Goal: Task Accomplishment & Management: Use online tool/utility

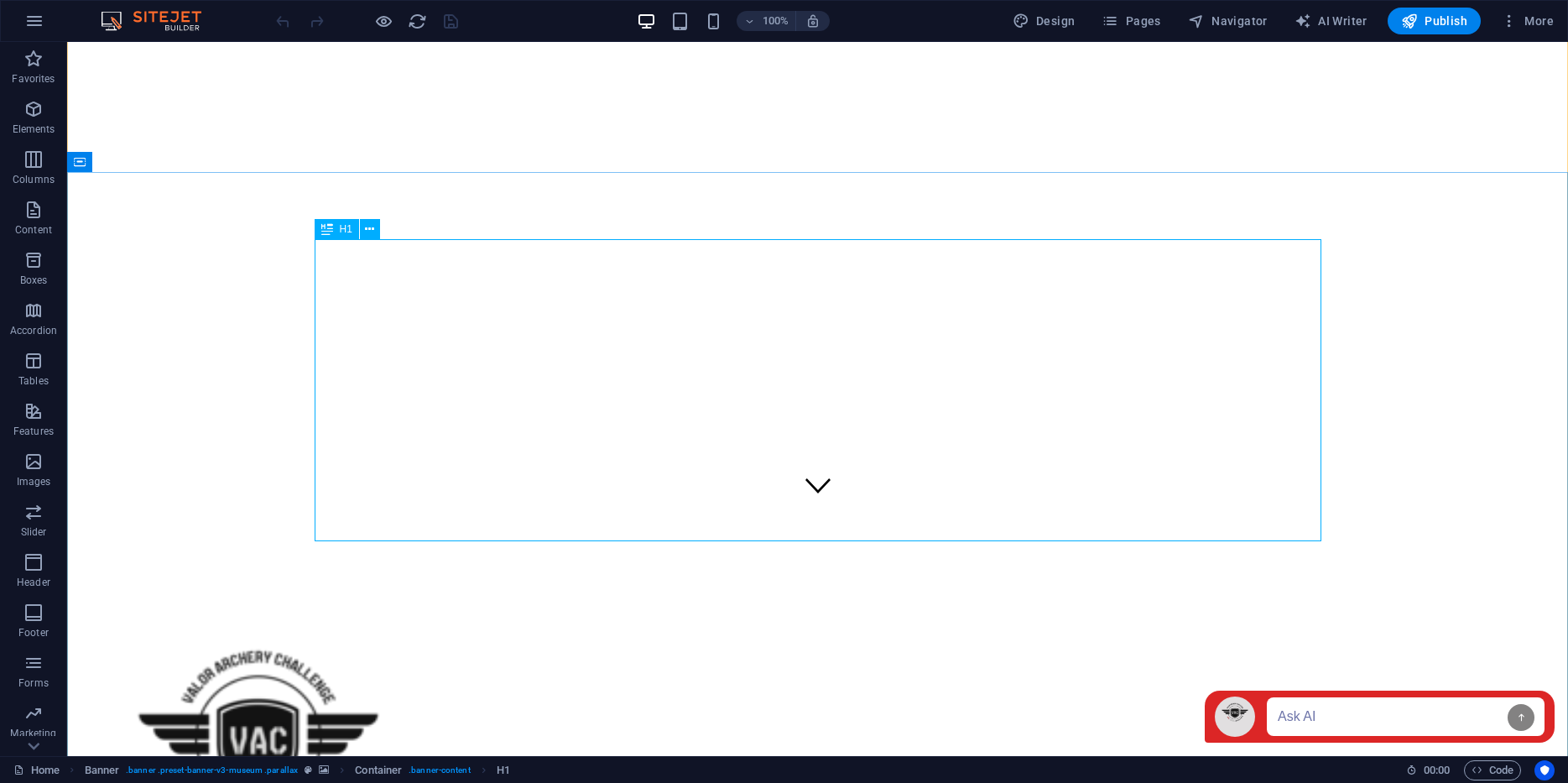
scroll to position [244, 0]
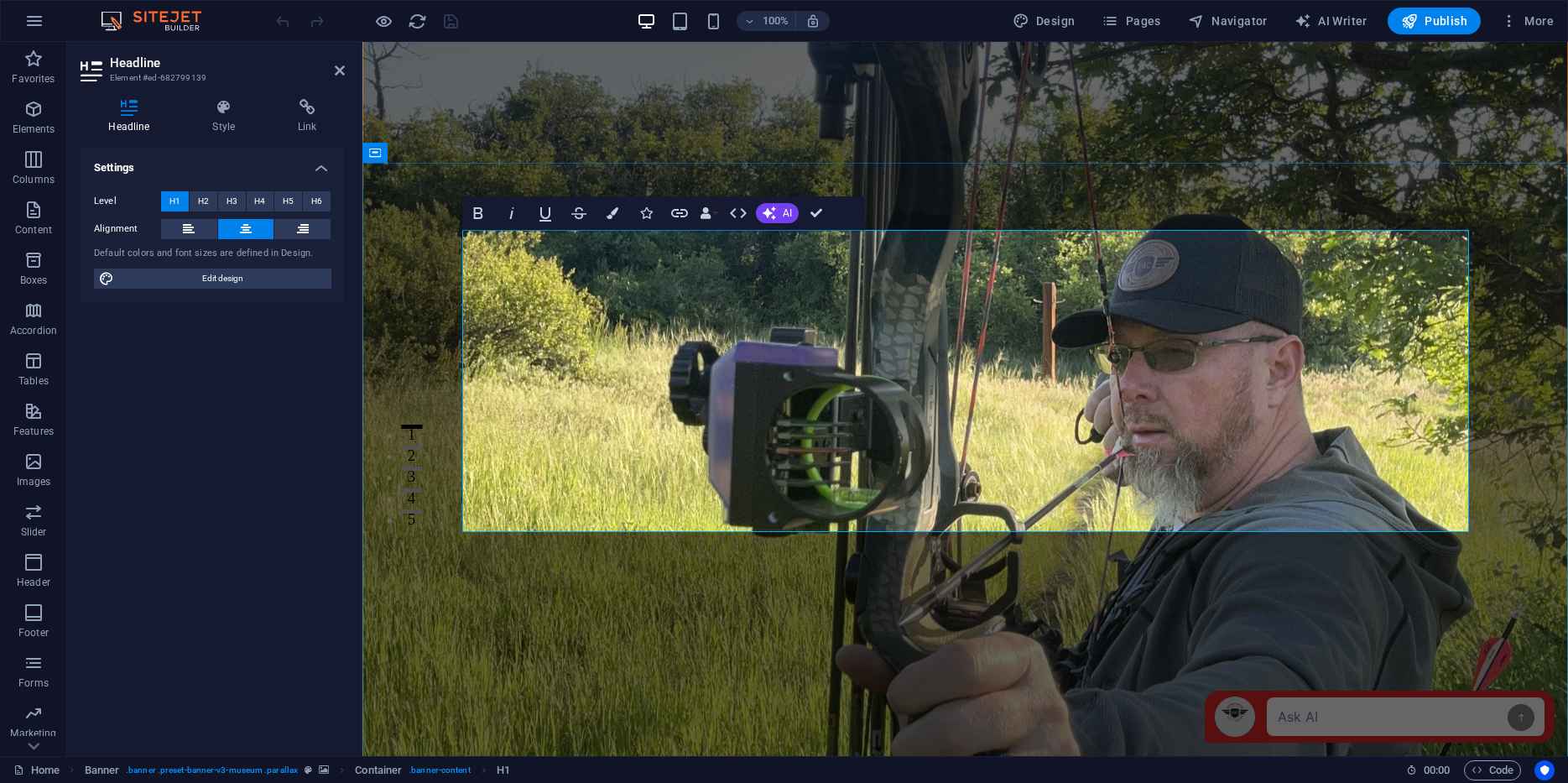
drag, startPoint x: 1282, startPoint y: 508, endPoint x: 600, endPoint y: 368, distance: 696.2
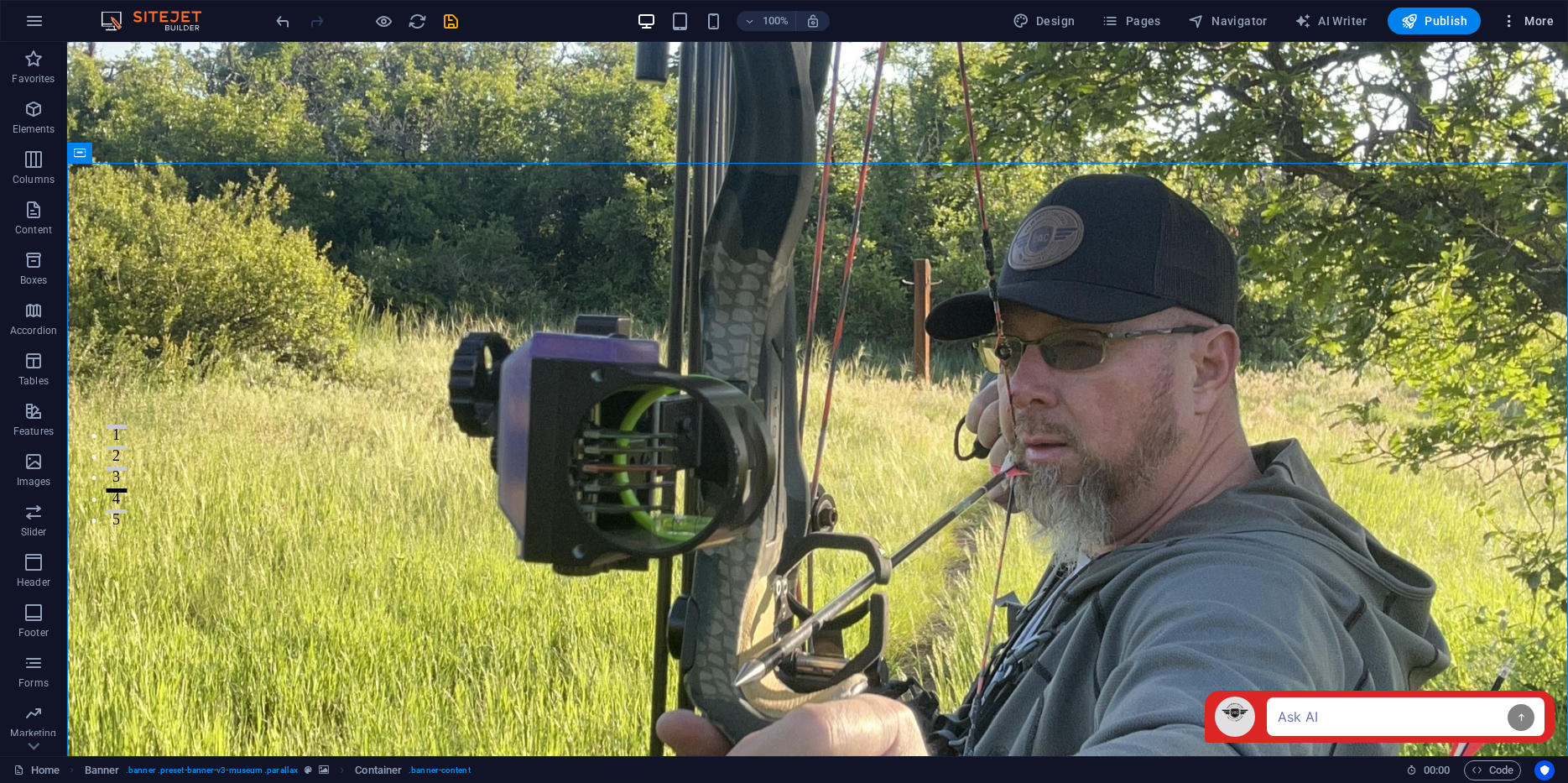
click at [1528, 16] on span "More" at bounding box center [1528, 21] width 53 height 16
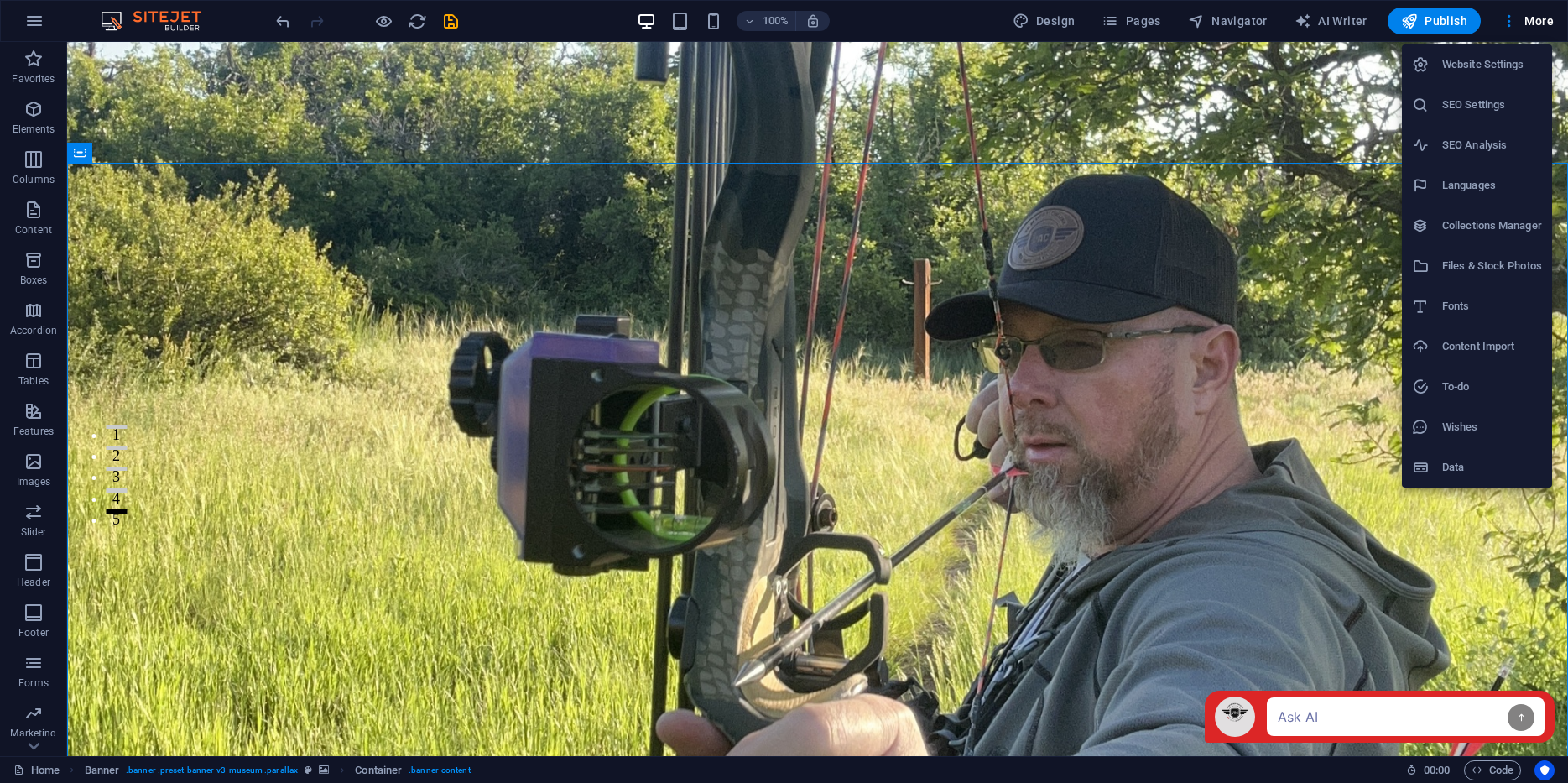
click at [1457, 108] on h6 "SEO Settings" at bounding box center [1491, 105] width 99 height 20
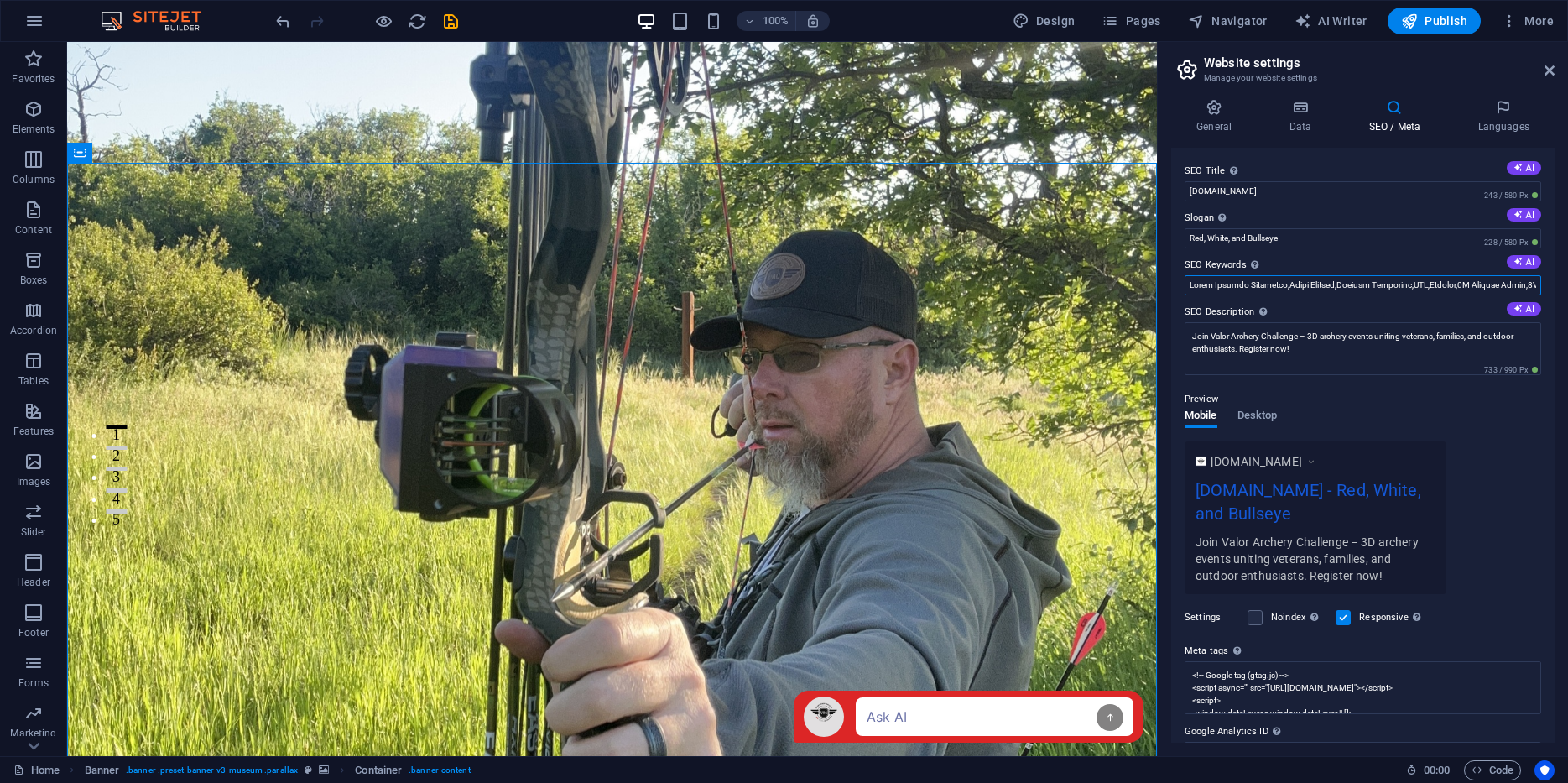
click at [1419, 283] on input "SEO Keywords Comma-separated list of keywords representing your website. AI" at bounding box center [1363, 286] width 357 height 20
type input "Valor Archery Challenge,Valor Archery,Archery Challenge,VAC,3D Archery for Vete…"
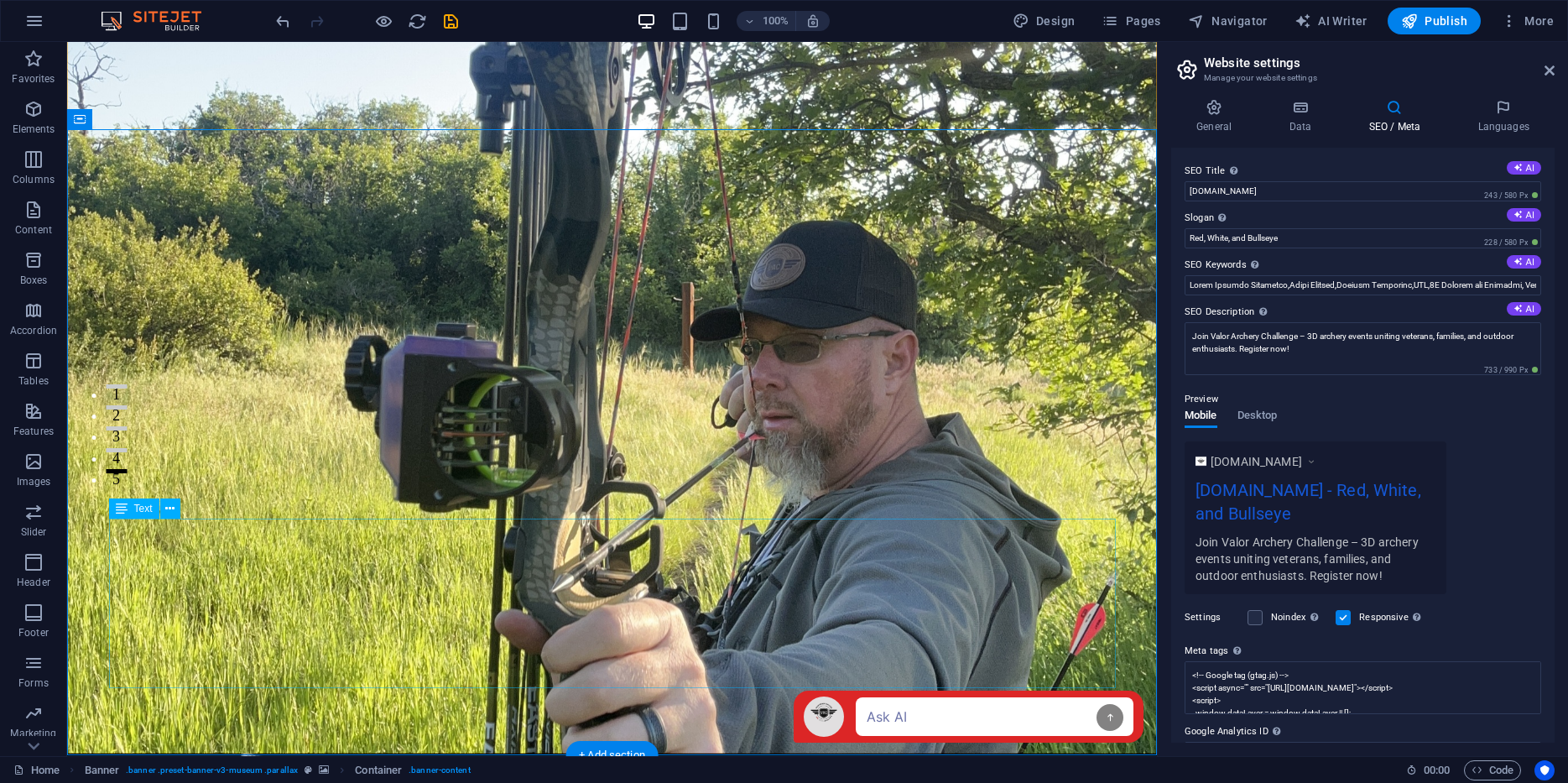
scroll to position [287, 0]
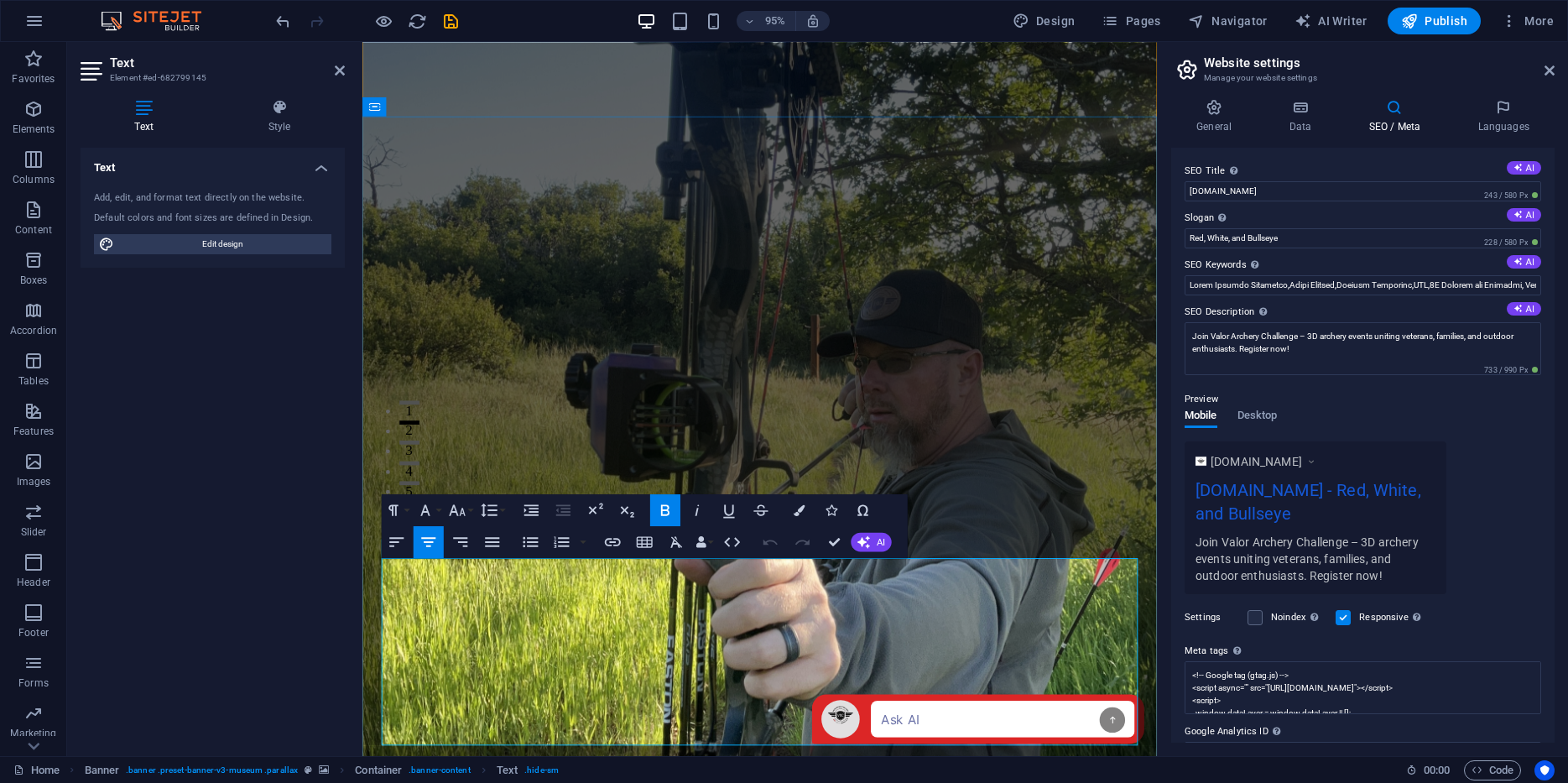
copy div "More than a challenge, it's a profound journey. We craft [US_STATE]'s premier 3…"
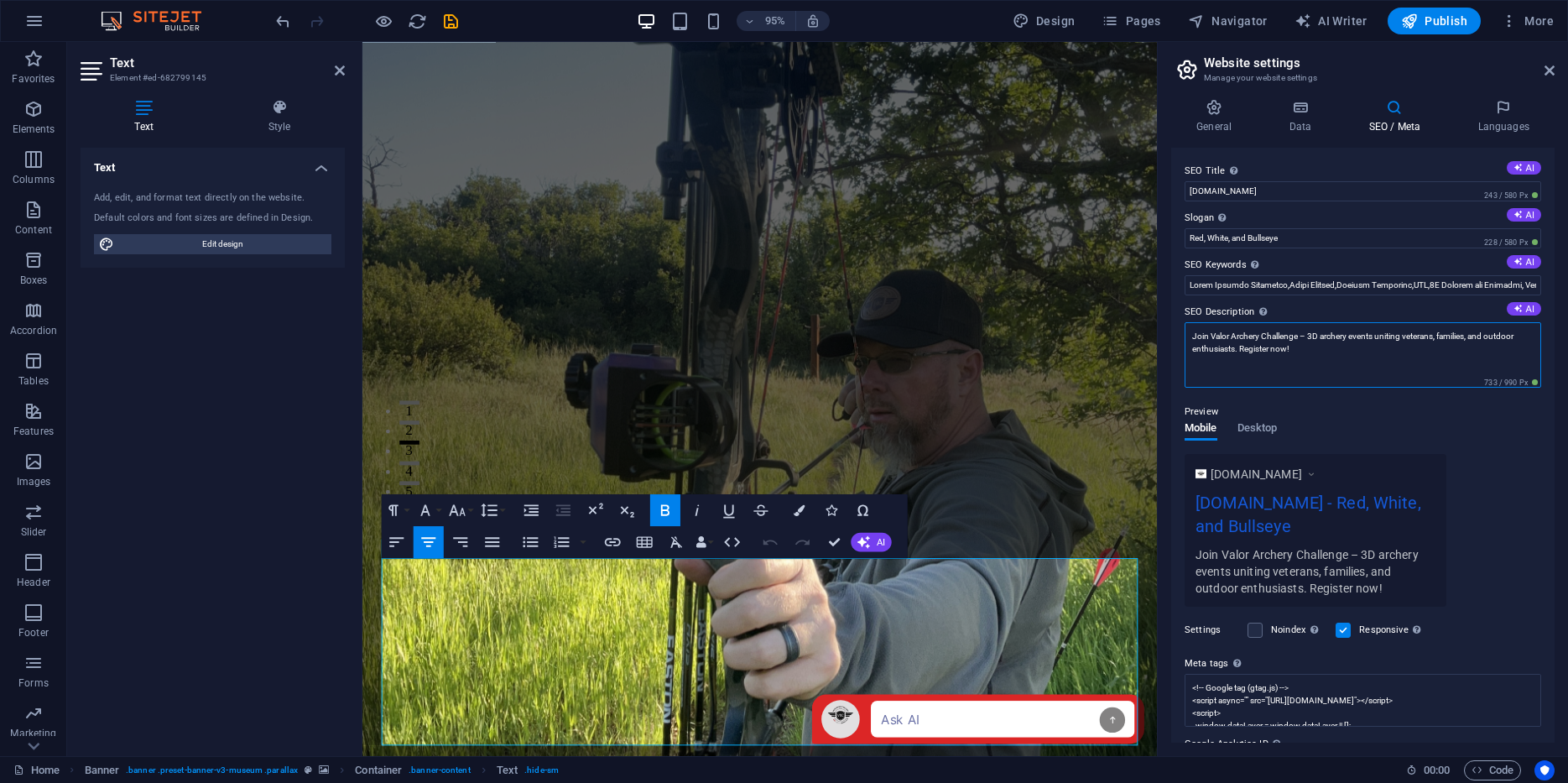
click at [1303, 336] on textarea "Join Valor Archery Challenge – 3D archery events uniting veterans, families, an…" at bounding box center [1363, 355] width 357 height 66
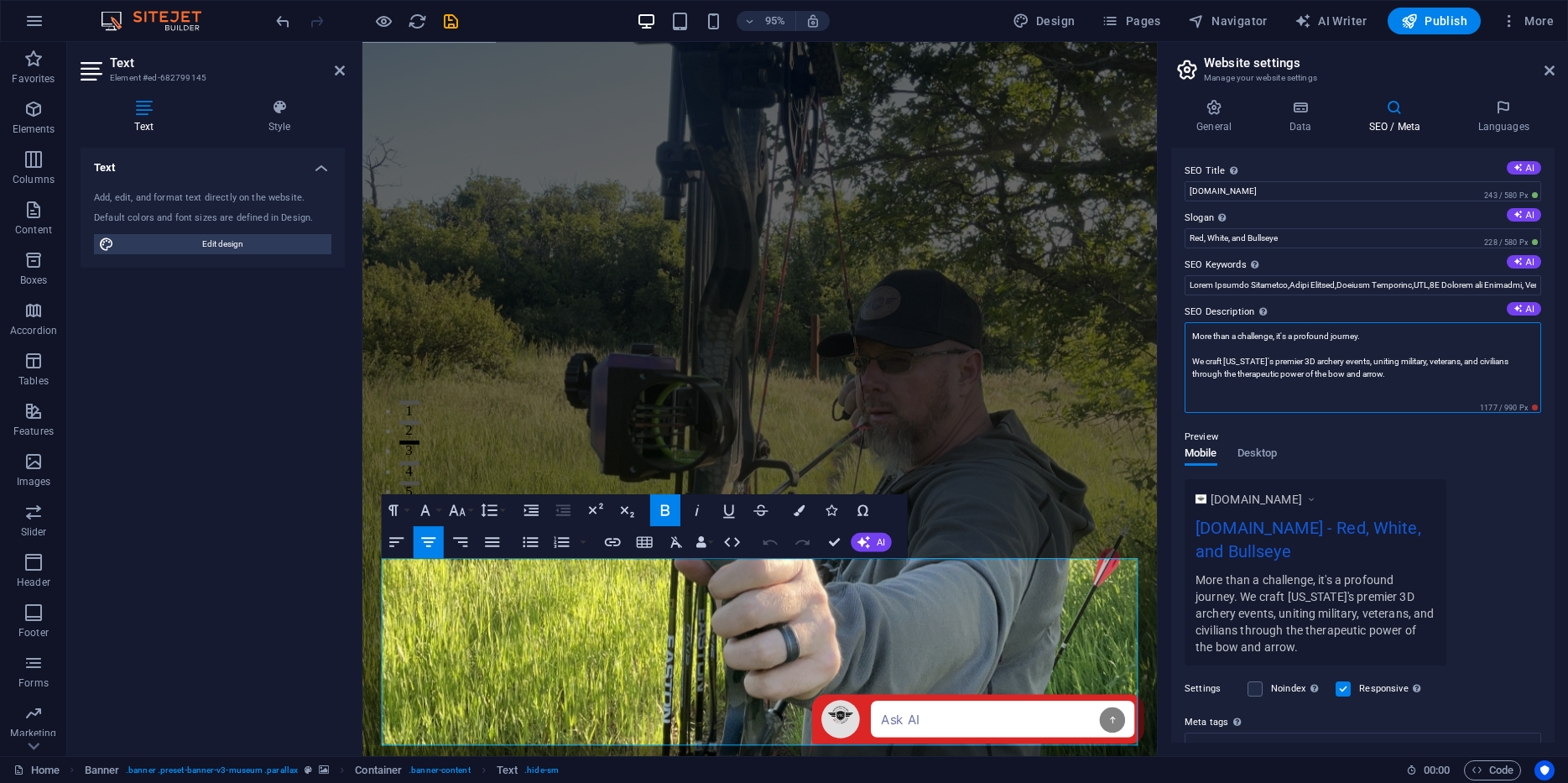
click at [1261, 351] on textarea "More than a challenge, it's a profound journey. We craft [US_STATE]'s premier 3…" at bounding box center [1363, 367] width 357 height 90
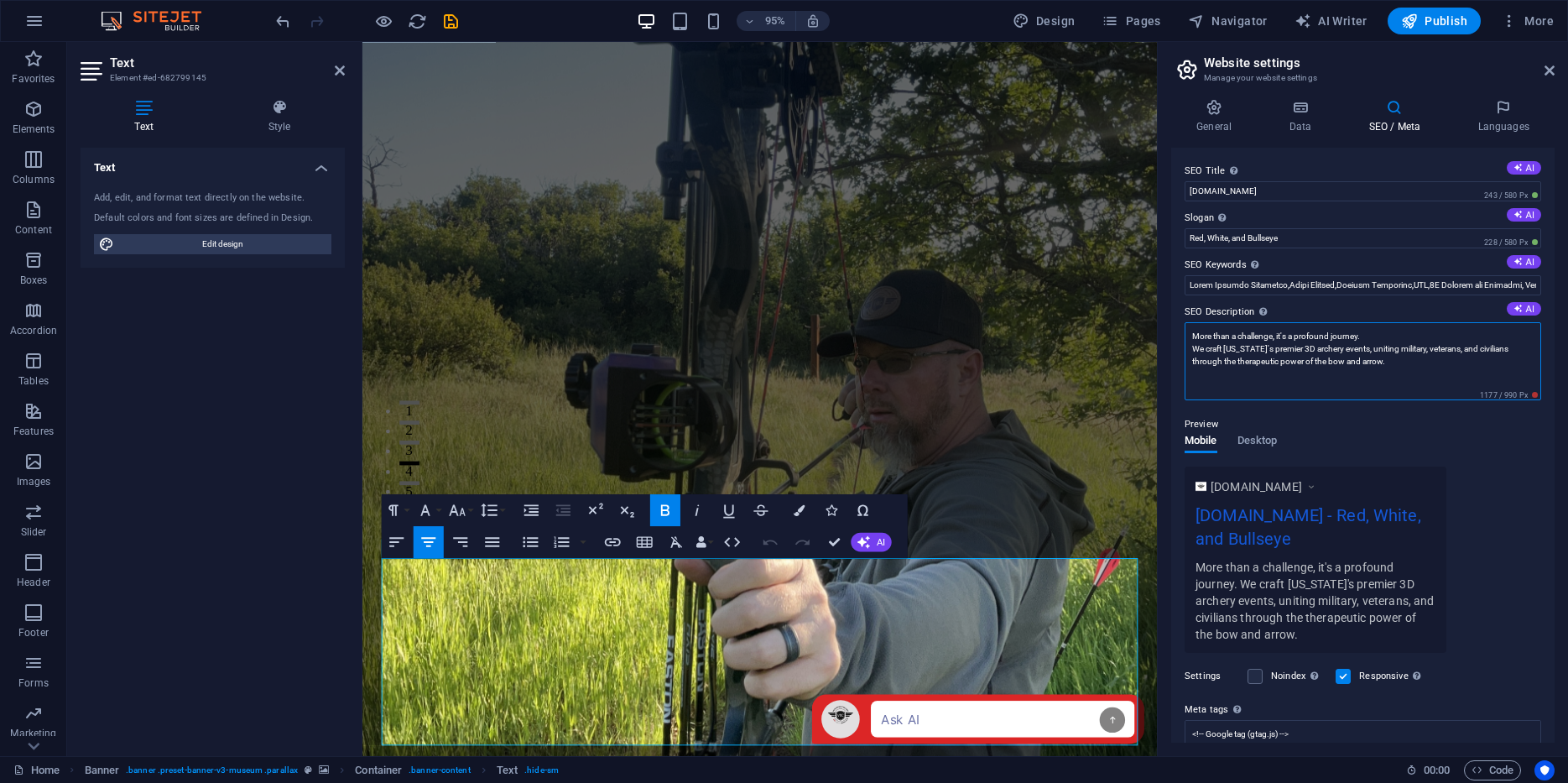
type textarea "More than a challenge, it's a profound journey. We craft [US_STATE]'s premier 3…"
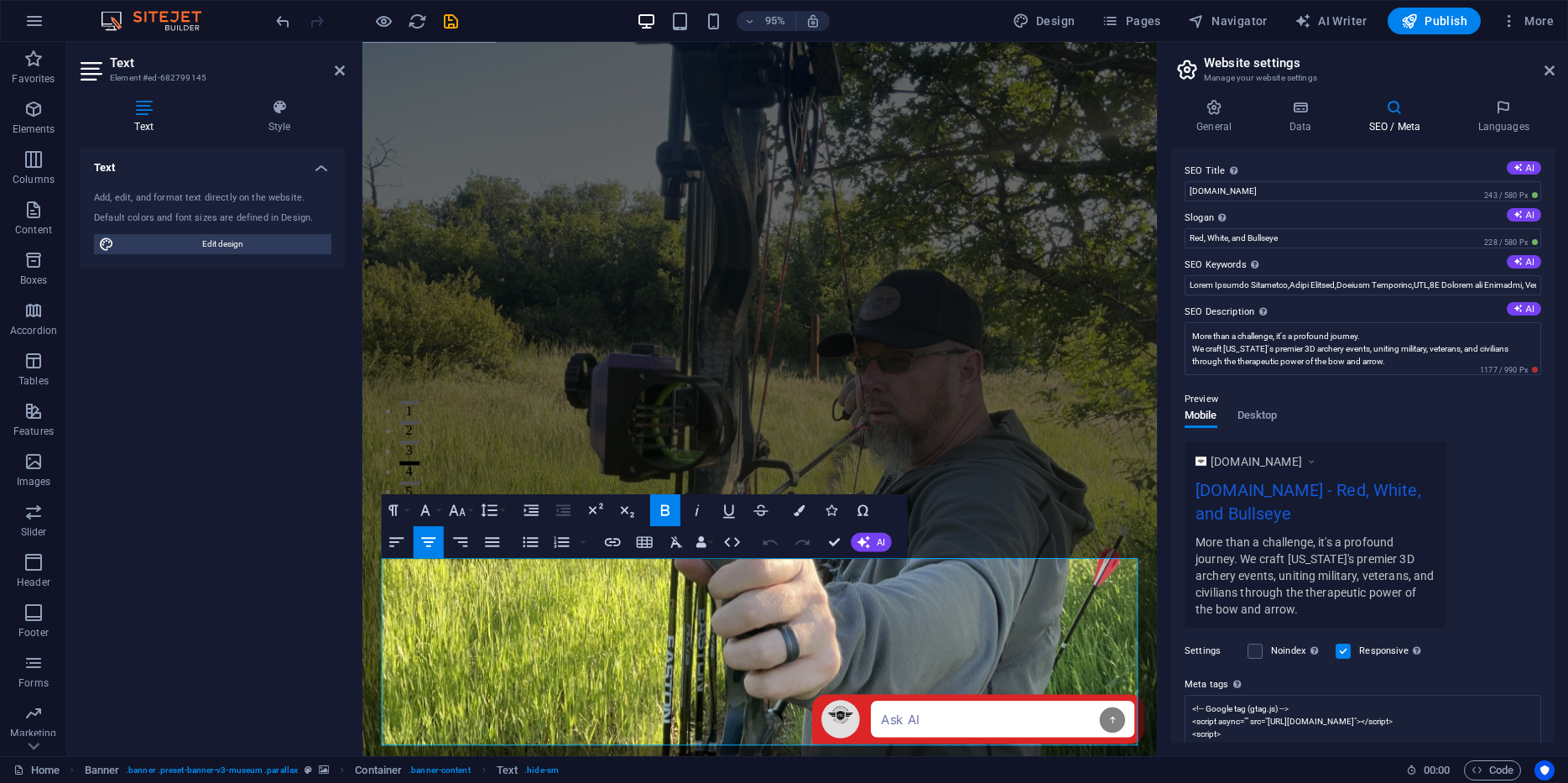
click at [1395, 412] on div "Preview Mobile Desktop [DOMAIN_NAME] [DOMAIN_NAME] - Red, White, and Bullseye M…" at bounding box center [1363, 502] width 357 height 252
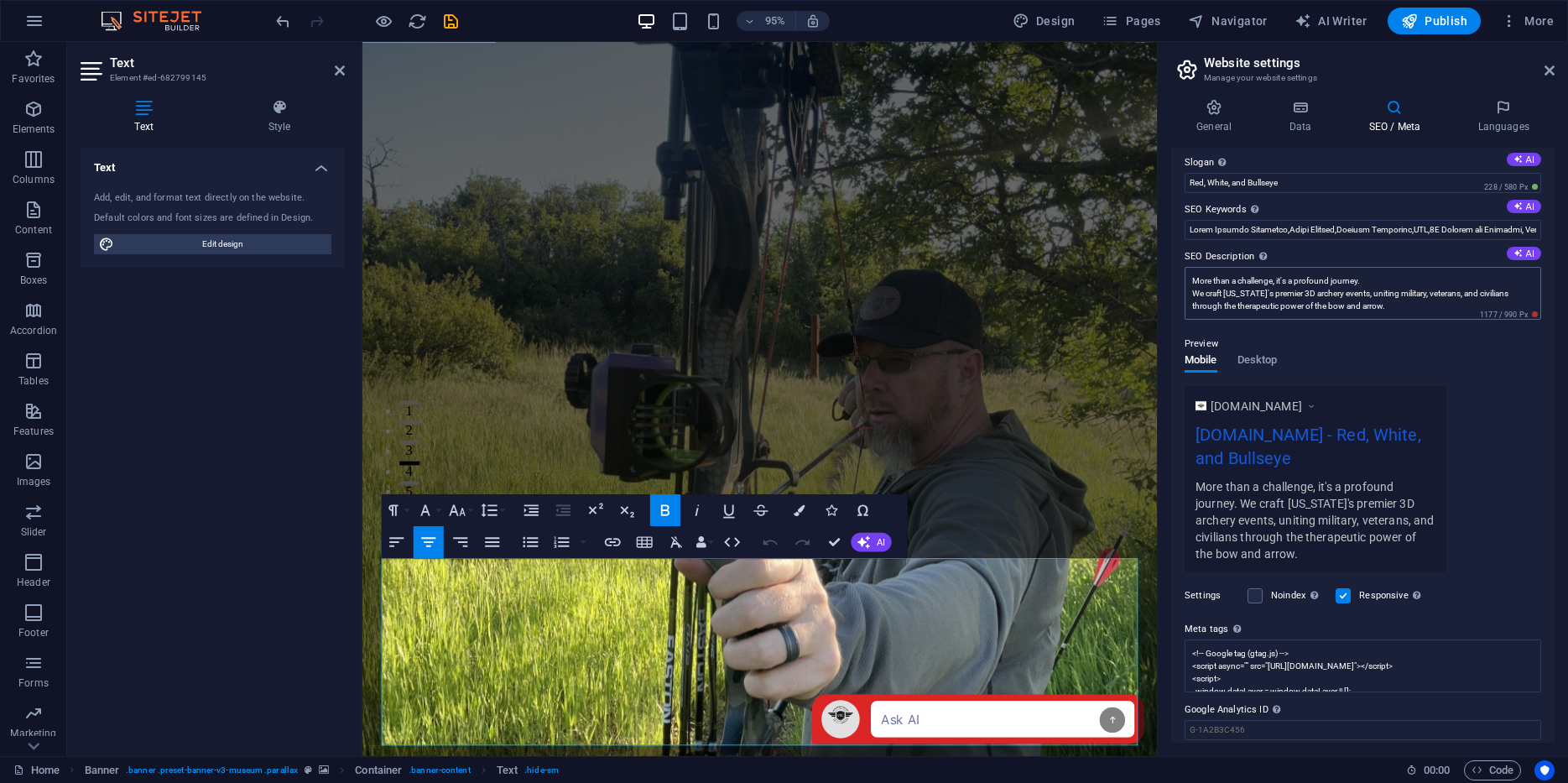
scroll to position [113, 0]
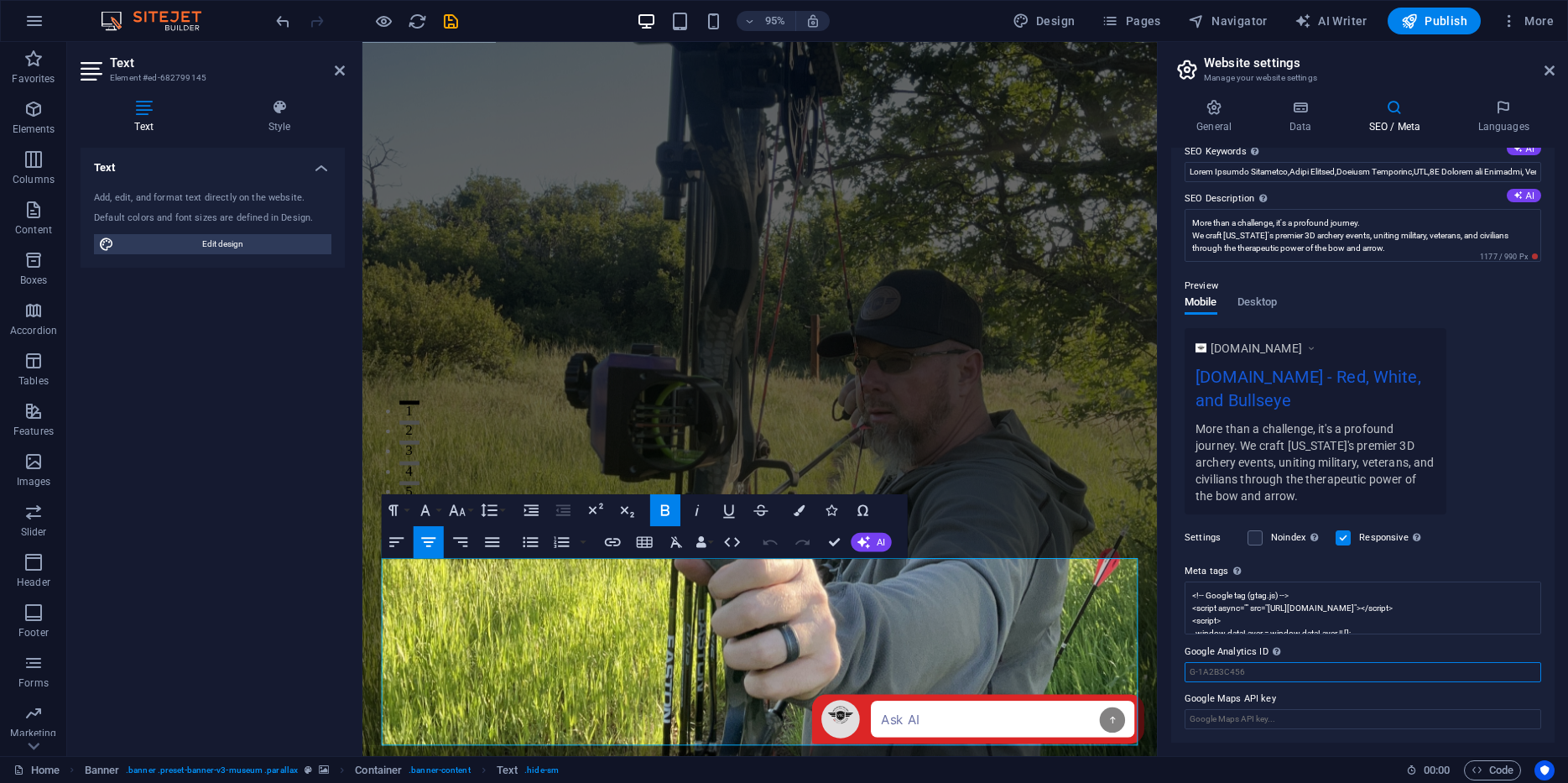
click at [1241, 673] on input "Google Analytics ID Please only add the Google Analytics ID. We automatically i…" at bounding box center [1363, 673] width 357 height 20
type input "469880792"
click at [1337, 569] on label "Meta tags Enter HTML code here that will be placed inside the tags of your webs…" at bounding box center [1363, 571] width 357 height 20
click at [1337, 582] on textarea "<!-- Google tag (gtag.js) --> <script async="" src="[URL][DOMAIN_NAME]"></scrip…" at bounding box center [1363, 609] width 357 height 53
click at [1327, 654] on label "Google Analytics ID Please only add the Google Analytics ID. We automatically i…" at bounding box center [1363, 652] width 357 height 20
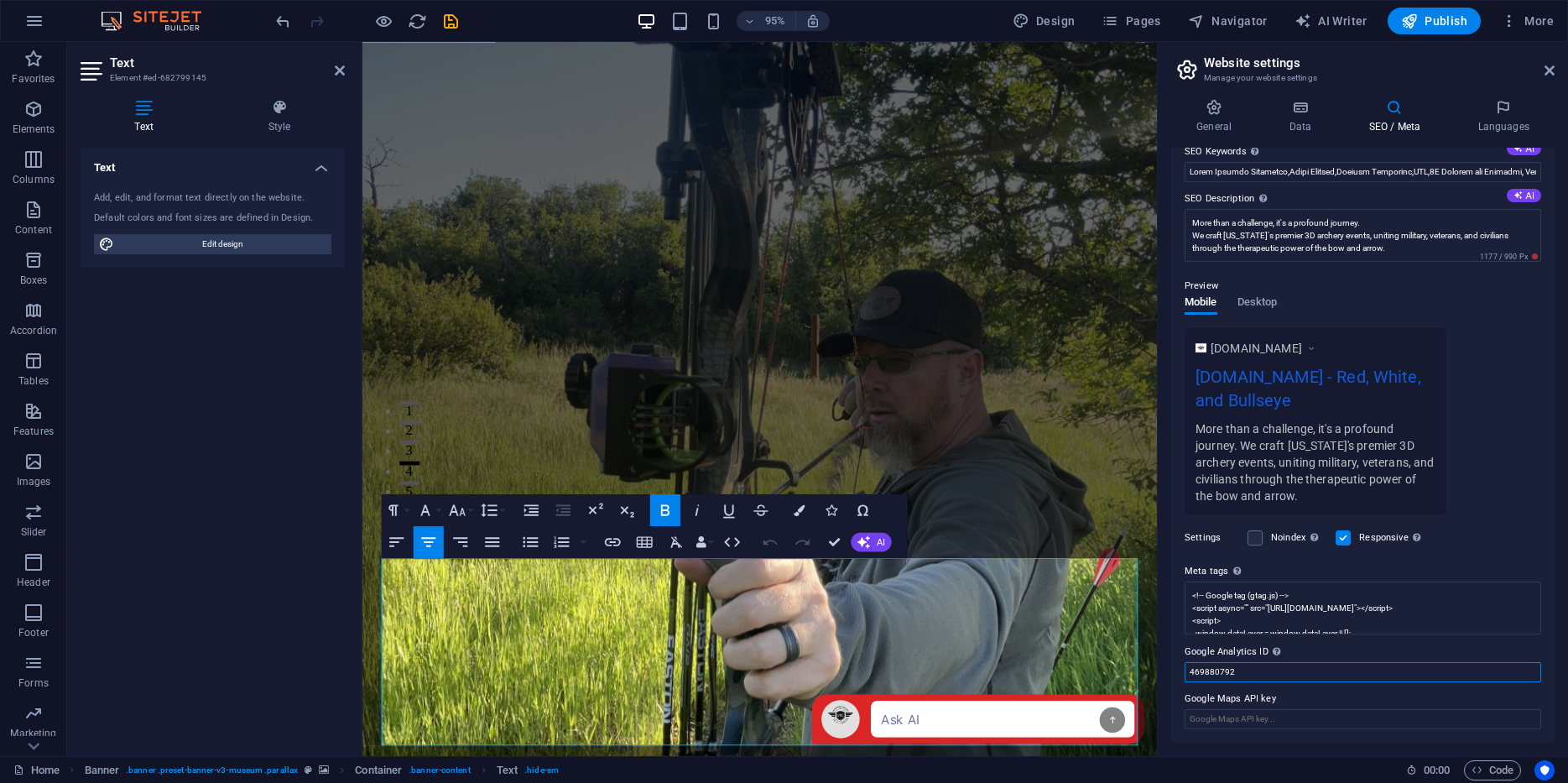
click at [1327, 663] on input "469880792" at bounding box center [1363, 673] width 357 height 20
click at [1513, 170] on input "SEO Keywords Comma-separated list of keywords representing your website. AI" at bounding box center [1363, 172] width 357 height 20
type input "Valor Archery Challenge,Valor Archery,Archery Challenge,VAC,3D Archery for Vete…"
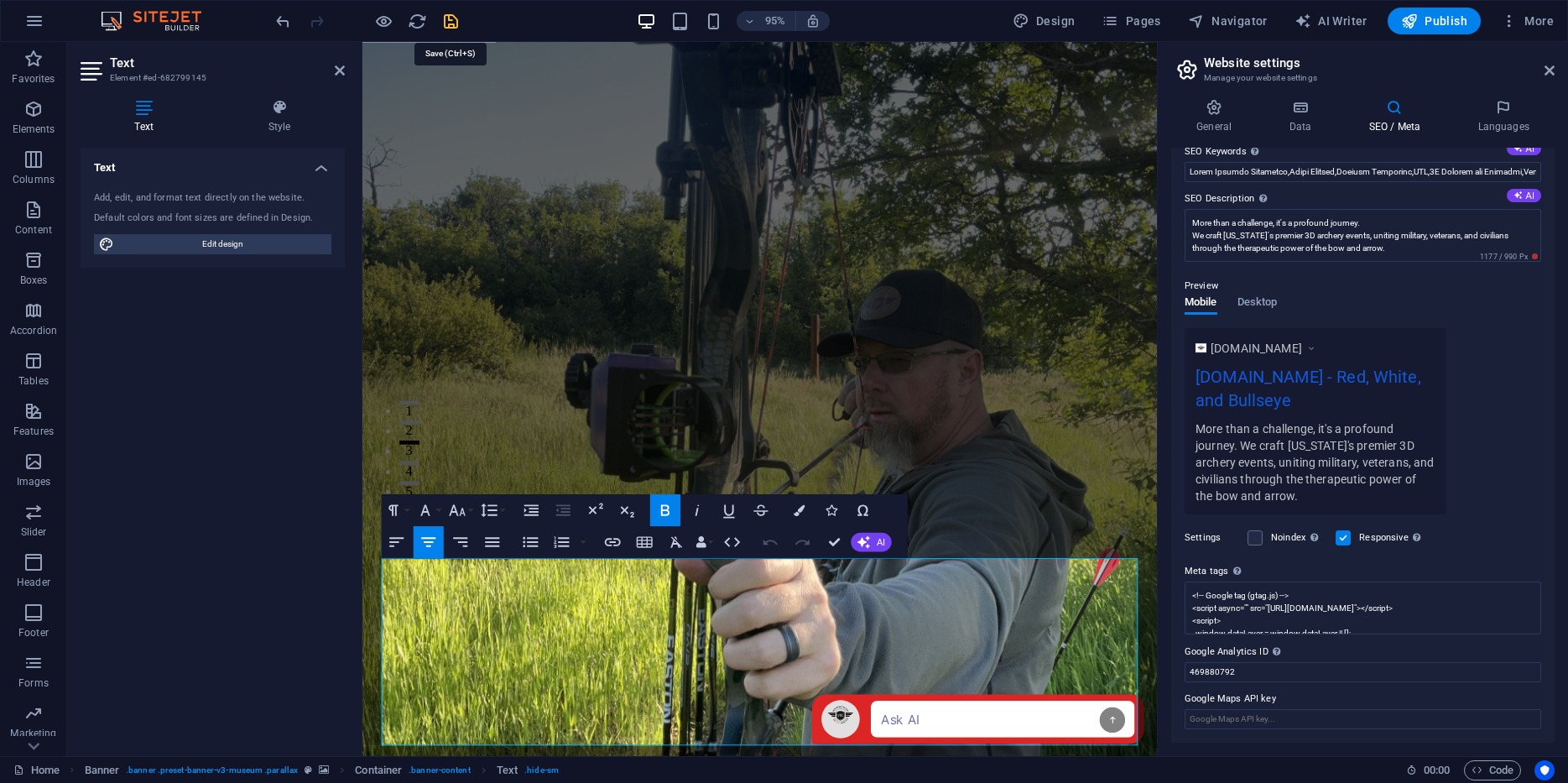
click at [456, 19] on icon "save" at bounding box center [451, 21] width 19 height 19
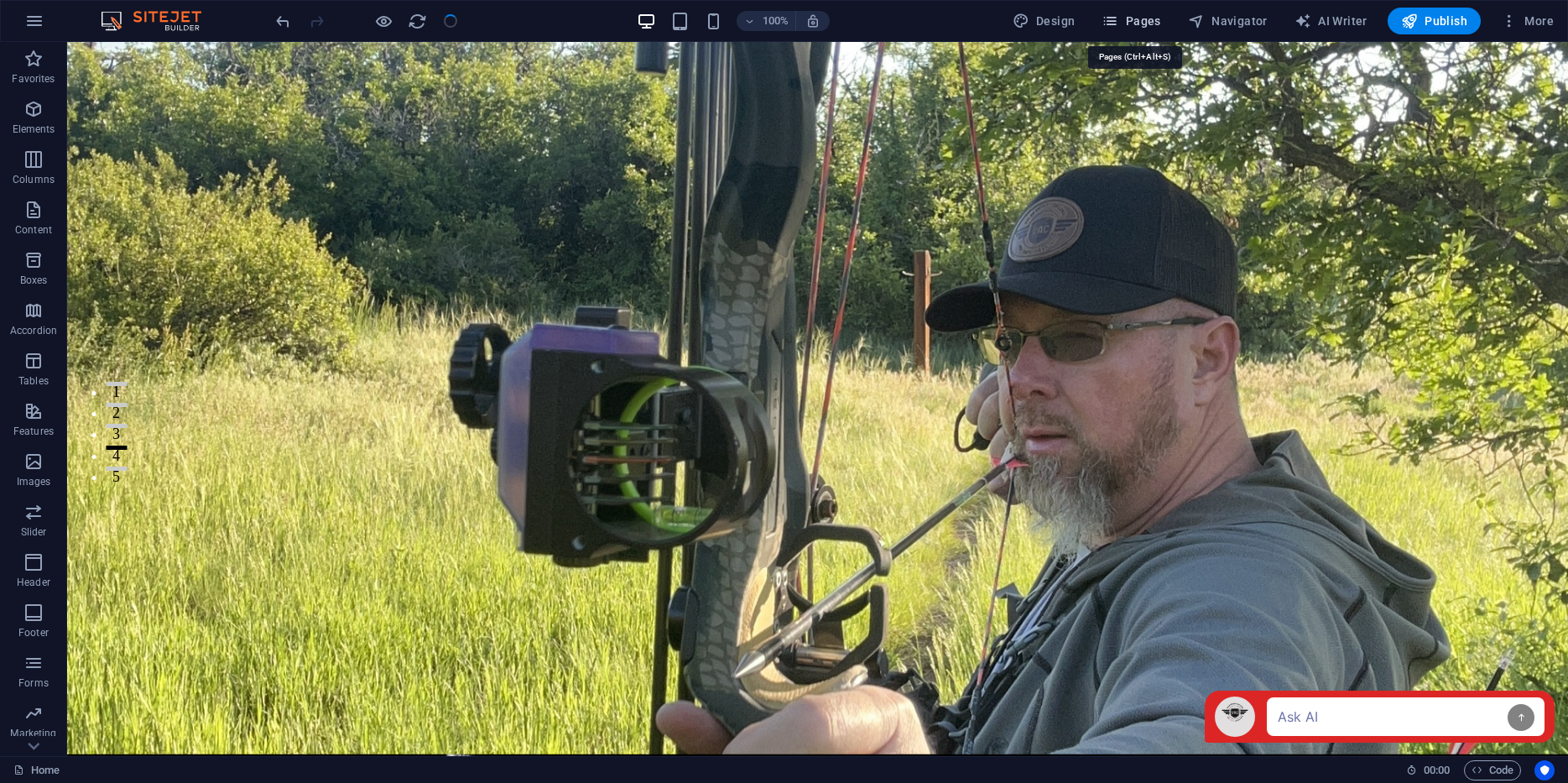
click at [1135, 20] on span "Pages" at bounding box center [1131, 21] width 58 height 16
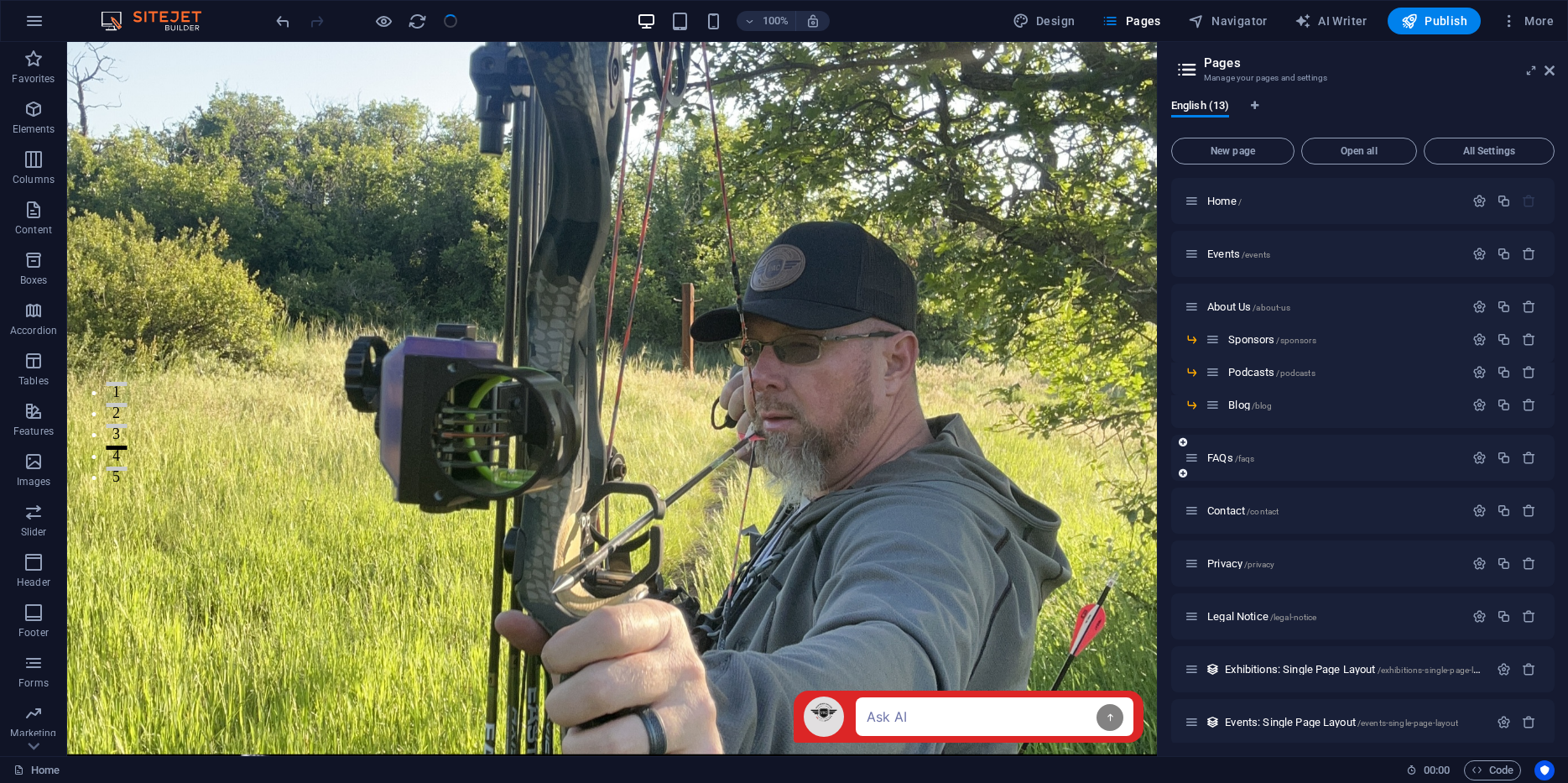
click at [1225, 448] on div "FAQs /faqs" at bounding box center [1324, 457] width 279 height 19
click at [1220, 454] on span "FAQs /faqs" at bounding box center [1231, 458] width 47 height 13
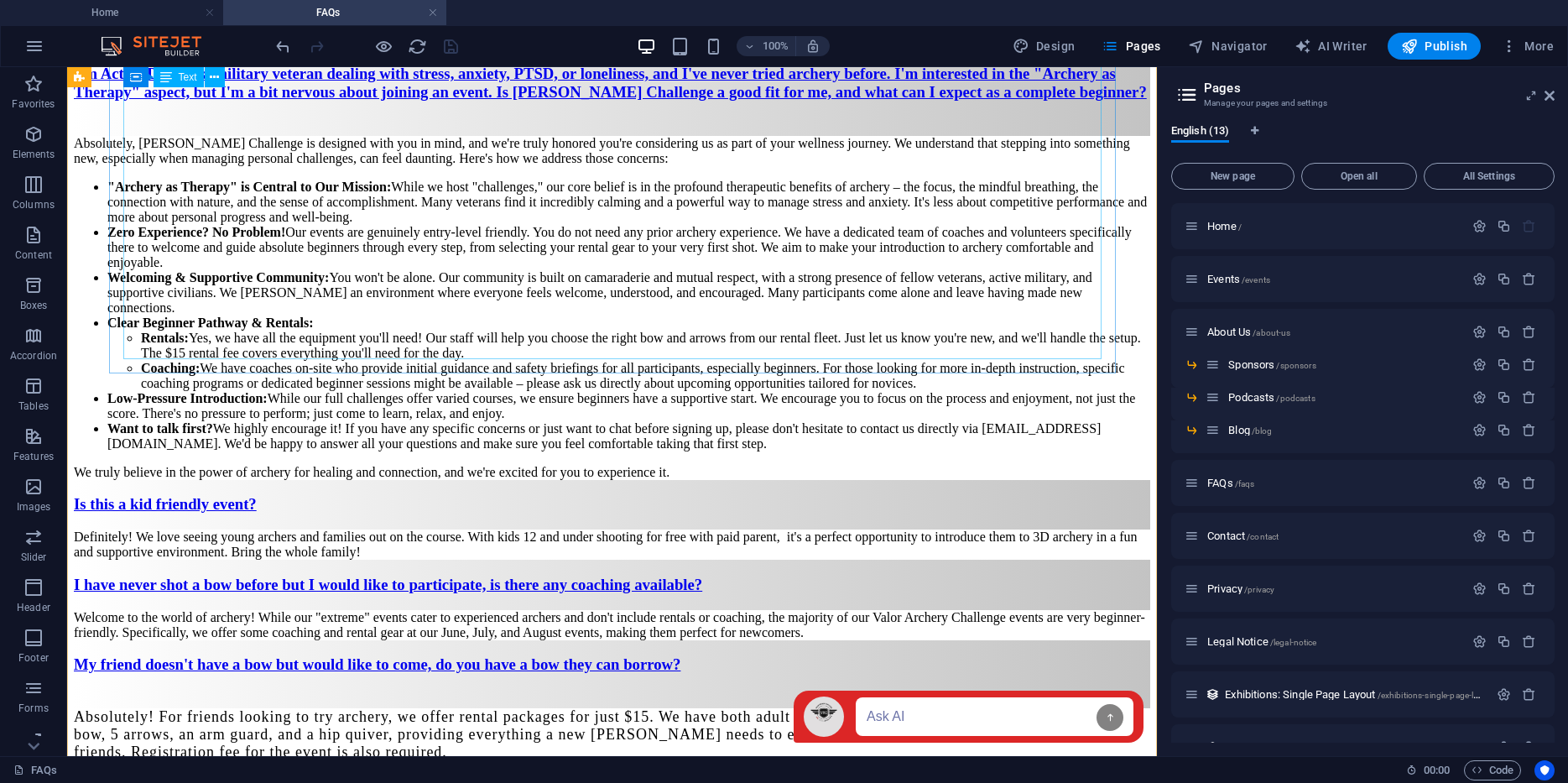
scroll to position [1120, 0]
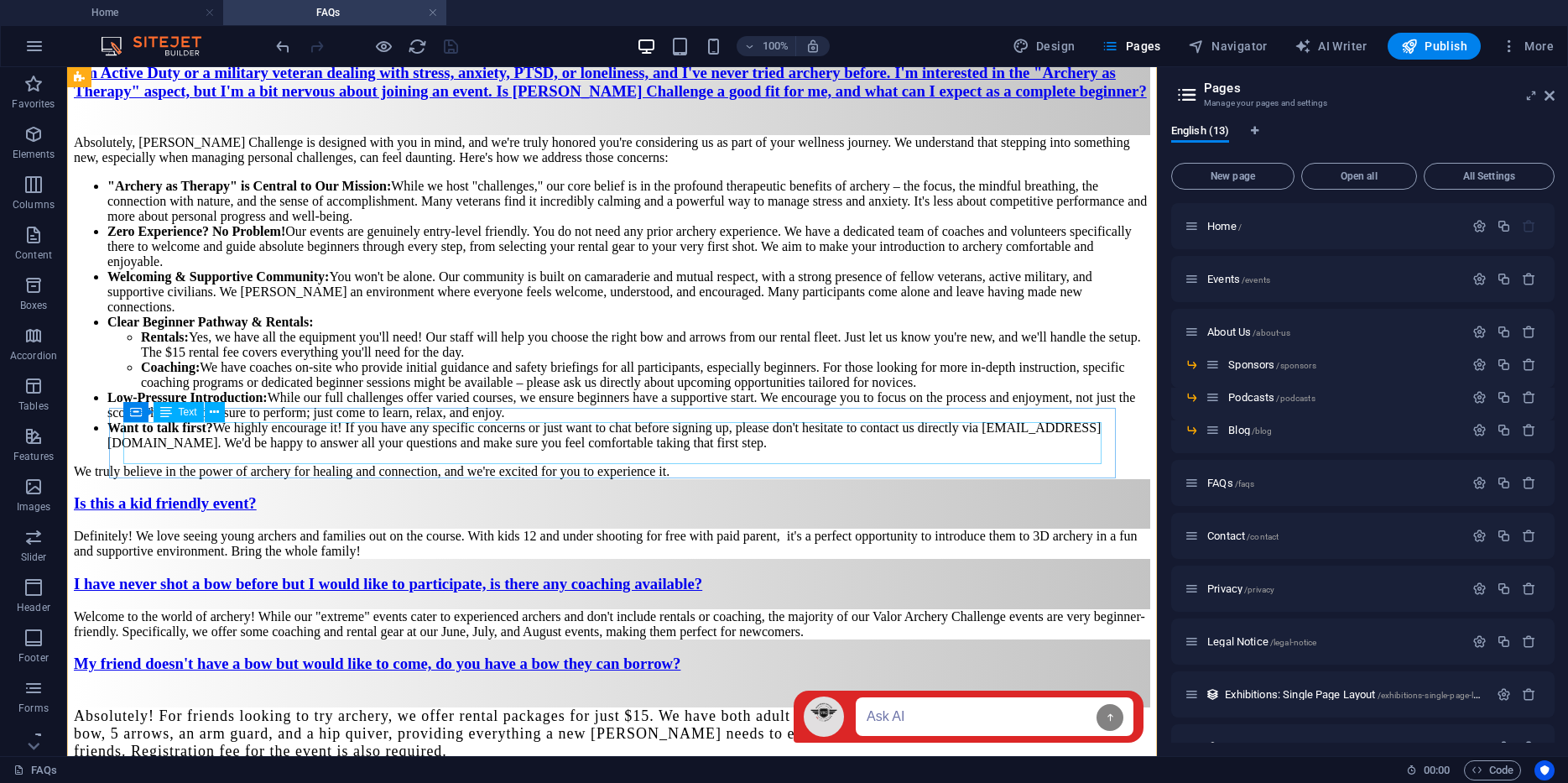
click at [993, 529] on div "Definitely! We love seeing young archers and families out on the course. With k…" at bounding box center [612, 544] width 1076 height 30
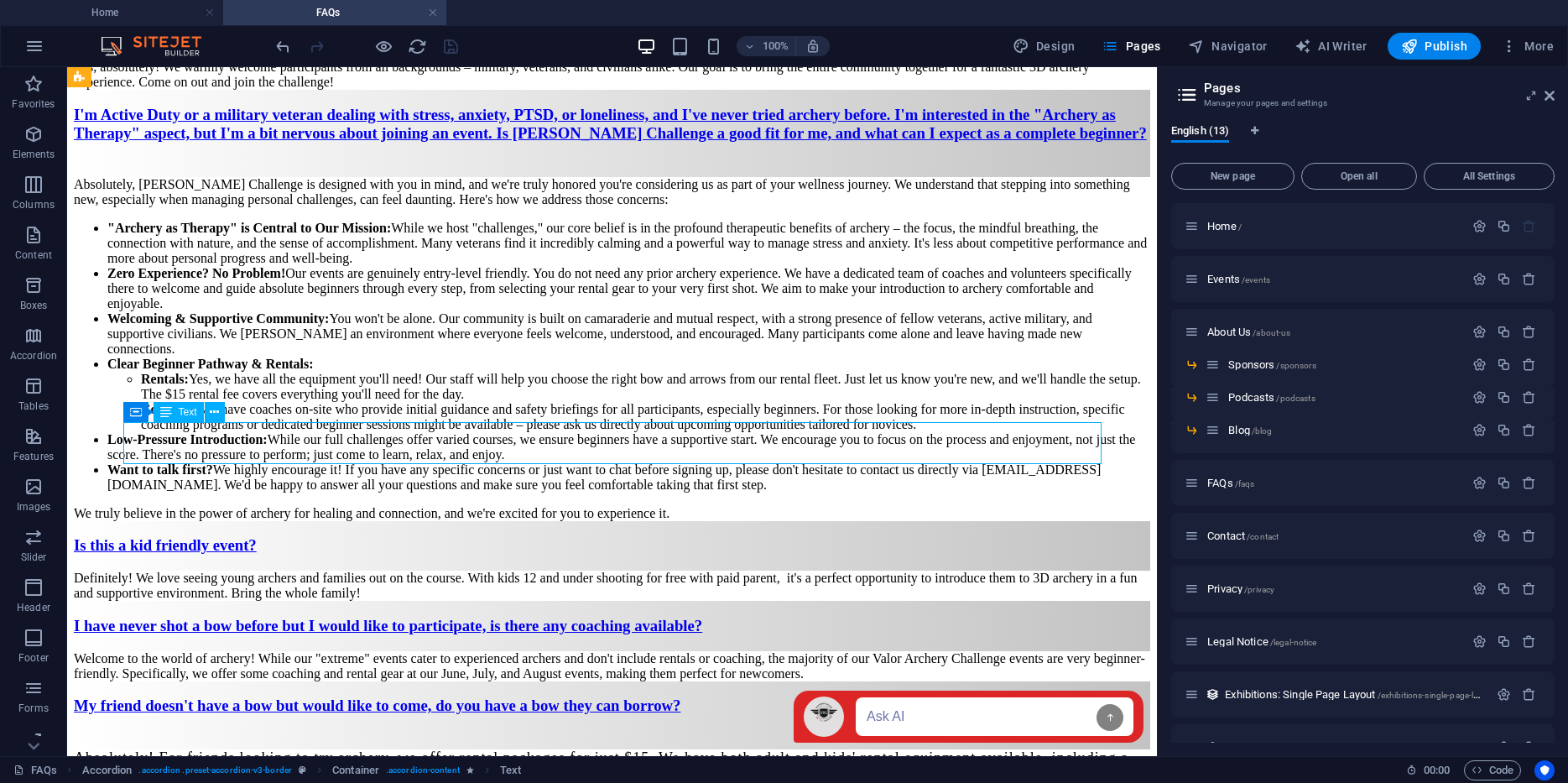
scroll to position [1219, 0]
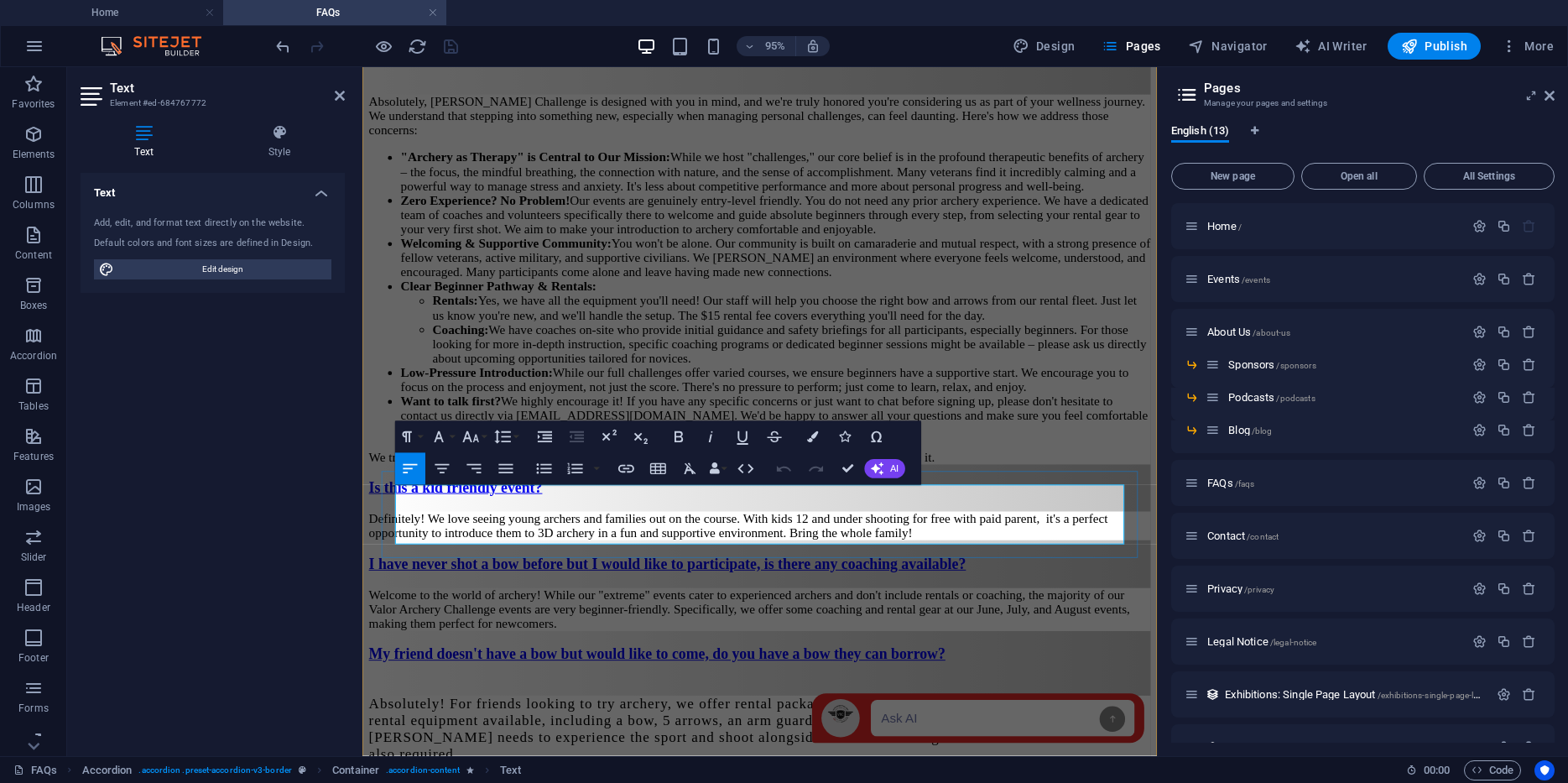
click at [483, 536] on span "Definitely! We love seeing young archers and families out on the course. With k…" at bounding box center [758, 550] width 778 height 29
click at [516, 540] on span "Definitely! We love seeing young archers and families out on the course. With k…" at bounding box center [758, 550] width 778 height 29
click at [554, 46] on div "95% Design Pages Navigator AI Writer Publish More" at bounding box center [917, 46] width 1288 height 26
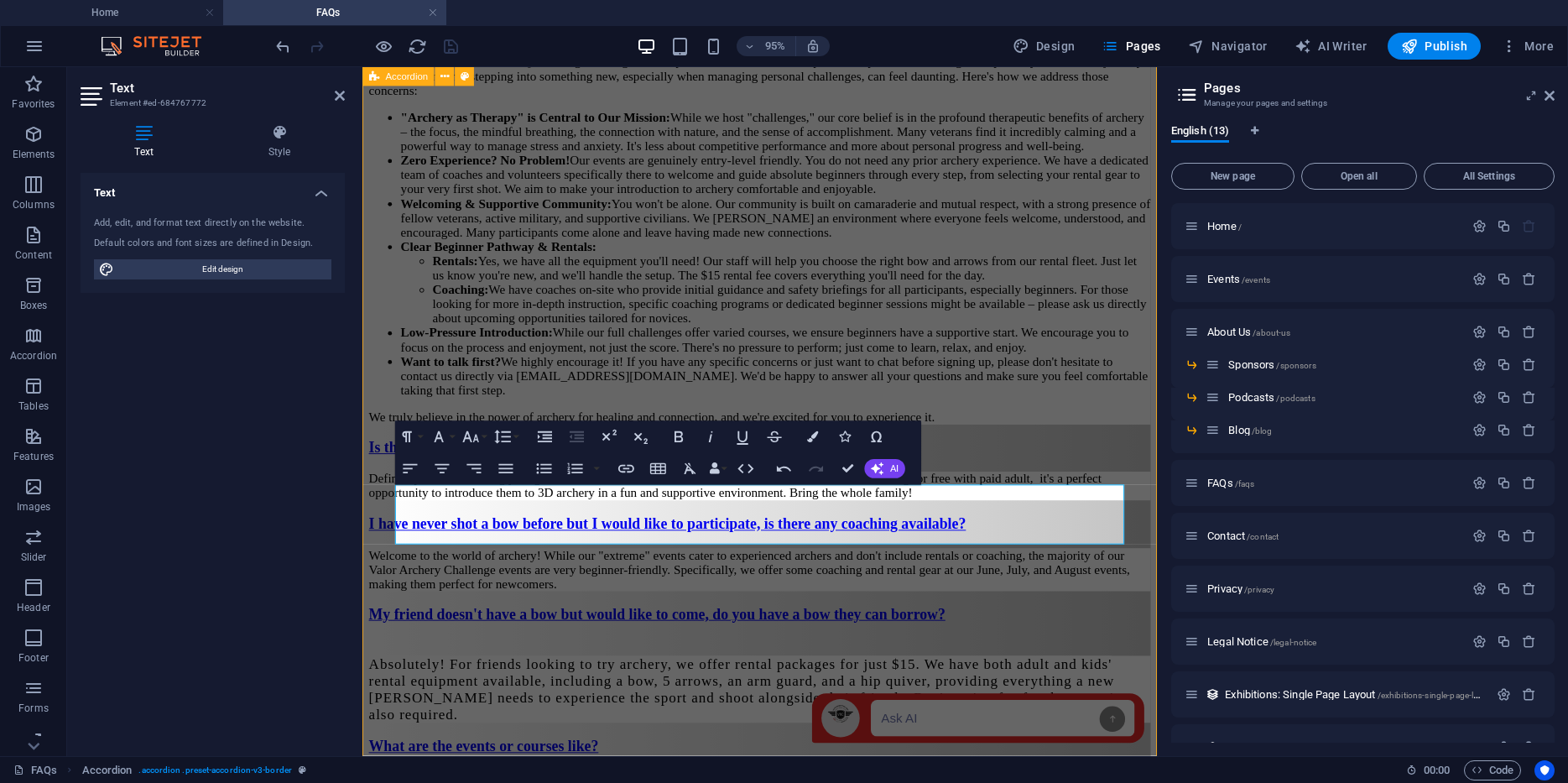
scroll to position [1120, 0]
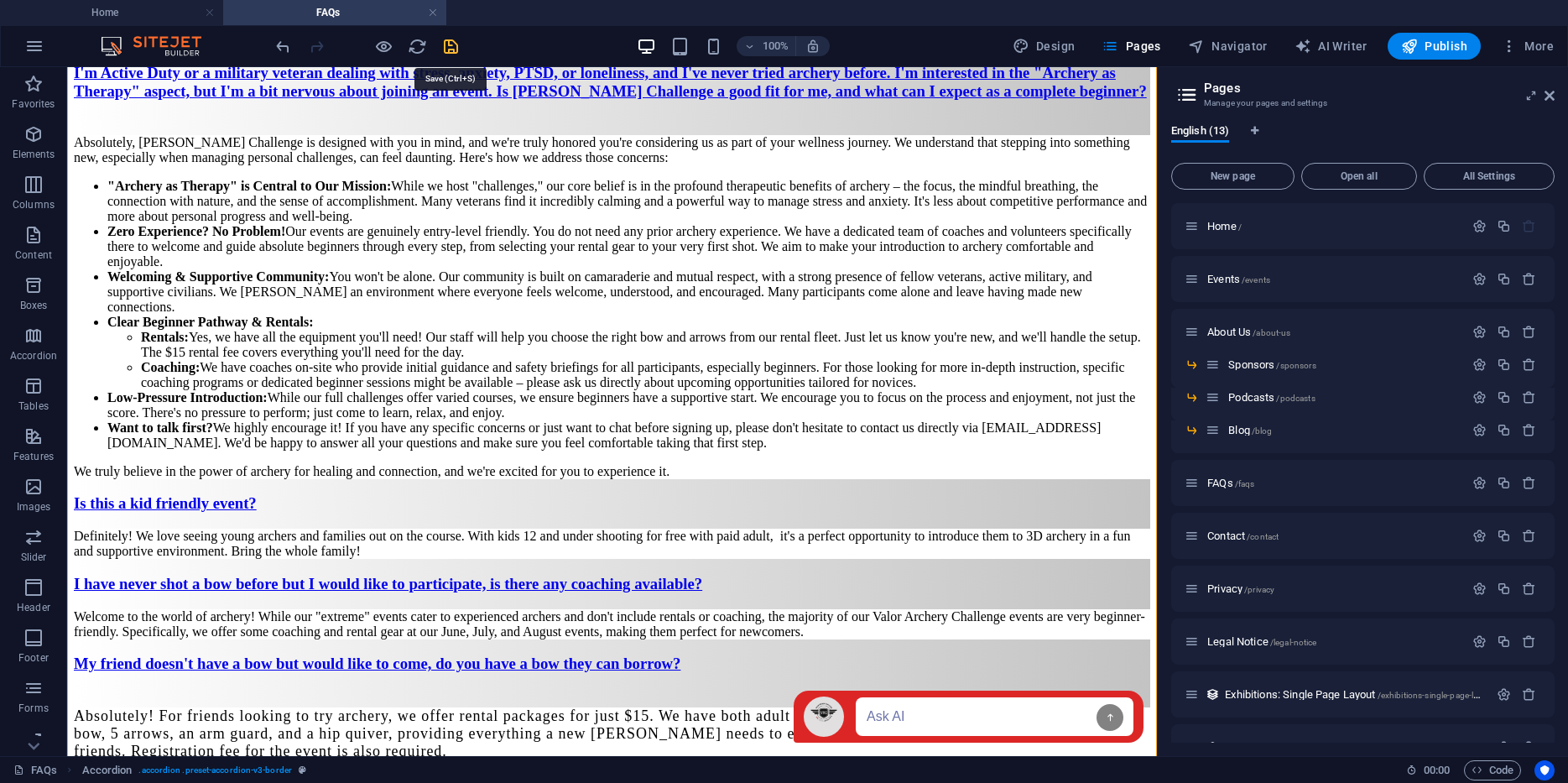
click at [452, 39] on icon "save" at bounding box center [451, 46] width 19 height 19
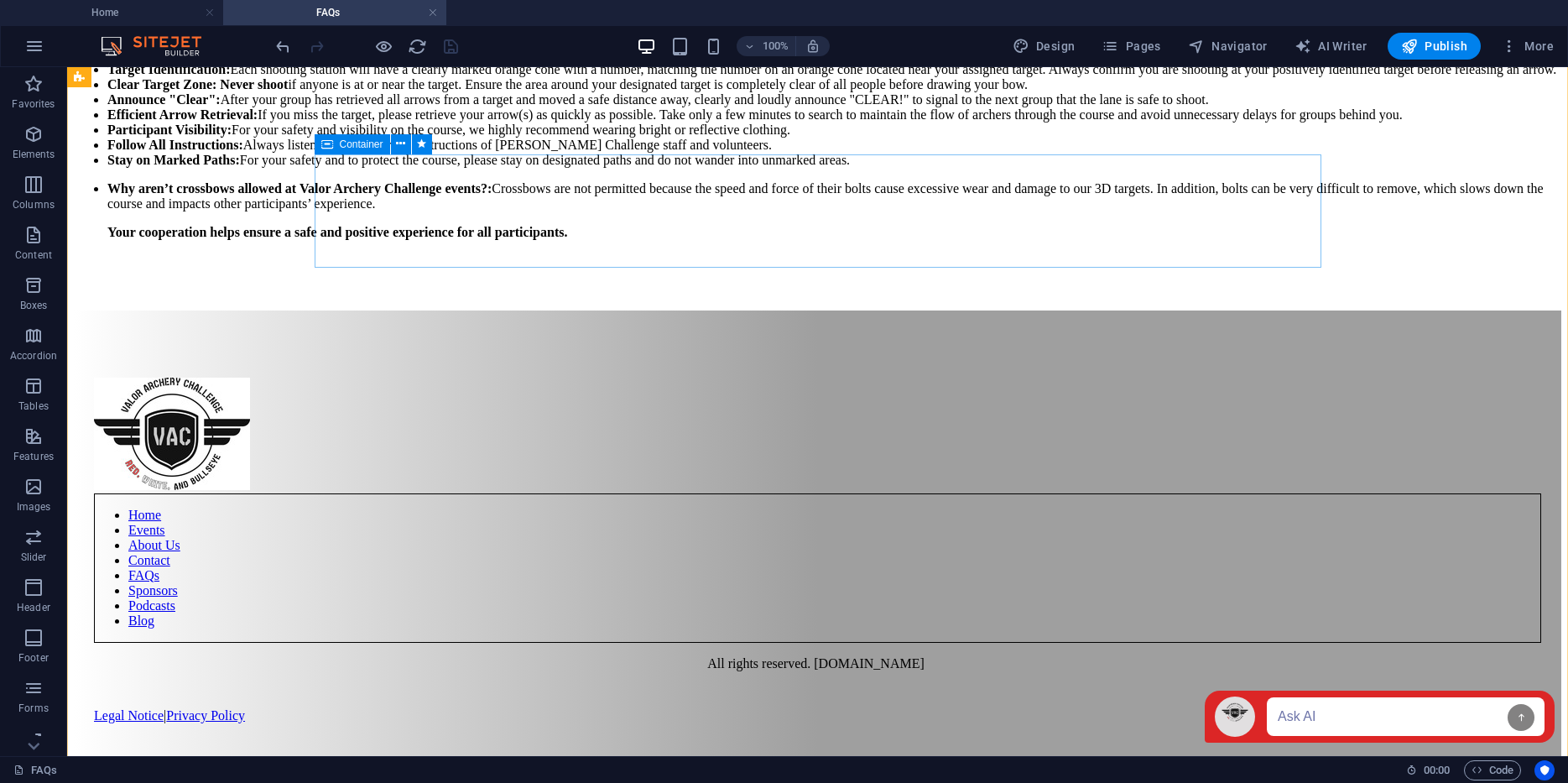
scroll to position [2212, 0]
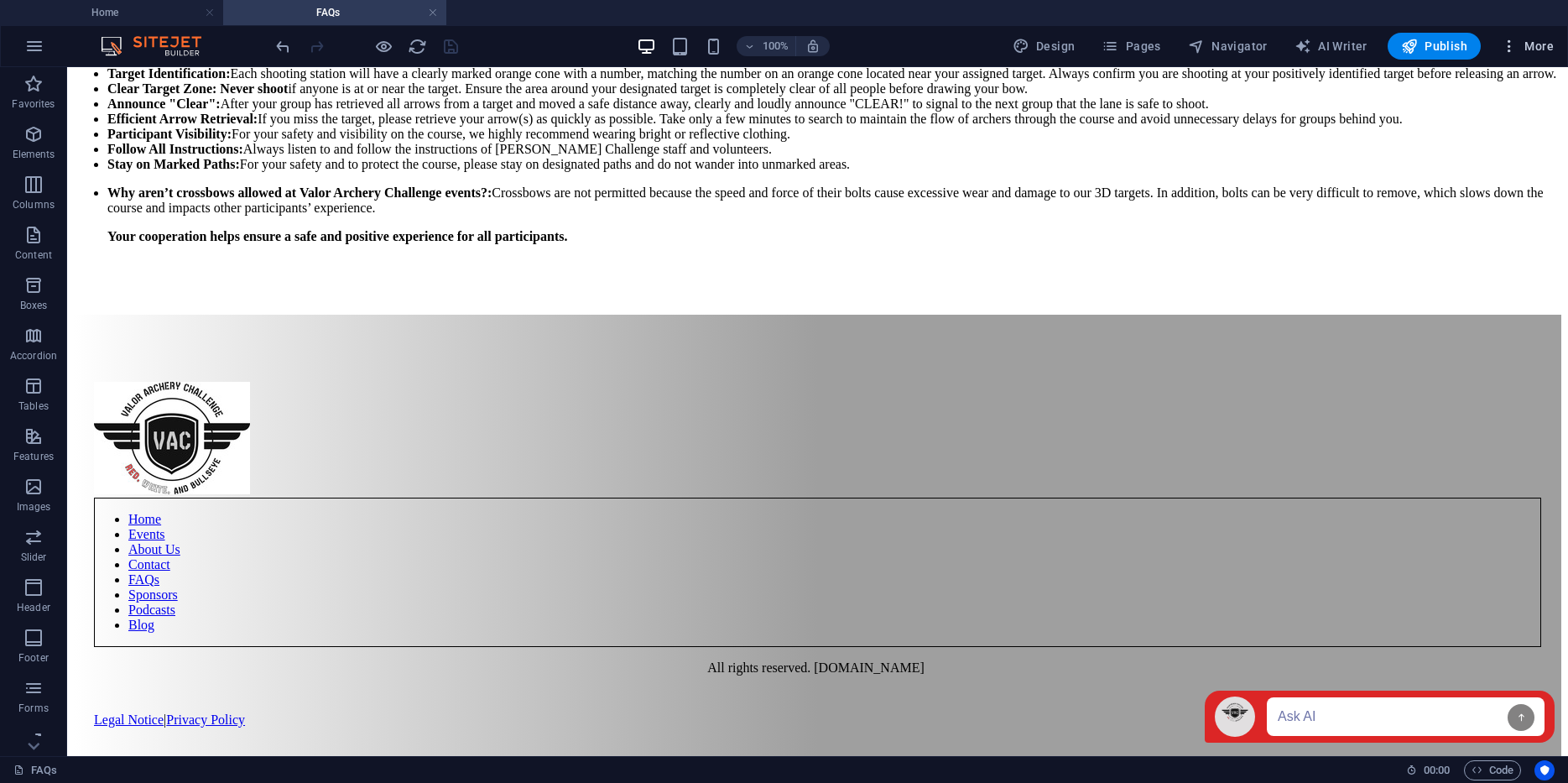
click at [1554, 47] on button "More" at bounding box center [1527, 46] width 67 height 26
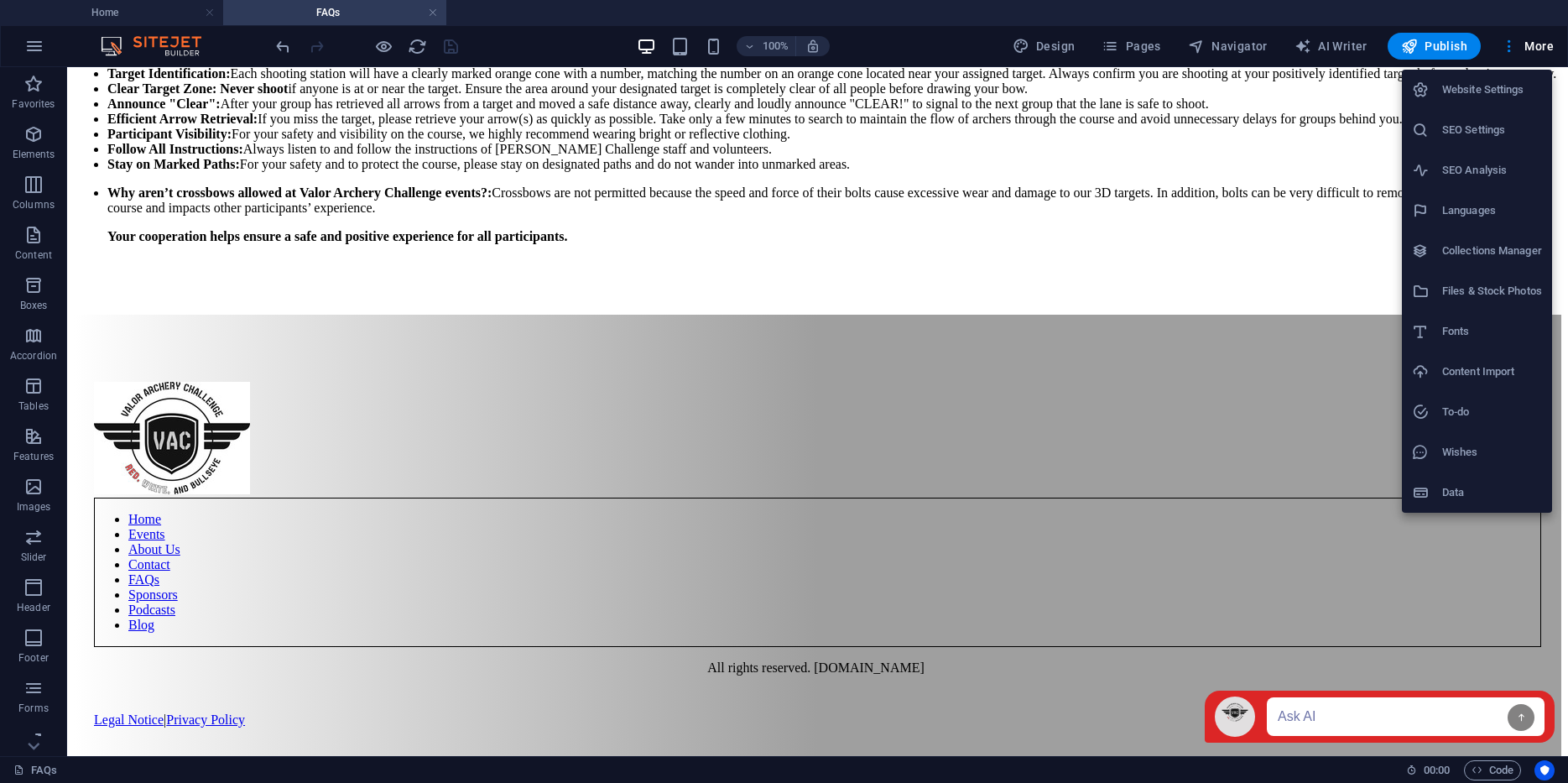
click at [1476, 131] on h6 "SEO Settings" at bounding box center [1491, 130] width 99 height 20
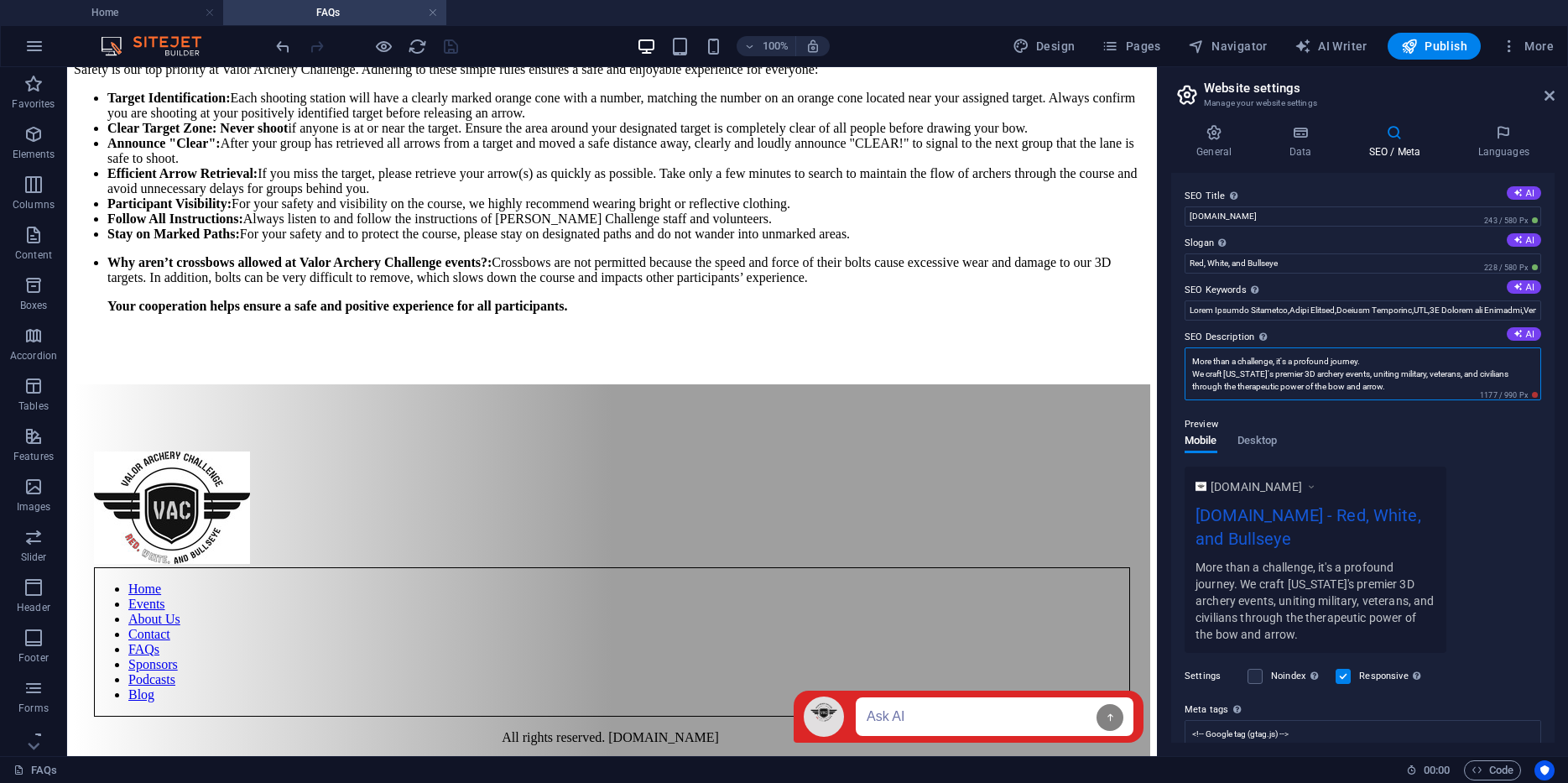
click at [1415, 387] on textarea "More than a challenge, it's a profound journey. We craft [US_STATE]'s premier 3…" at bounding box center [1363, 374] width 357 height 53
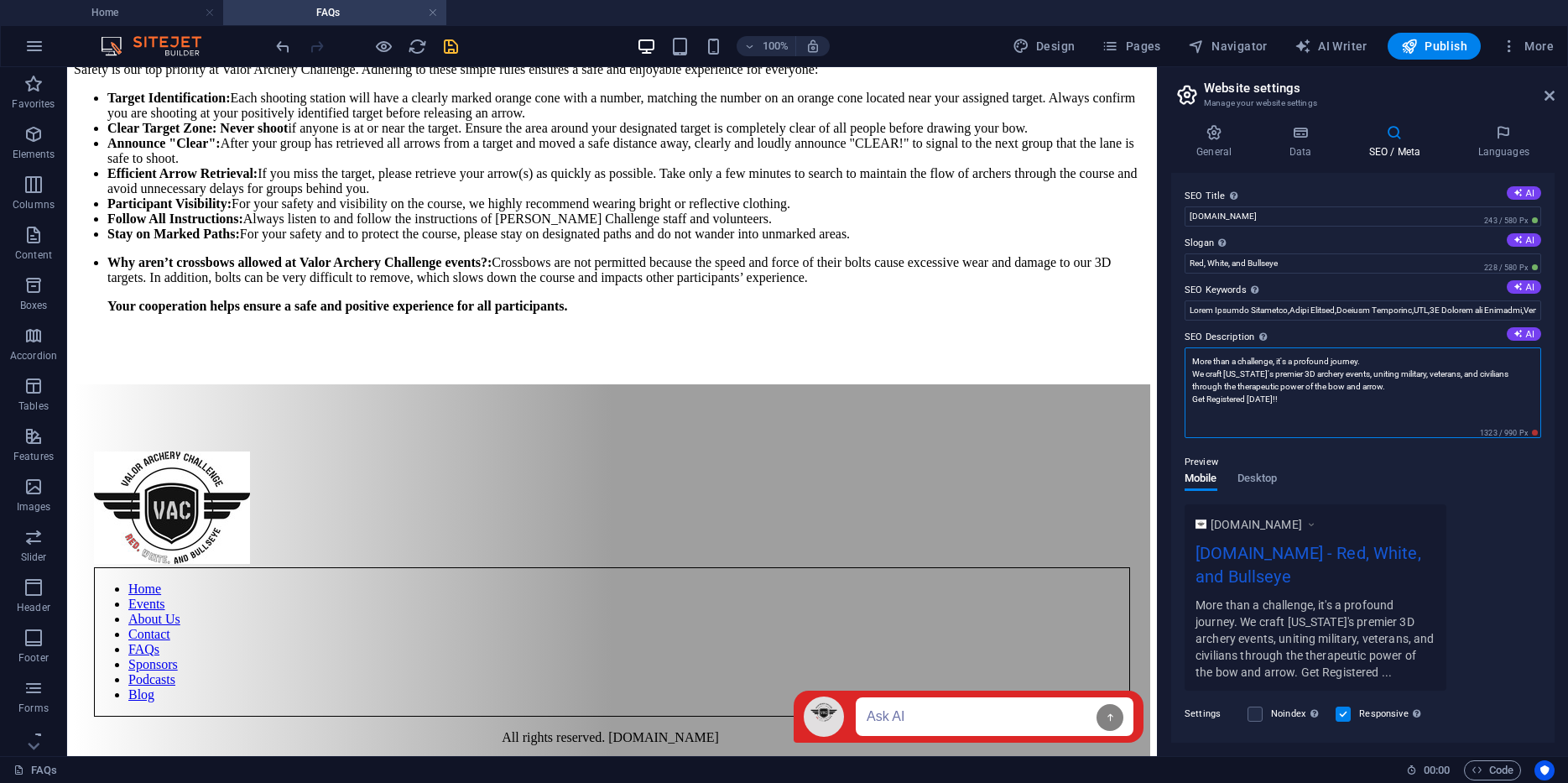
click at [1192, 398] on textarea "More than a challenge, it's a profound journey. We craft [US_STATE]'s premier 3…" at bounding box center [1363, 392] width 357 height 90
click at [1307, 395] on textarea "More than a challenge, it's a profound journey. We craft [US_STATE]'s premier 3…" at bounding box center [1363, 392] width 357 height 90
click at [1345, 393] on textarea "More than a challenge, it's a profound journey. We craft [US_STATE]'s premier 3…" at bounding box center [1363, 392] width 357 height 90
type textarea "More than a challenge, it's a profound journey. We craft [US_STATE]'s premier 3…"
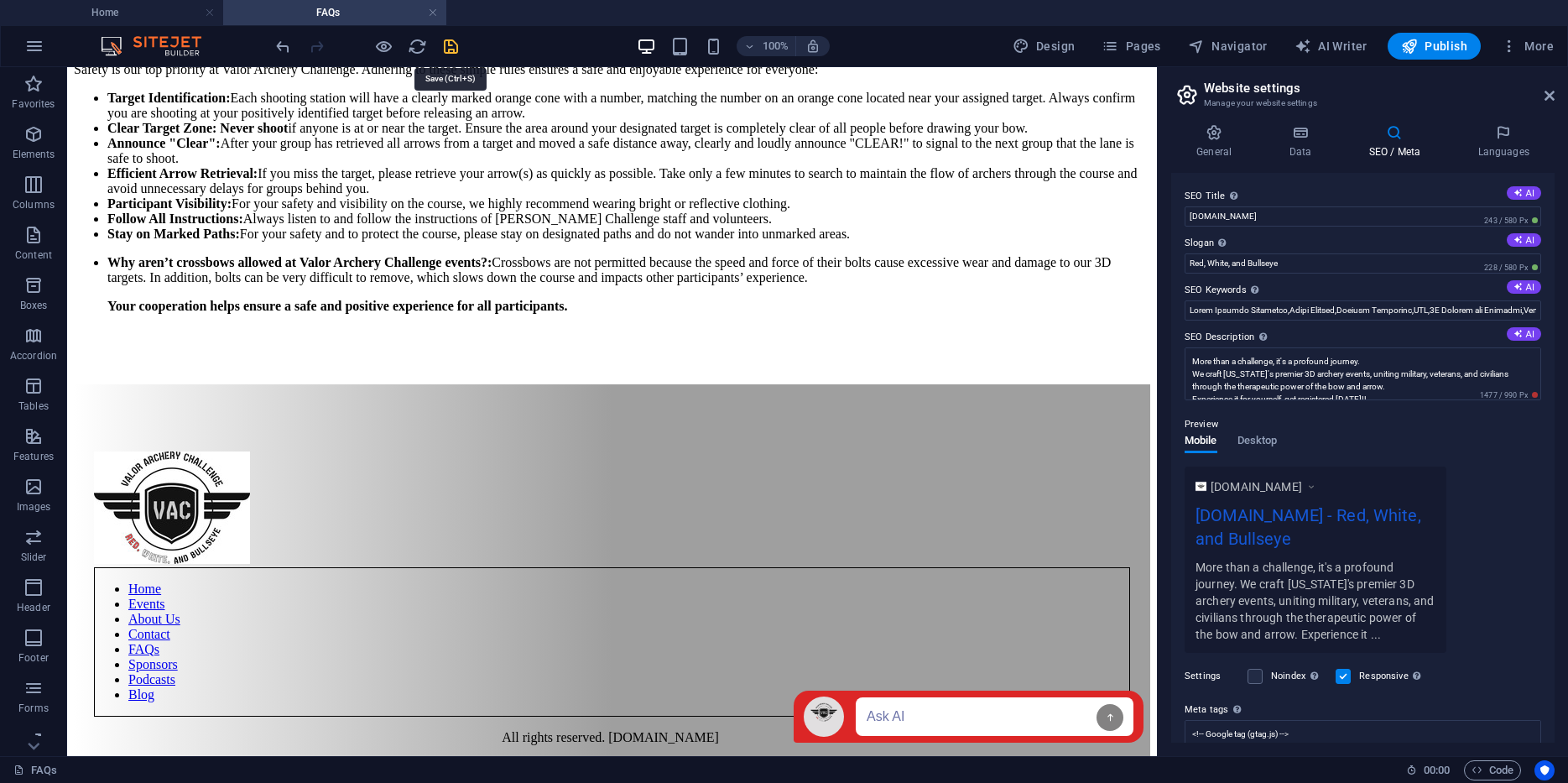
click at [450, 41] on icon "save" at bounding box center [451, 46] width 19 height 19
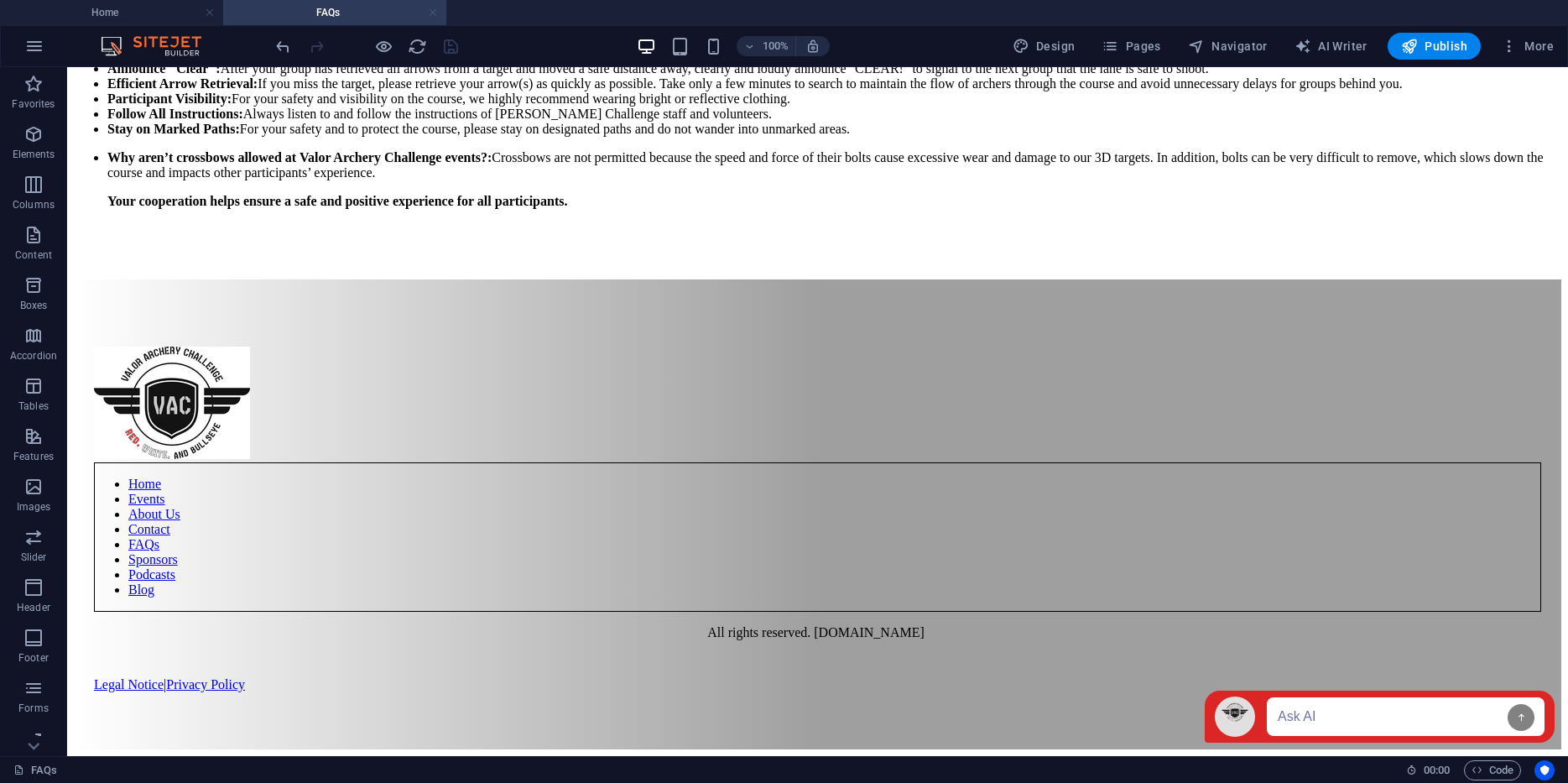
click at [436, 8] on link at bounding box center [432, 13] width 10 height 16
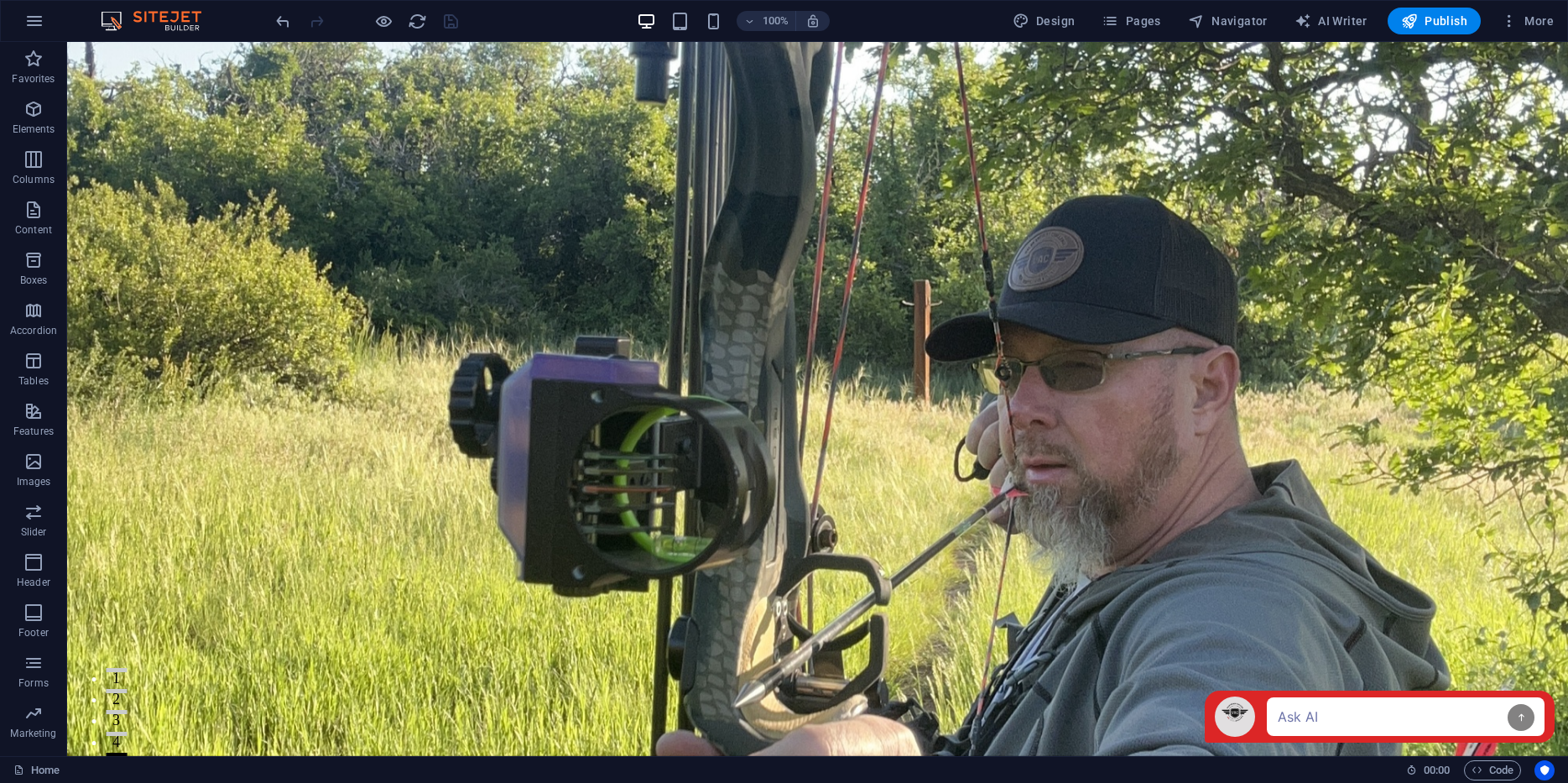
scroll to position [287, 0]
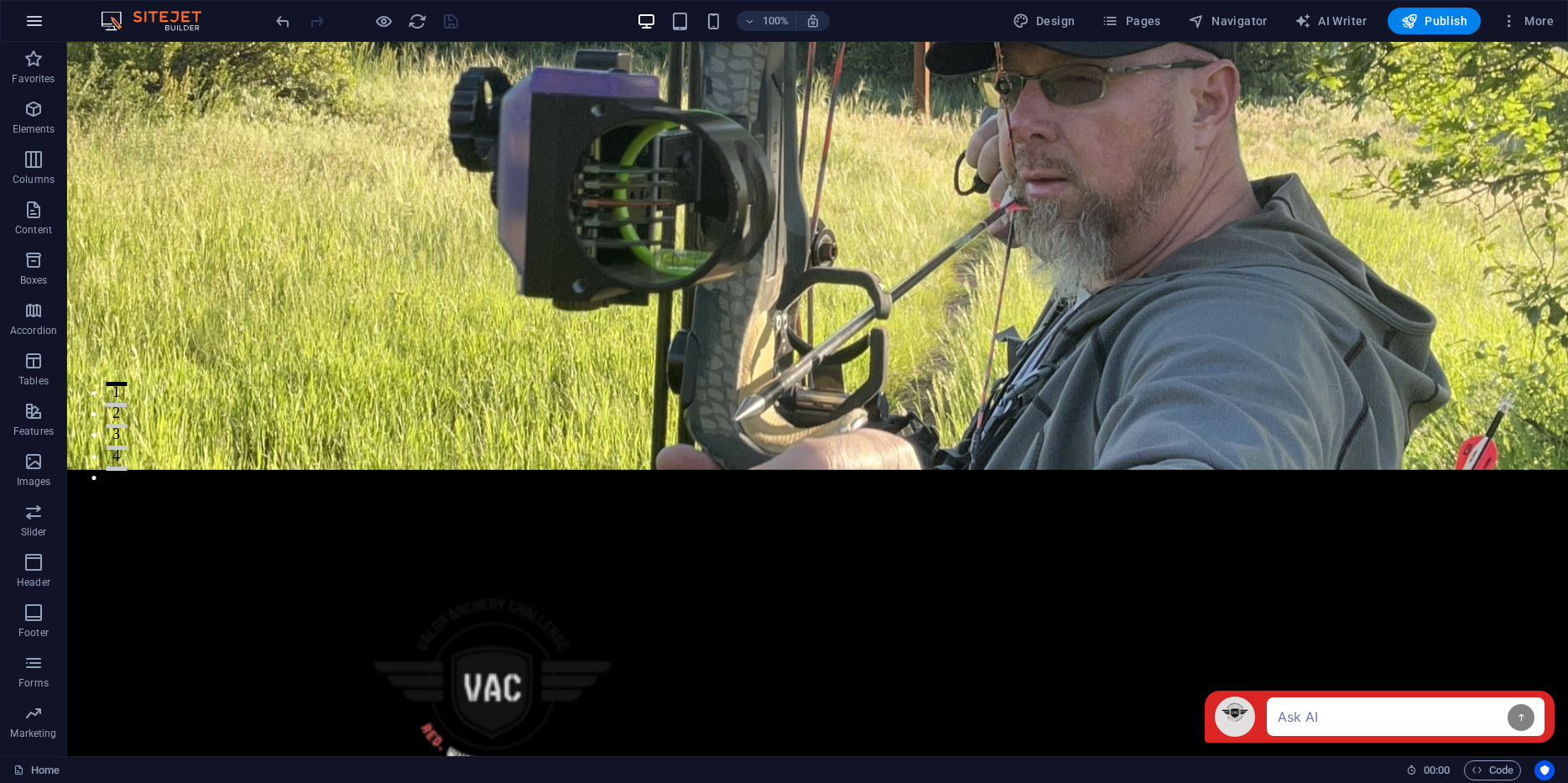
click at [33, 18] on icon "button" at bounding box center [35, 21] width 20 height 20
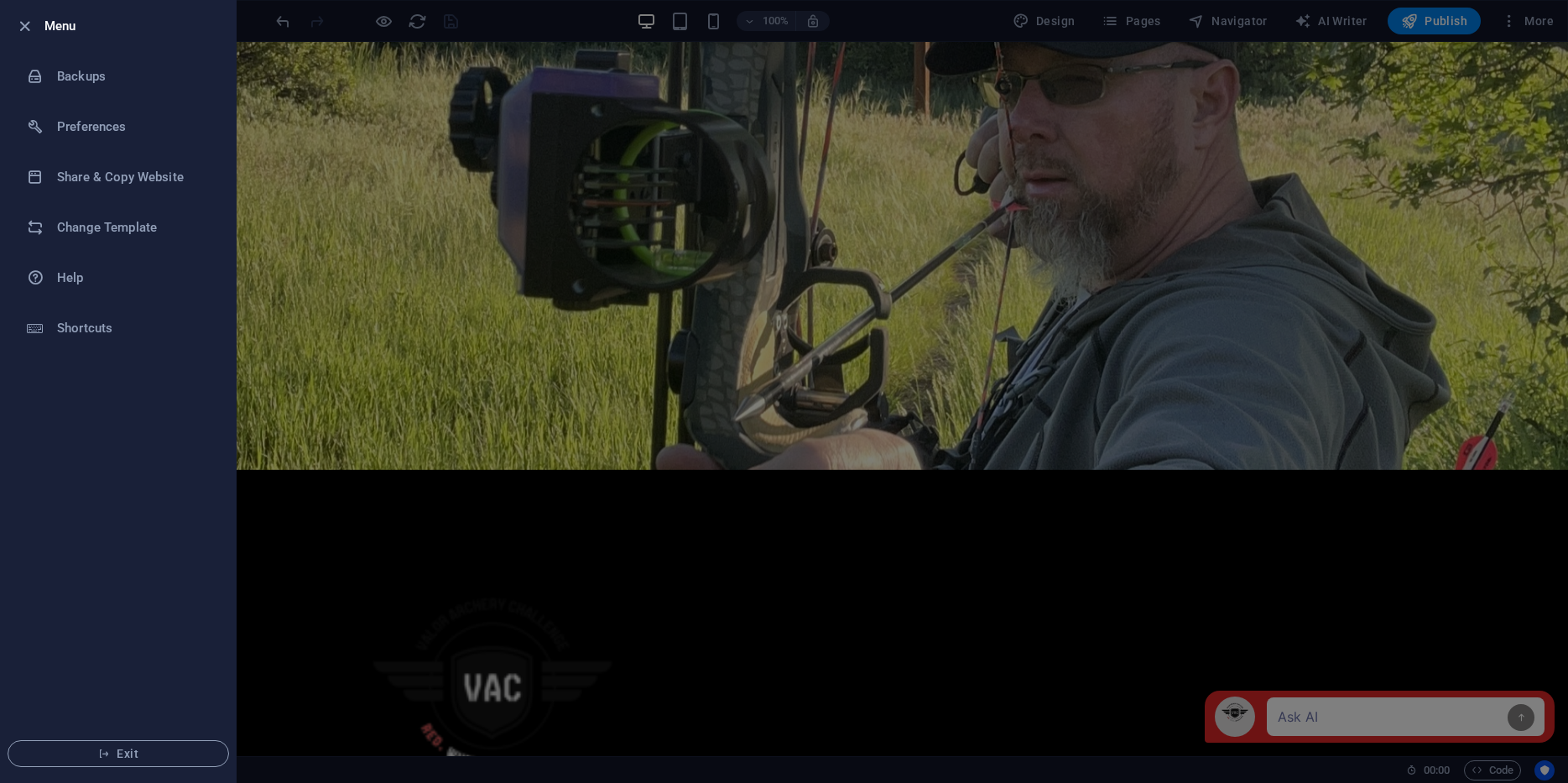
click at [33, 18] on icon "button" at bounding box center [25, 26] width 19 height 19
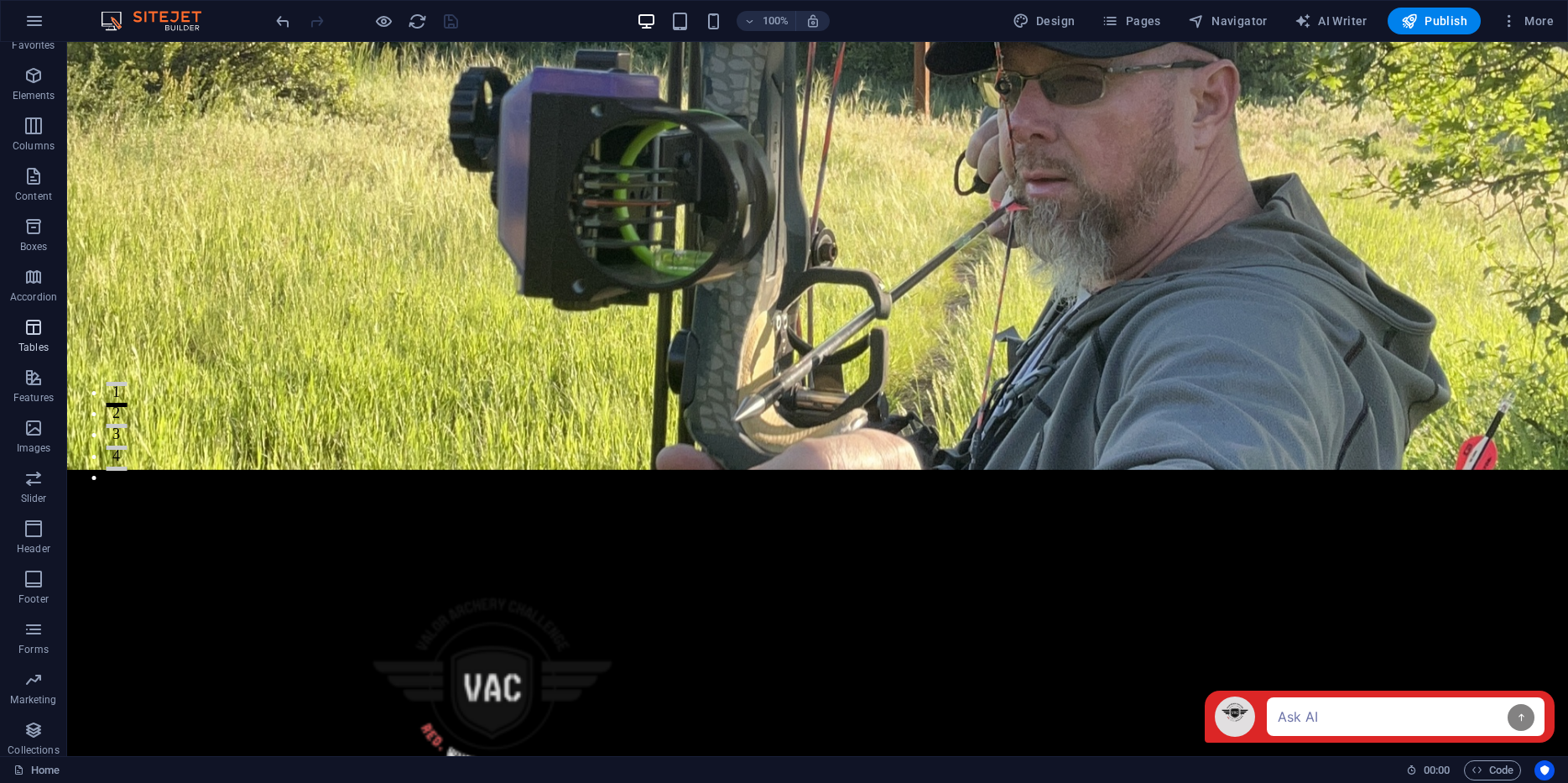
scroll to position [41, 0]
click at [32, 372] on icon "button" at bounding box center [34, 371] width 20 height 20
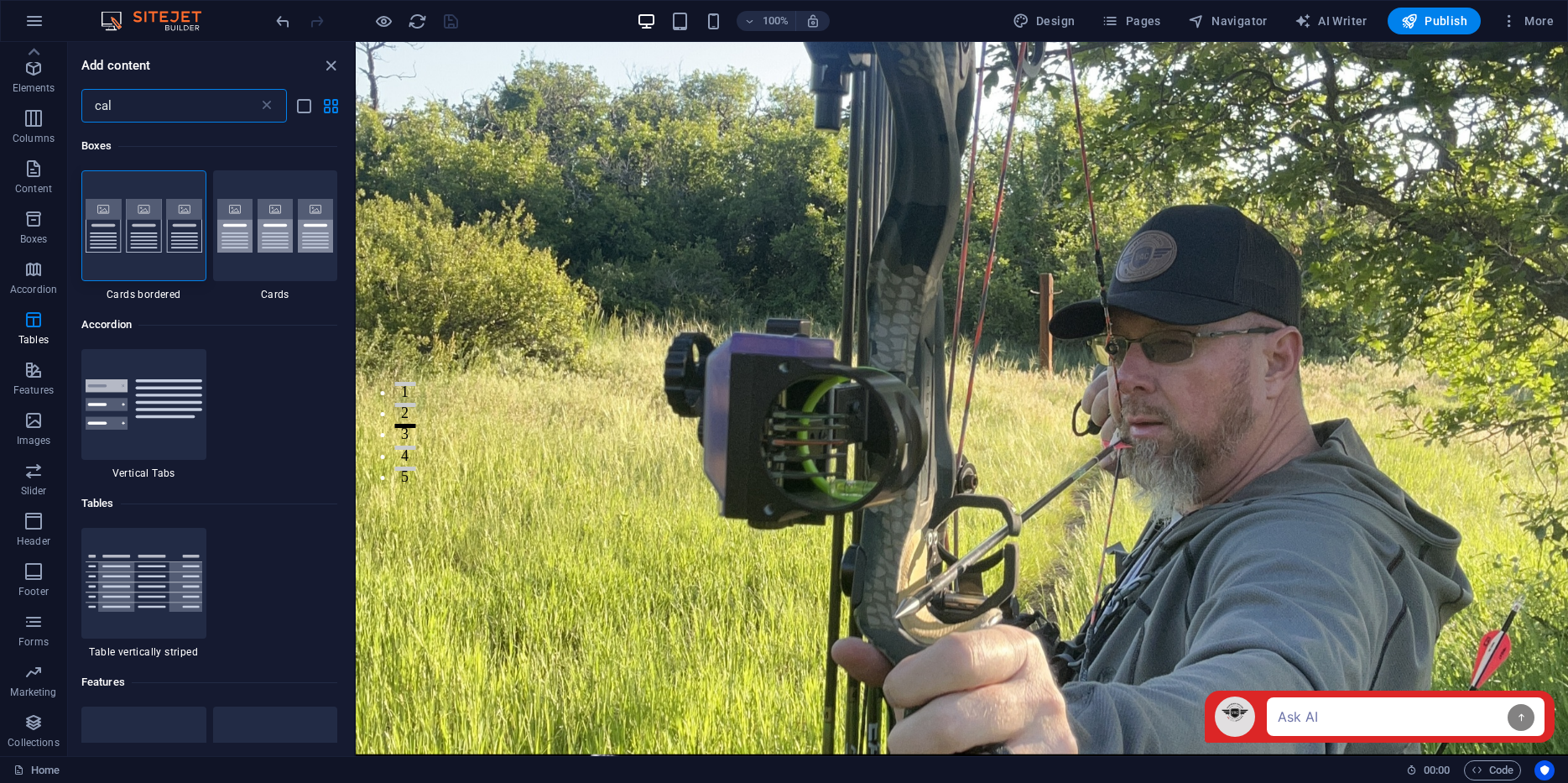
scroll to position [0, 0]
type input "c"
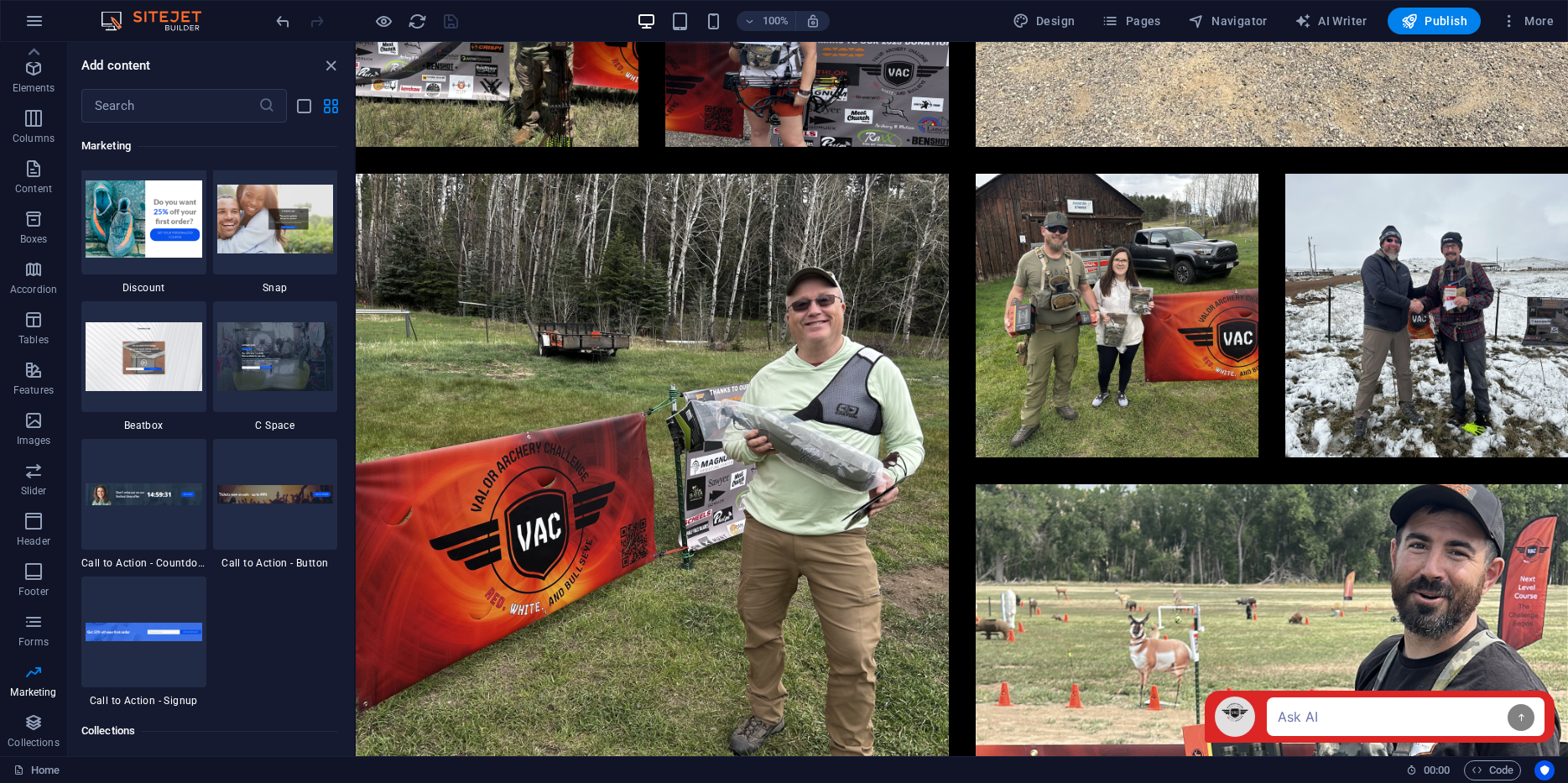
scroll to position [14798, 0]
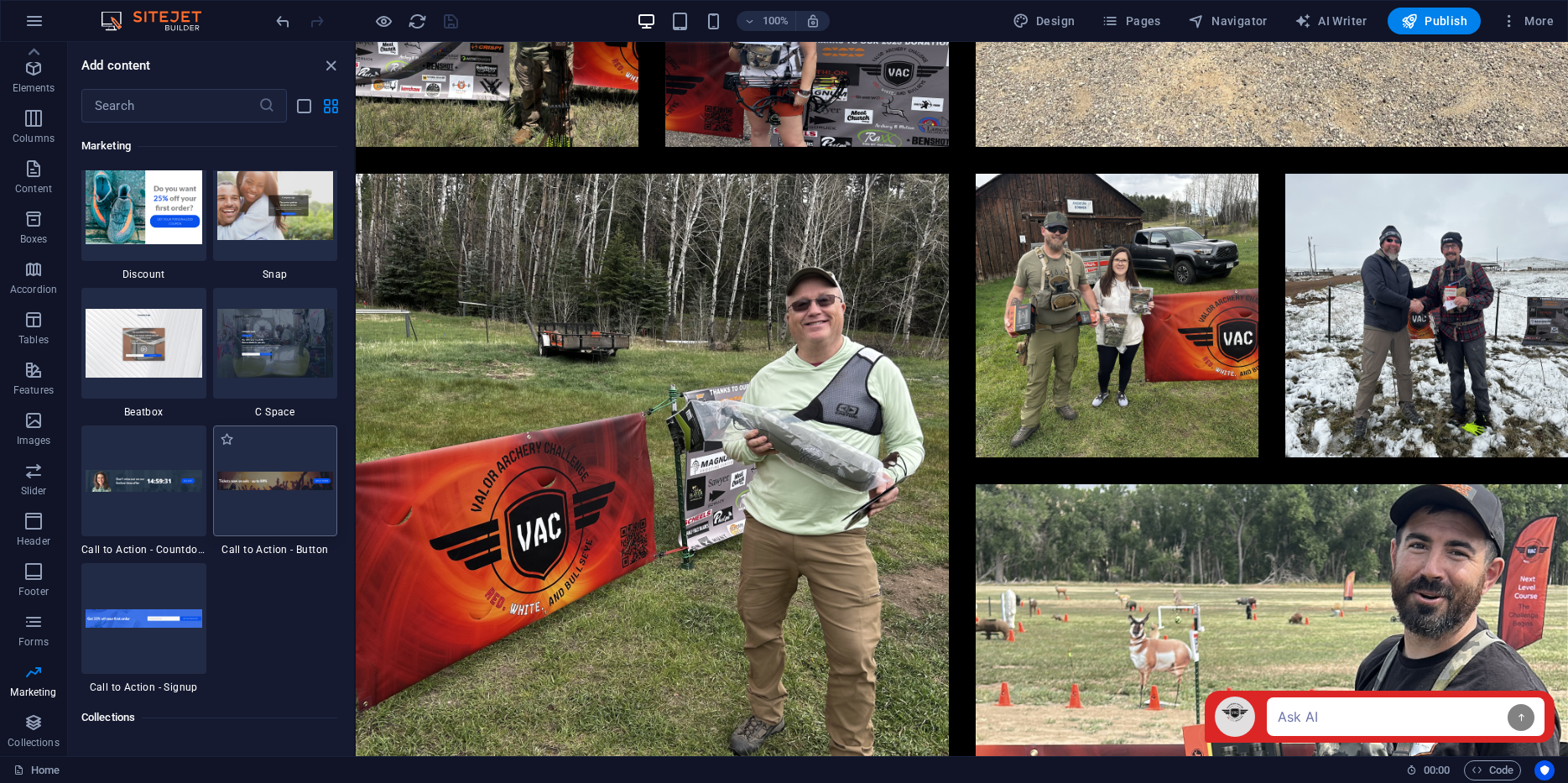
click at [269, 482] on img at bounding box center [275, 481] width 117 height 19
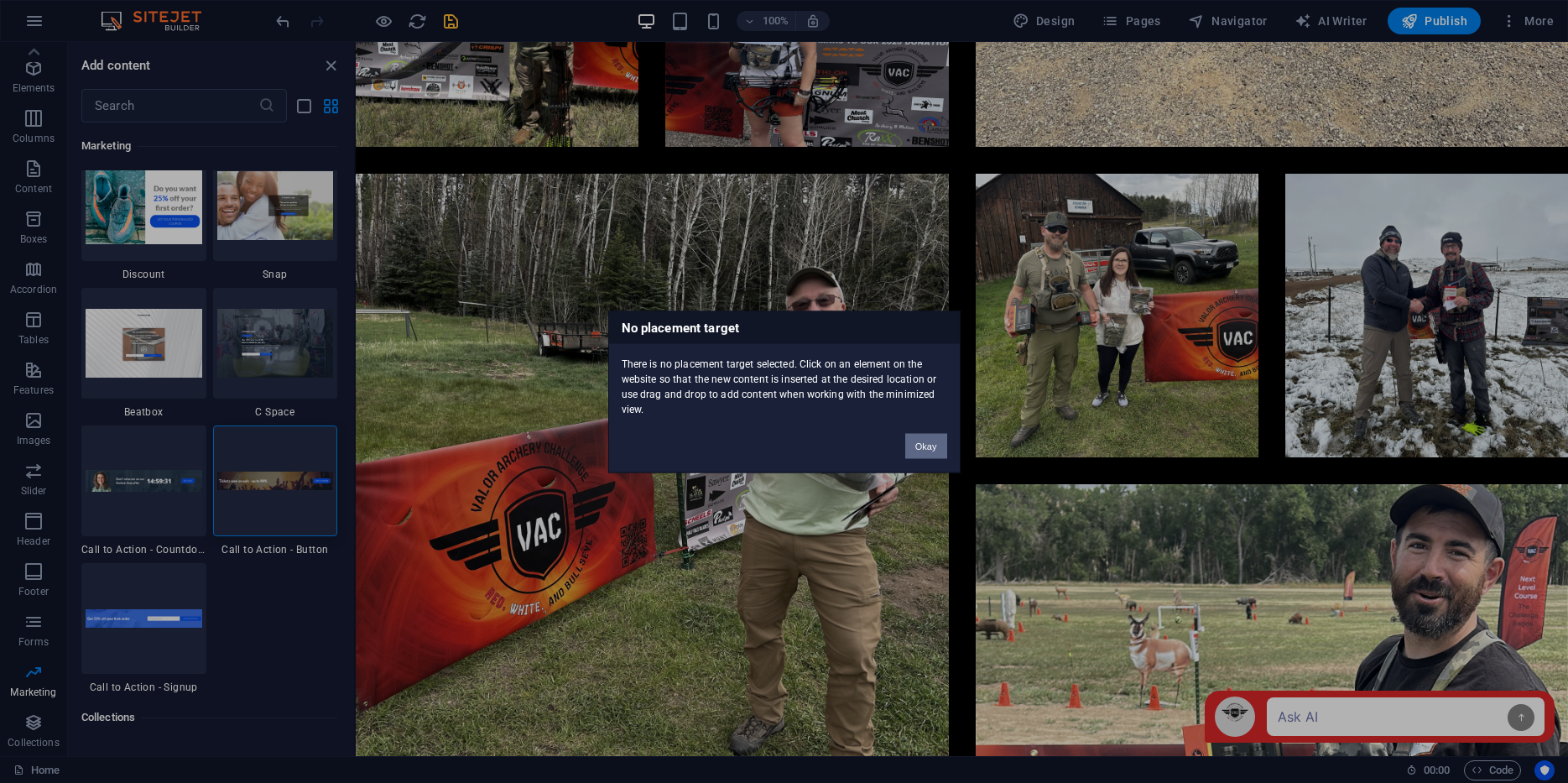
click at [912, 437] on button "Okay" at bounding box center [927, 446] width 42 height 26
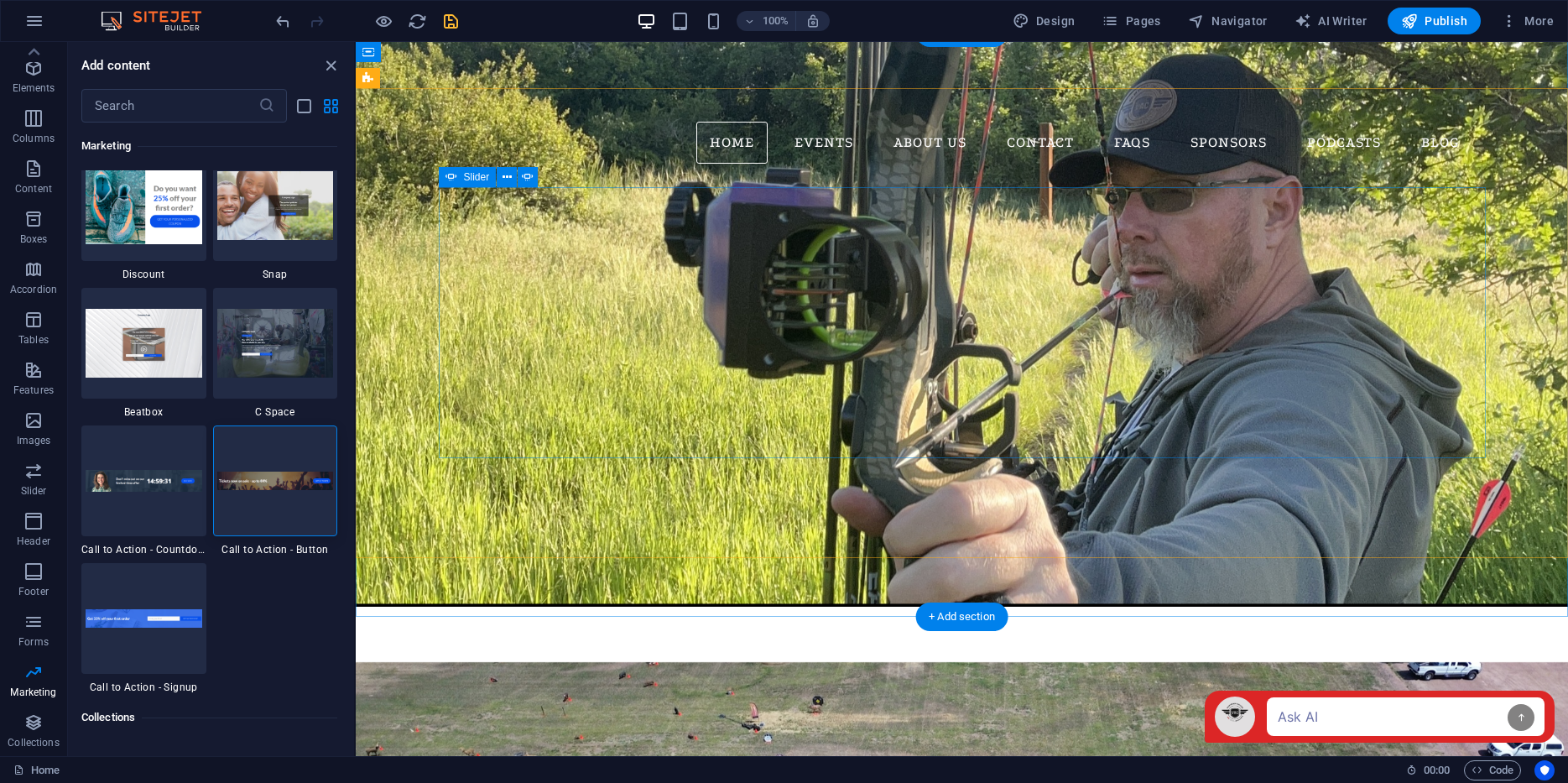
scroll to position [1000, 0]
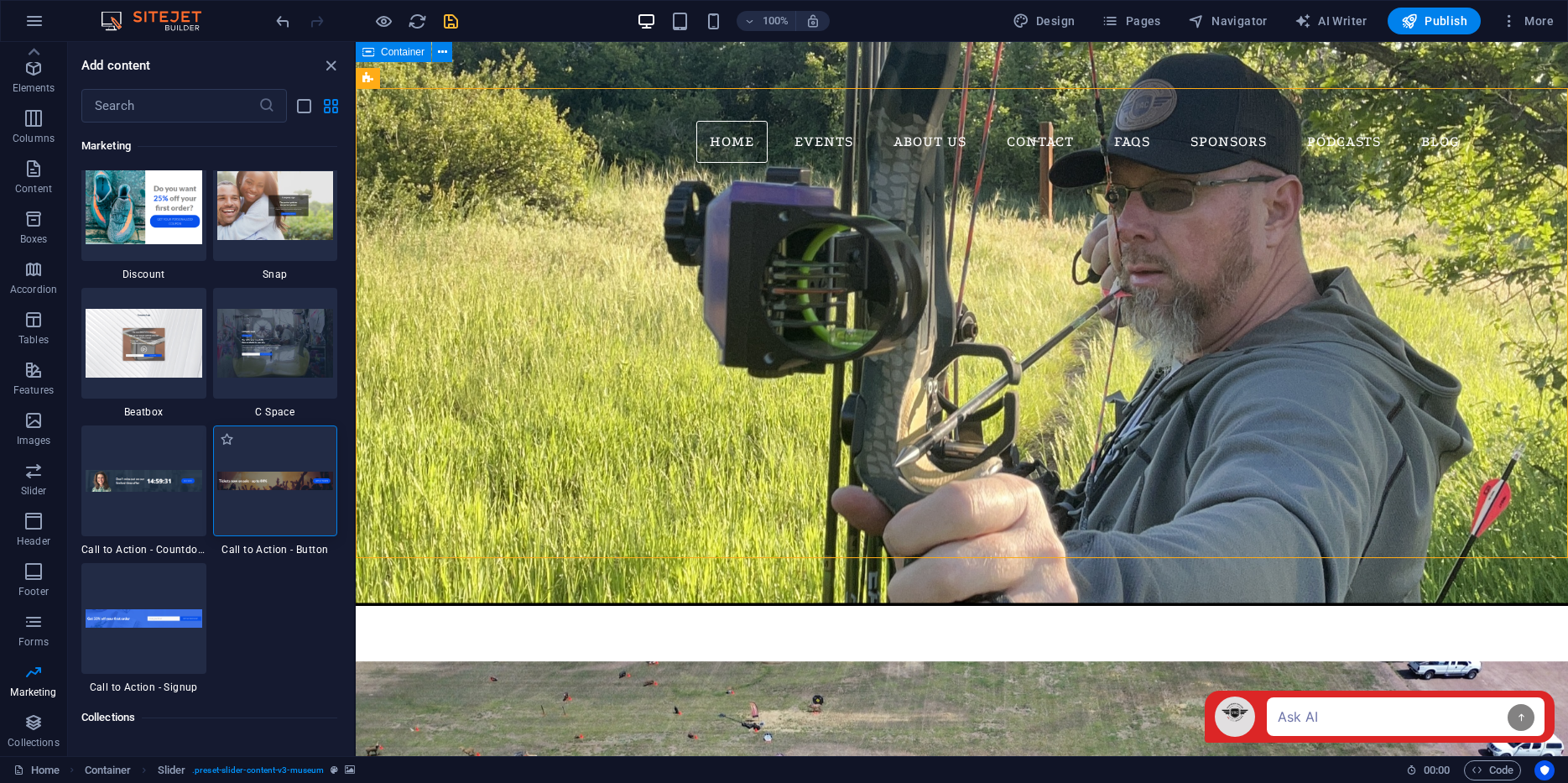
click at [262, 454] on div at bounding box center [275, 480] width 125 height 110
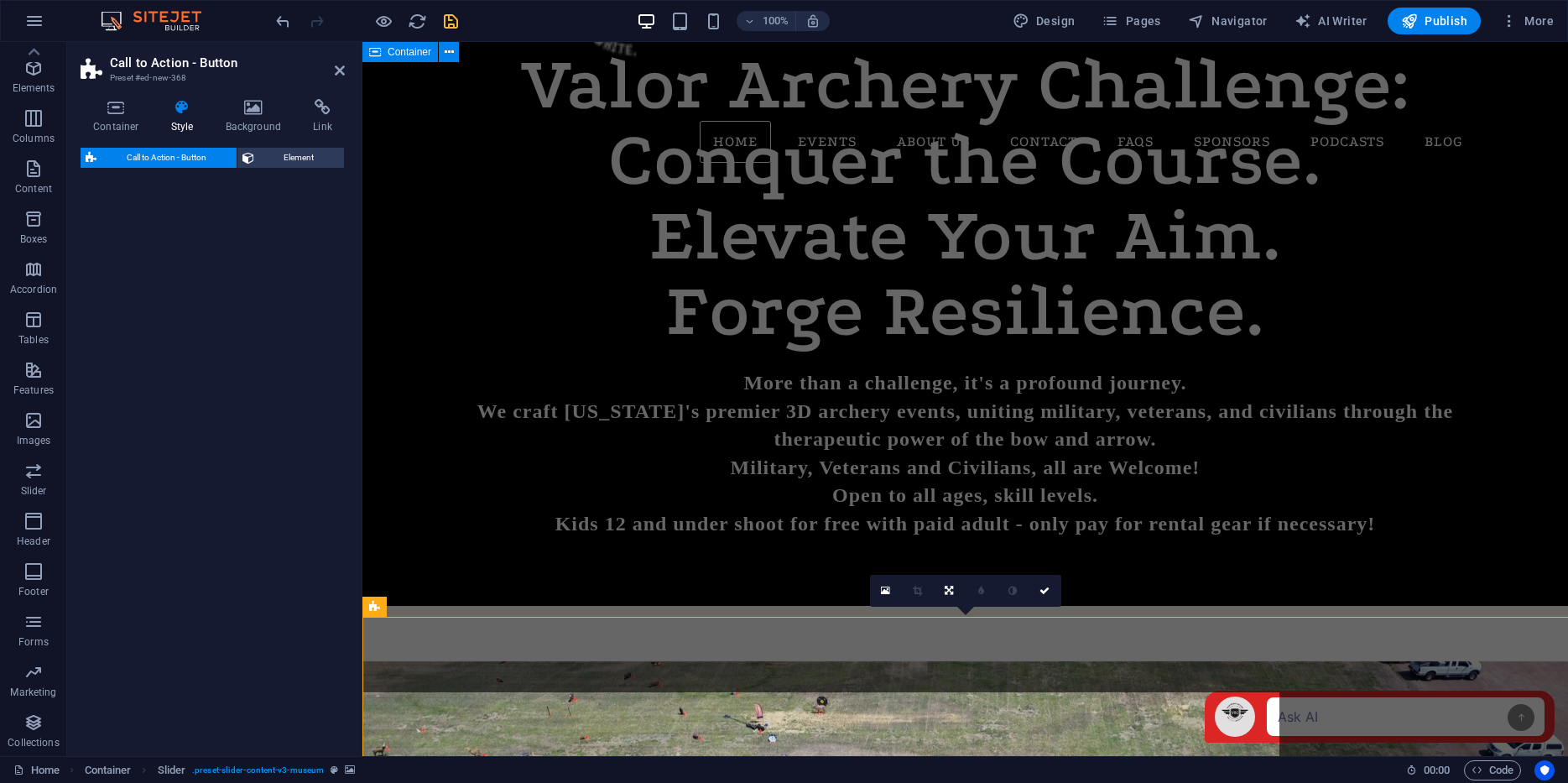
select select "rem"
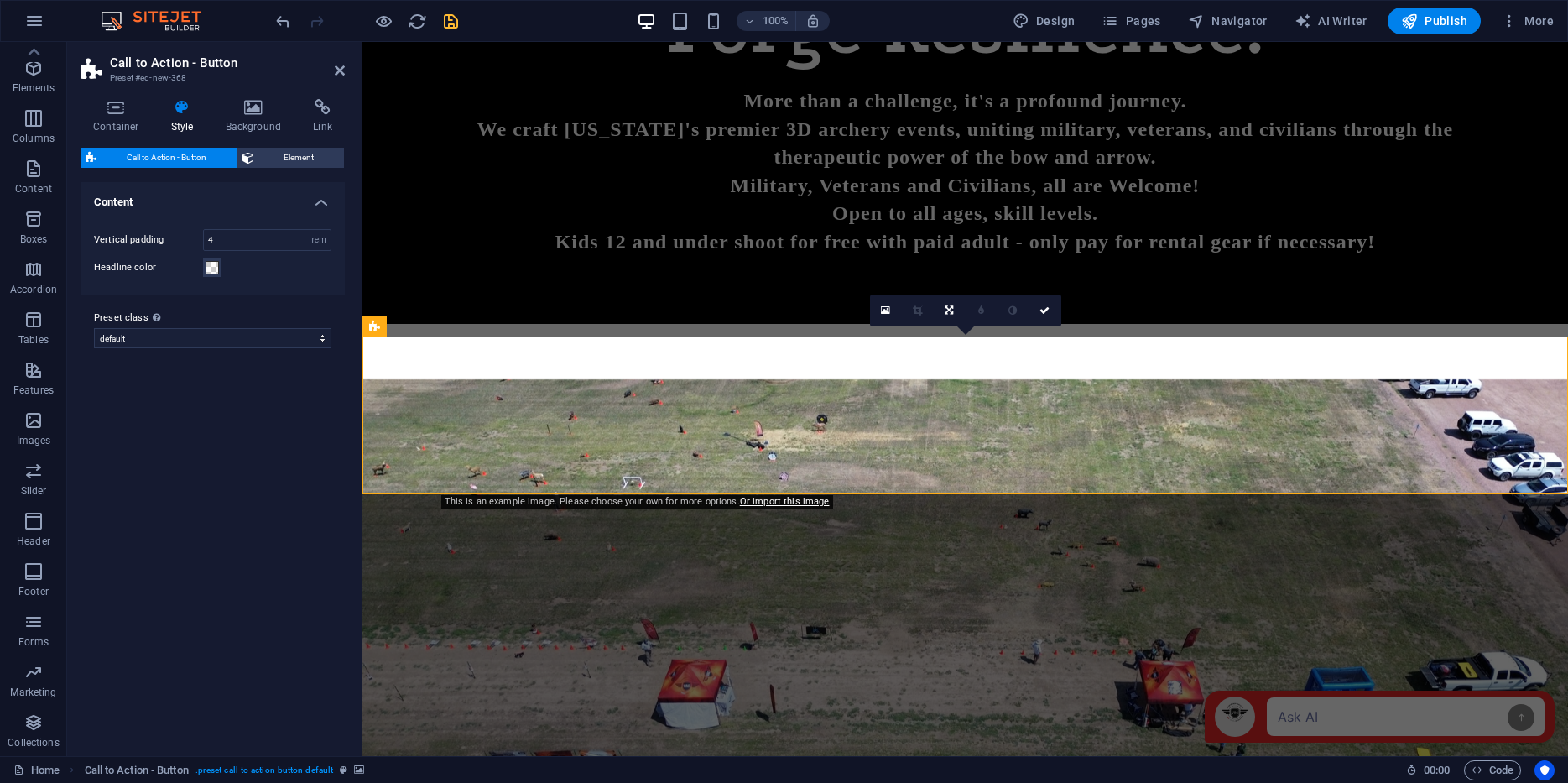
scroll to position [1283, 0]
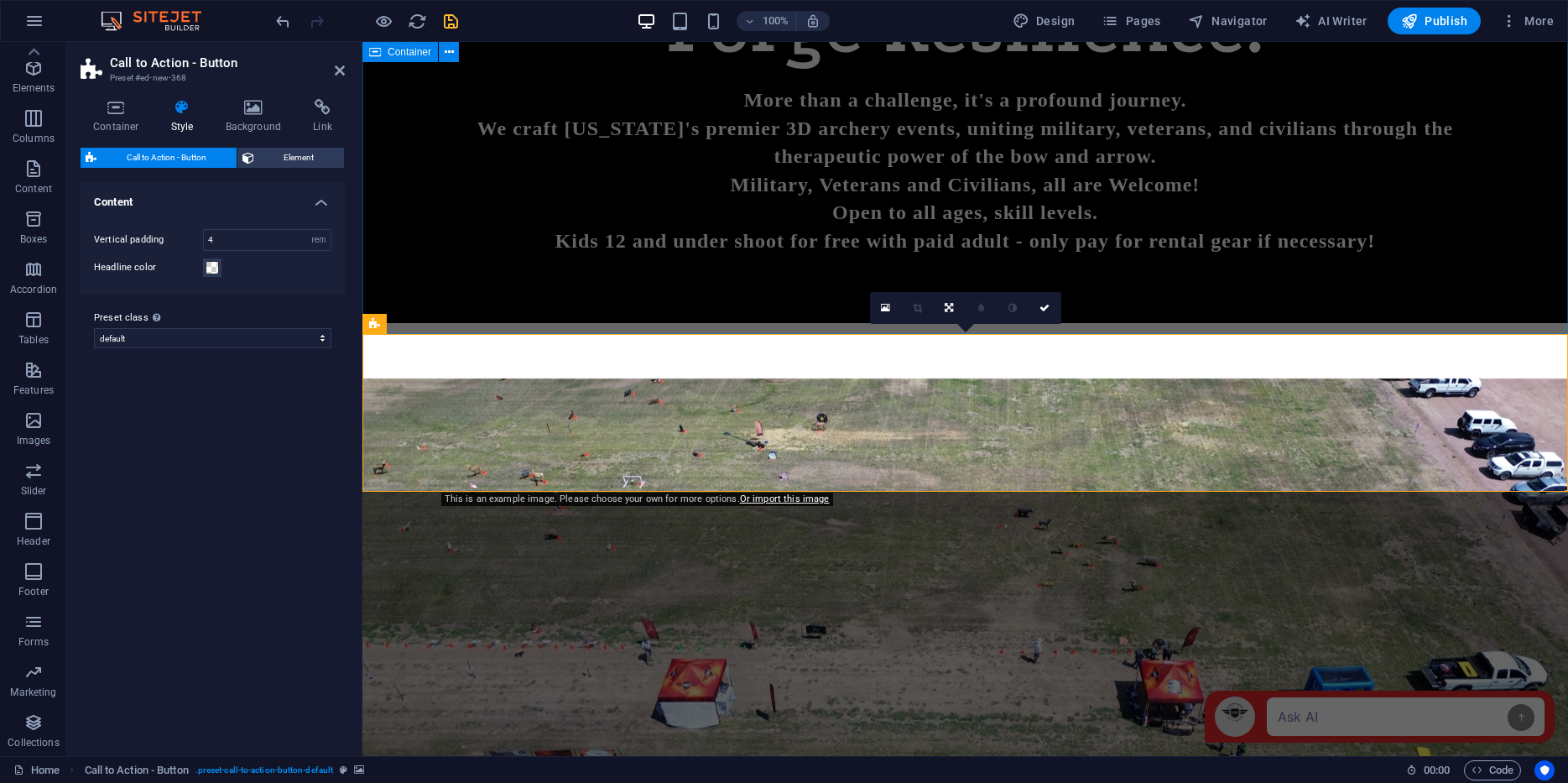
click at [739, 323] on div "UP NEXT [DATE] [GEOGRAPHIC_DATA] Buy tickets" at bounding box center [965, 615] width 1206 height 584
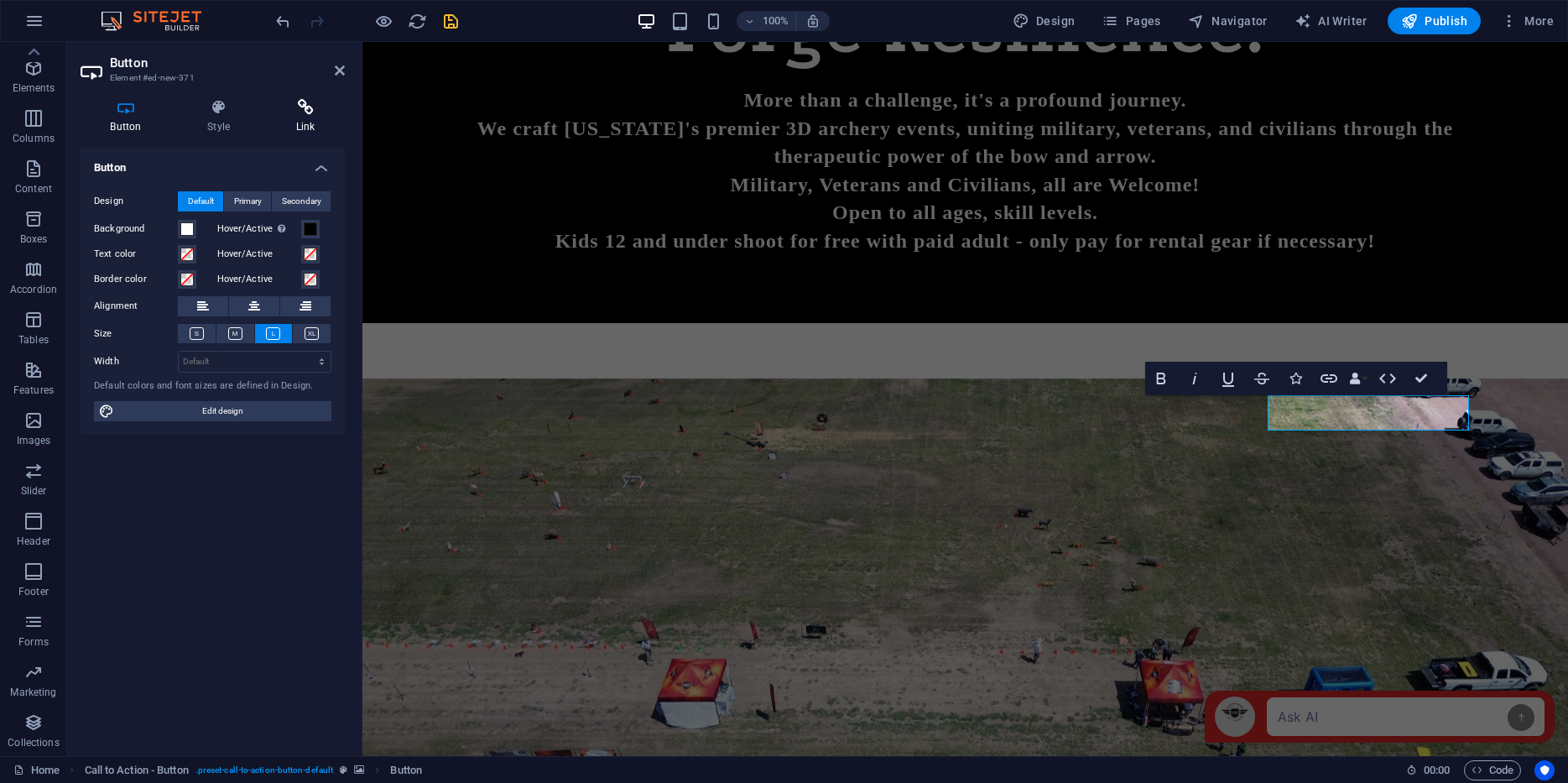
click at [309, 104] on icon at bounding box center [306, 108] width 78 height 16
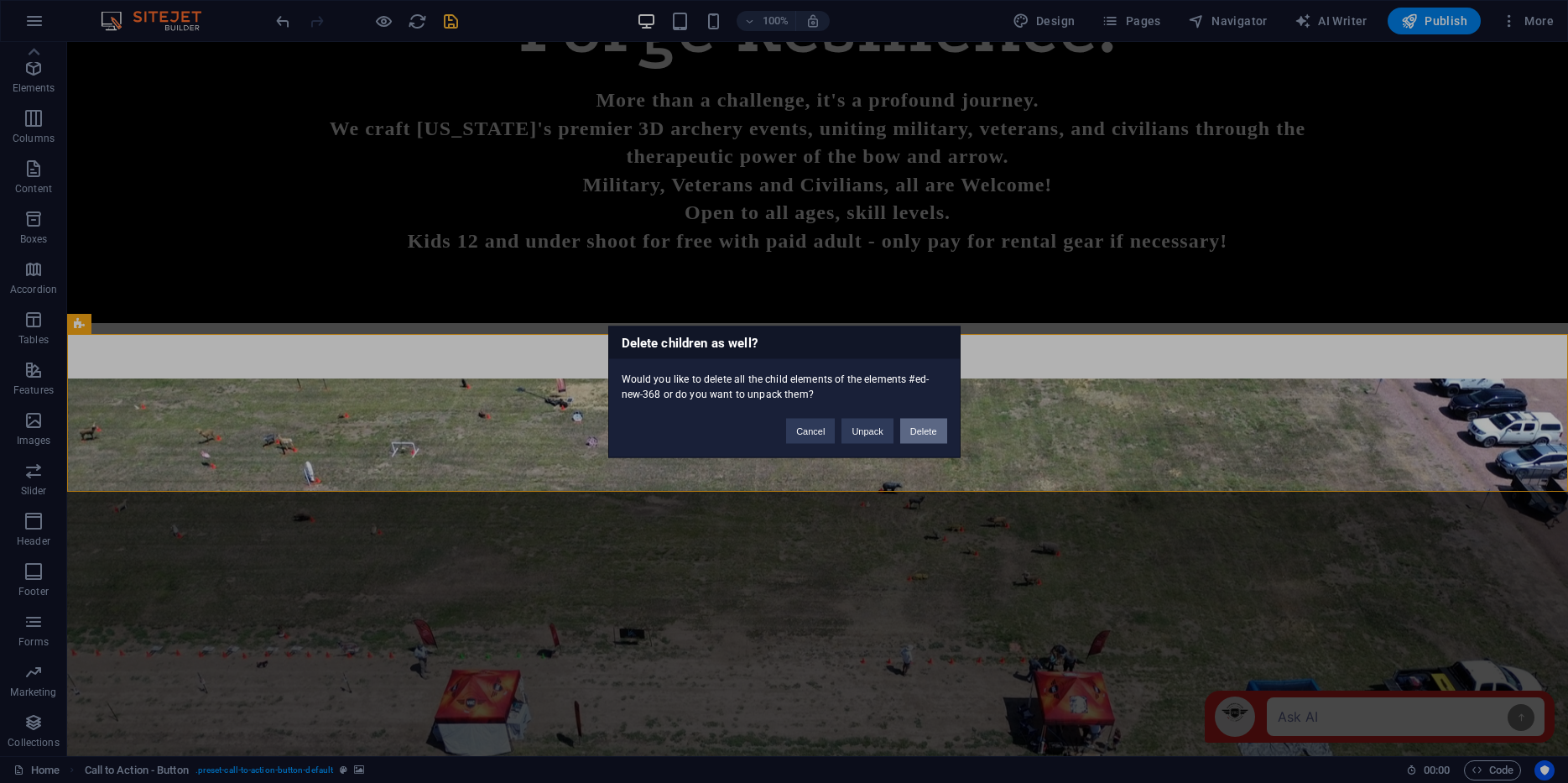
click at [930, 437] on button "Delete" at bounding box center [924, 431] width 47 height 26
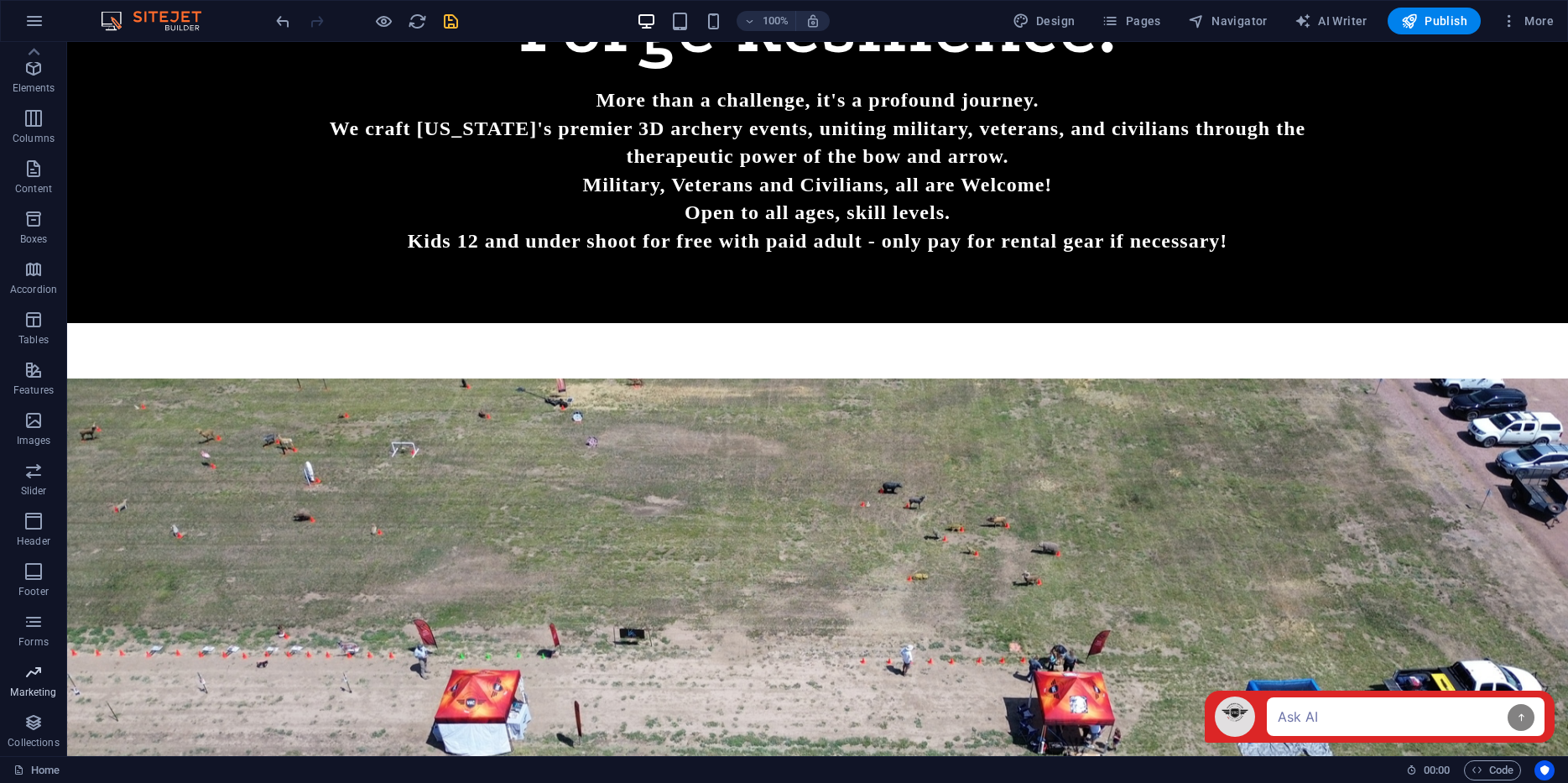
click at [29, 679] on icon "button" at bounding box center [34, 673] width 20 height 20
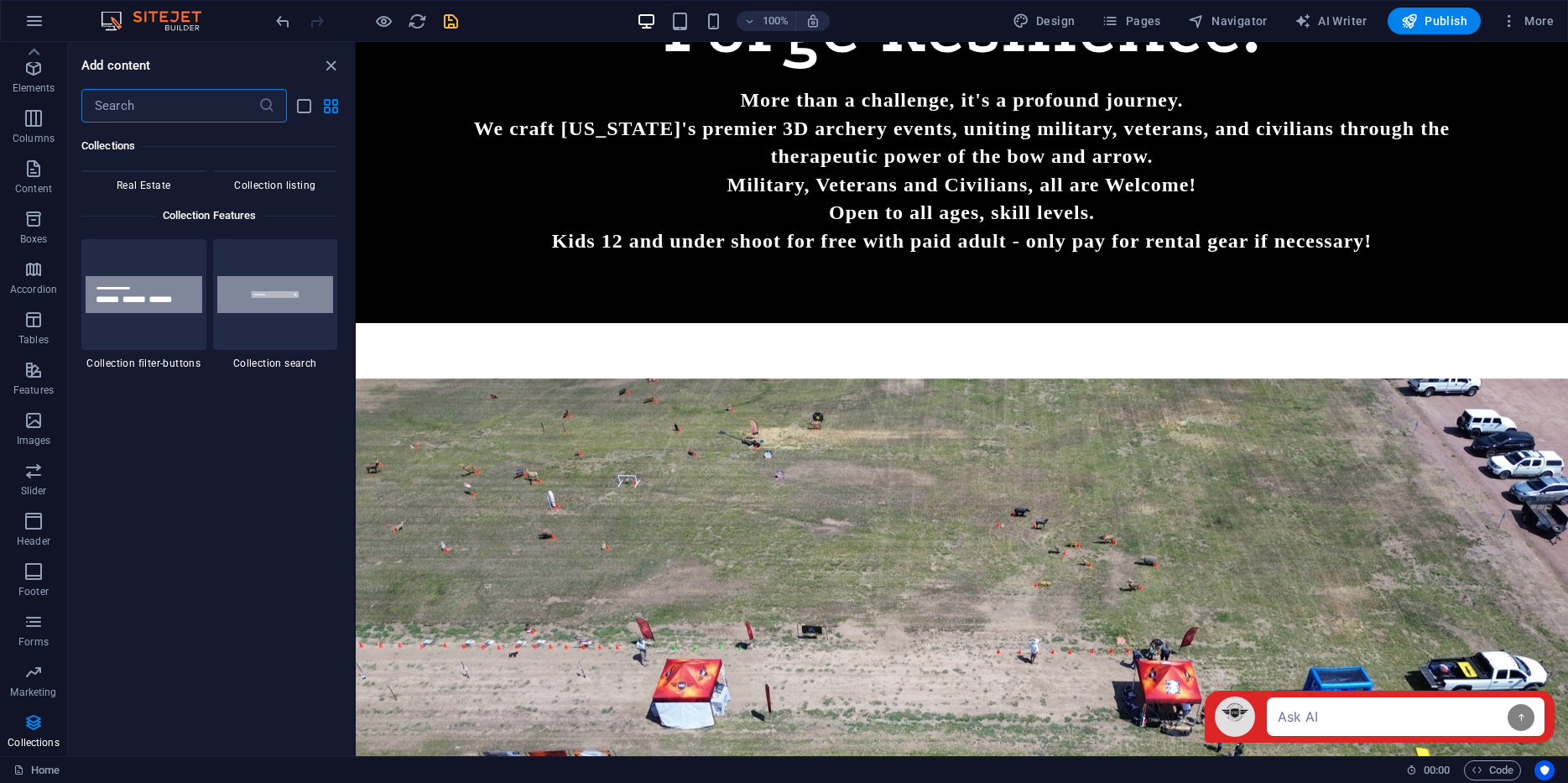
scroll to position [16090, 0]
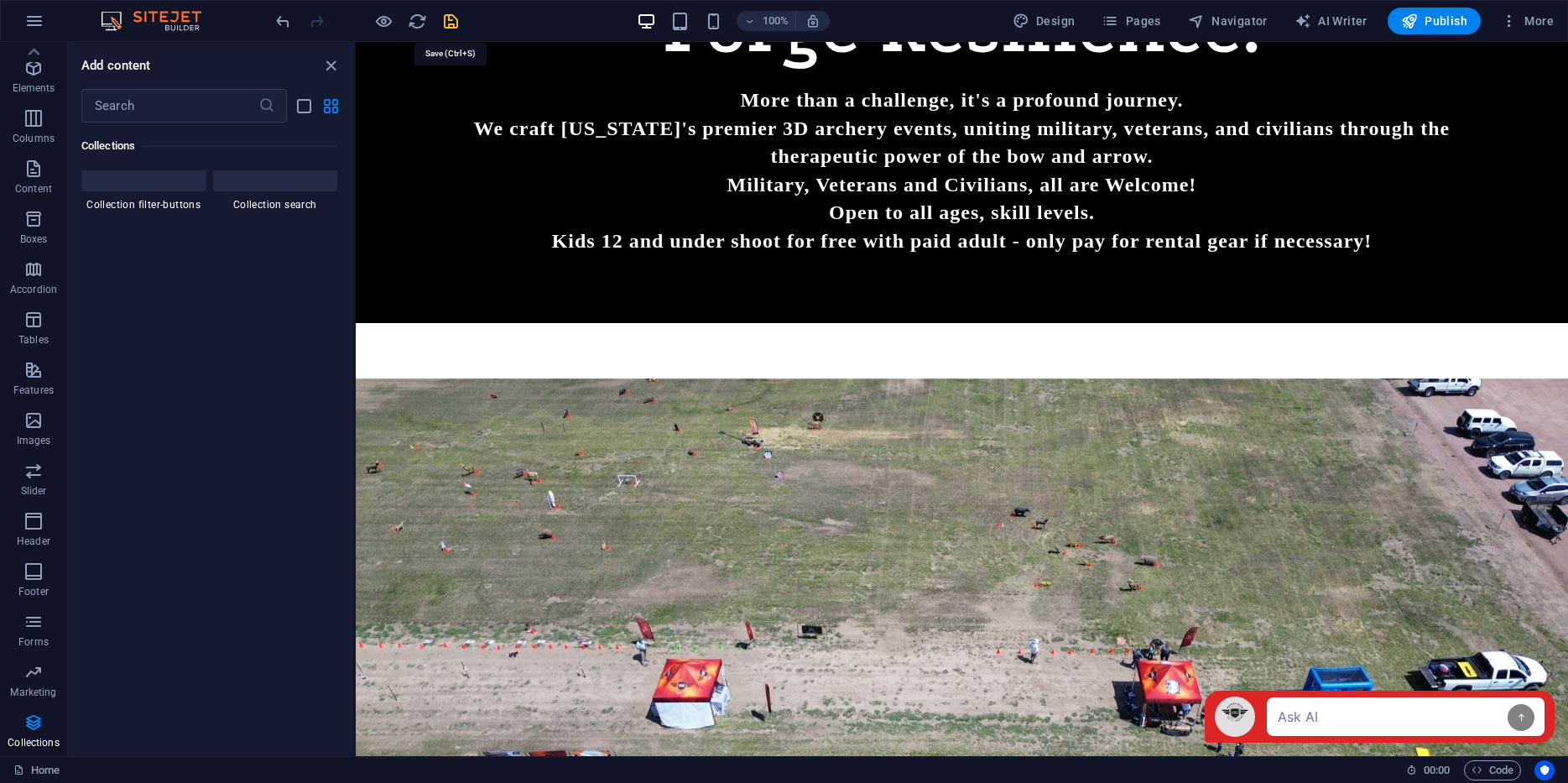
click at [452, 13] on icon "save" at bounding box center [451, 21] width 19 height 19
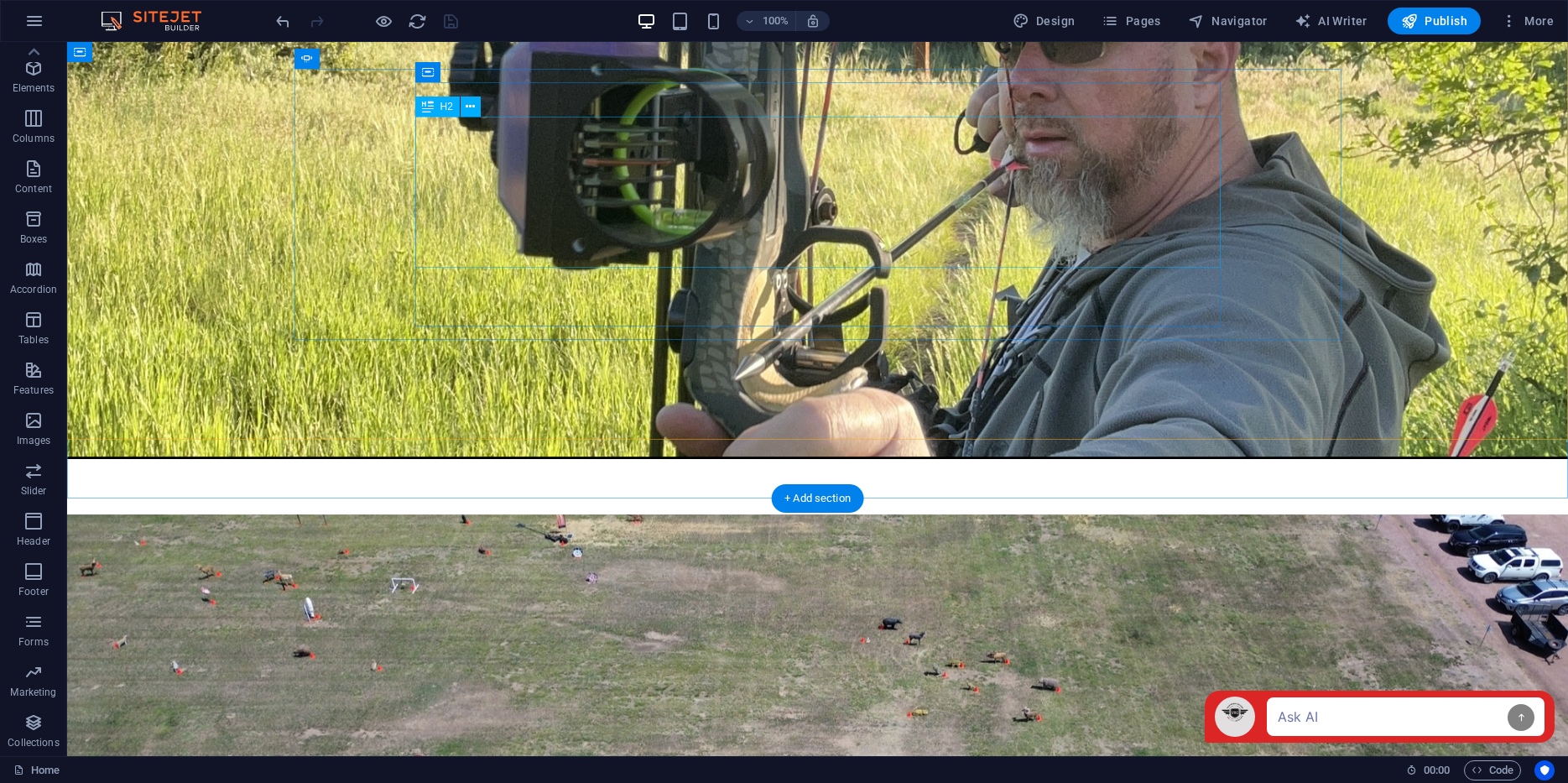
scroll to position [1157, 0]
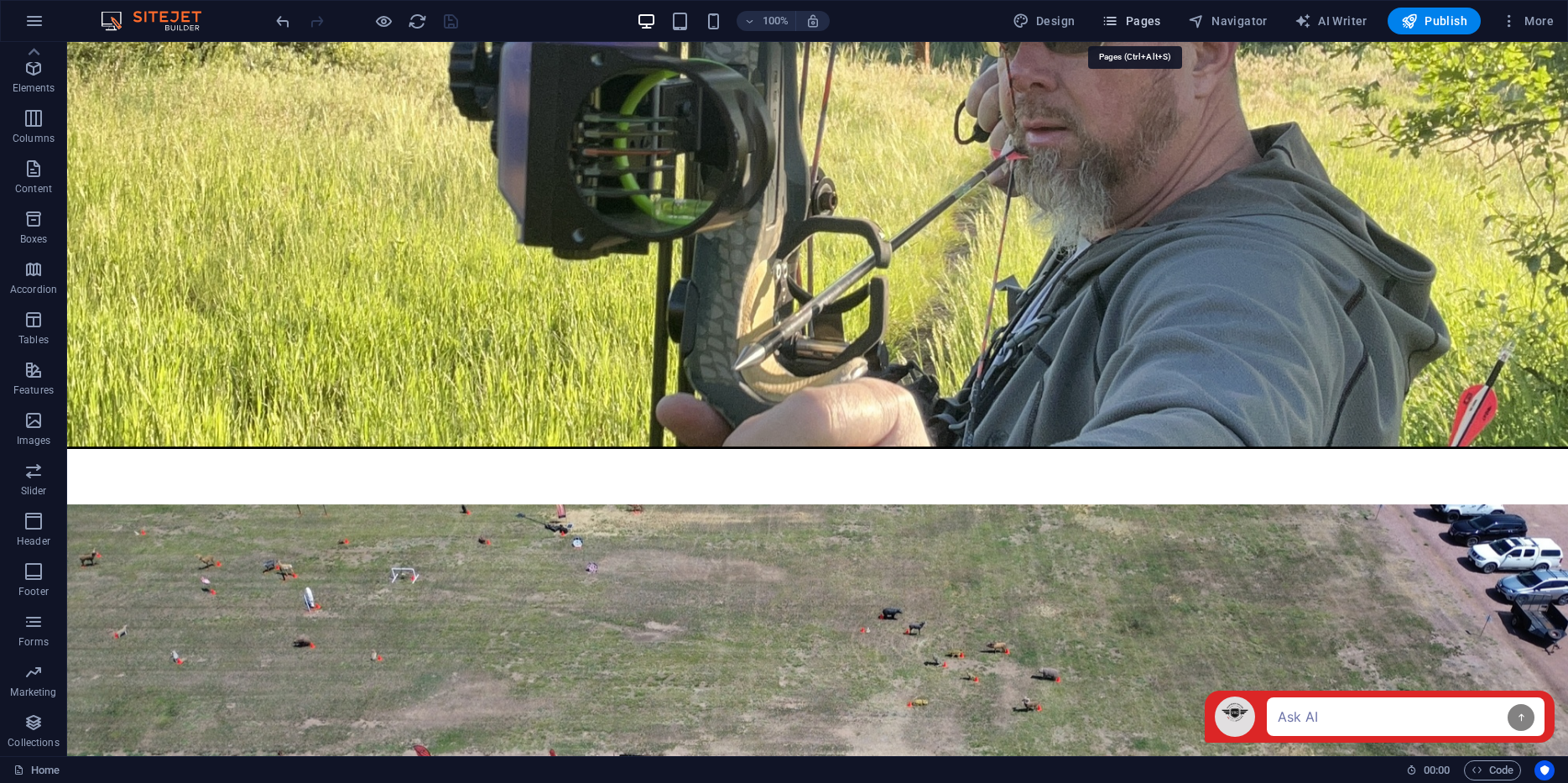
click at [1146, 30] on button "Pages" at bounding box center [1131, 20] width 72 height 26
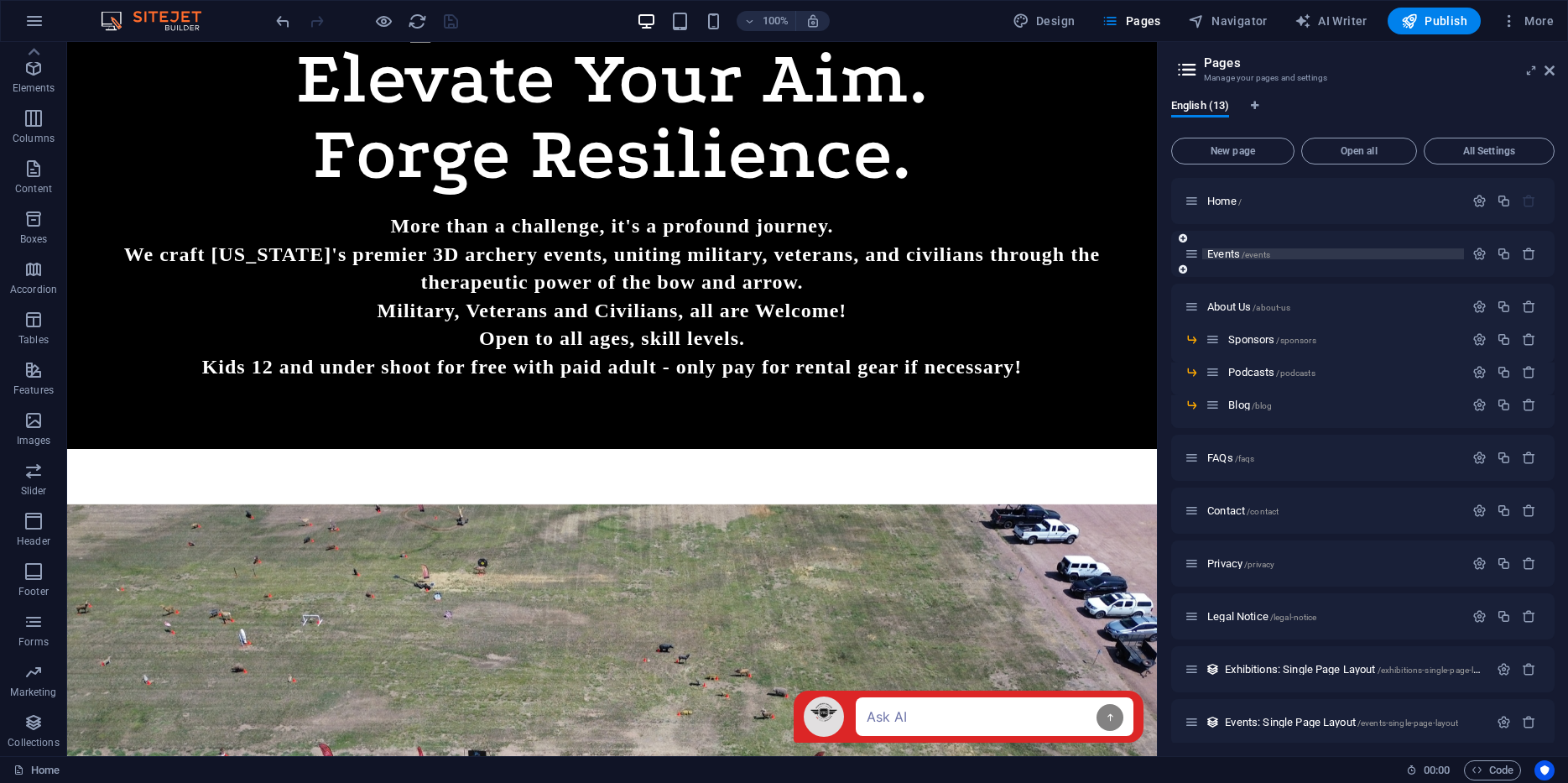
click at [1212, 254] on span "Events /events" at bounding box center [1239, 254] width 63 height 13
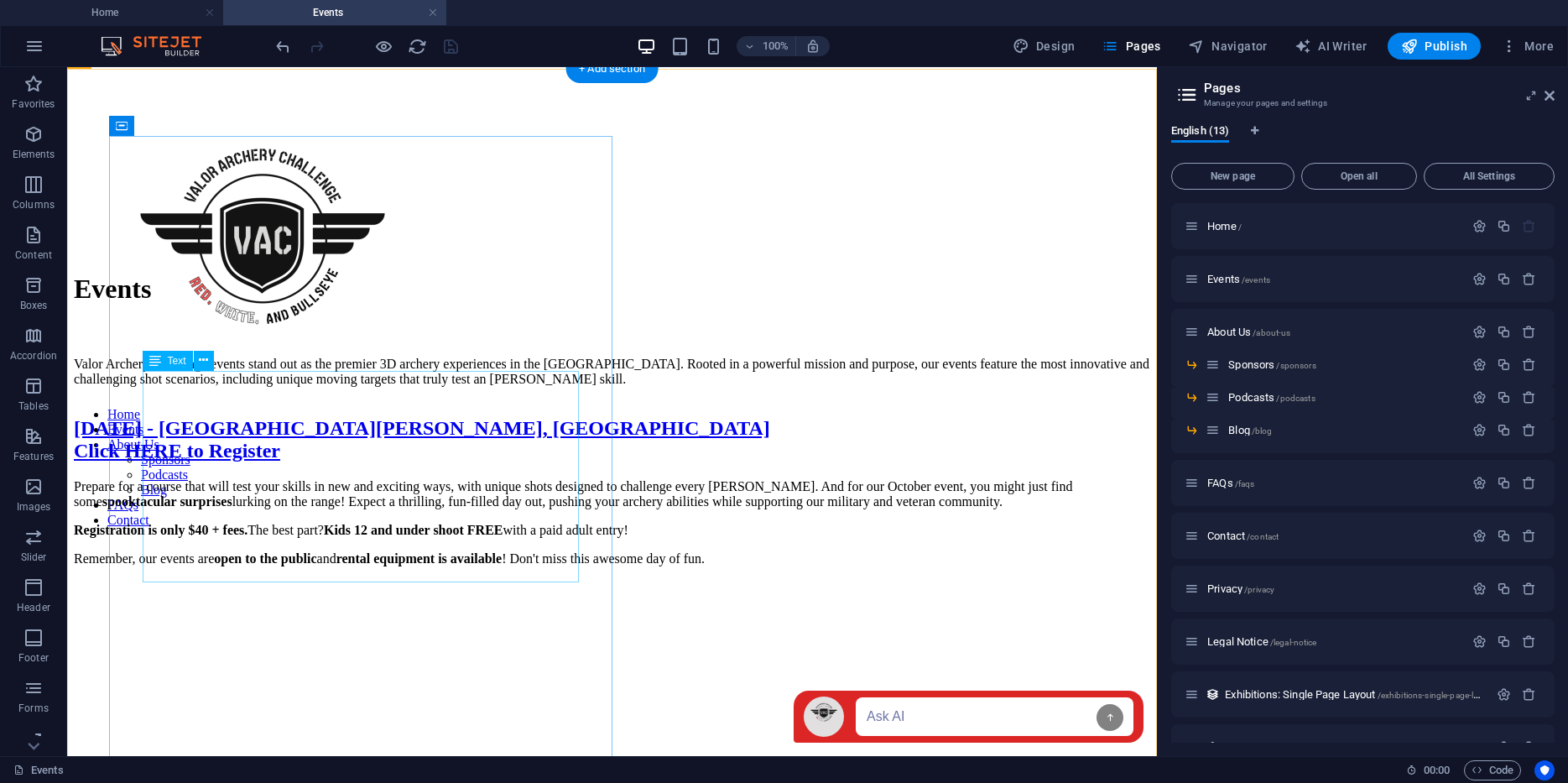
scroll to position [667, 0]
click at [253, 477] on div "Prepare for a course that will test your skills in new and exciting ways, with …" at bounding box center [612, 521] width 1076 height 88
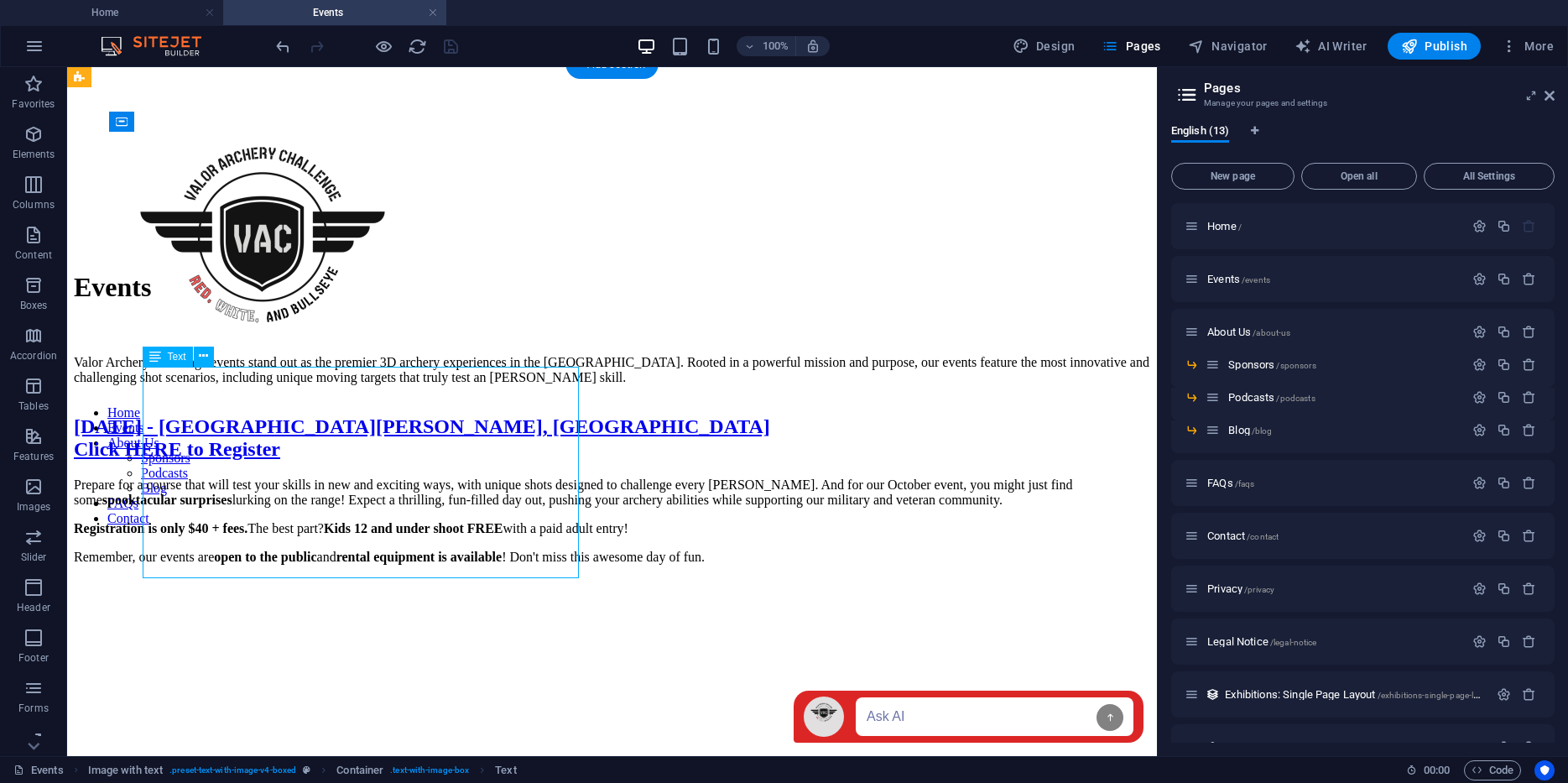
click at [469, 477] on div "Prepare for a course that will test your skills in new and exciting ways, with …" at bounding box center [612, 521] width 1076 height 88
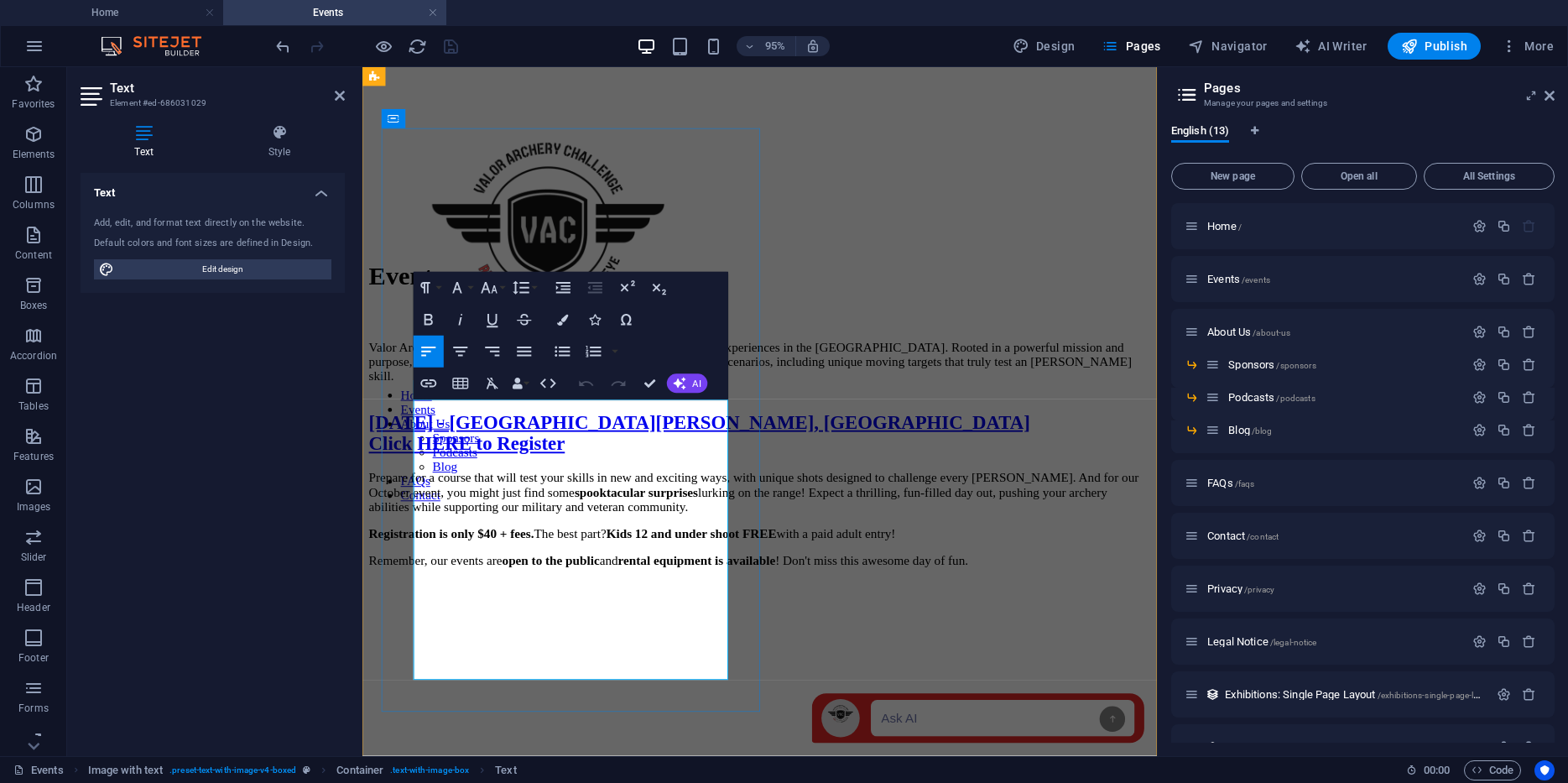
click at [730, 509] on p "Prepare for a course that will test your skills in new and exciting ways, with …" at bounding box center [781, 516] width 824 height 46
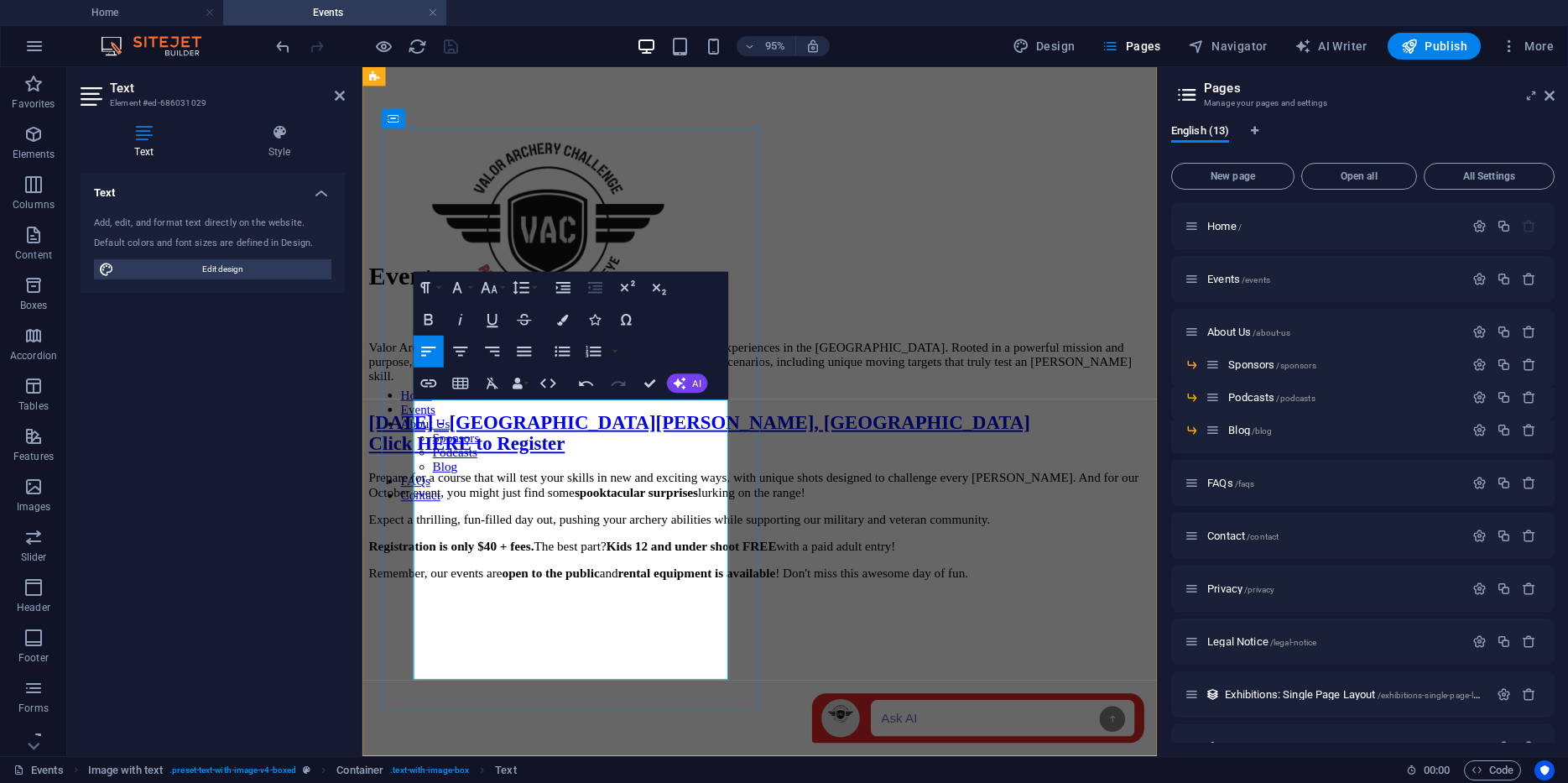
click at [645, 551] on p "Expect a thrilling, fun-filled day out, pushing your archery abilities while su…" at bounding box center [781, 544] width 824 height 16
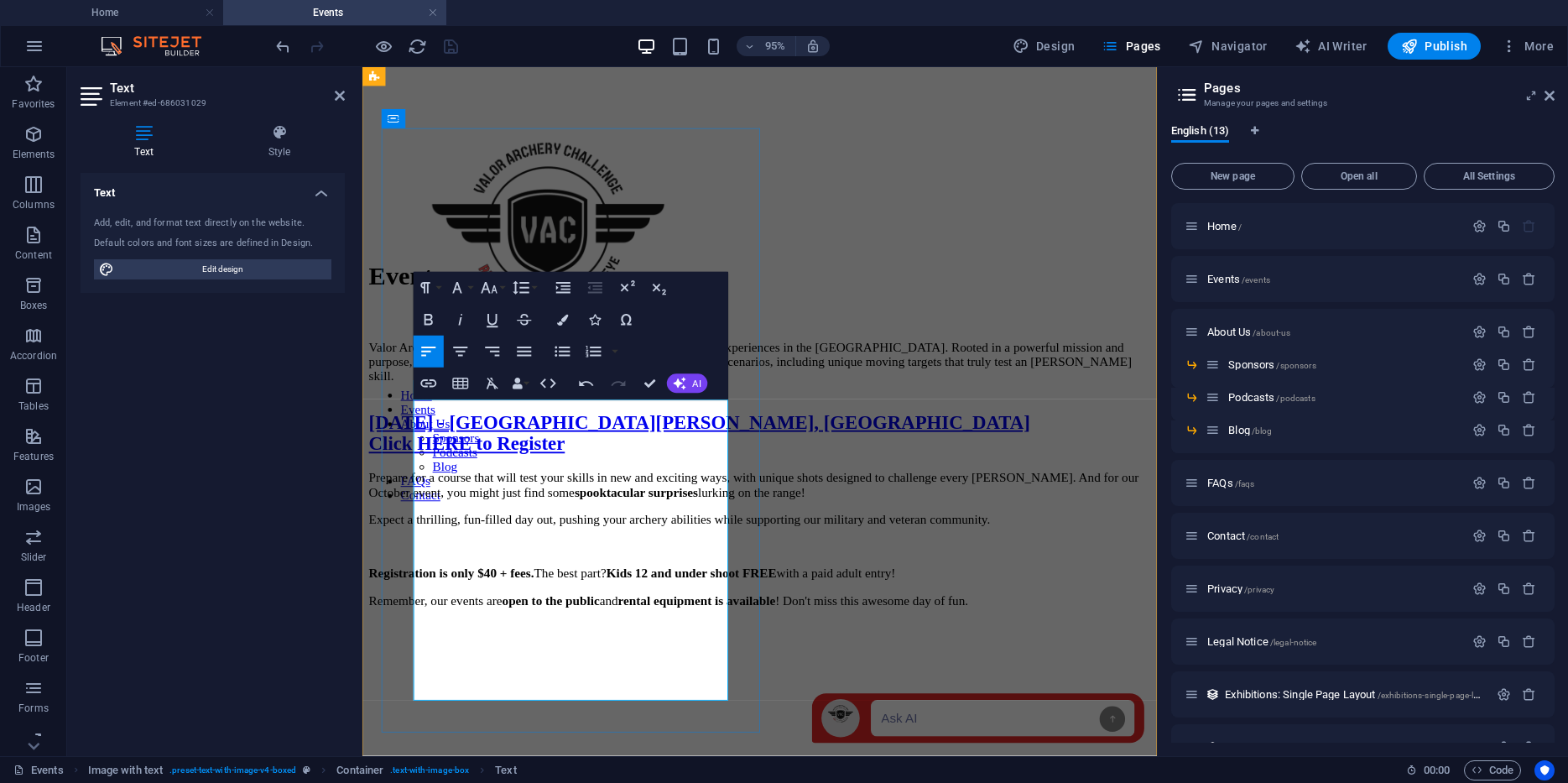
scroll to position [750, 0]
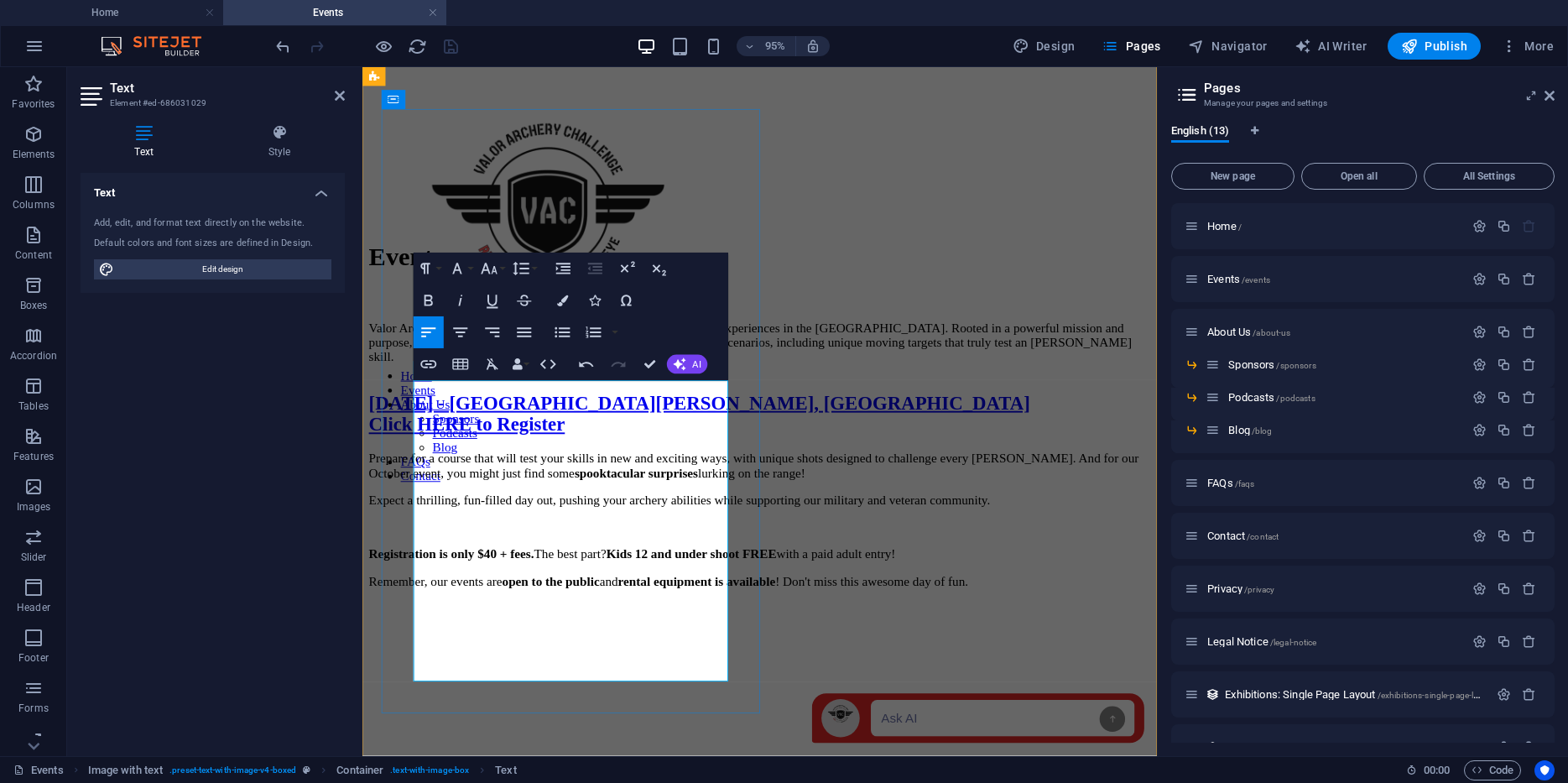
click at [514, 589] on p "Registration is only $40 + fees. The best part? Kids 12 and under shoot FREE wi…" at bounding box center [781, 580] width 824 height 16
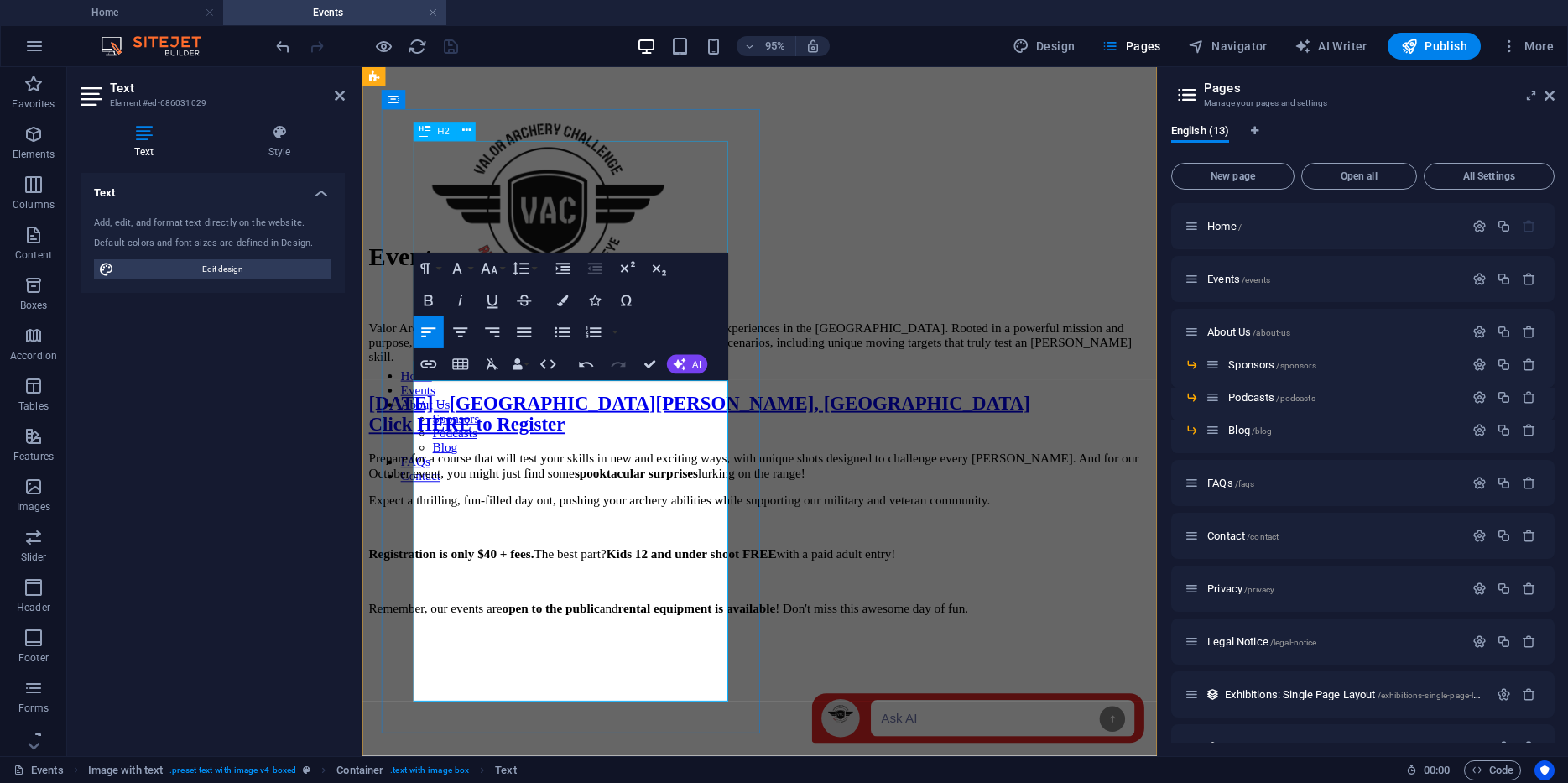
click at [462, 411] on div "[DATE] - [GEOGRAPHIC_DATA][PERSON_NAME], [GEOGRAPHIC_DATA] Click HERE to Regist…" at bounding box center [781, 433] width 824 height 46
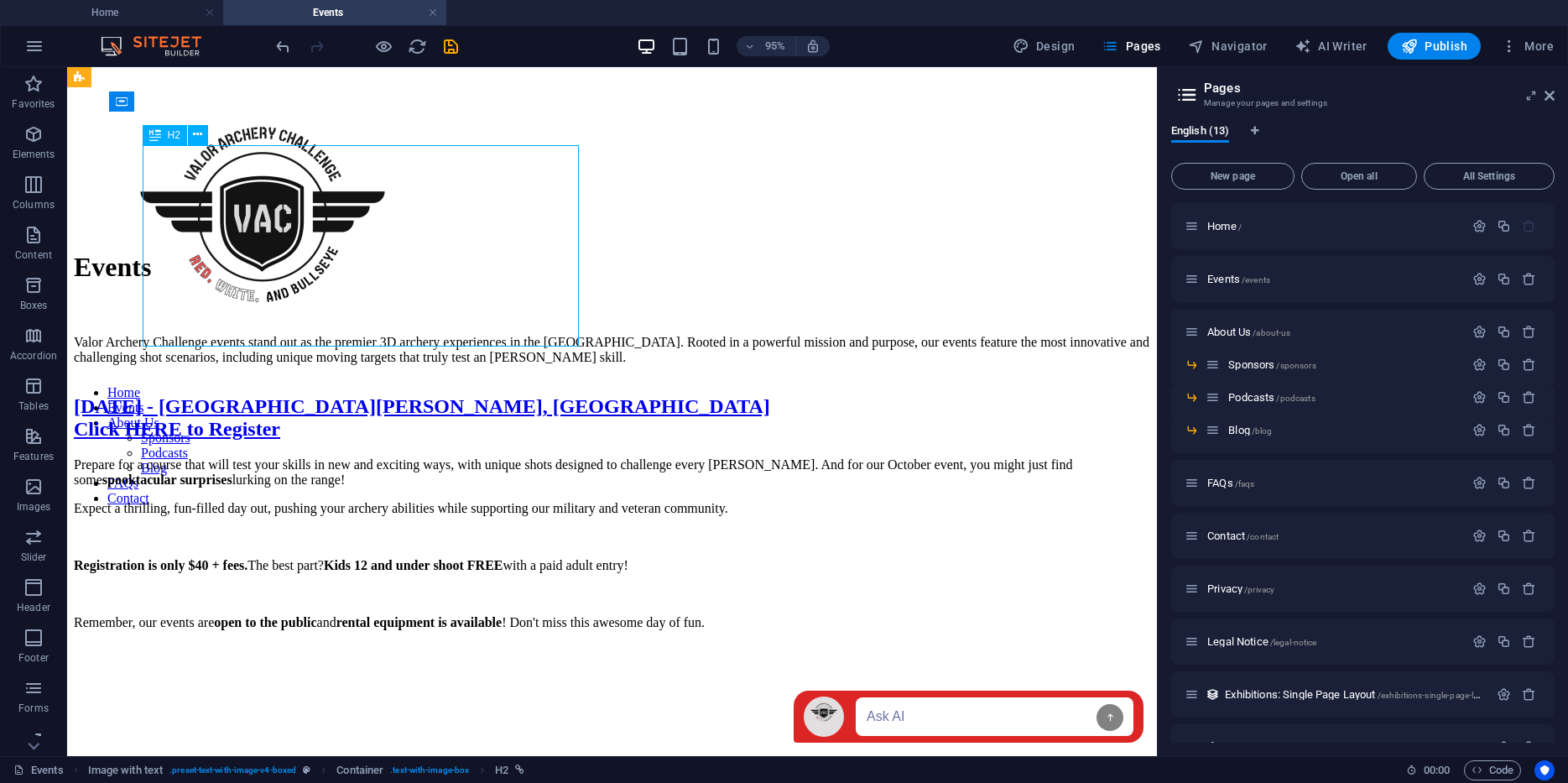
scroll to position [687, 0]
click at [448, 42] on icon "save" at bounding box center [451, 46] width 19 height 19
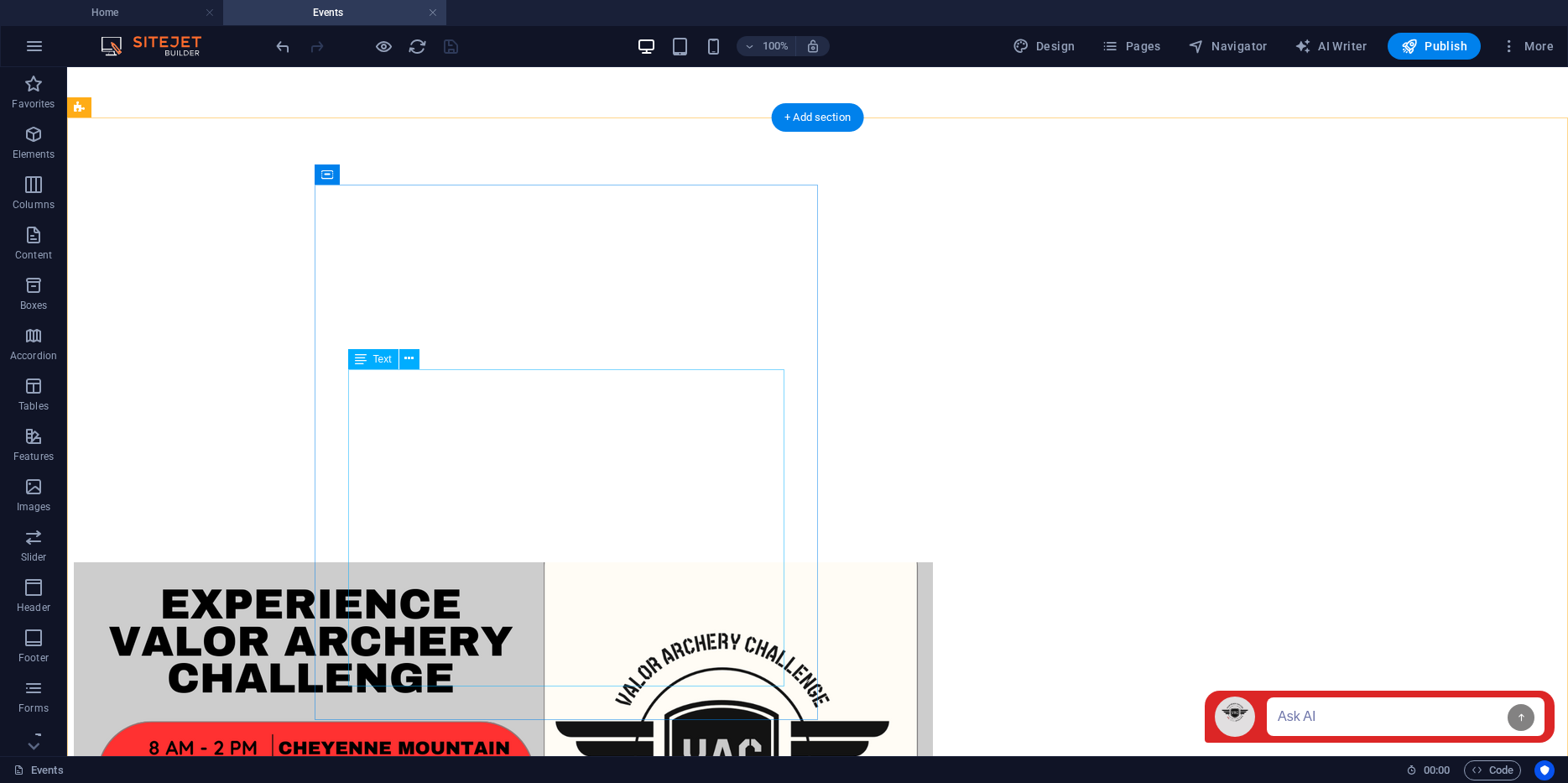
scroll to position [1408, 0]
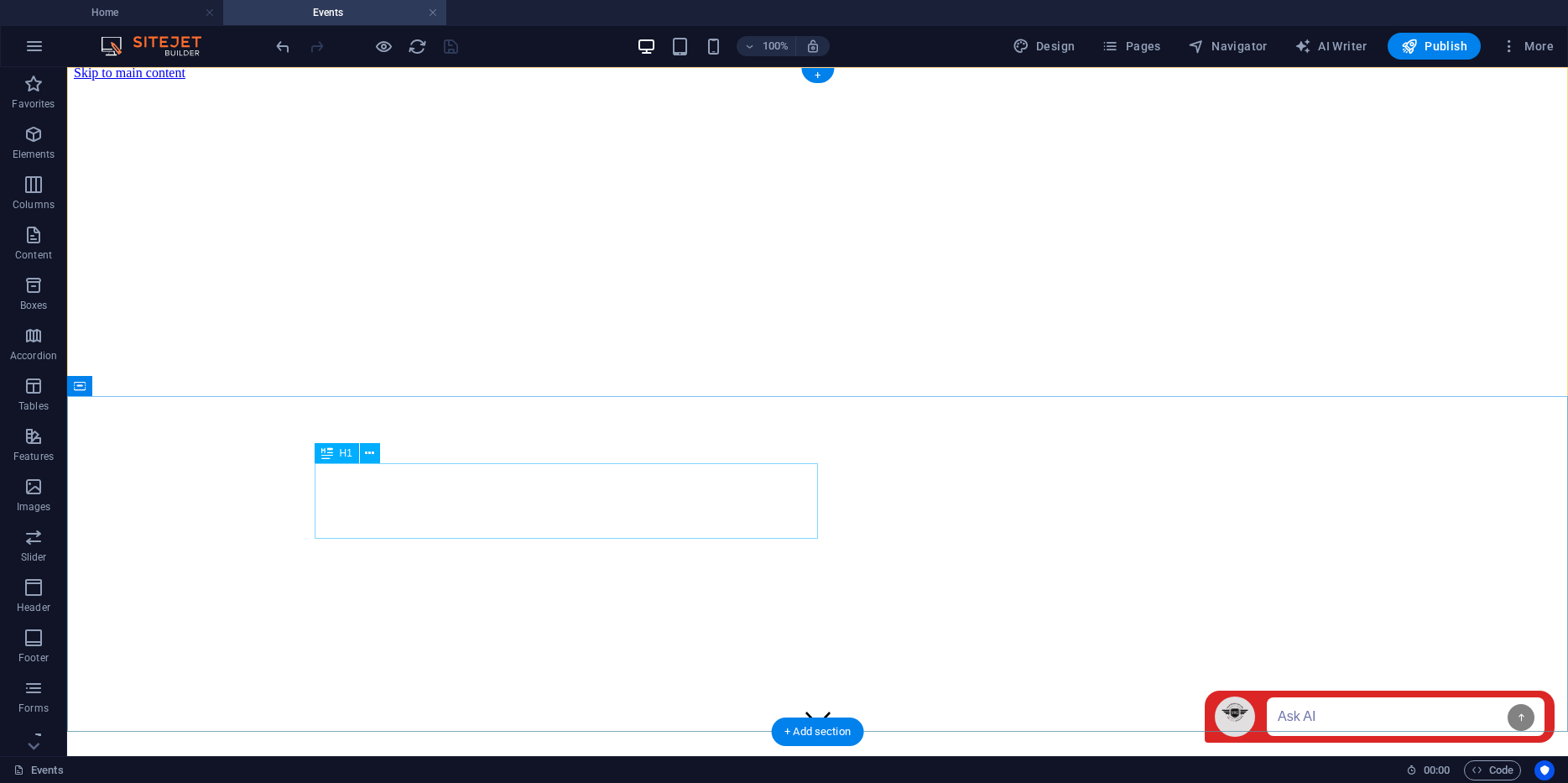
scroll to position [0, 0]
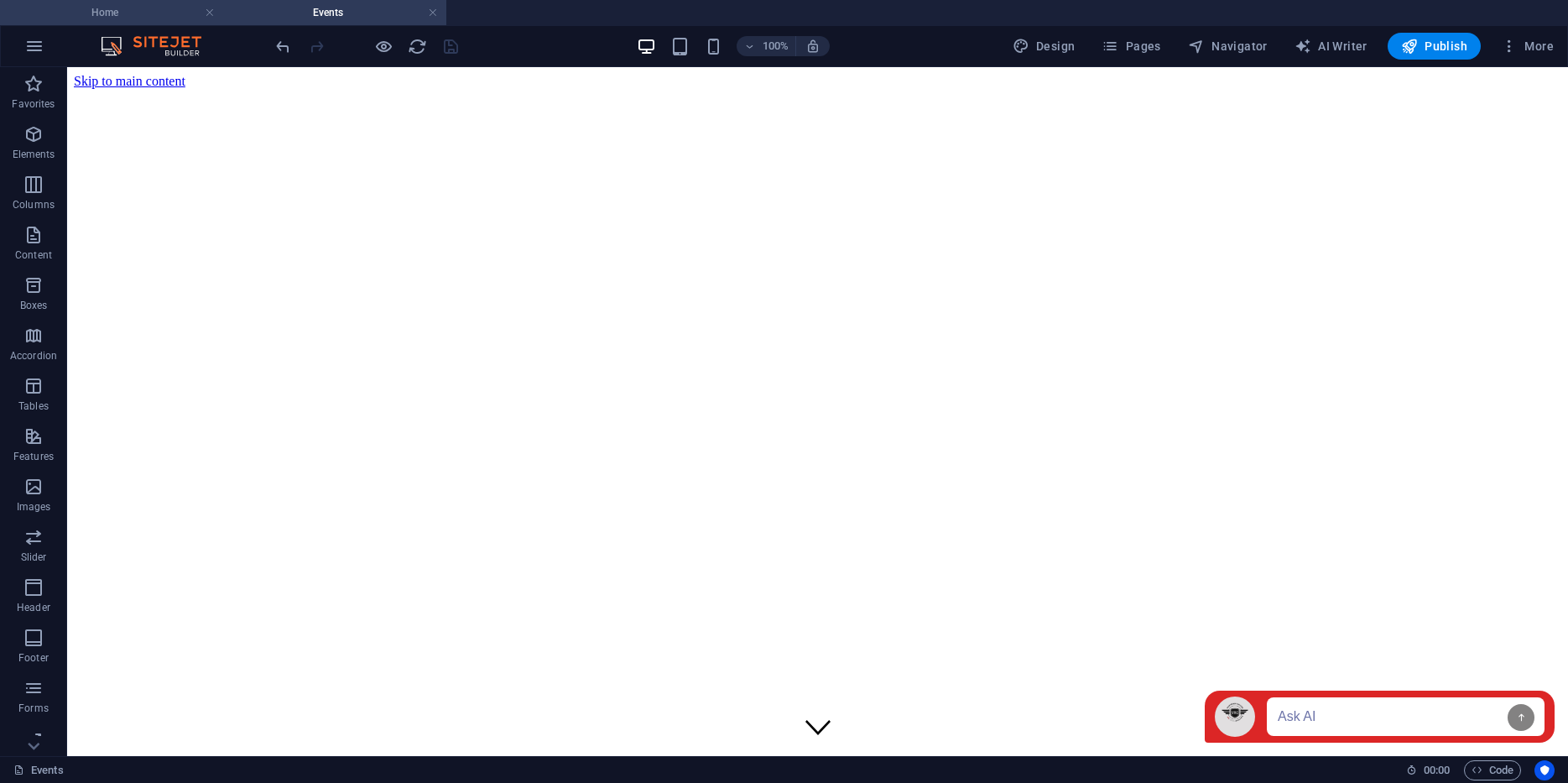
click at [127, 16] on h4 "Home" at bounding box center [111, 13] width 223 height 18
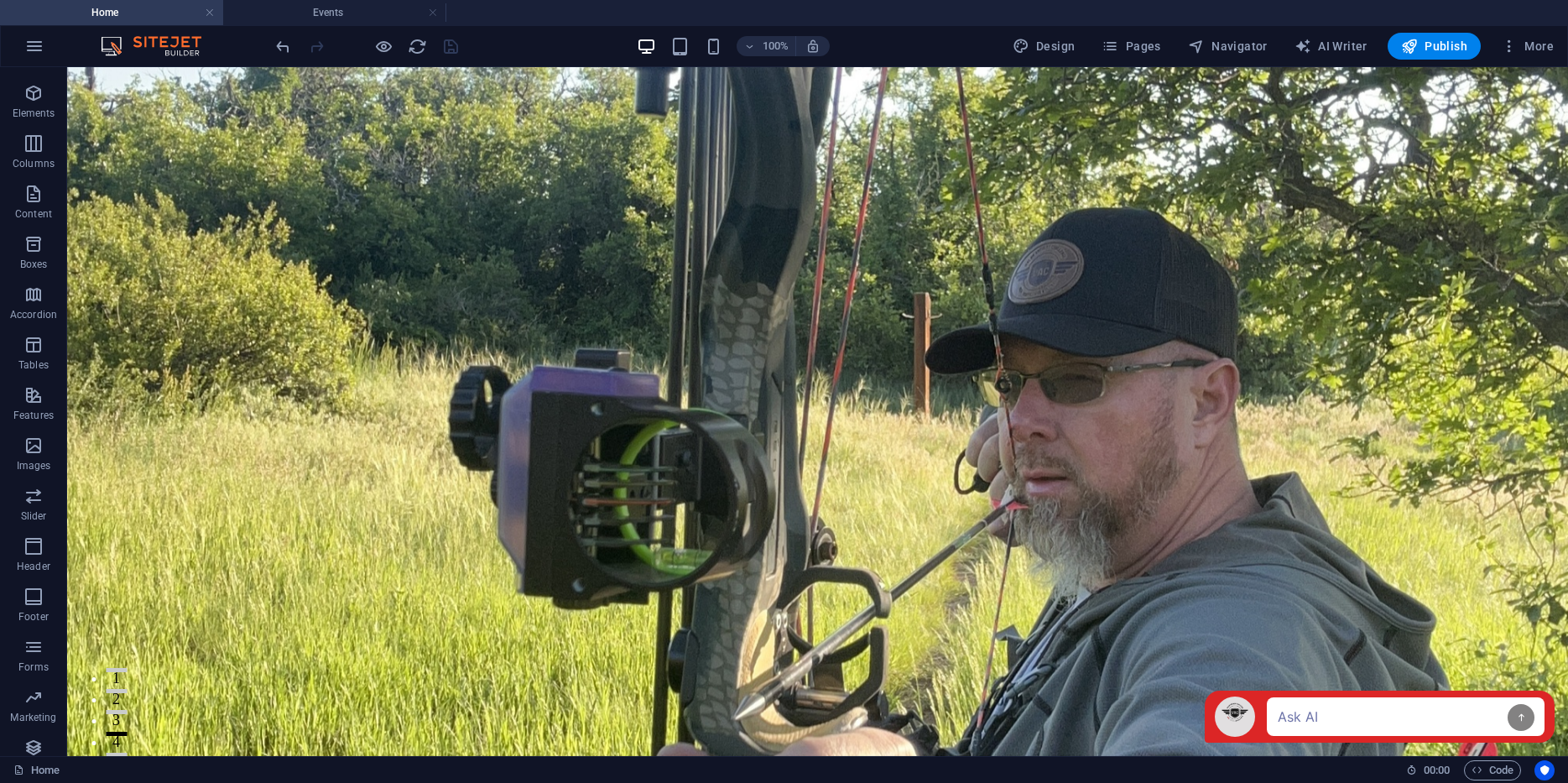
scroll to position [1157, 0]
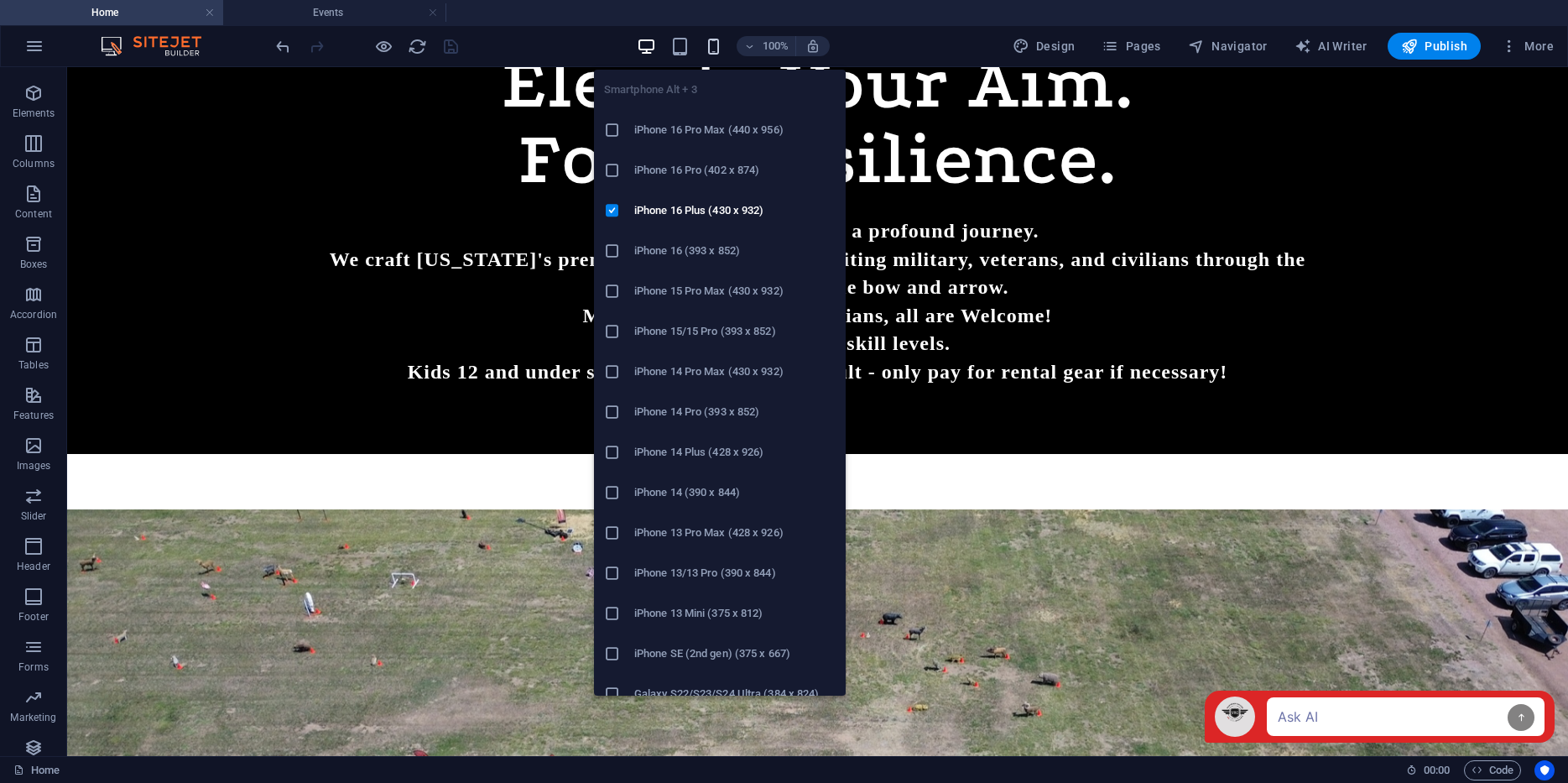
click at [716, 48] on icon "button" at bounding box center [713, 46] width 19 height 19
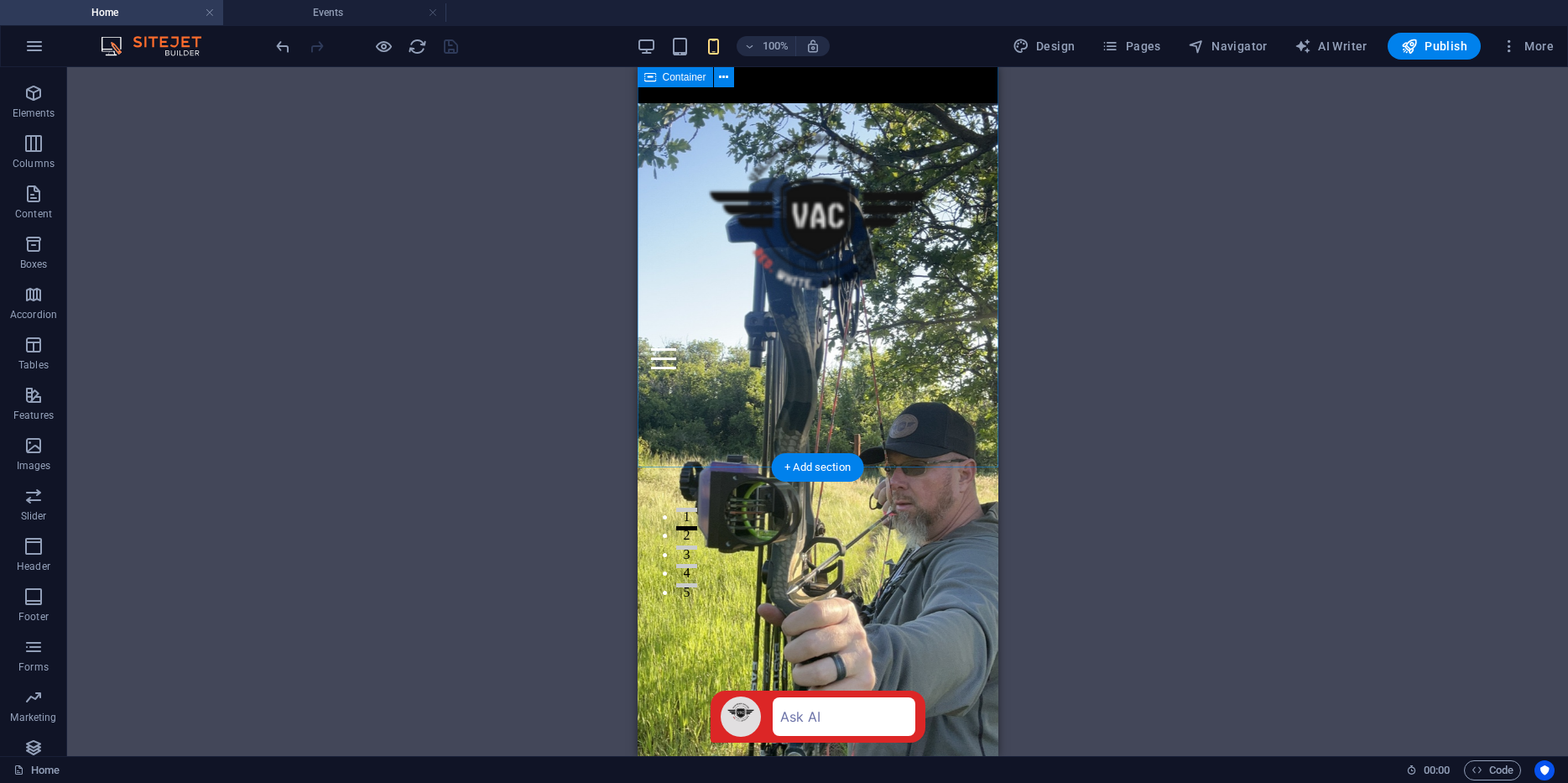
scroll to position [0, 0]
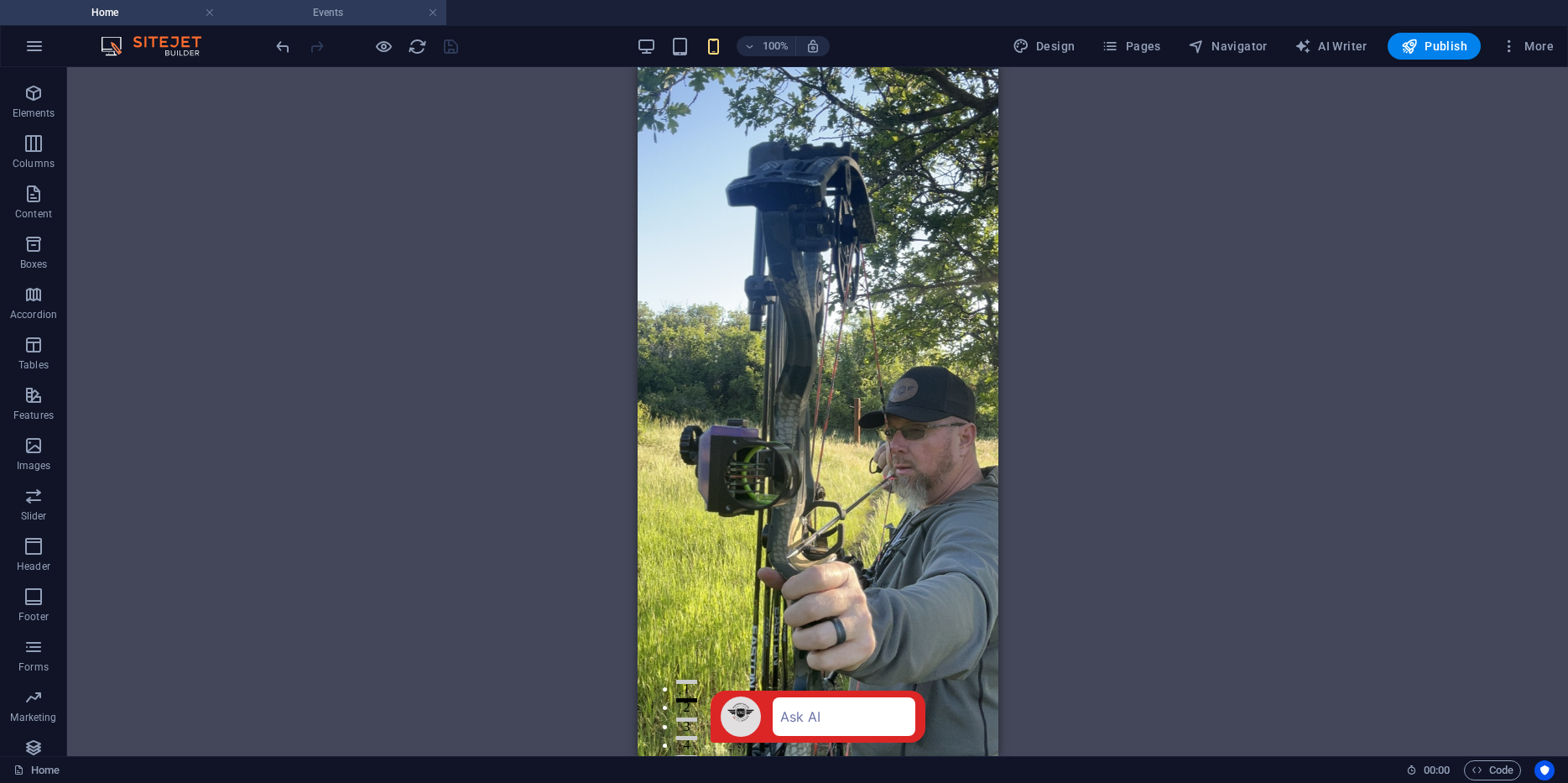
click at [334, 21] on h4 "Events" at bounding box center [335, 13] width 223 height 18
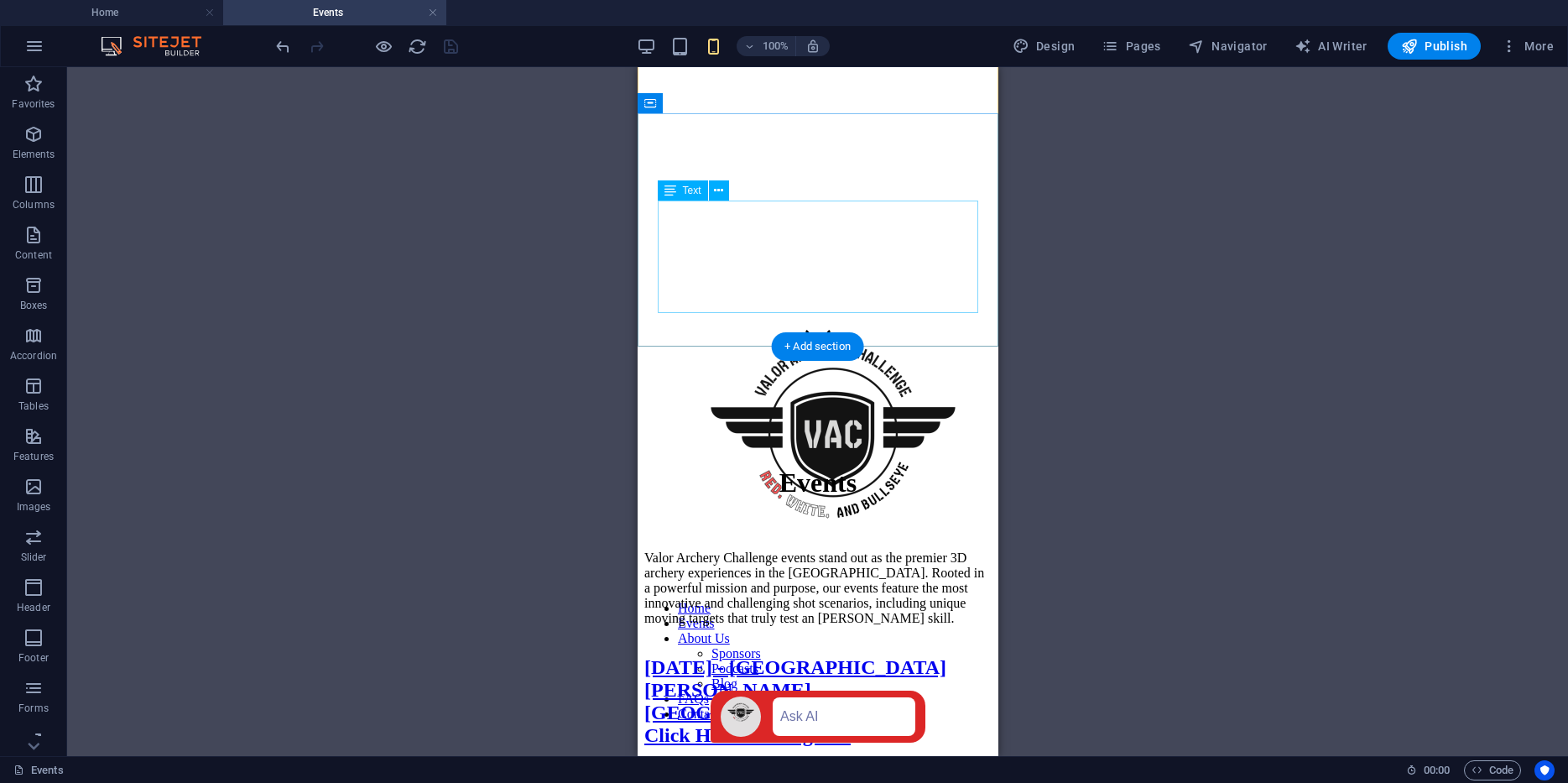
scroll to position [441, 0]
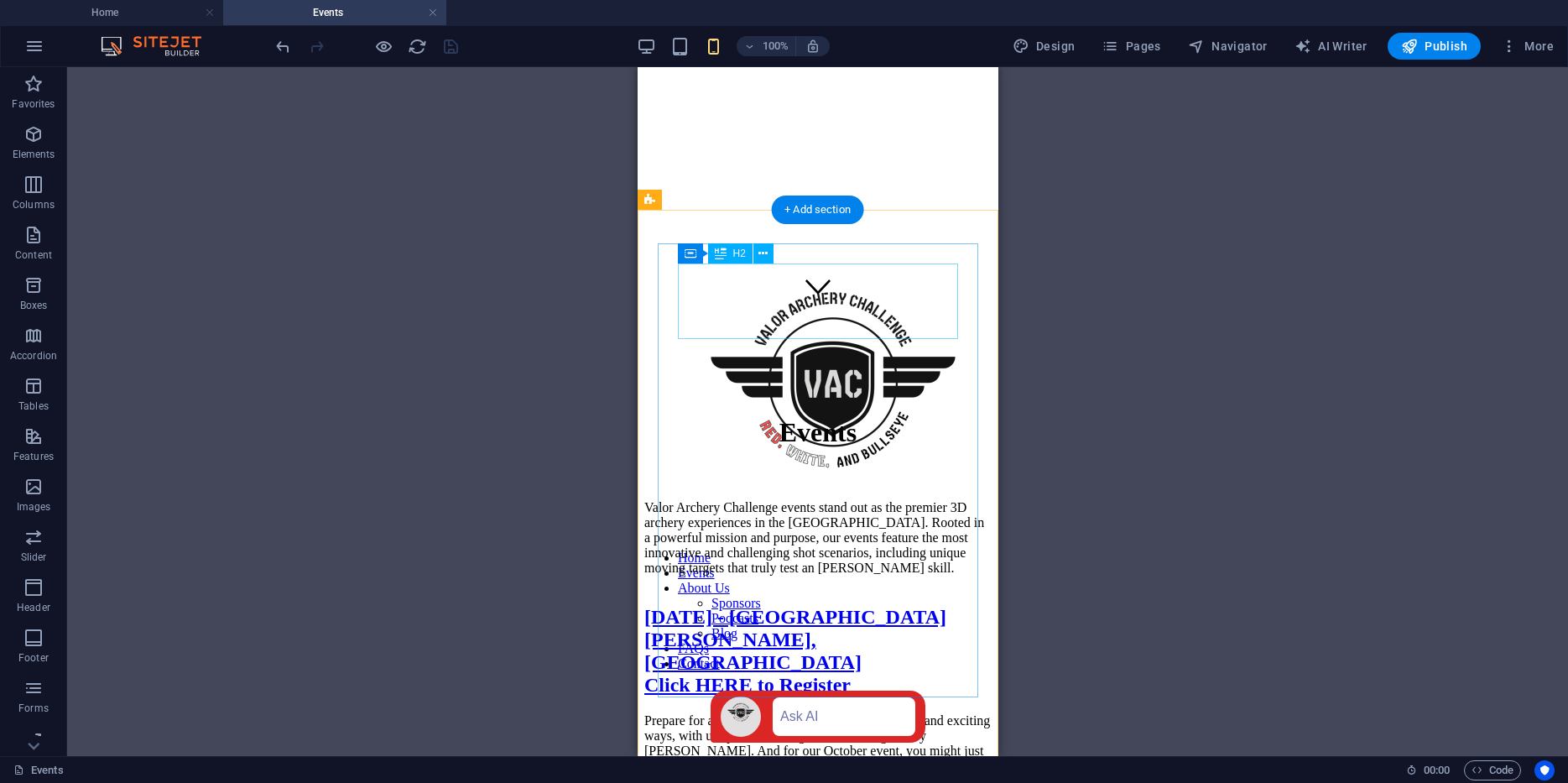
click at [763, 606] on div "[DATE] - [GEOGRAPHIC_DATA][PERSON_NAME], [GEOGRAPHIC_DATA] Click HERE to Regist…" at bounding box center [817, 651] width 348 height 90
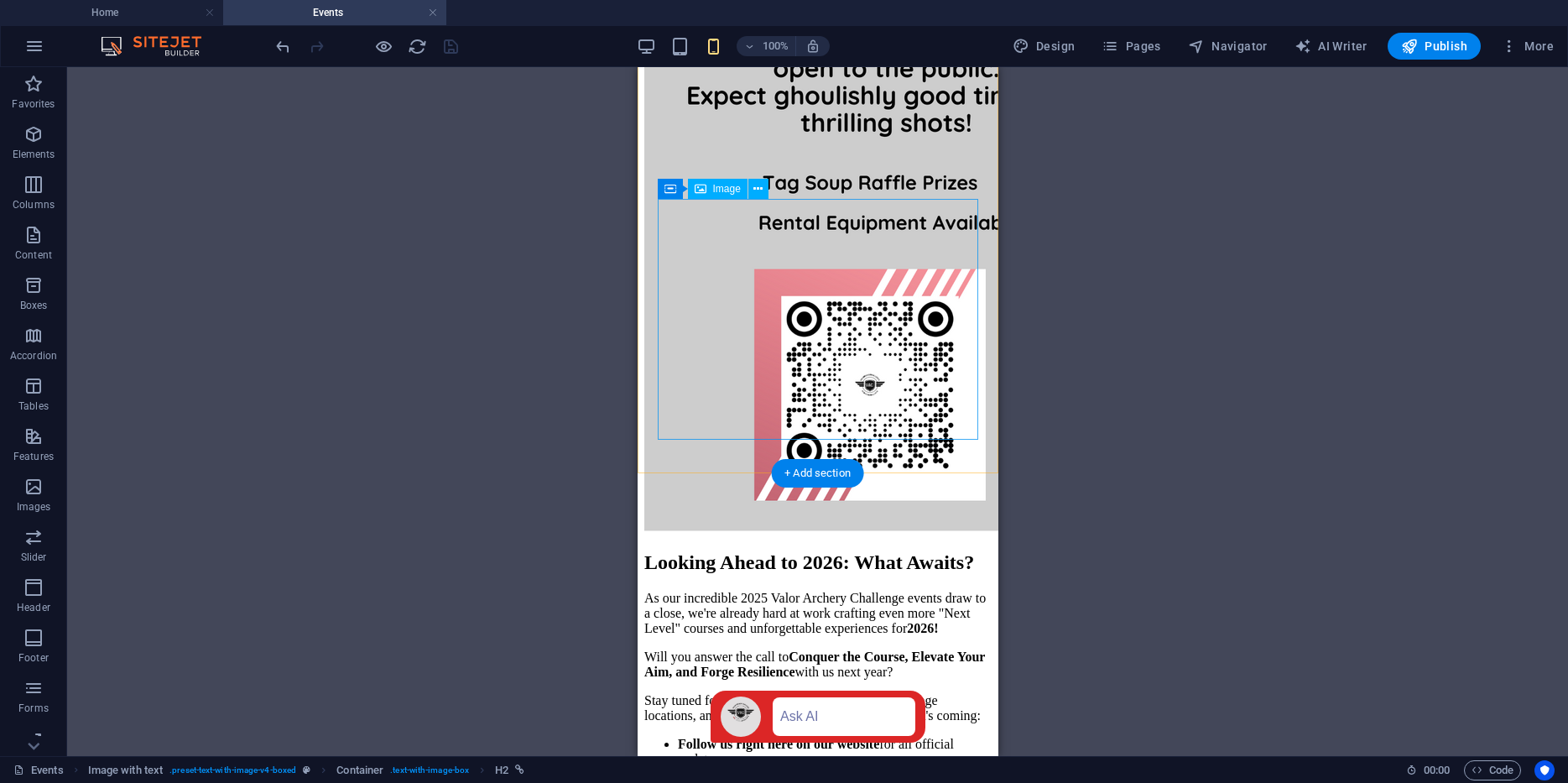
scroll to position [2460, 0]
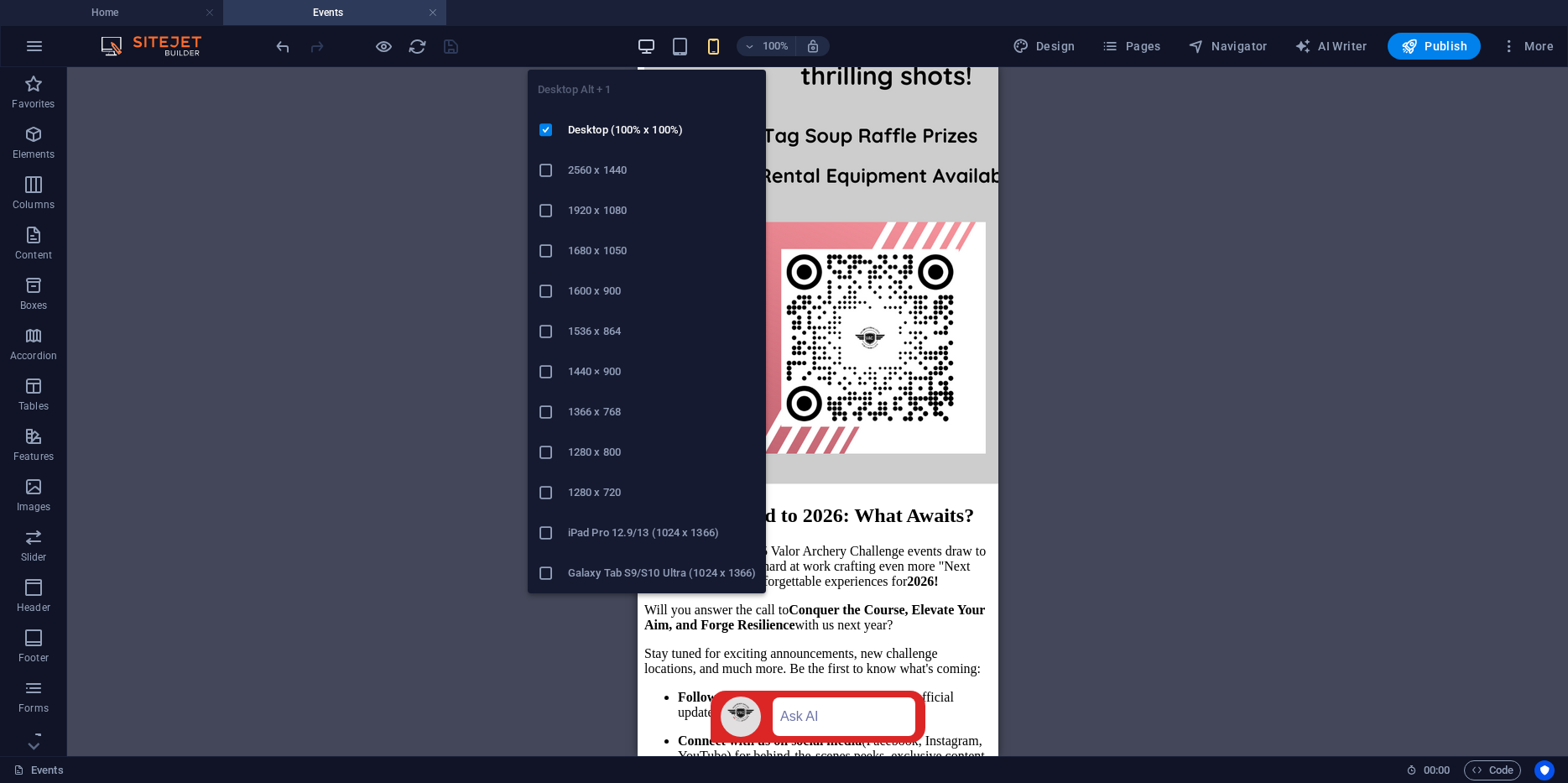
click at [648, 46] on icon "button" at bounding box center [646, 46] width 19 height 19
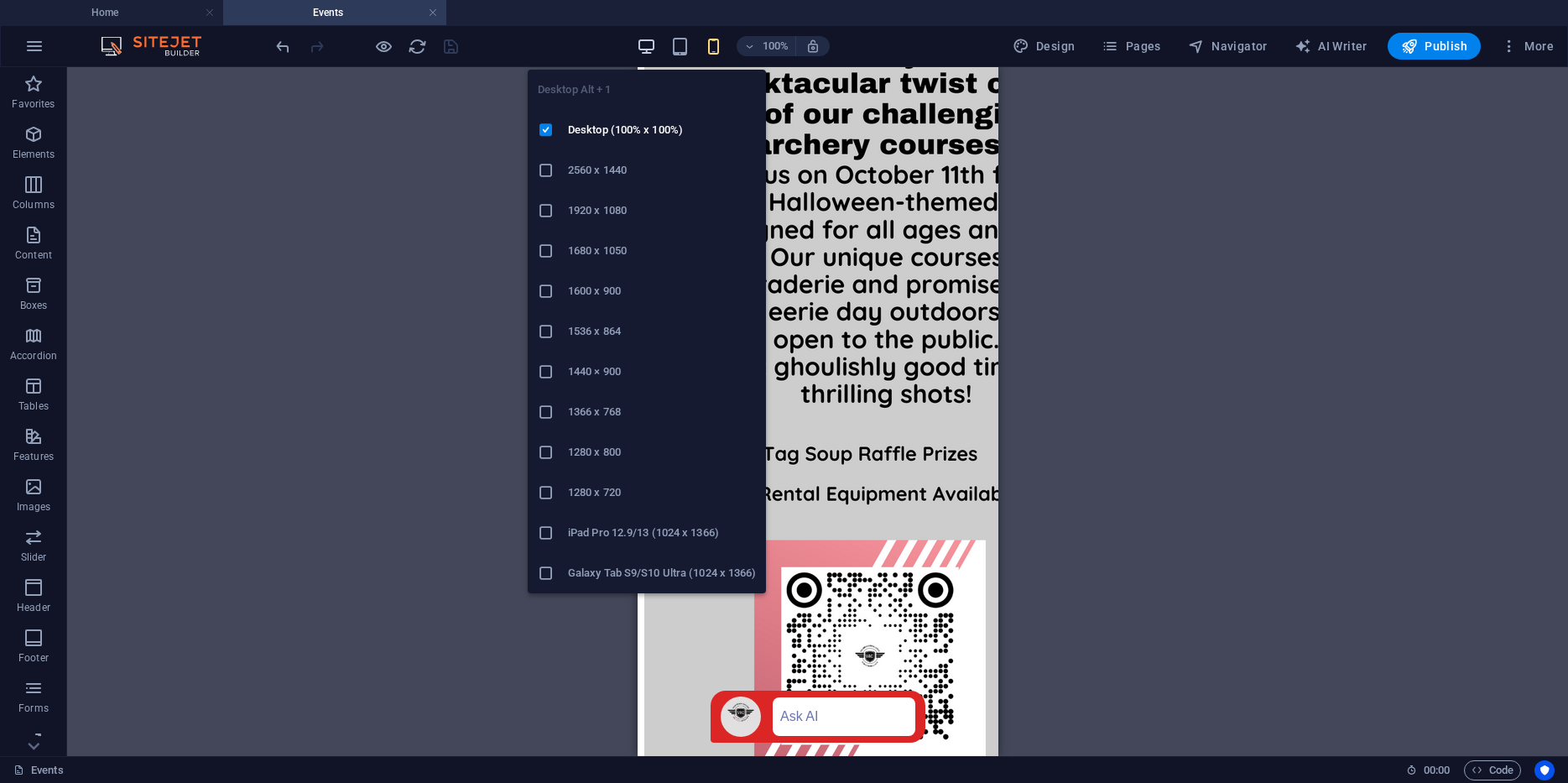
scroll to position [2219, 0]
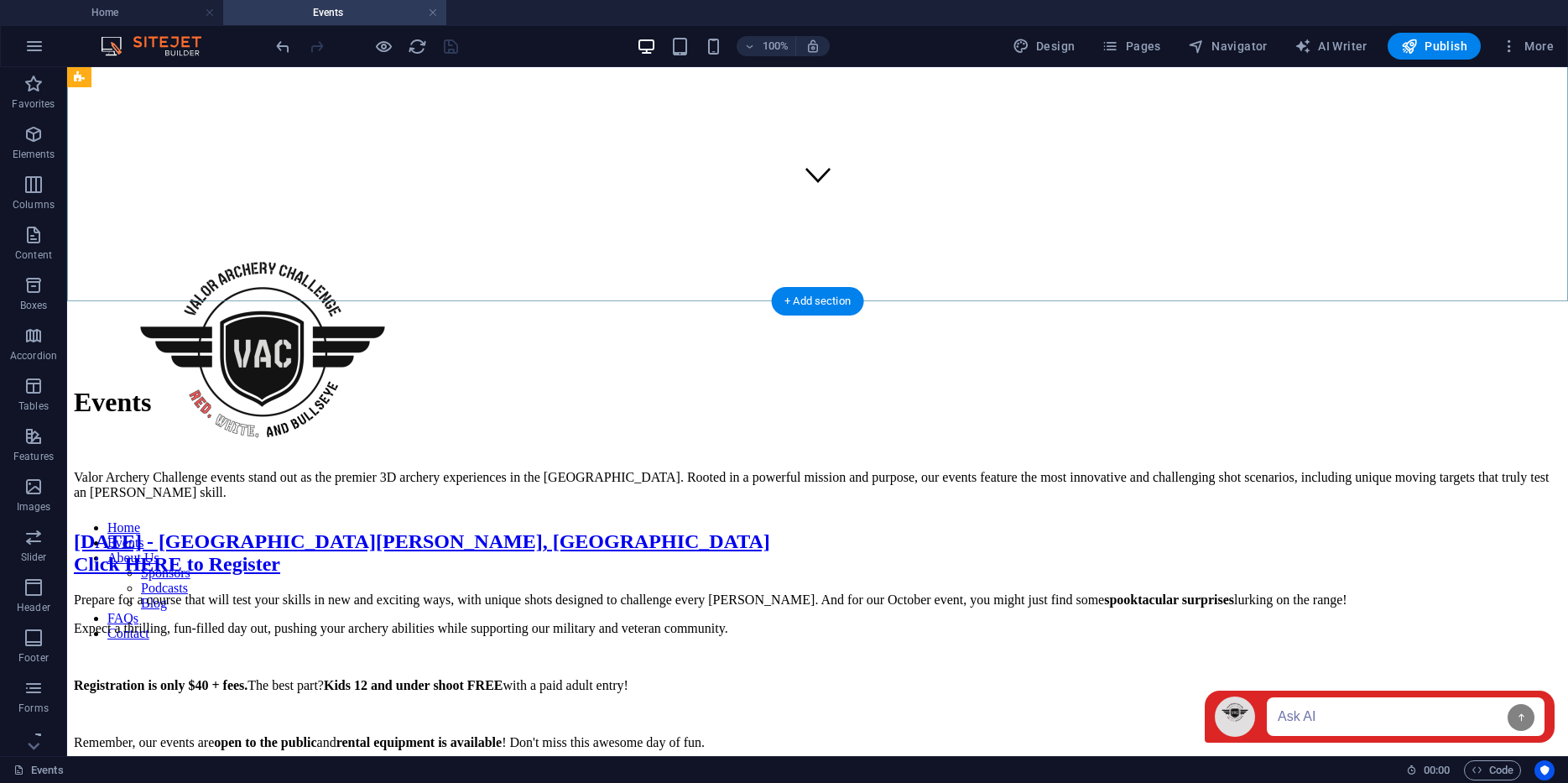
scroll to position [607, 0]
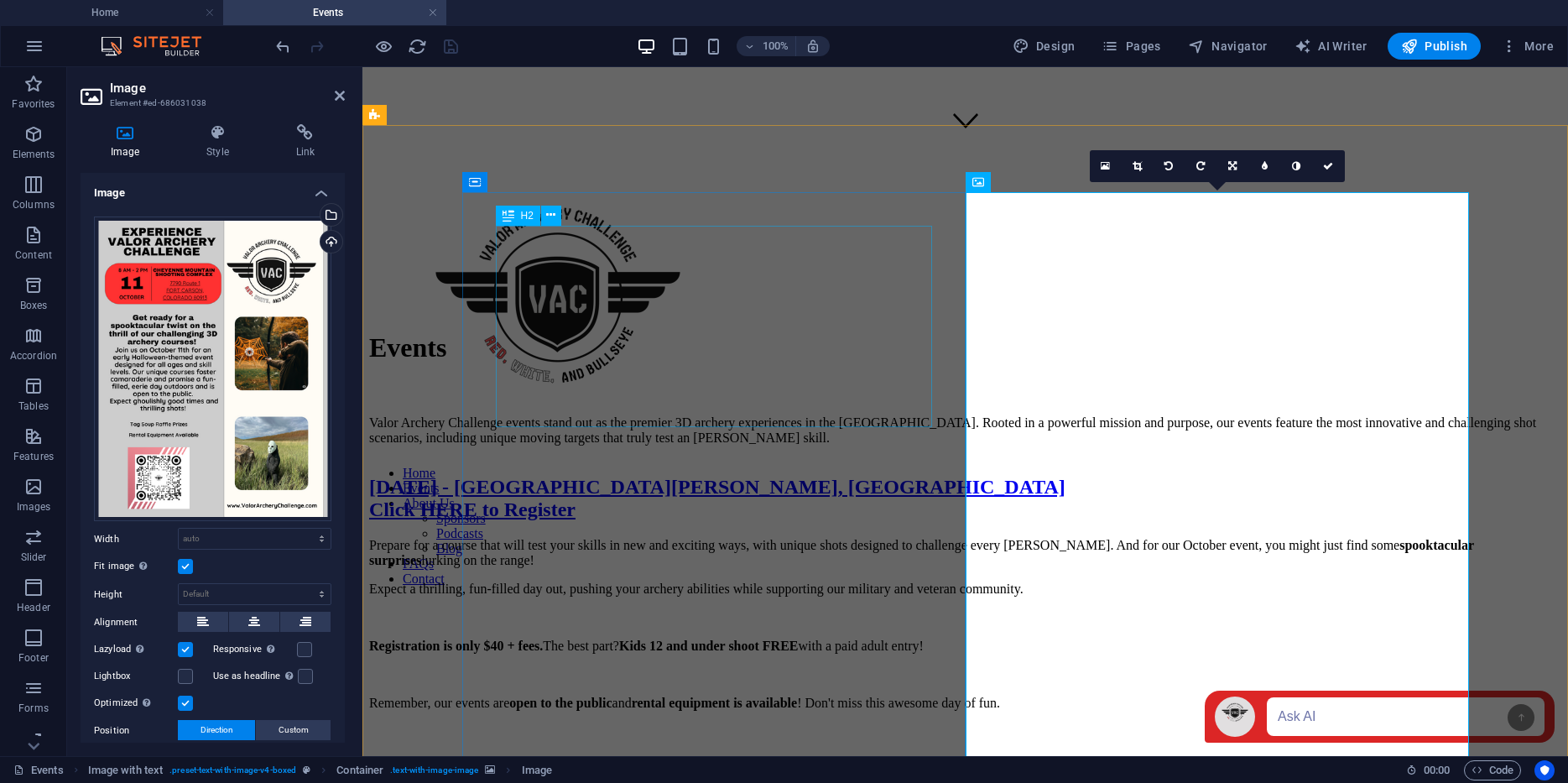
click at [628, 476] on div "[DATE] - [GEOGRAPHIC_DATA][PERSON_NAME], [GEOGRAPHIC_DATA] Click HERE to Regist…" at bounding box center [965, 499] width 1192 height 46
click at [923, 476] on div "[DATE] - [GEOGRAPHIC_DATA][PERSON_NAME], [GEOGRAPHIC_DATA] Click HERE to Regist…" at bounding box center [965, 499] width 1192 height 46
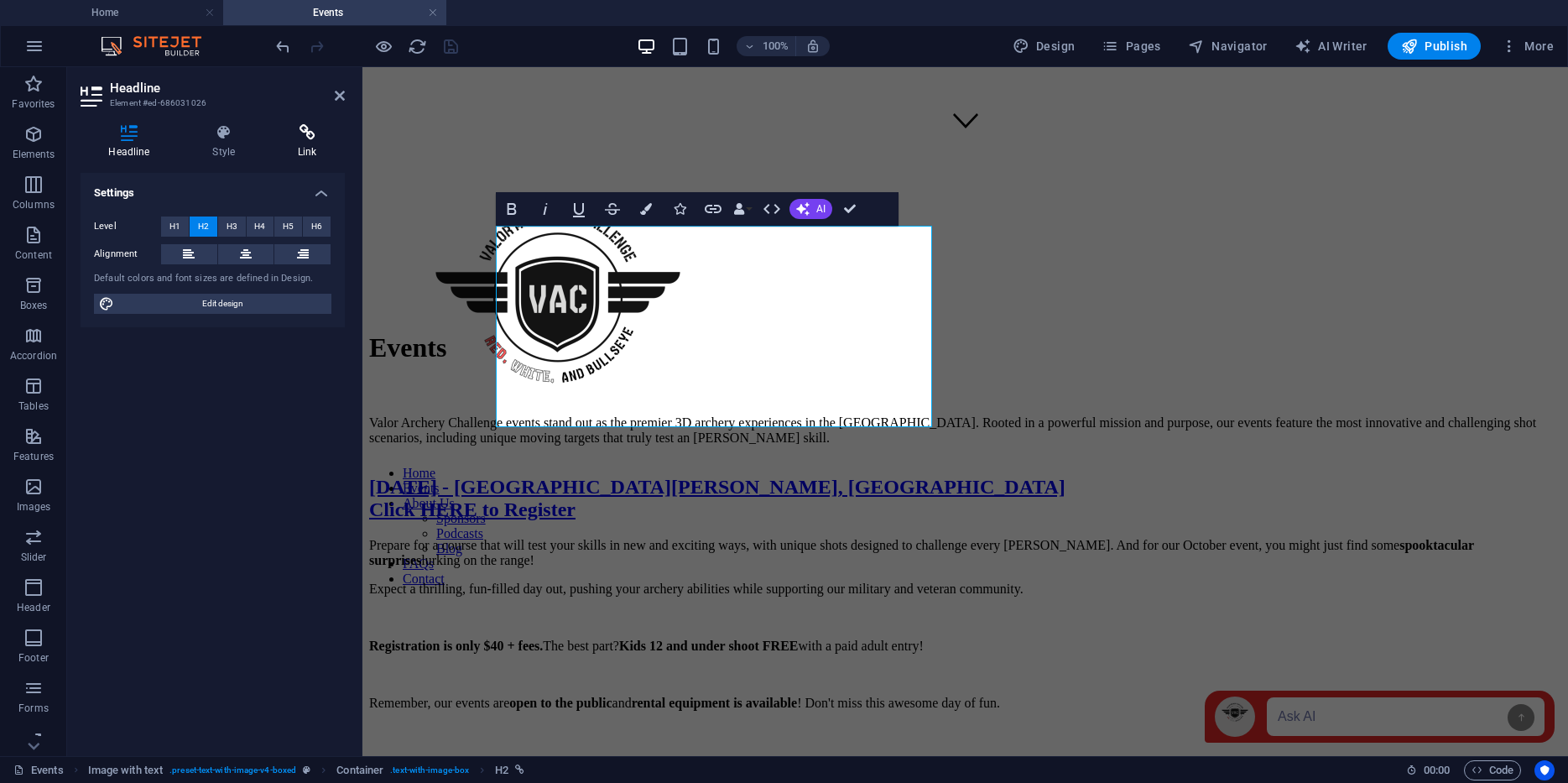
click at [306, 136] on icon at bounding box center [307, 132] width 75 height 16
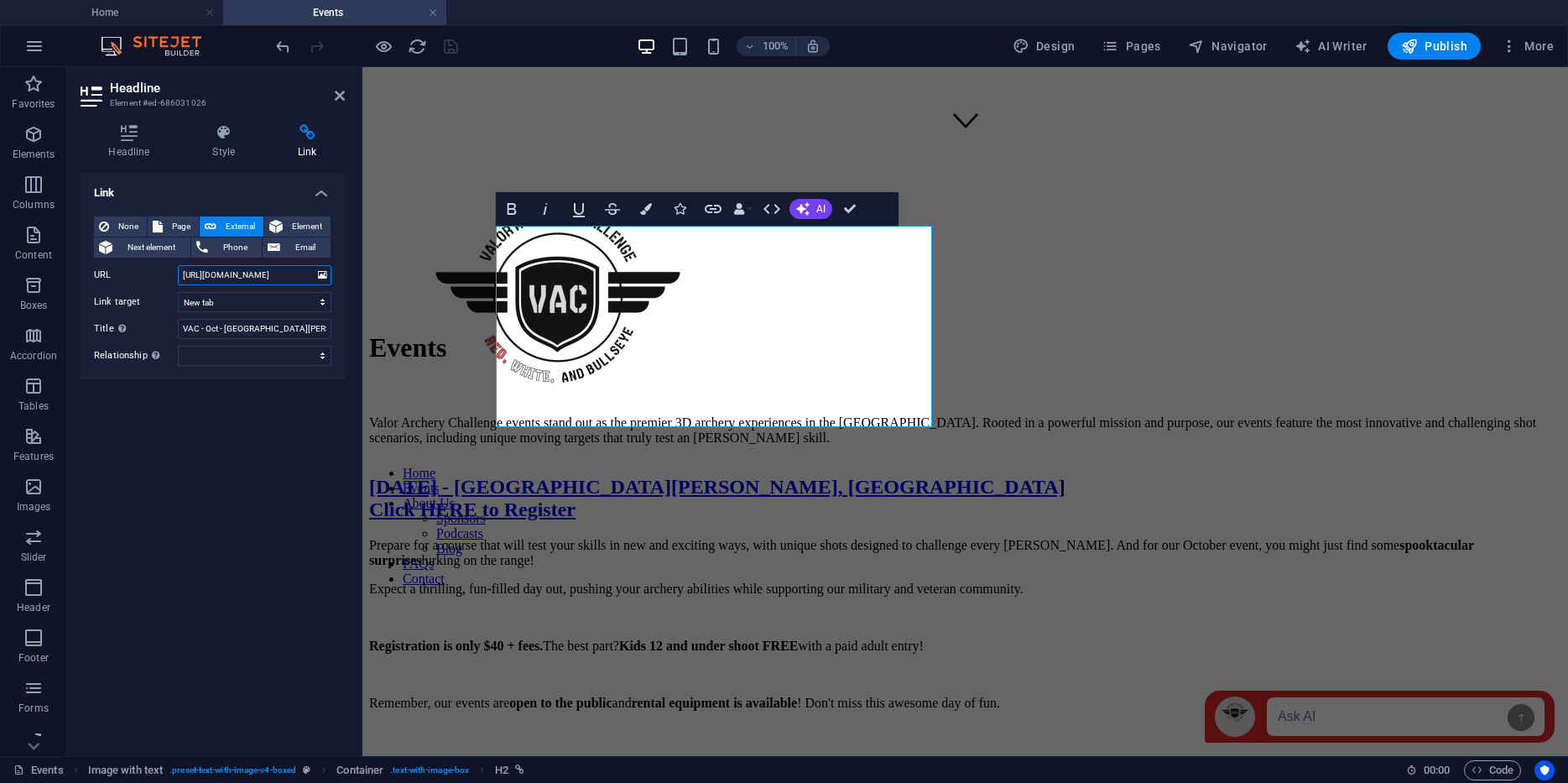
click at [246, 276] on input "[URL][DOMAIN_NAME]" at bounding box center [254, 276] width 153 height 20
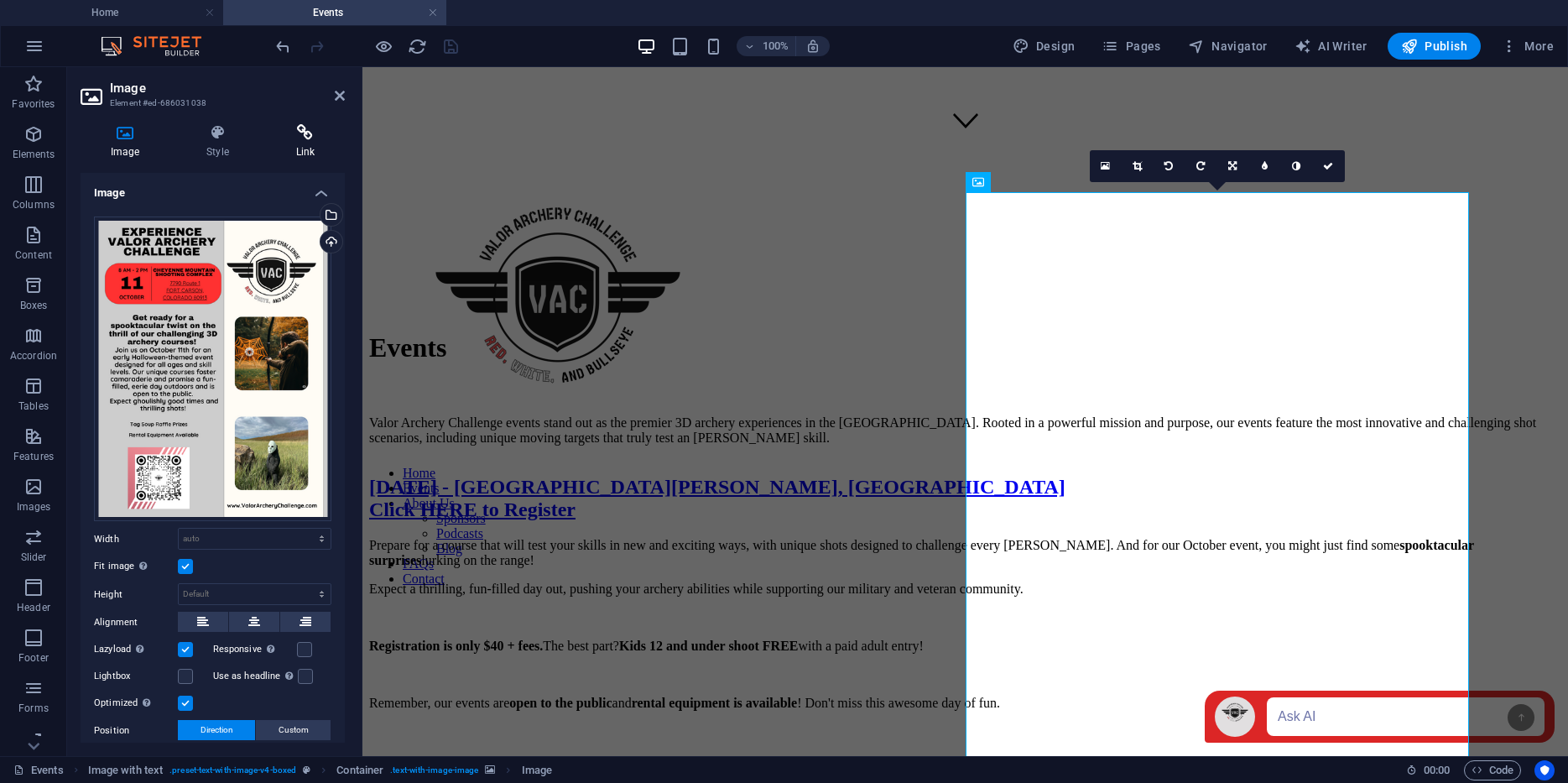
click at [306, 141] on icon at bounding box center [306, 132] width 78 height 16
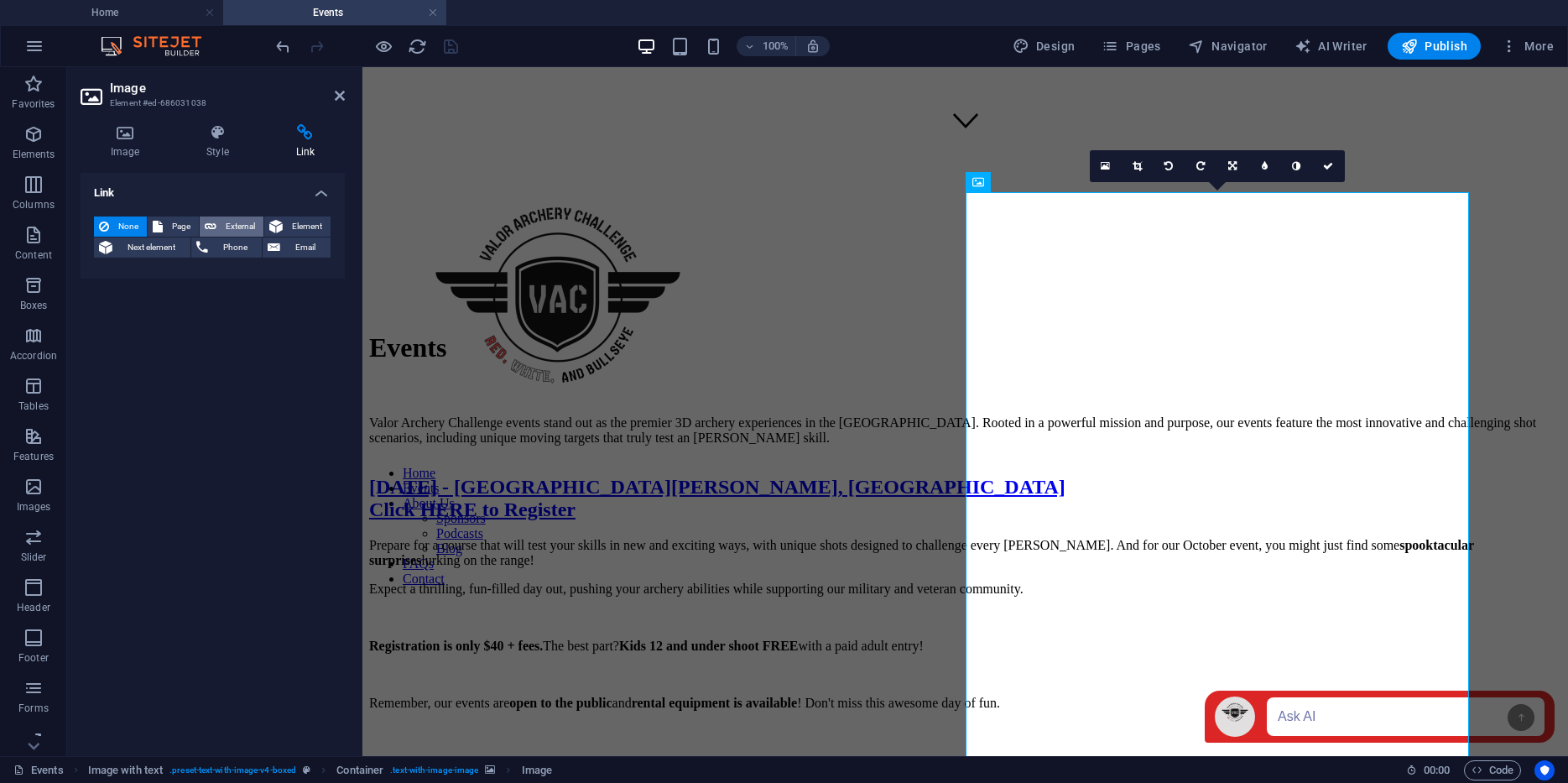
click at [225, 220] on span "External" at bounding box center [240, 226] width 36 height 20
select select "blank"
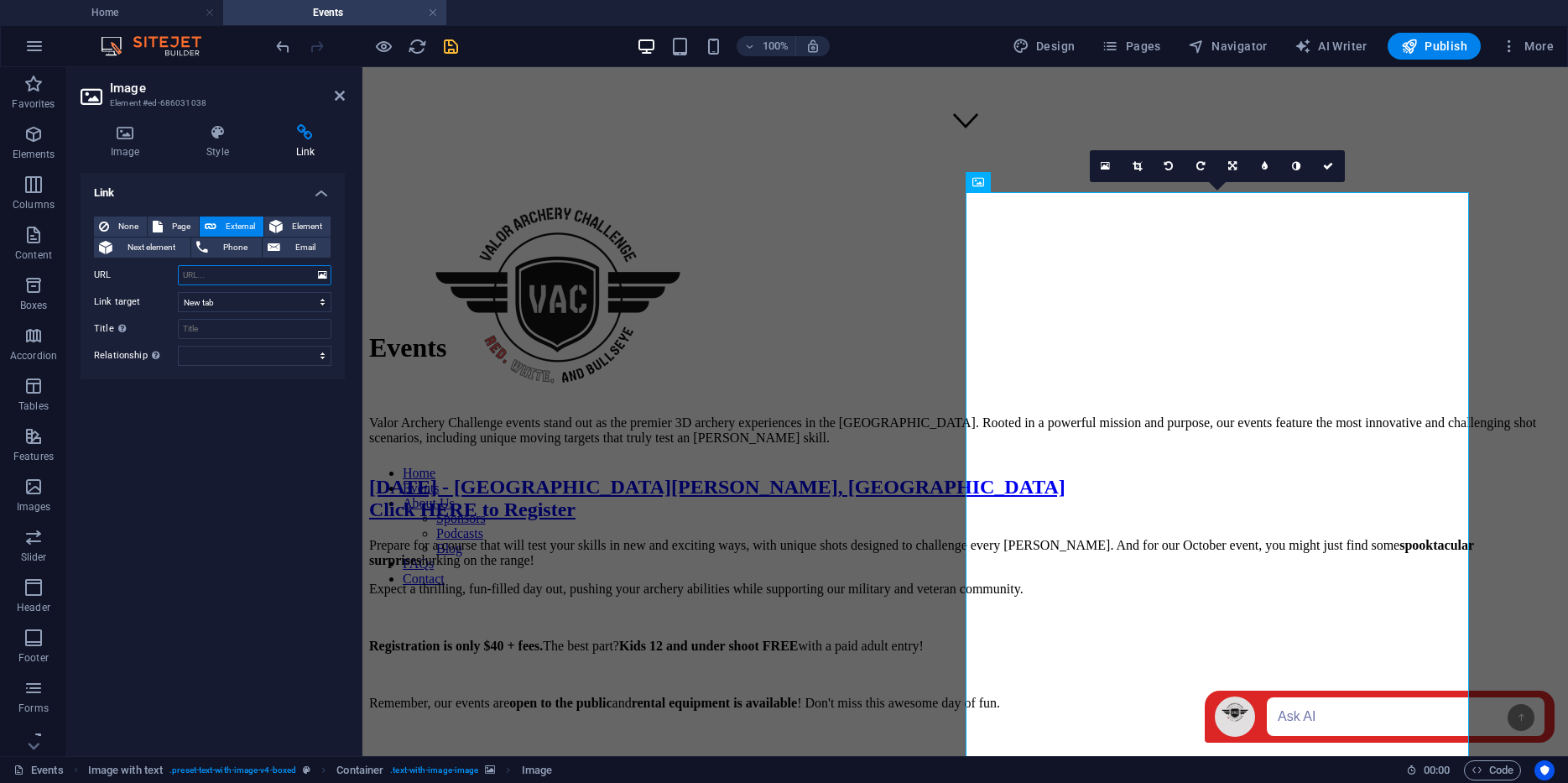
click at [213, 270] on input "URL" at bounding box center [254, 276] width 153 height 20
paste input "[URL][DOMAIN_NAME]"
type input "[URL][DOMAIN_NAME]"
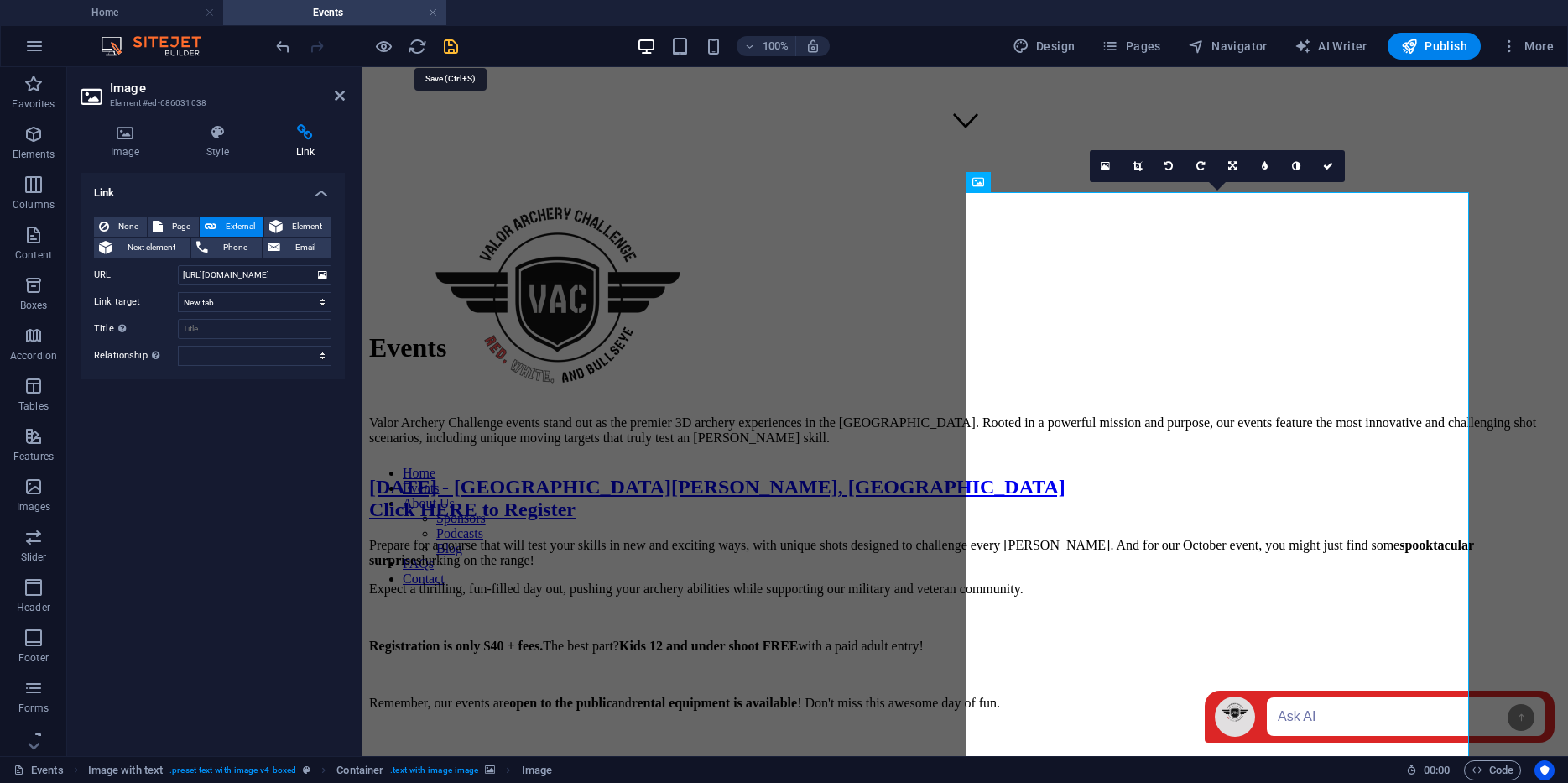
click at [454, 46] on icon "save" at bounding box center [451, 46] width 19 height 19
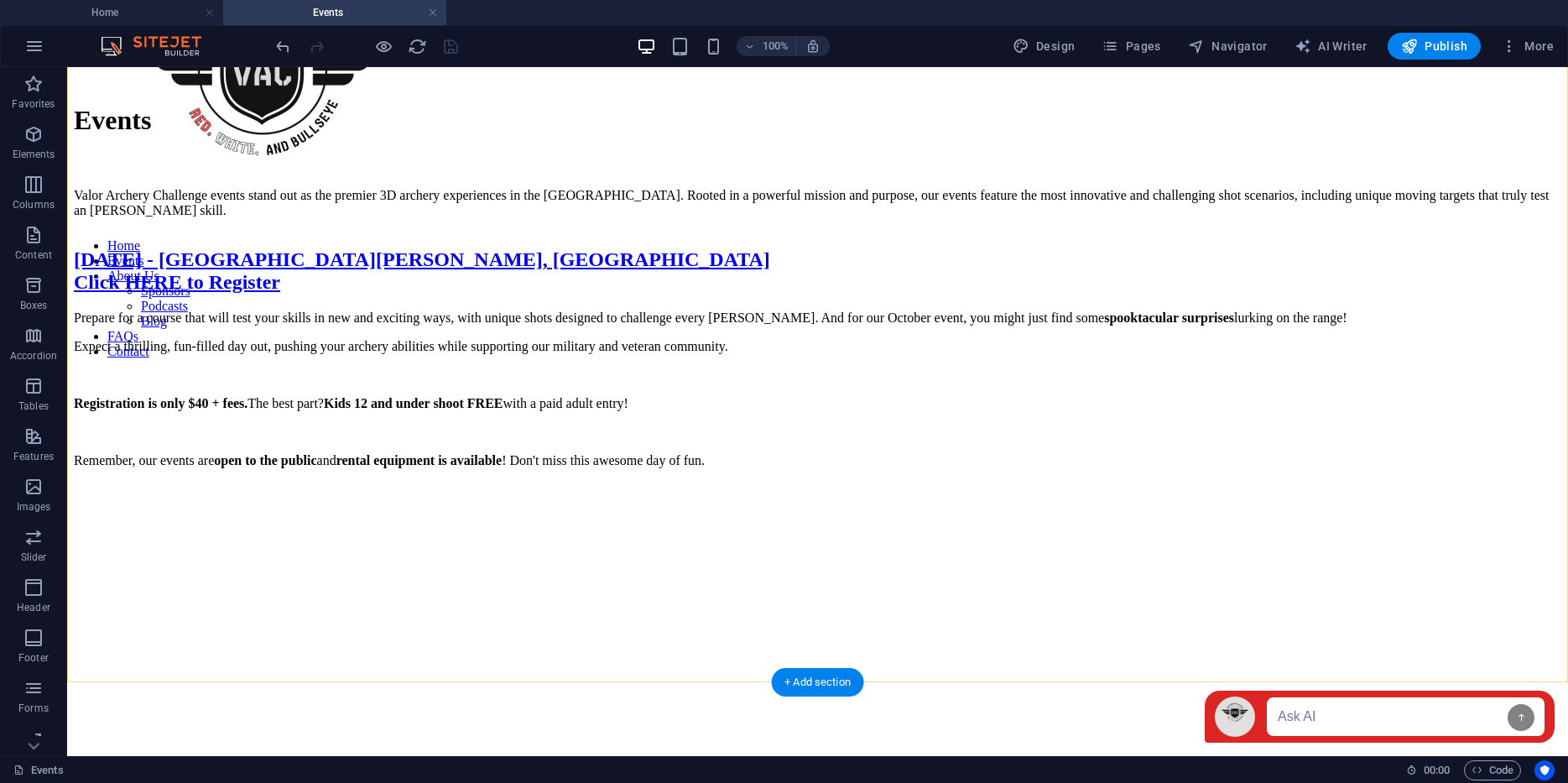
scroll to position [841, 0]
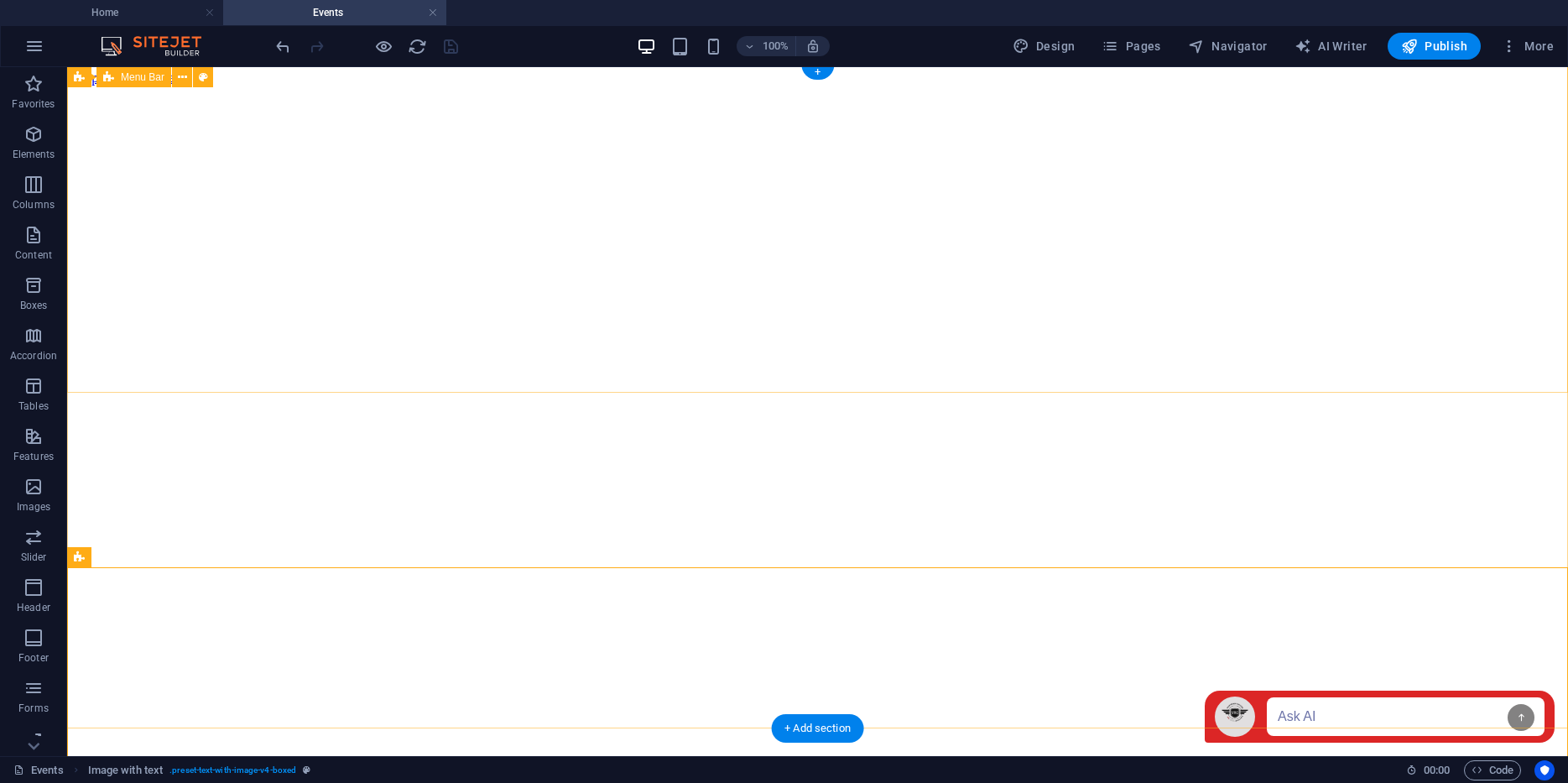
scroll to position [0, 0]
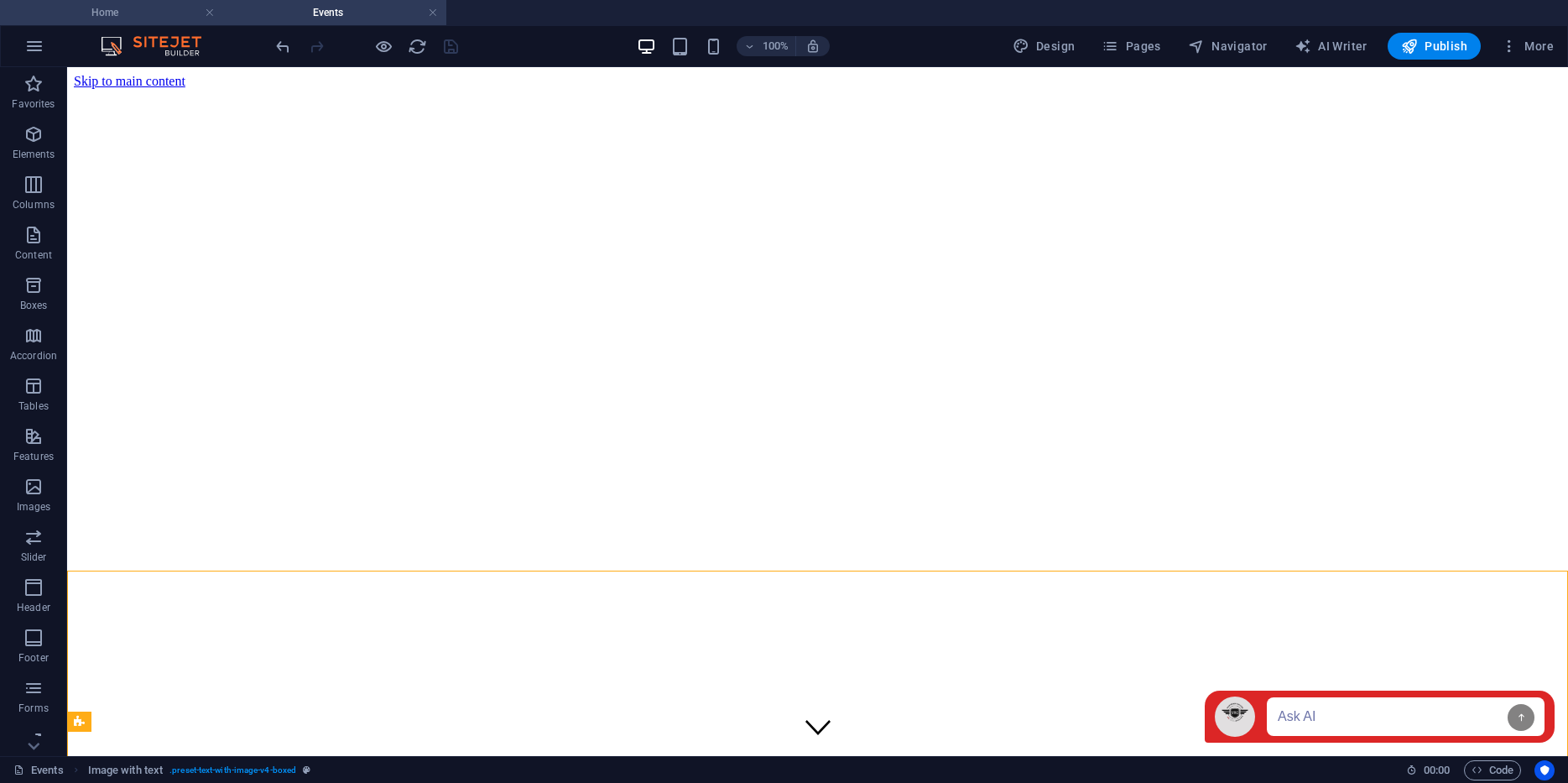
click at [160, 20] on h4 "Home" at bounding box center [111, 13] width 223 height 18
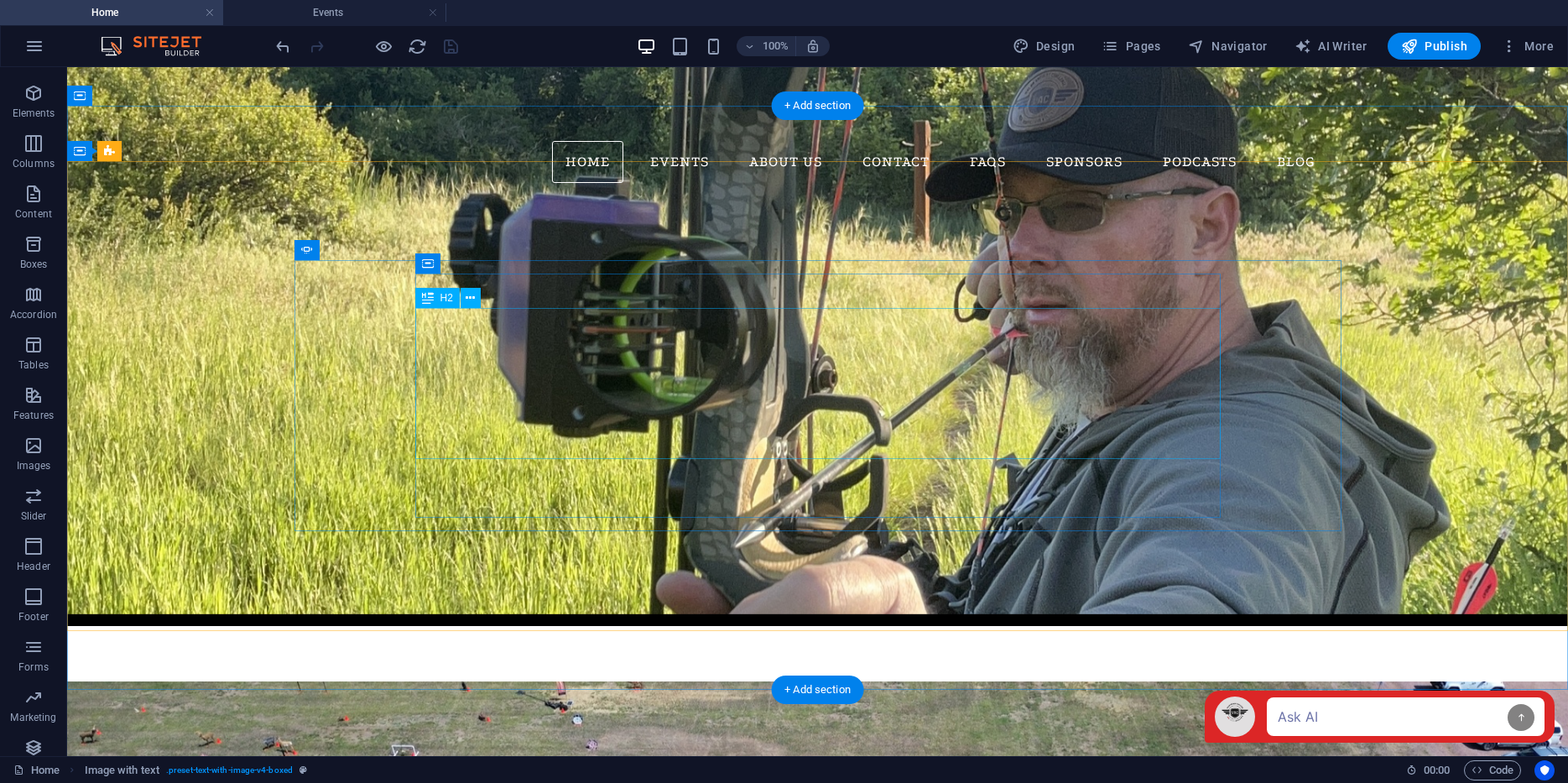
scroll to position [992, 0]
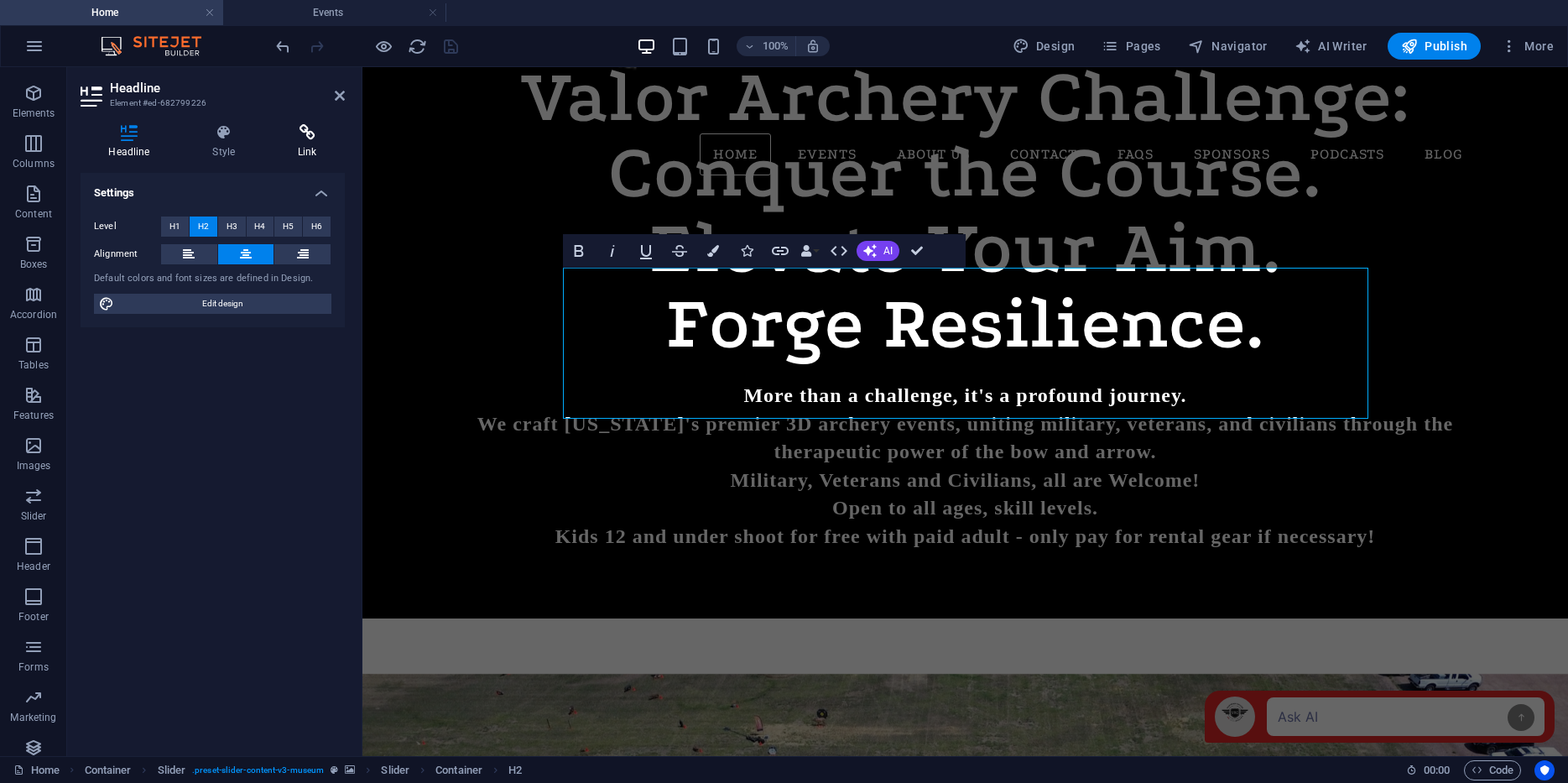
click at [304, 141] on icon at bounding box center [307, 132] width 75 height 16
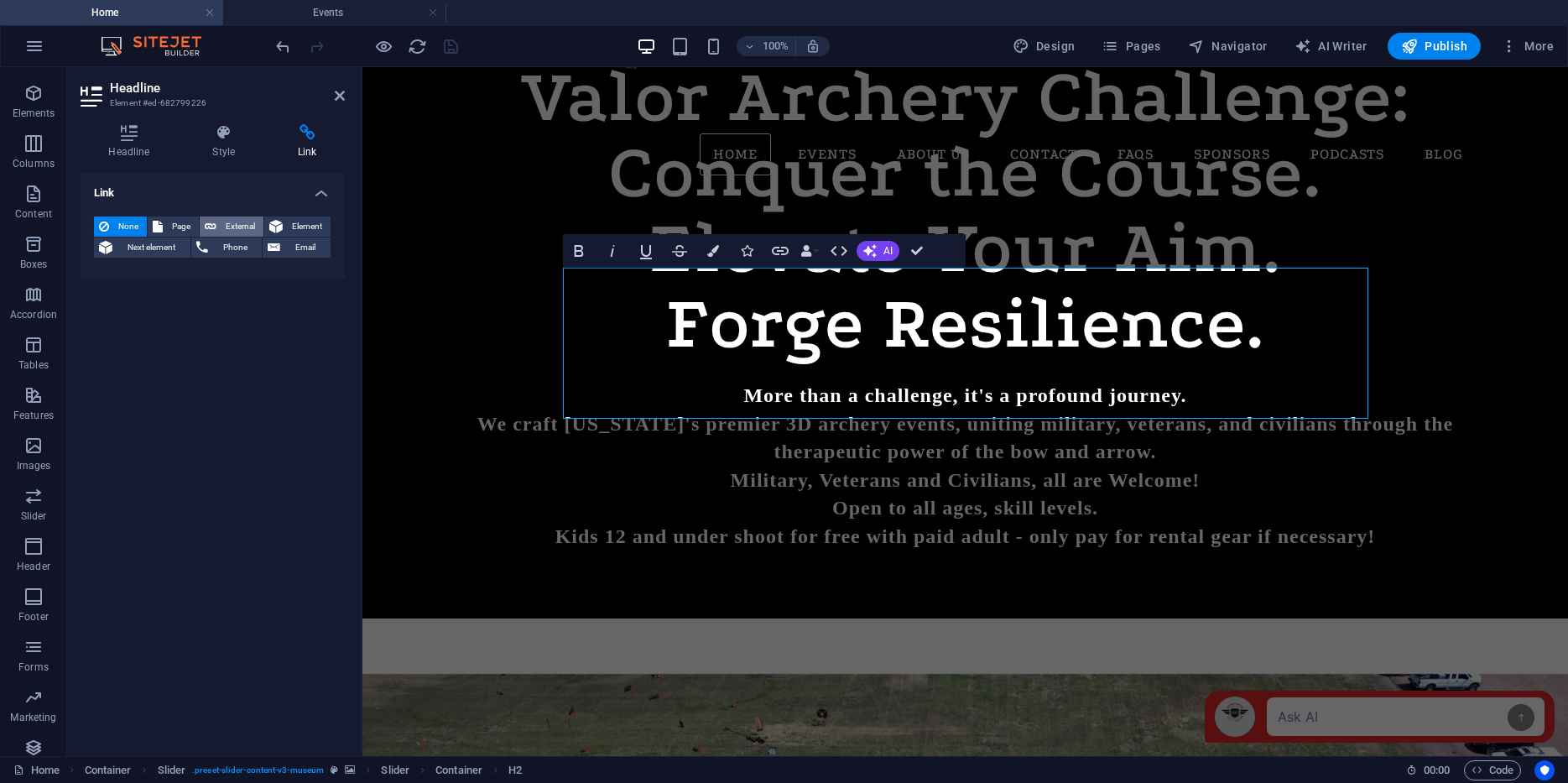
click at [246, 221] on span "External" at bounding box center [240, 226] width 36 height 20
select select "blank"
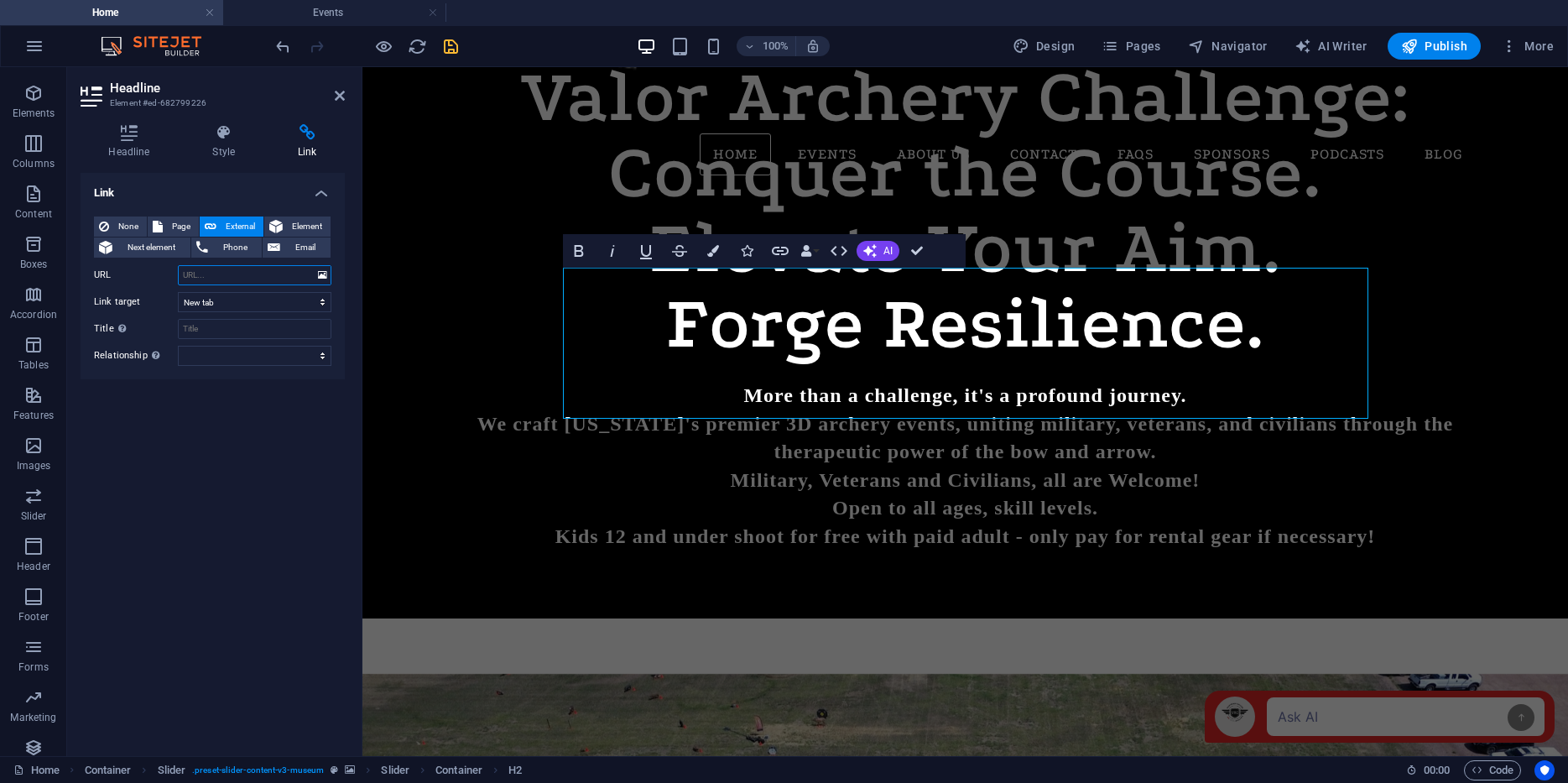
click at [223, 274] on input "URL" at bounding box center [254, 276] width 153 height 20
paste input "[URL][DOMAIN_NAME]"
type input "[URL][DOMAIN_NAME]"
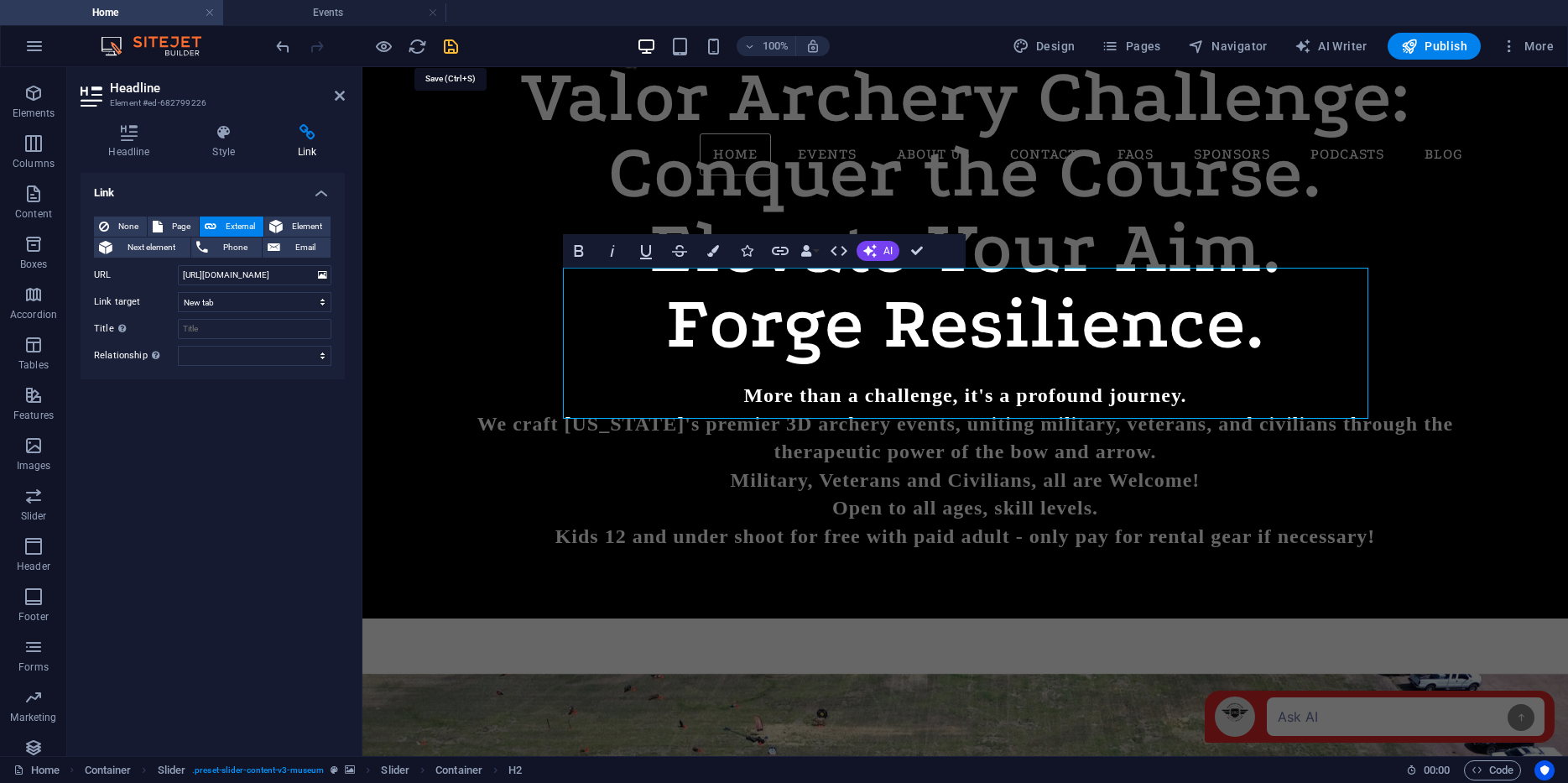
click at [448, 45] on icon "save" at bounding box center [451, 46] width 19 height 19
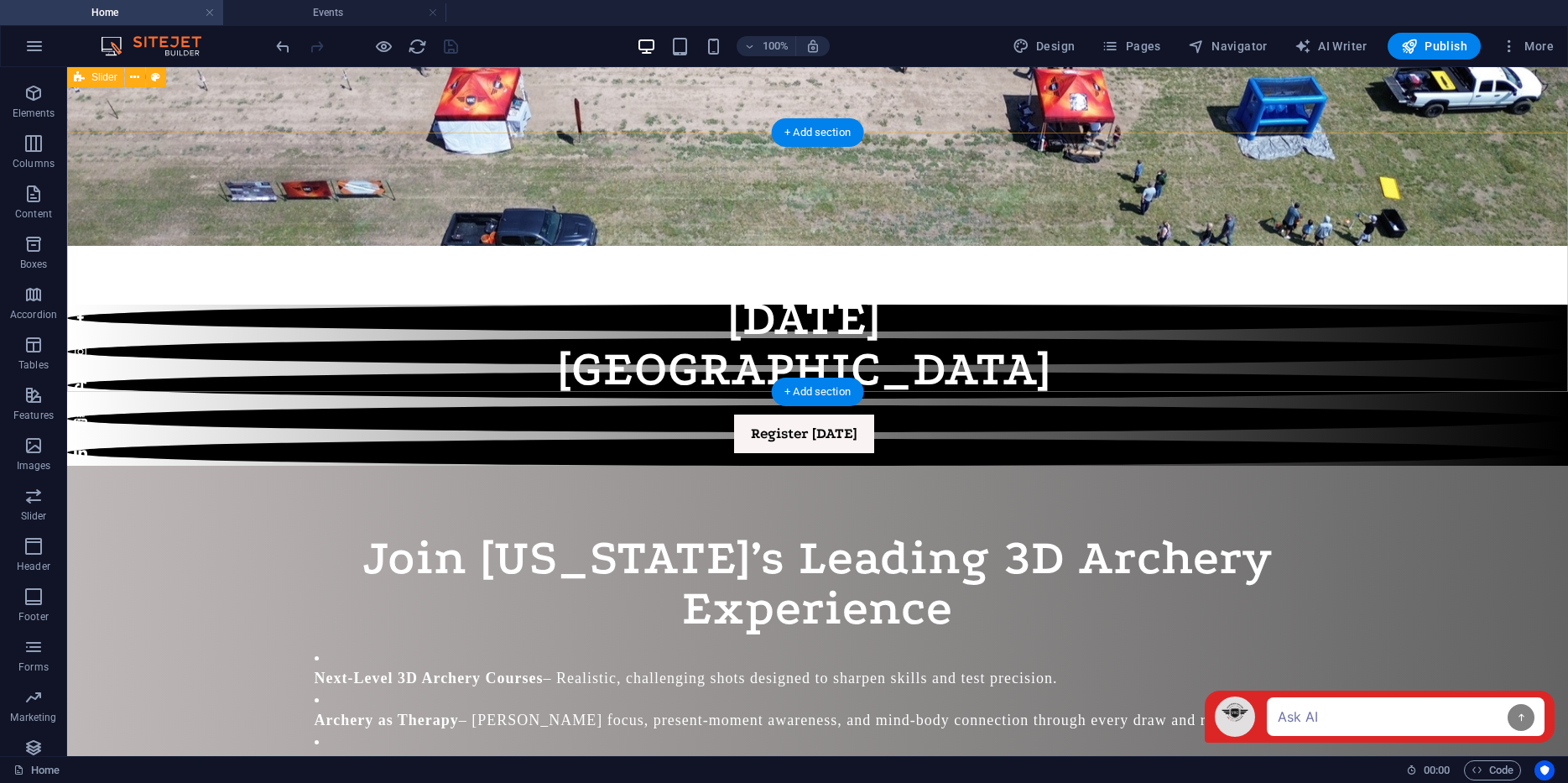
scroll to position [1890, 0]
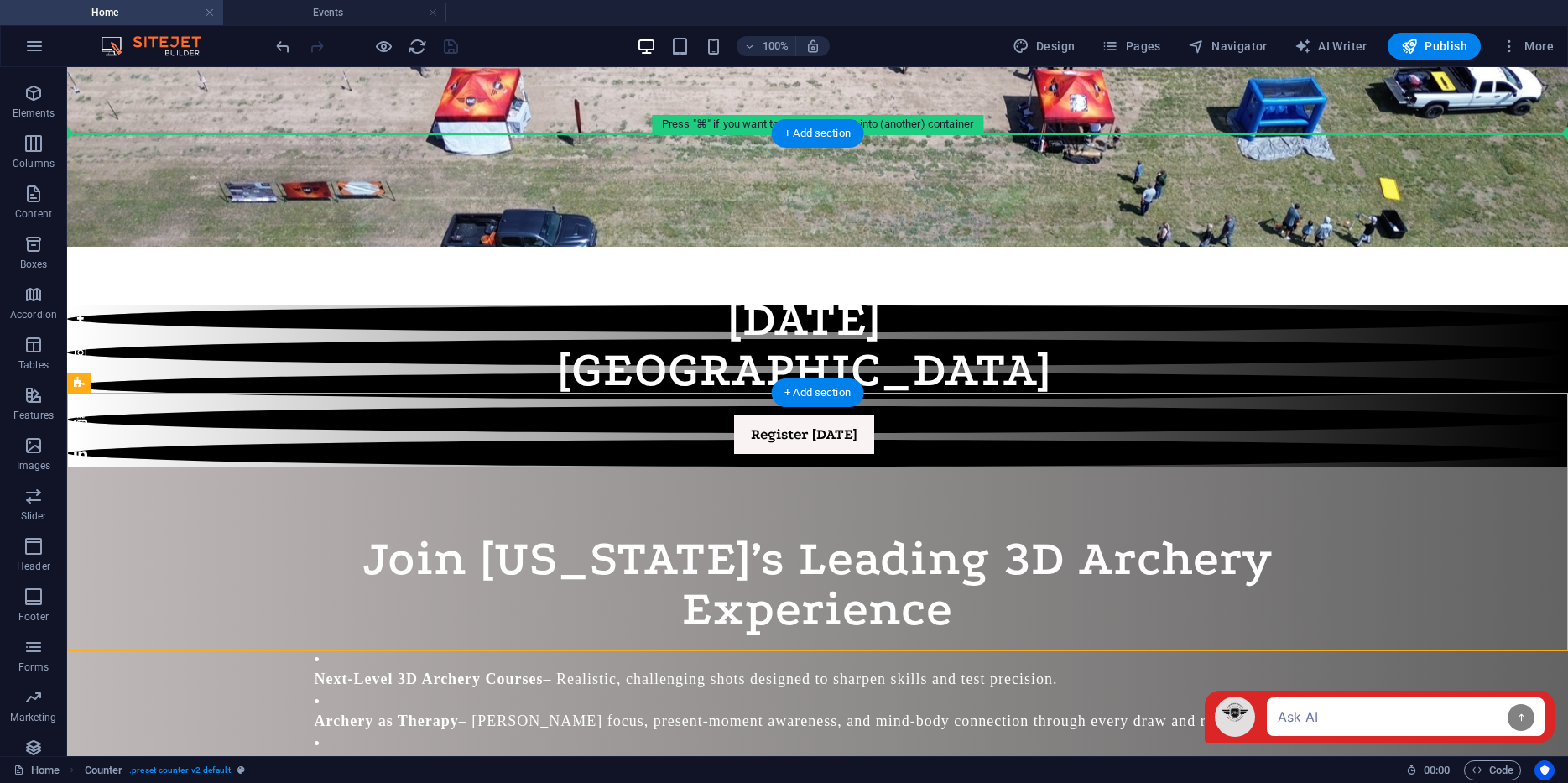
drag, startPoint x: 163, startPoint y: 466, endPoint x: 188, endPoint y: 183, distance: 284.1
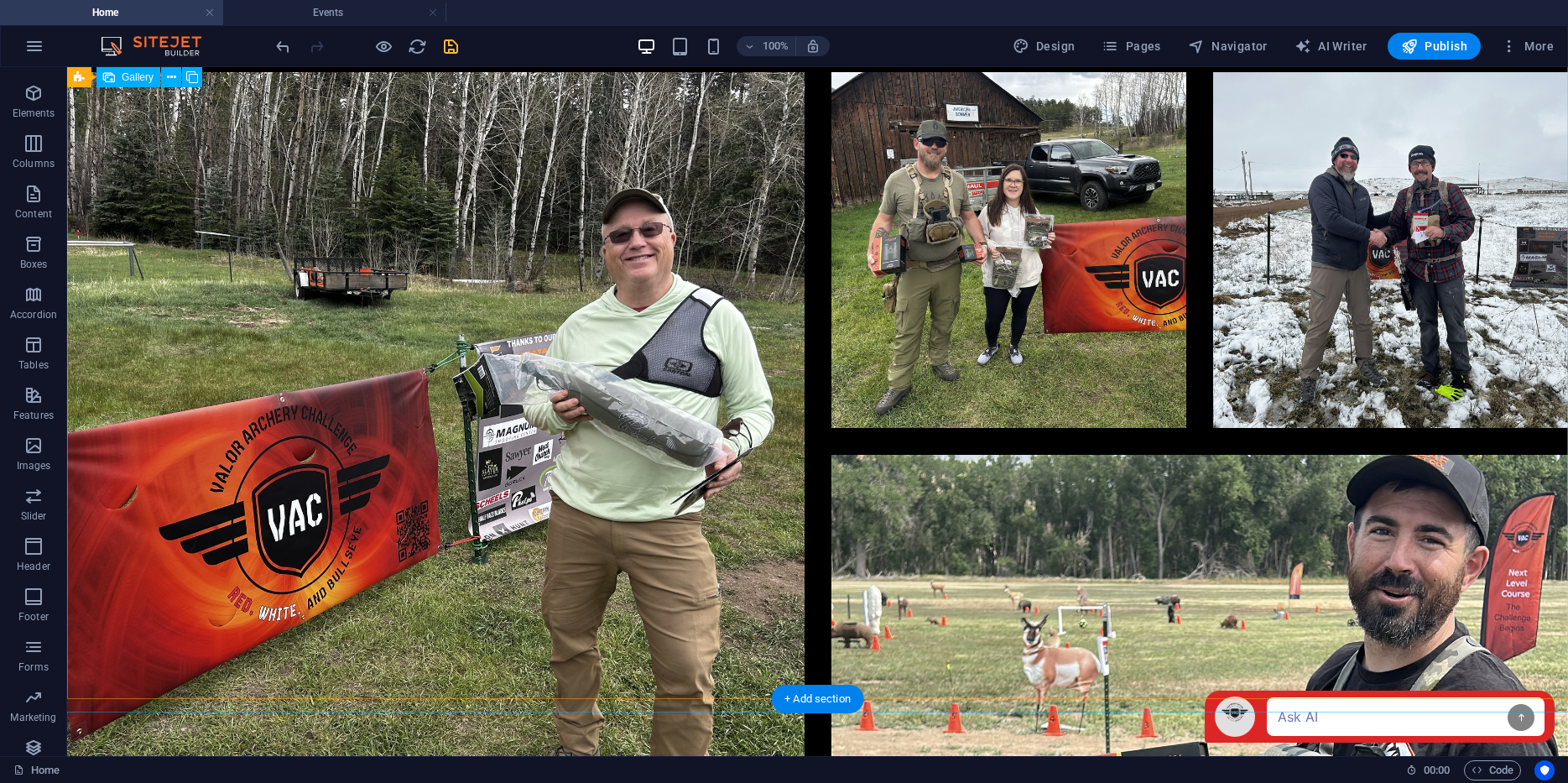
scroll to position [5118, 0]
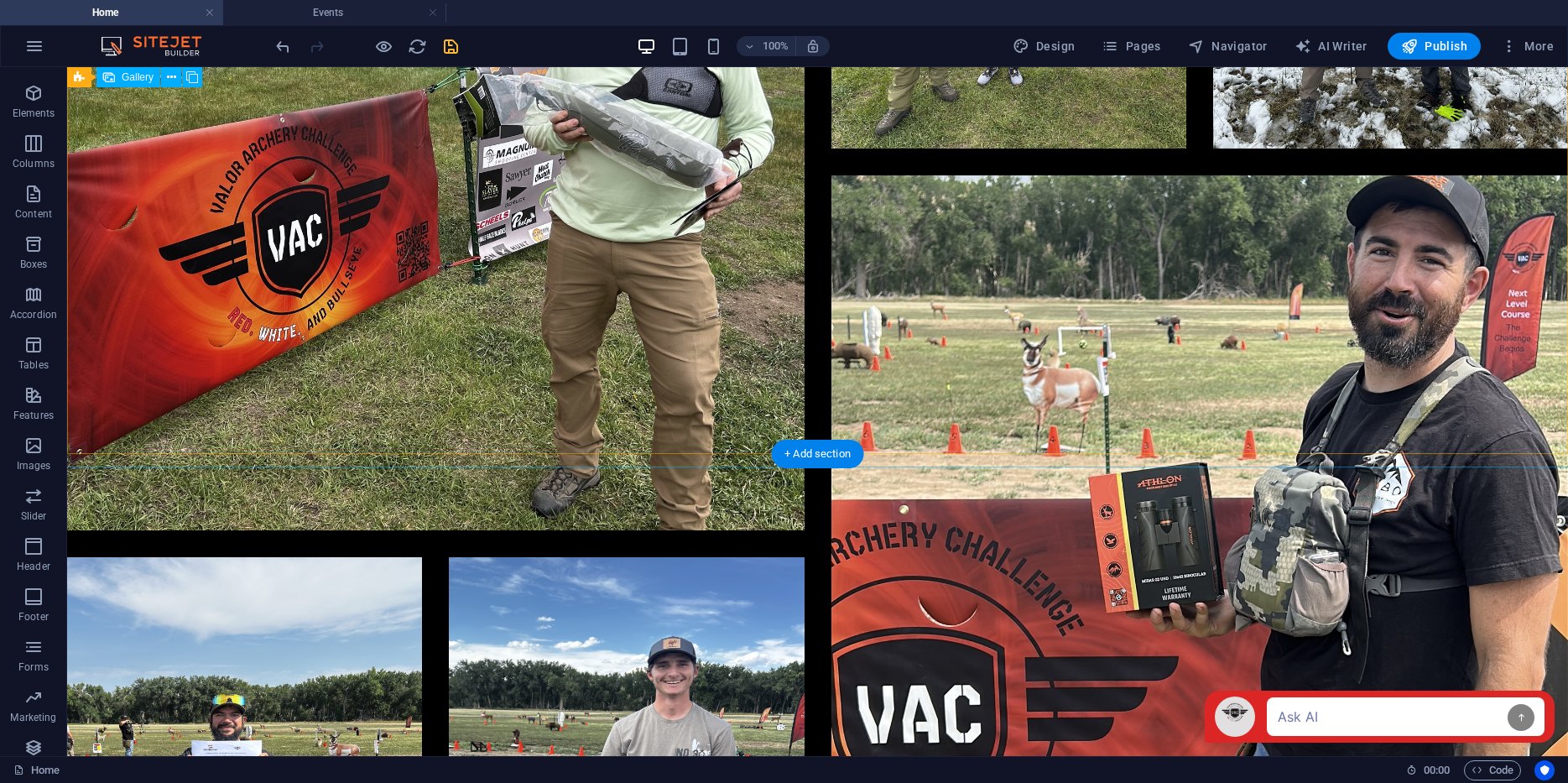
click at [905, 275] on div at bounding box center [817, 162] width 1528 height 3058
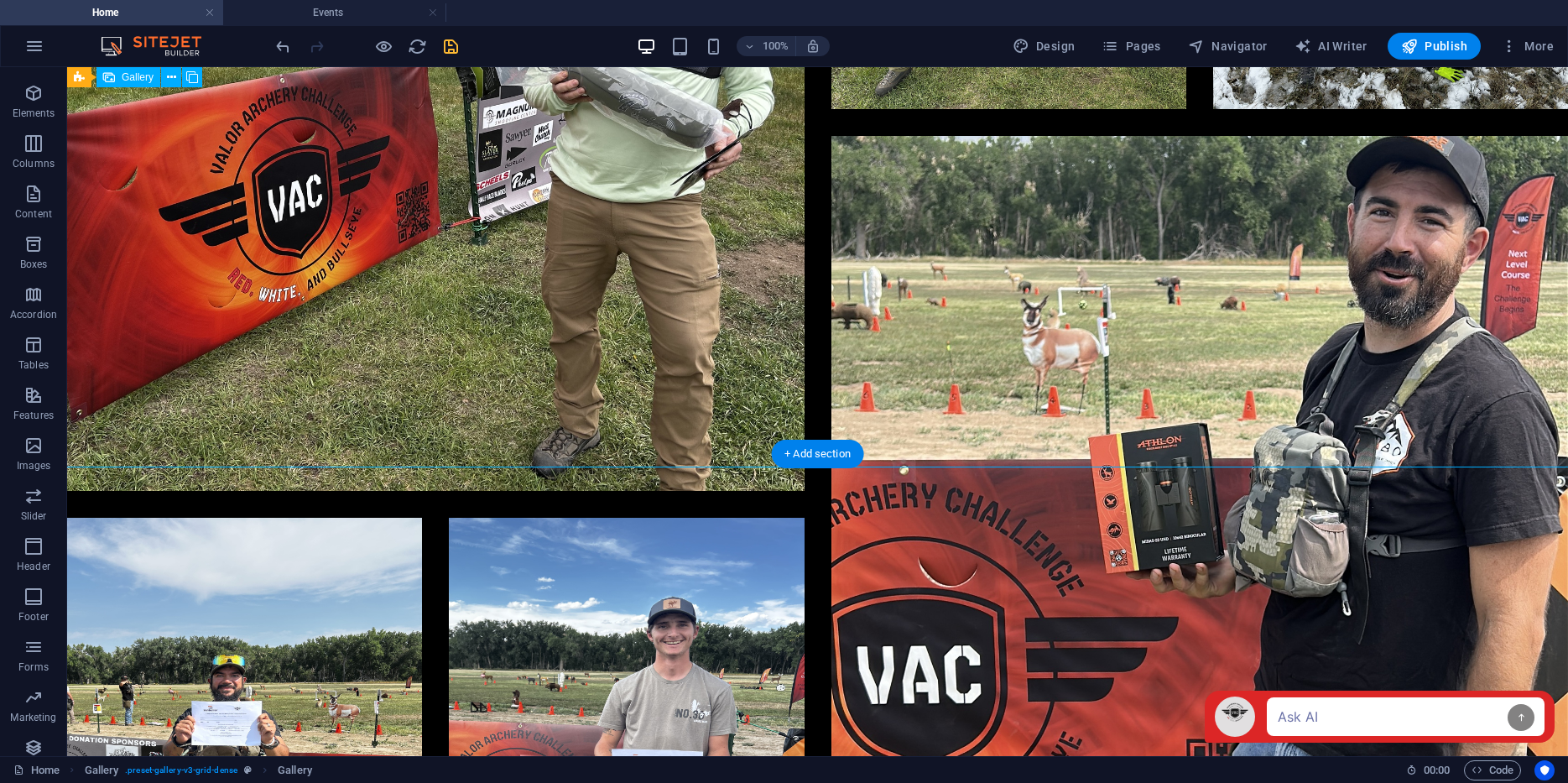
scroll to position [4527, 0]
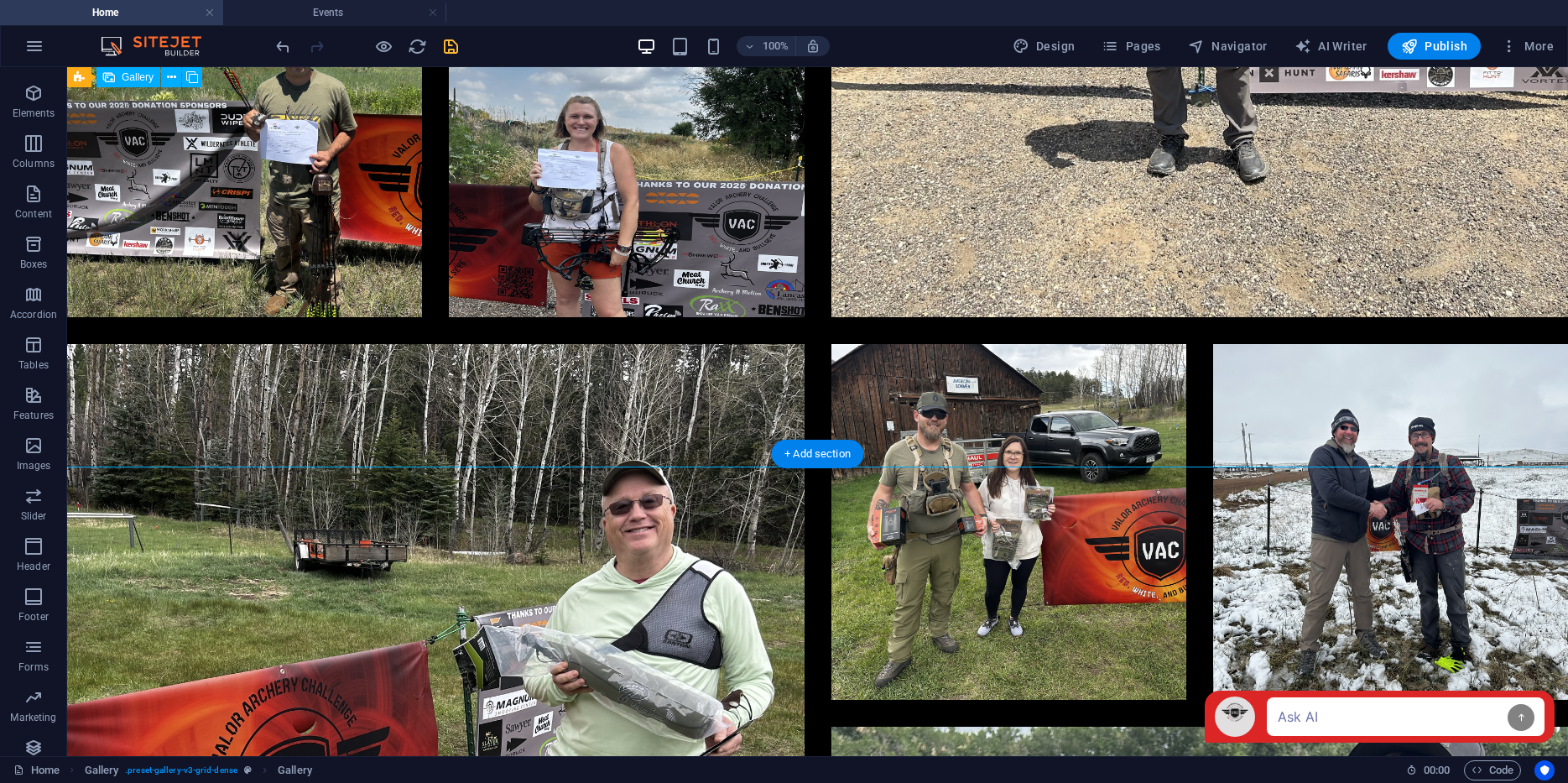
select select "4"
select select "px"
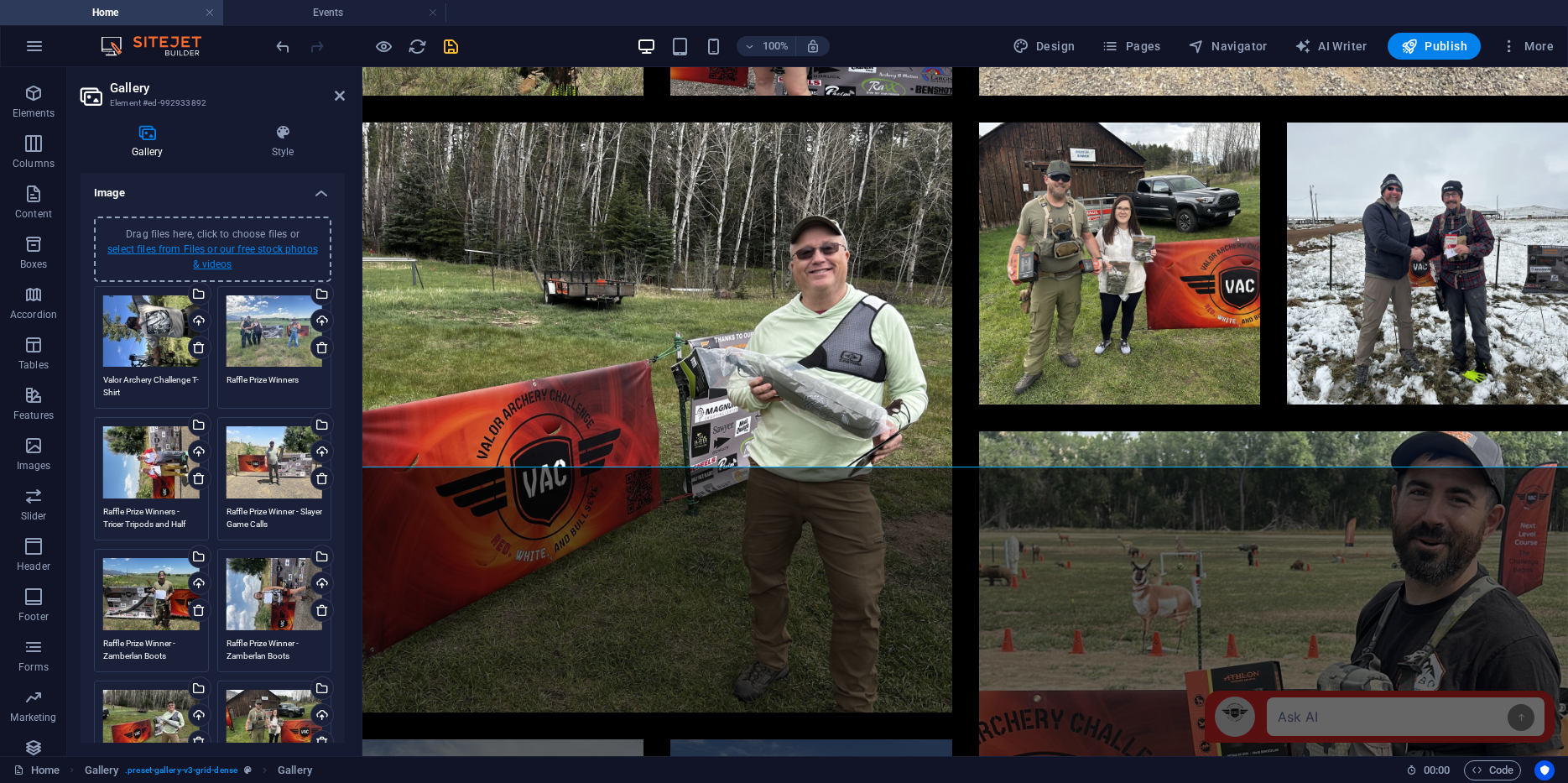
click at [198, 250] on link "select files from Files or our free stock photos & videos" at bounding box center [213, 256] width 211 height 26
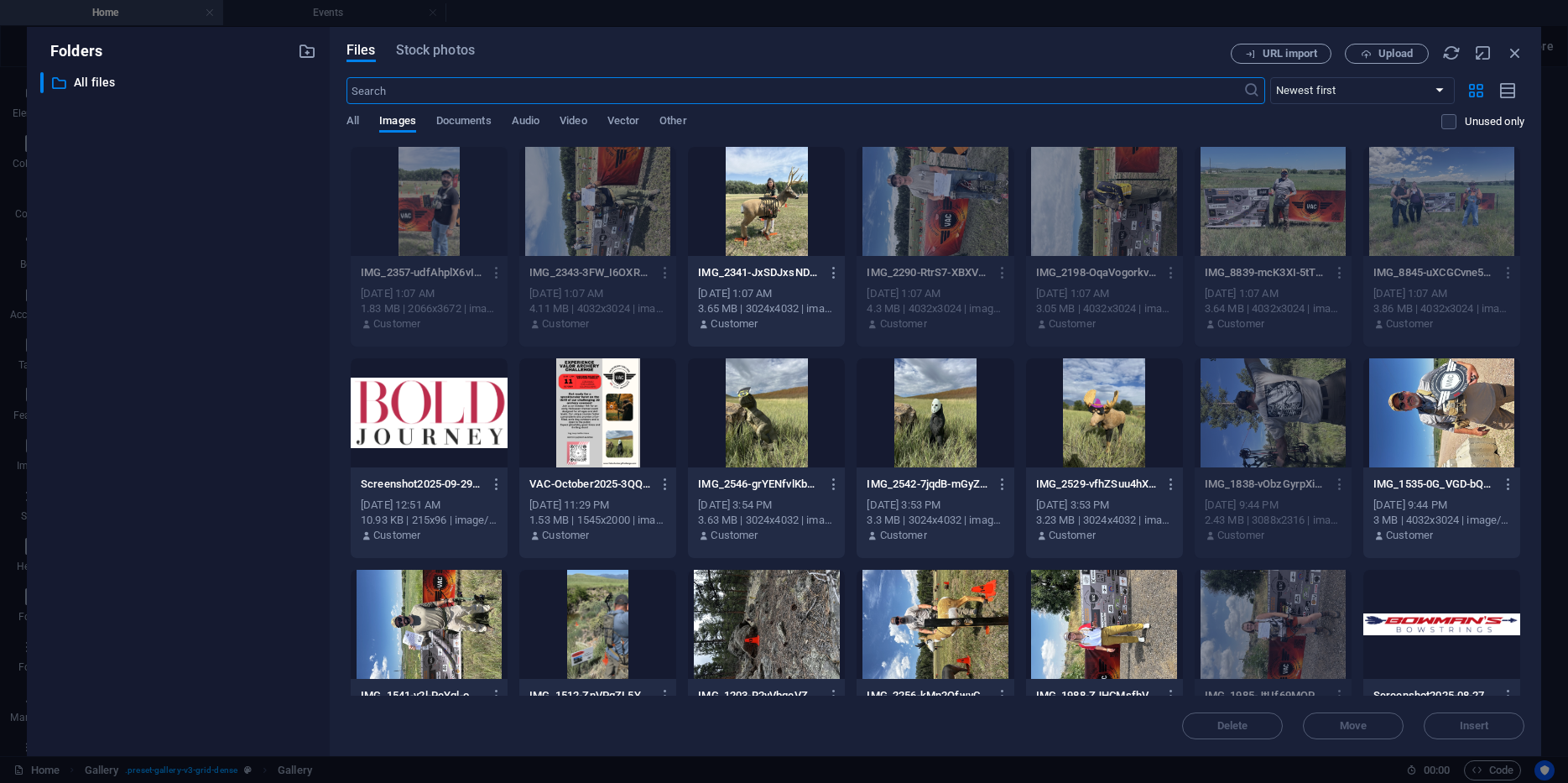
scroll to position [3877, 0]
click at [1517, 47] on icon "button" at bounding box center [1515, 53] width 18 height 18
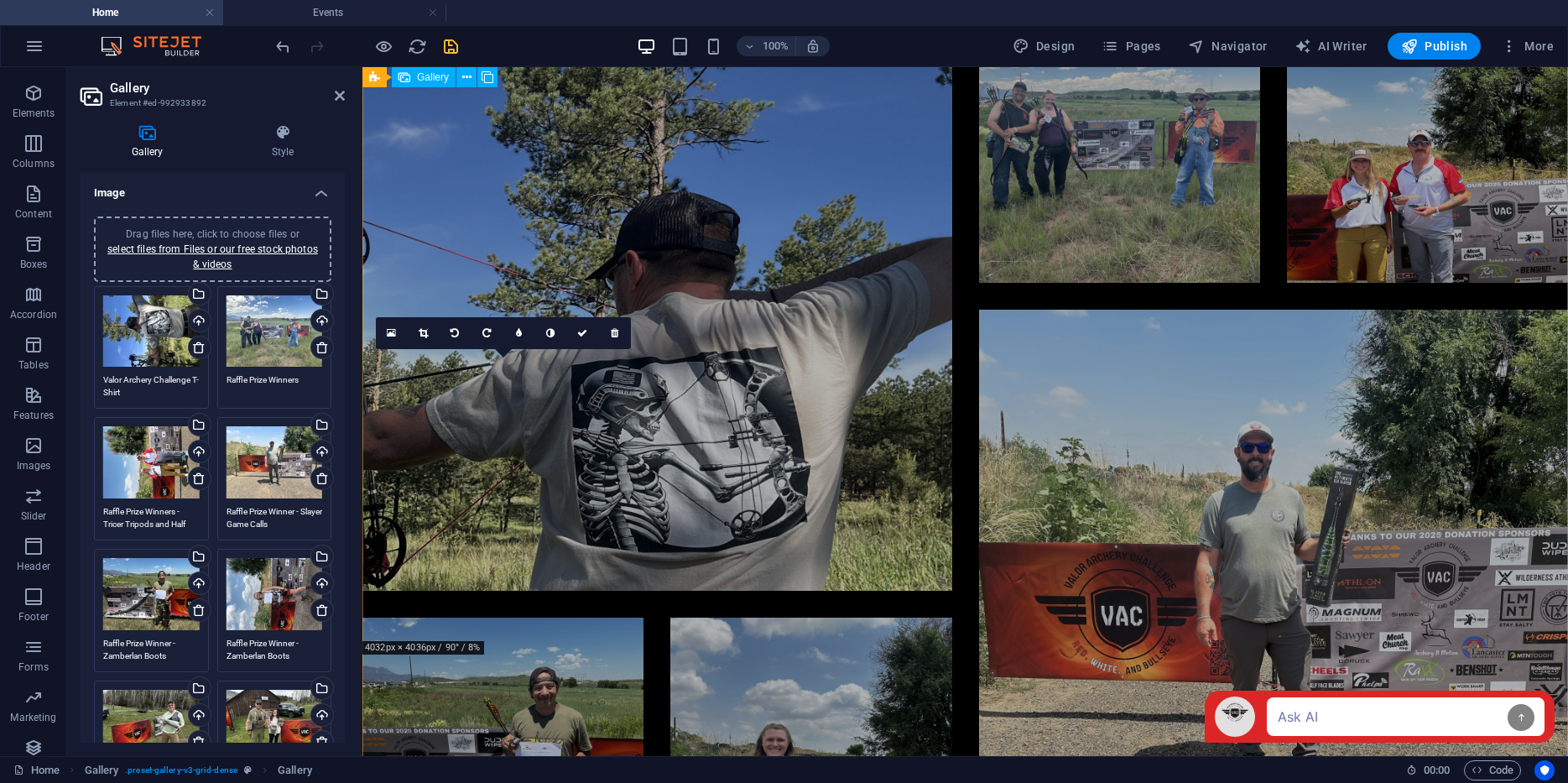
scroll to position [3730, 0]
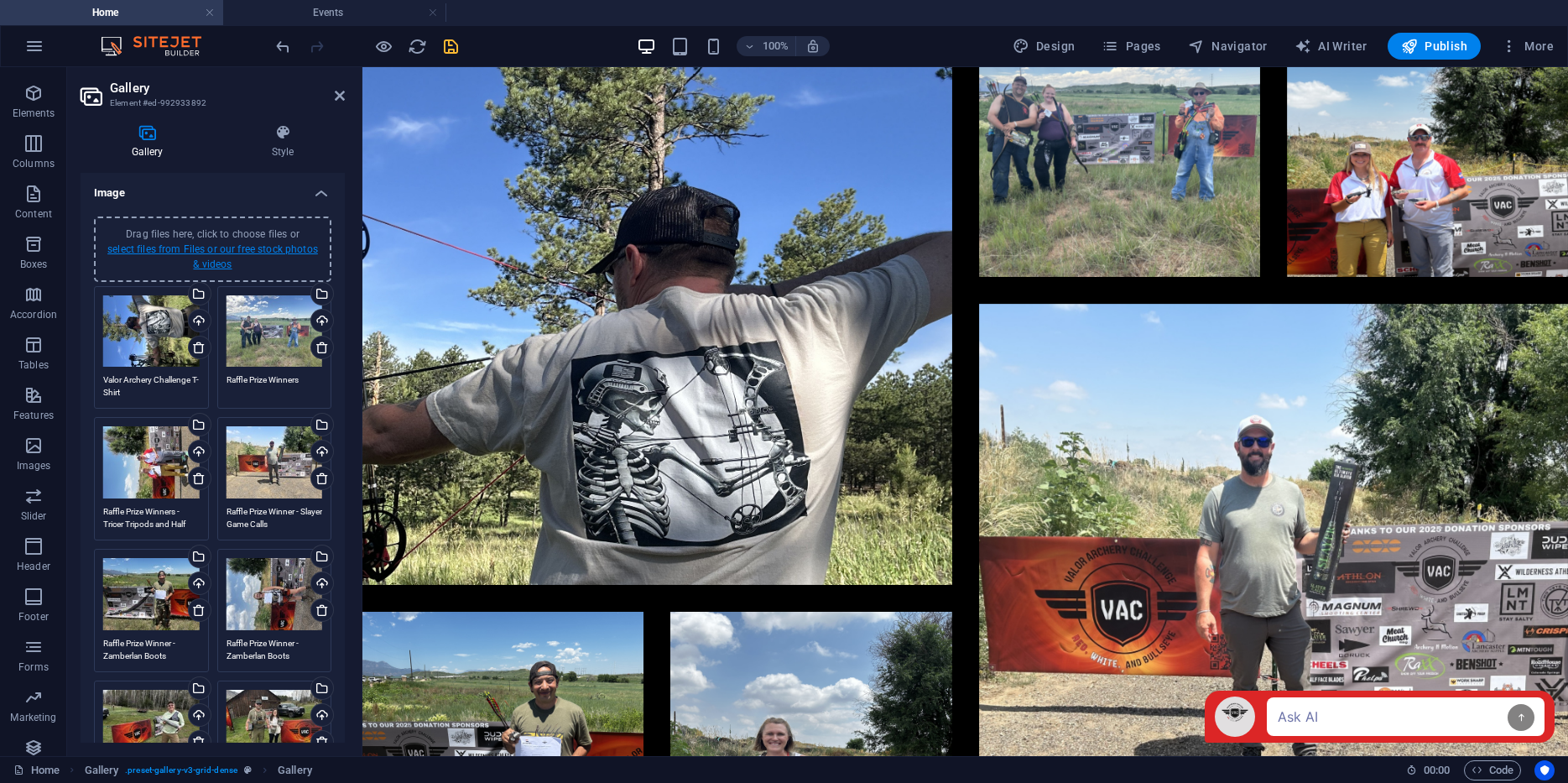
click at [208, 248] on link "select files from Files or our free stock photos & videos" at bounding box center [213, 256] width 211 height 26
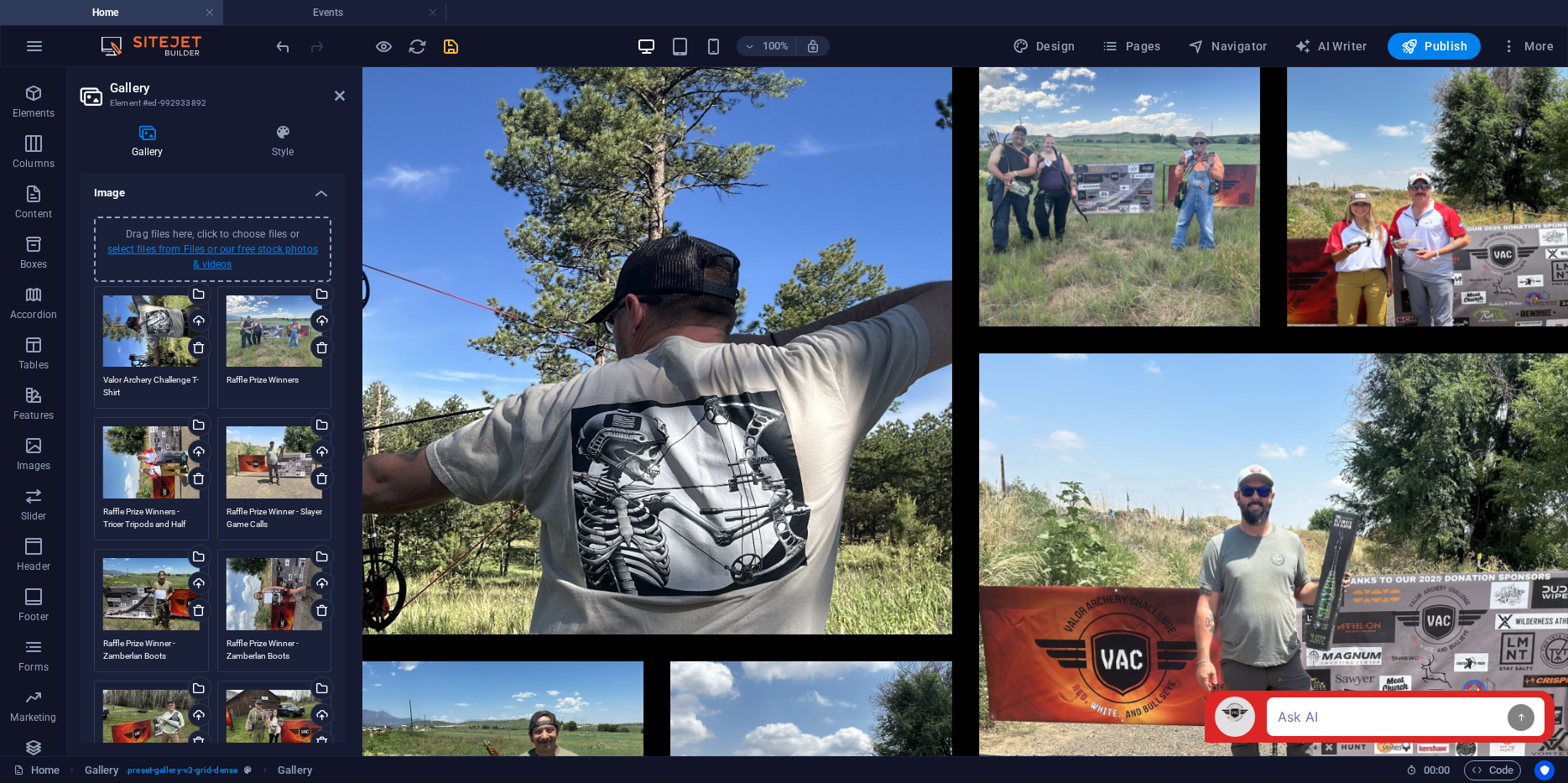
scroll to position [3576, 0]
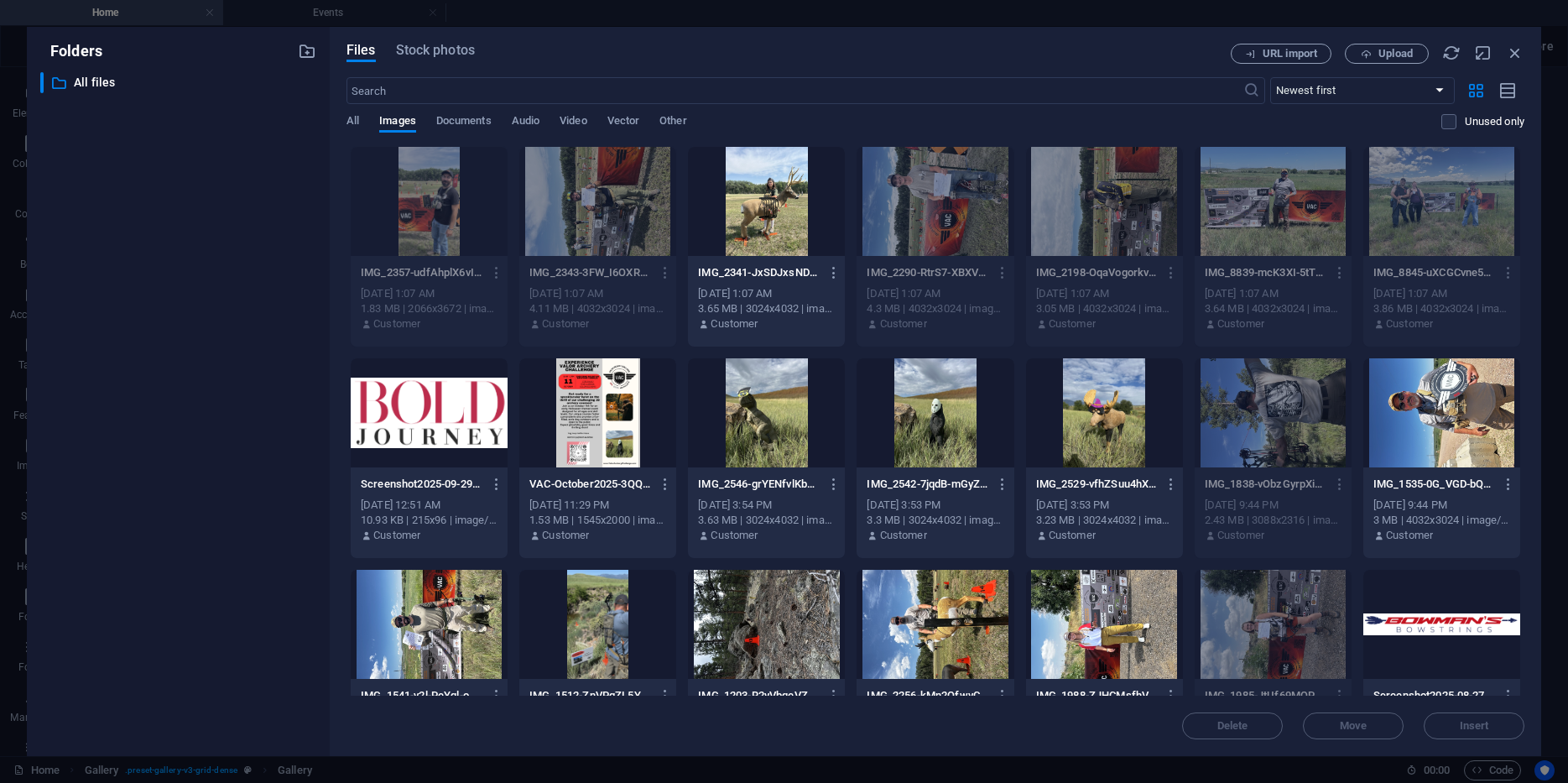
click at [421, 614] on div at bounding box center [430, 625] width 157 height 110
click at [1449, 727] on span "Insert" at bounding box center [1475, 726] width 88 height 10
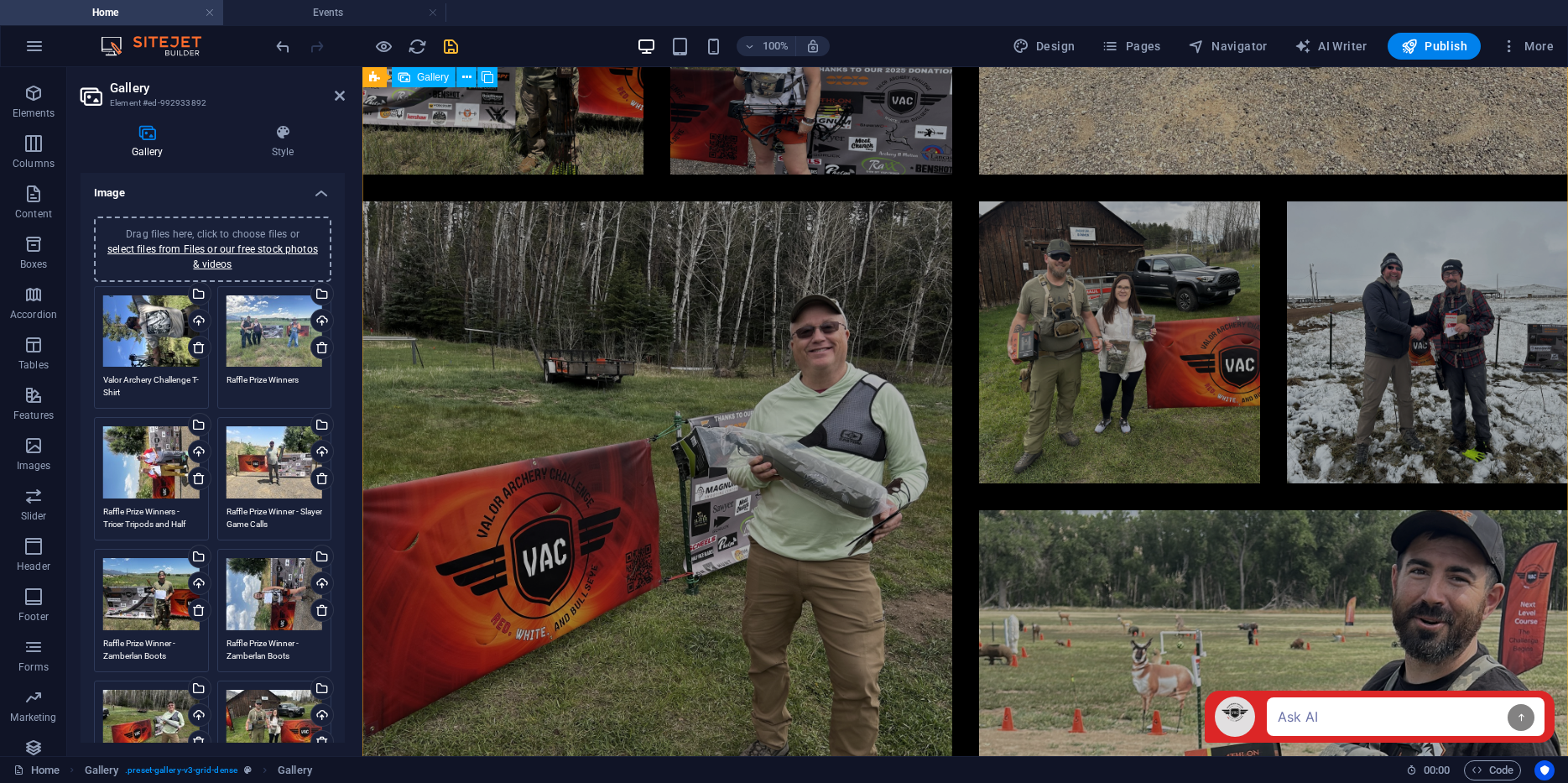
scroll to position [4491, 0]
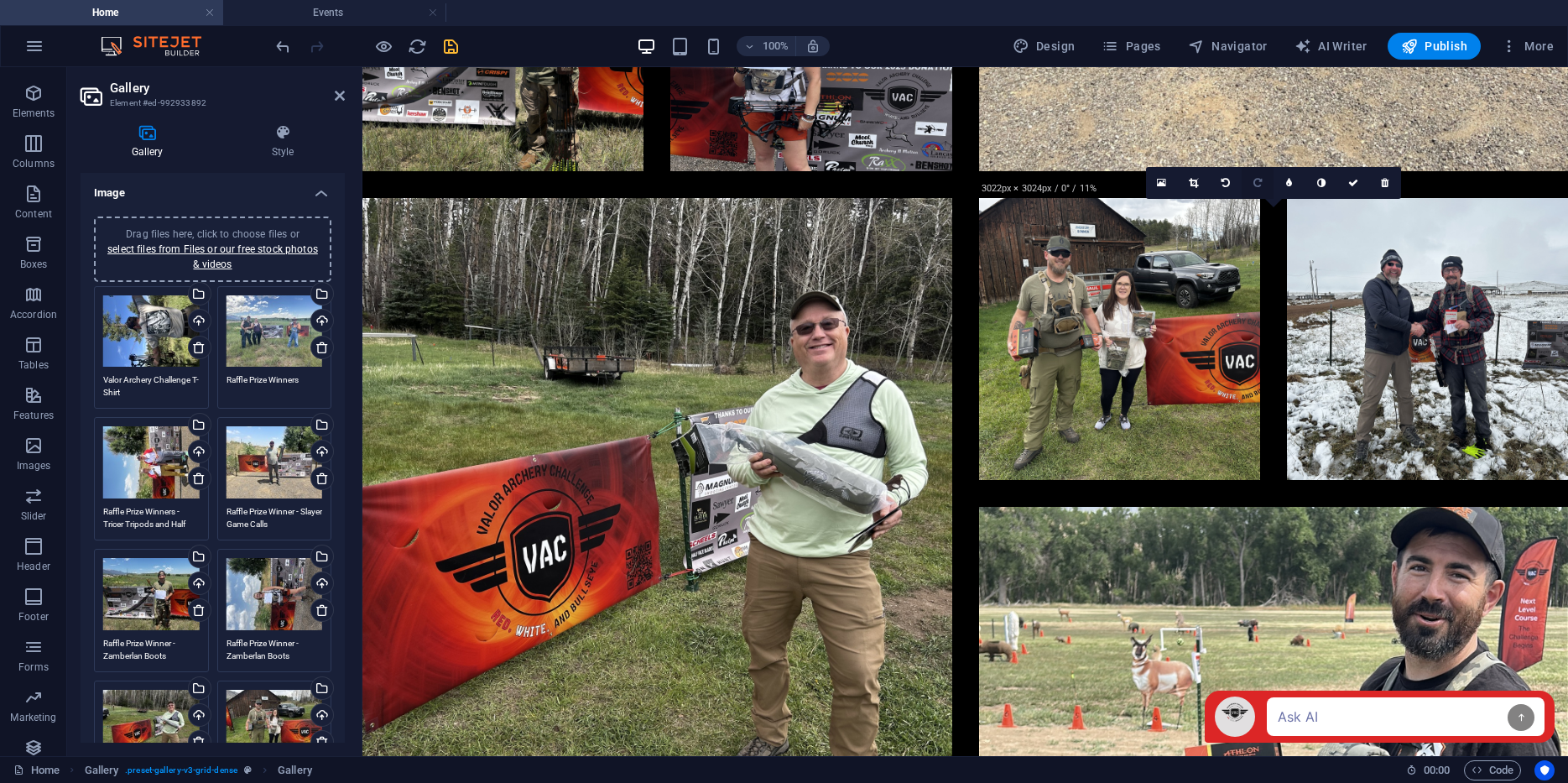
click at [1257, 178] on icon at bounding box center [1257, 183] width 8 height 10
click at [451, 40] on icon "save" at bounding box center [451, 46] width 19 height 19
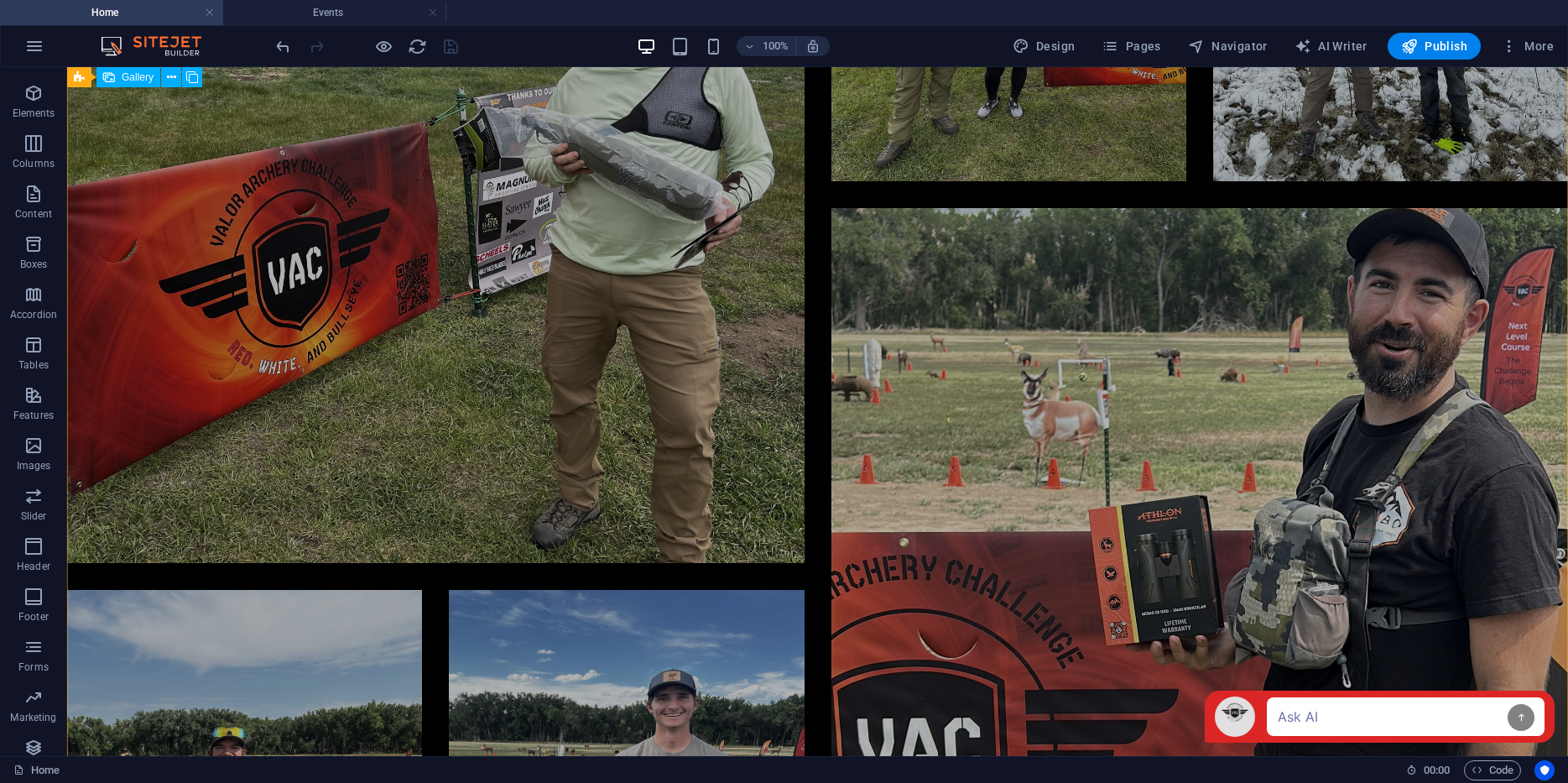
scroll to position [5130, 0]
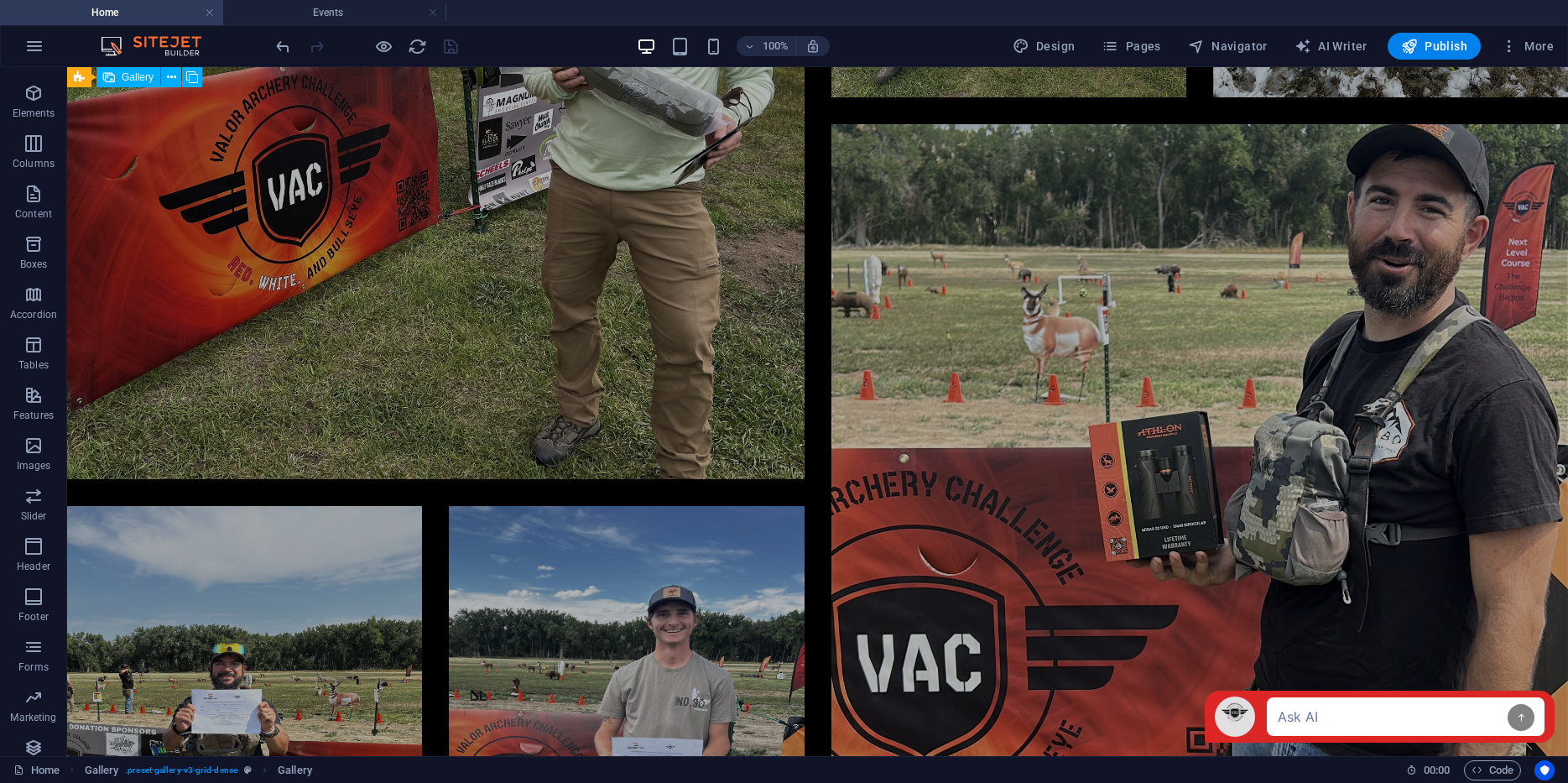
scroll to position [4686, 0]
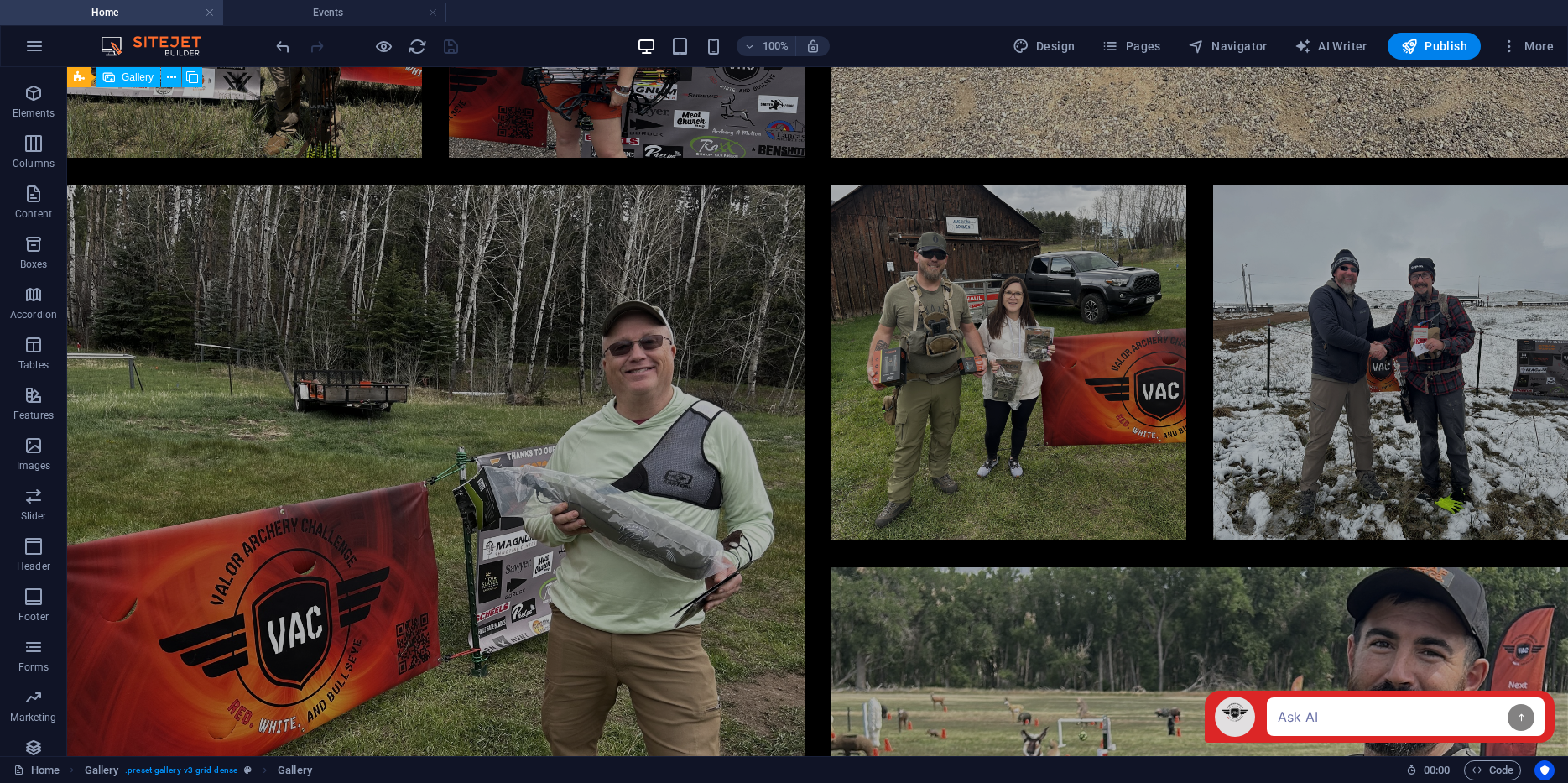
select select "4"
select select "px"
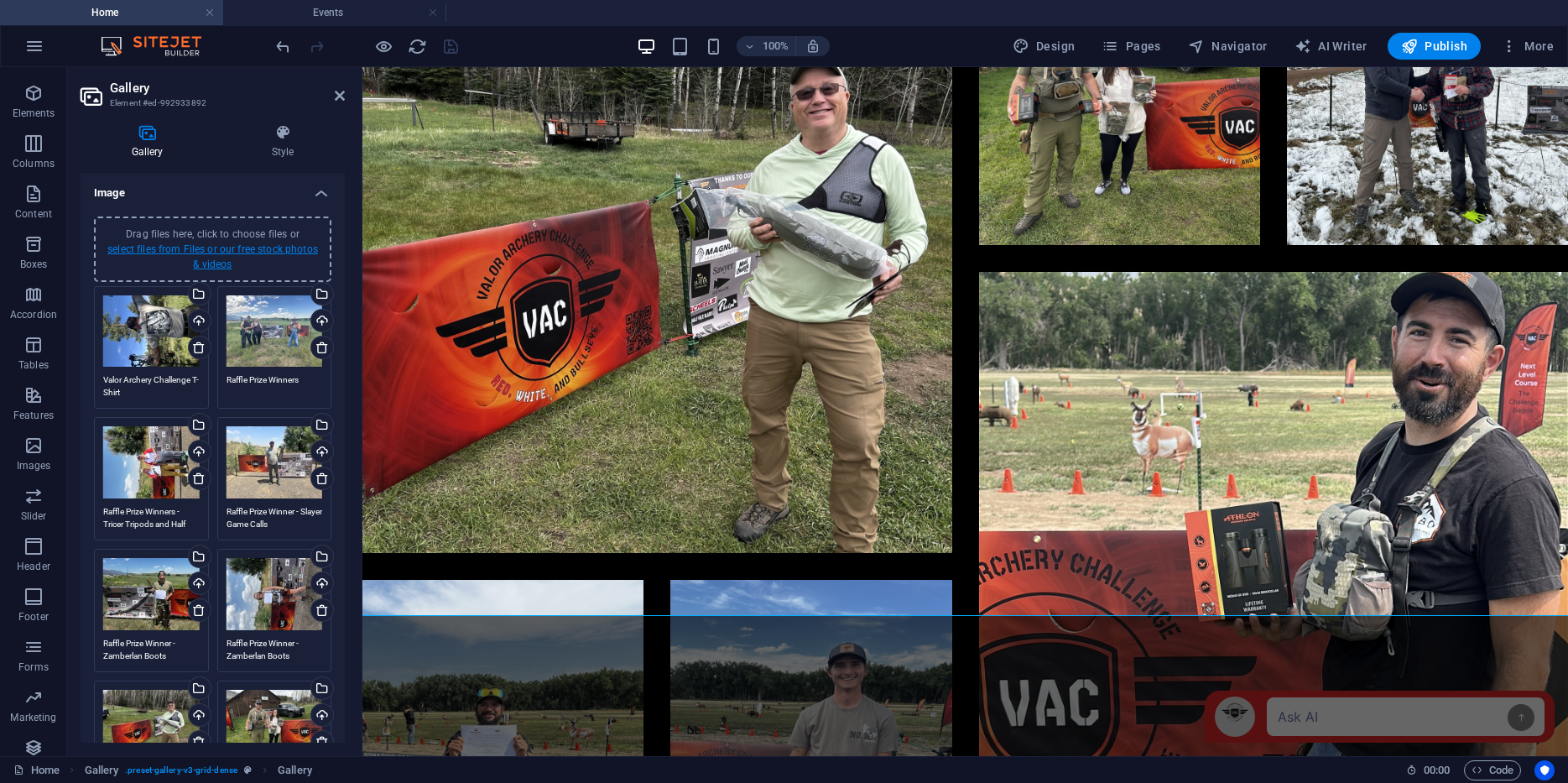
click at [204, 247] on link "select files from Files or our free stock photos & videos" at bounding box center [213, 256] width 211 height 26
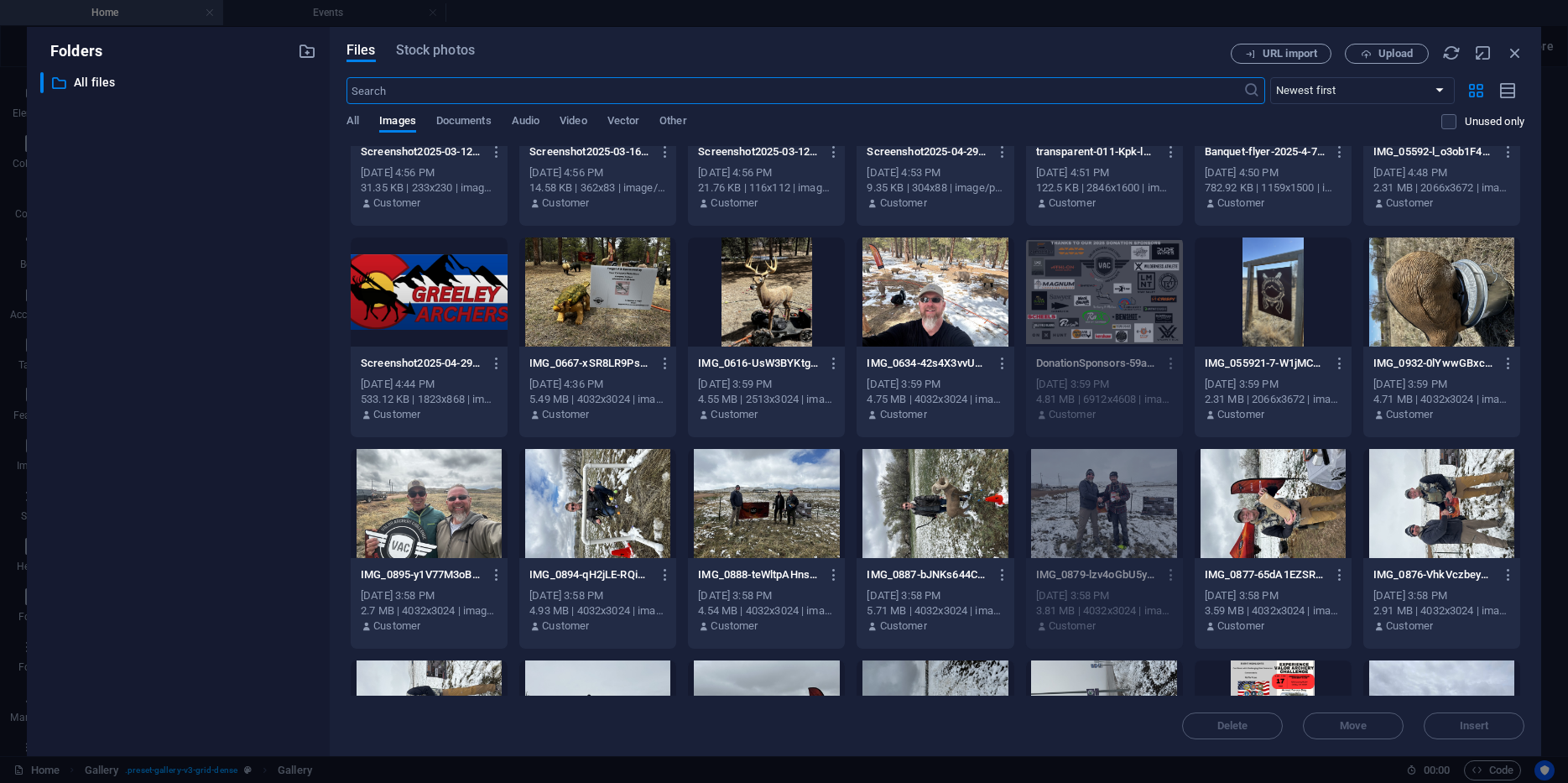
scroll to position [5998, 0]
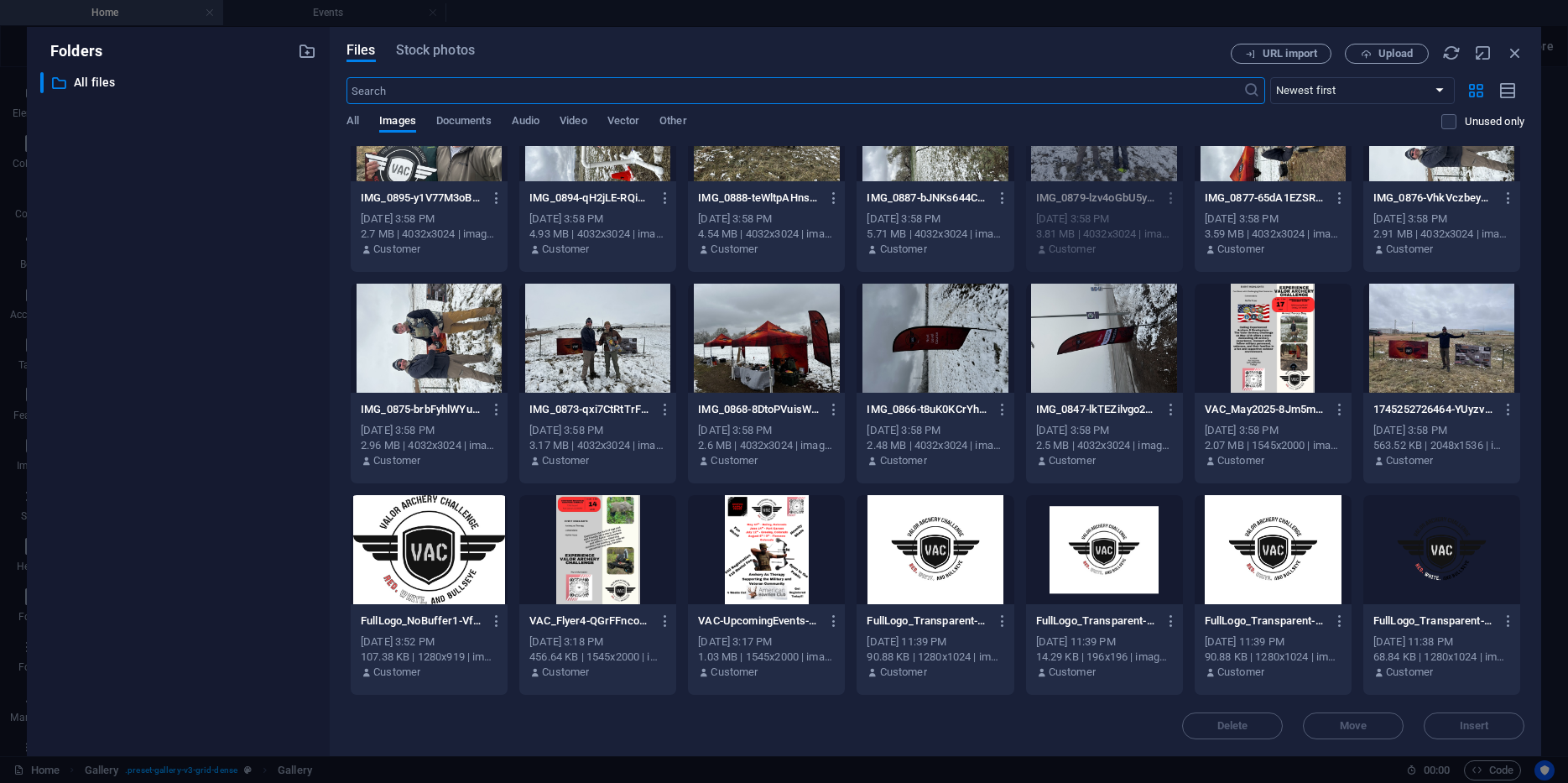
click at [597, 330] on div at bounding box center [597, 339] width 157 height 110
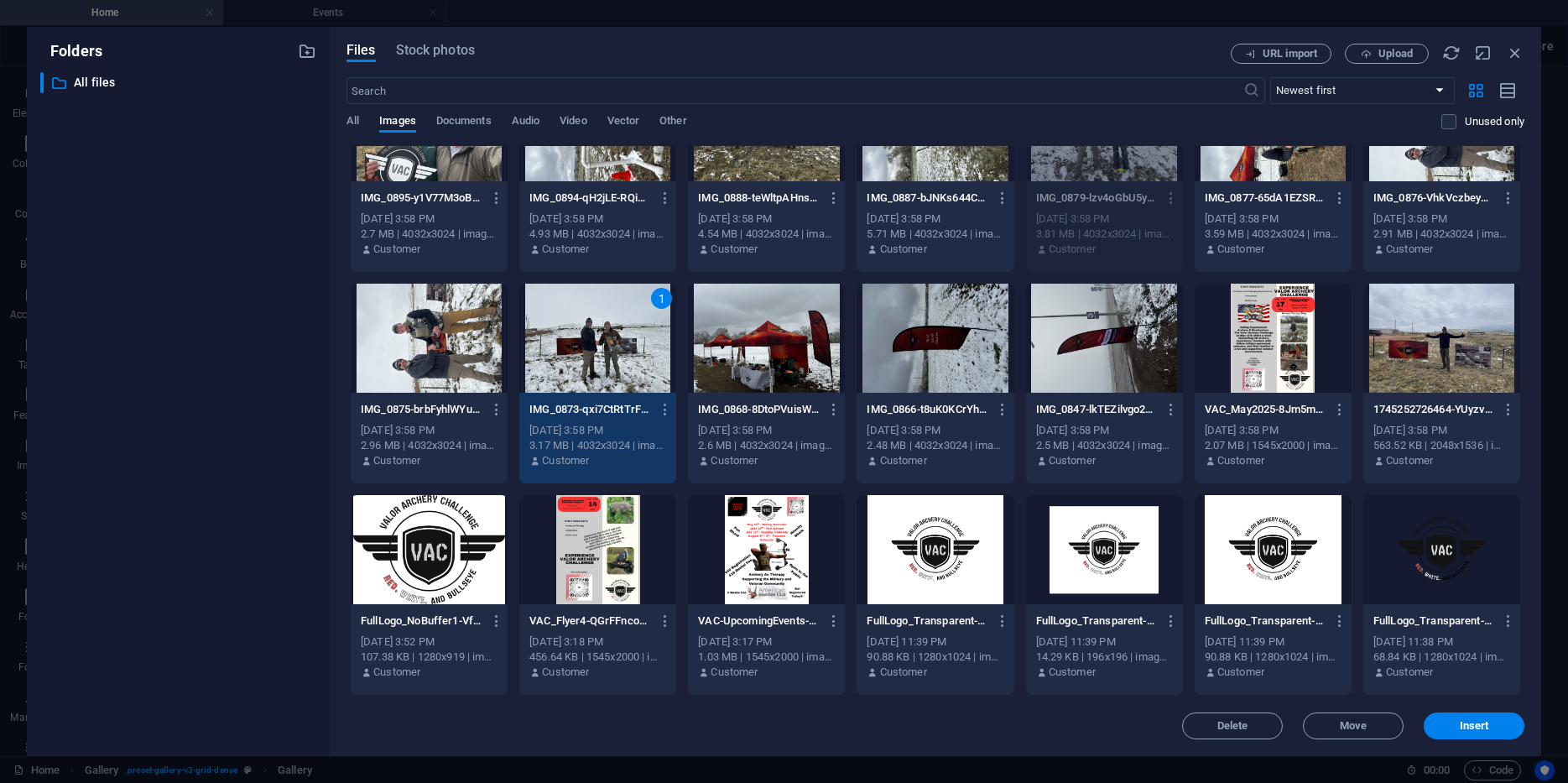
click at [418, 328] on div at bounding box center [430, 339] width 157 height 110
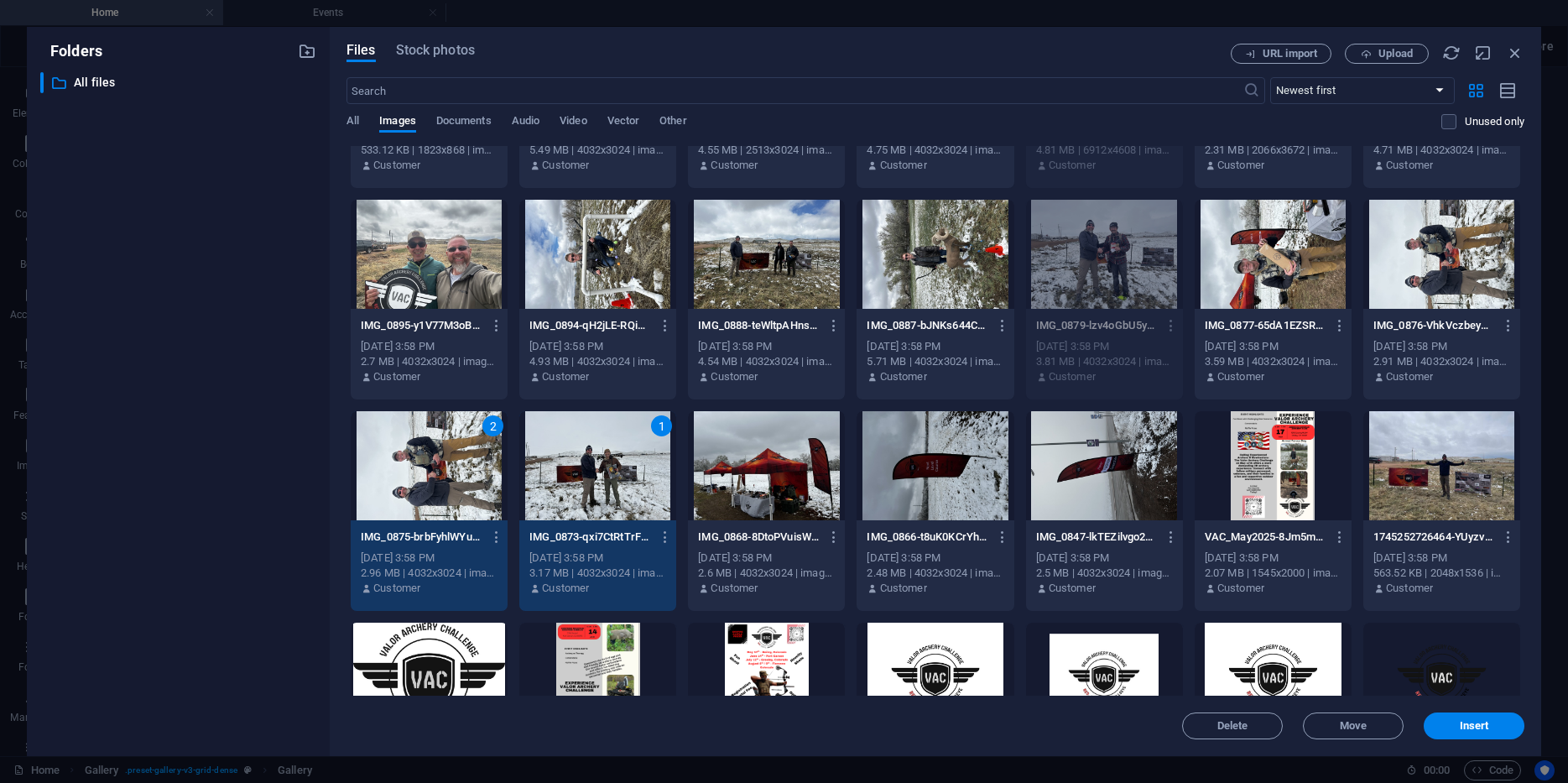
scroll to position [5843, 0]
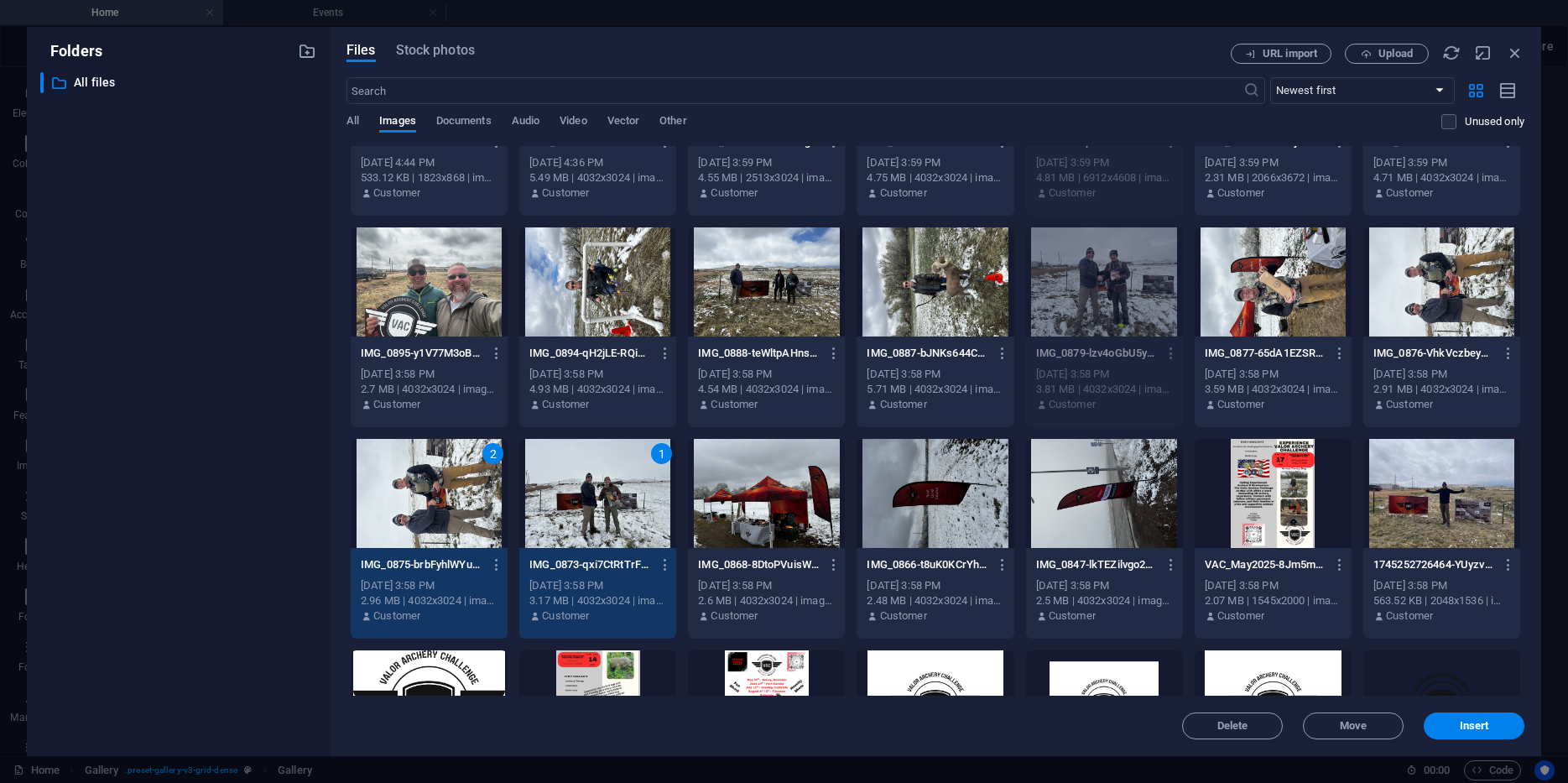
click at [436, 485] on div "2" at bounding box center [430, 494] width 157 height 110
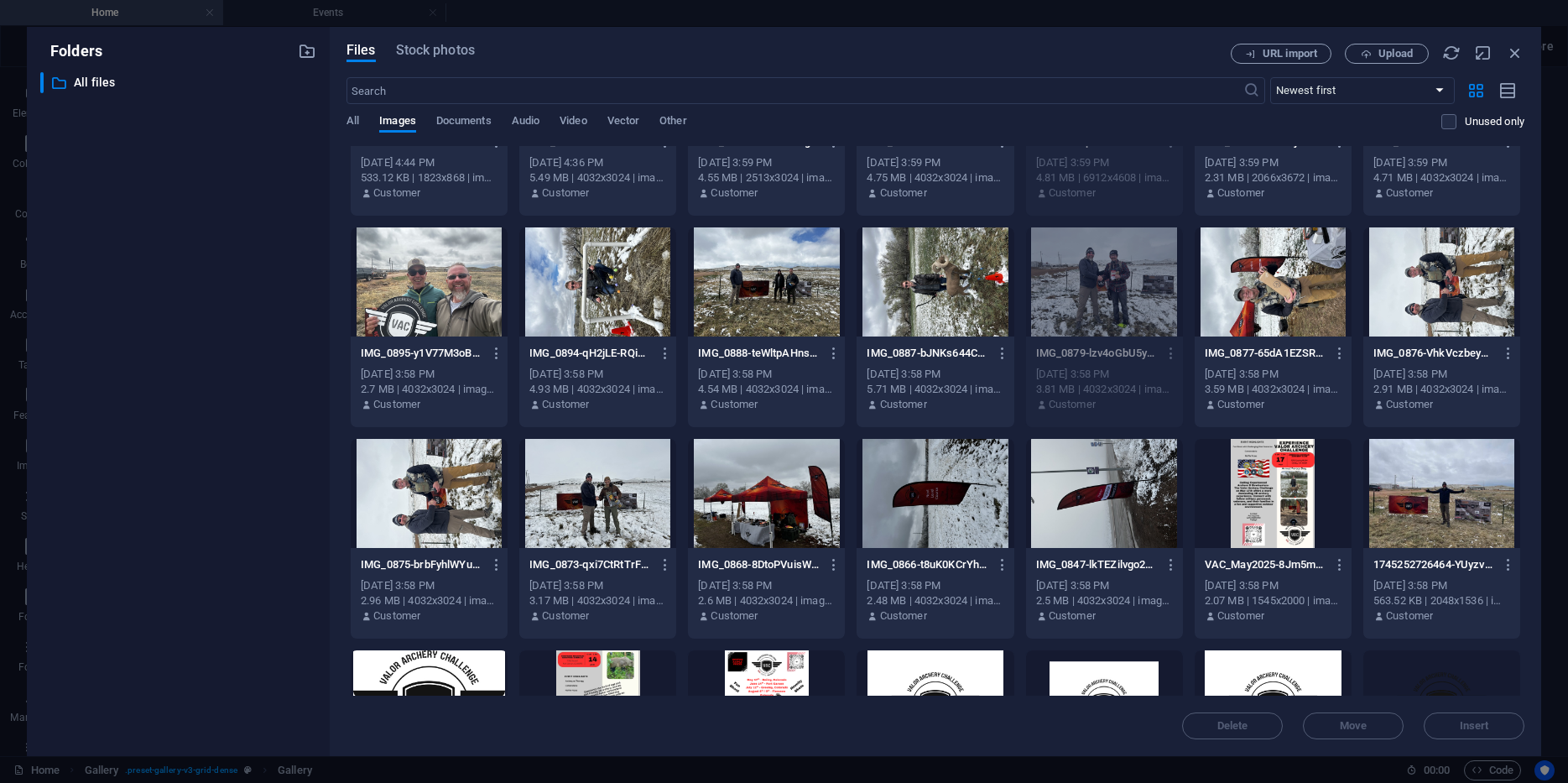
click at [591, 510] on div at bounding box center [597, 494] width 157 height 110
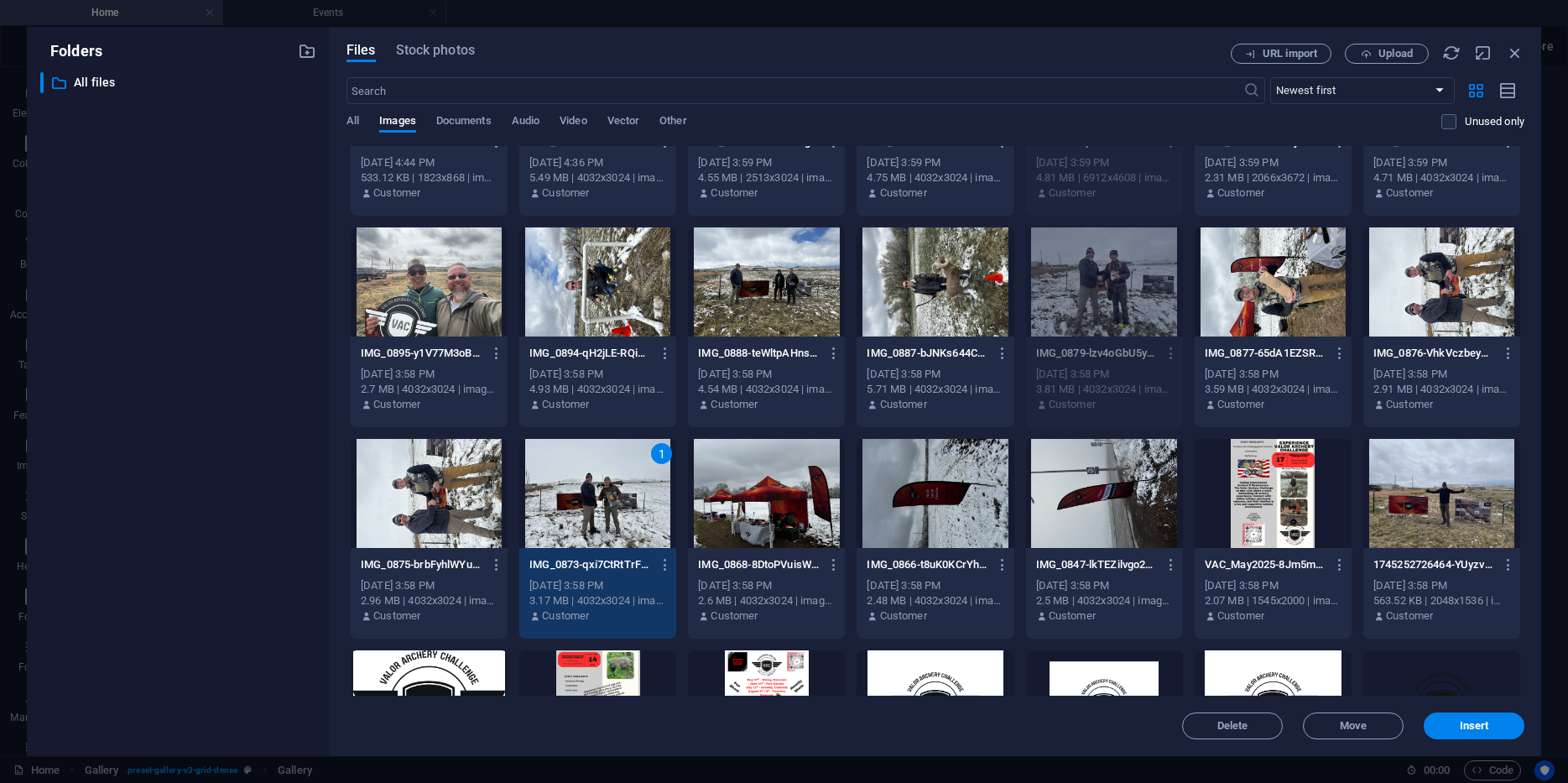
click at [1291, 280] on div at bounding box center [1273, 282] width 157 height 110
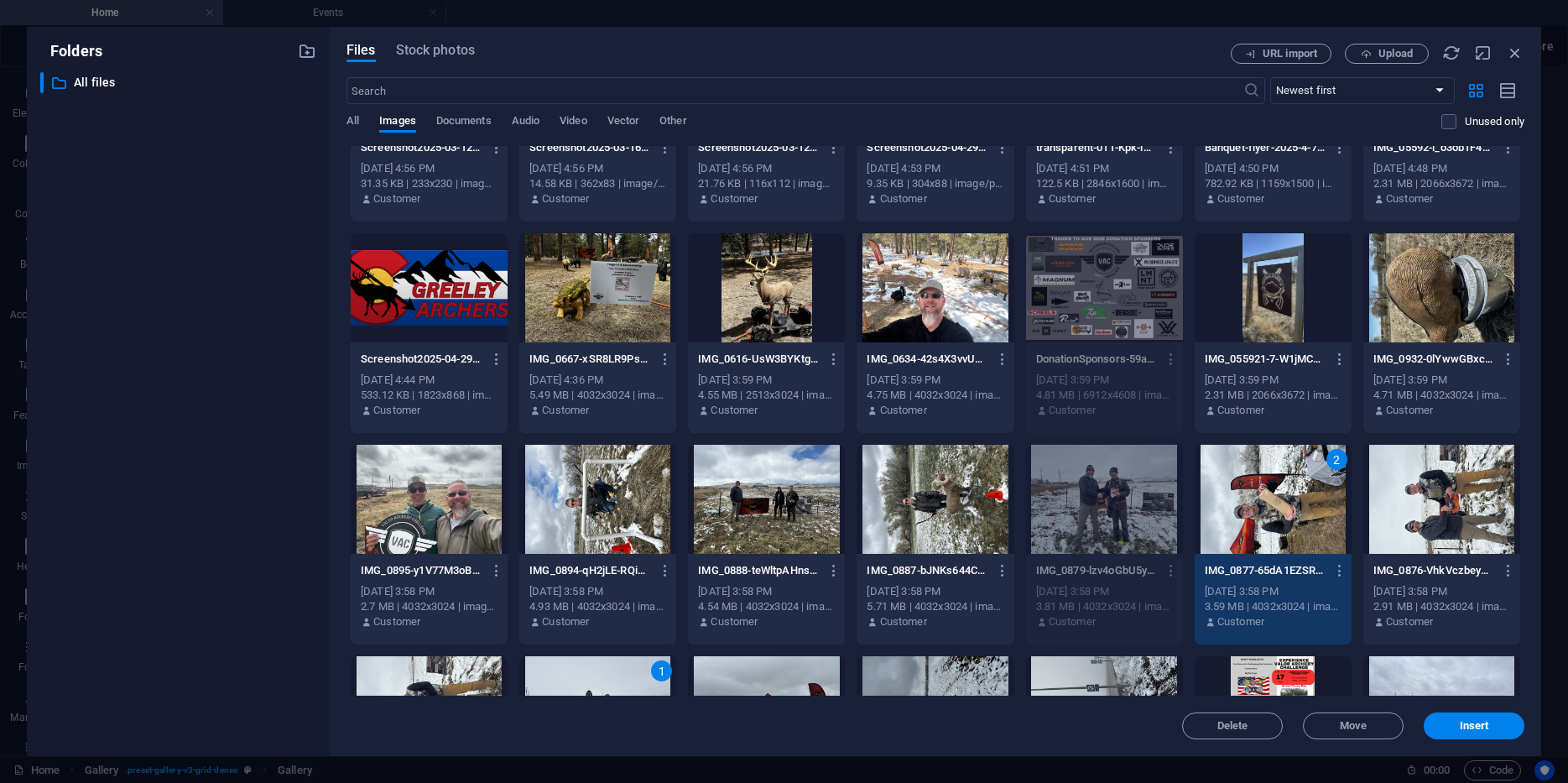
scroll to position [5639, 0]
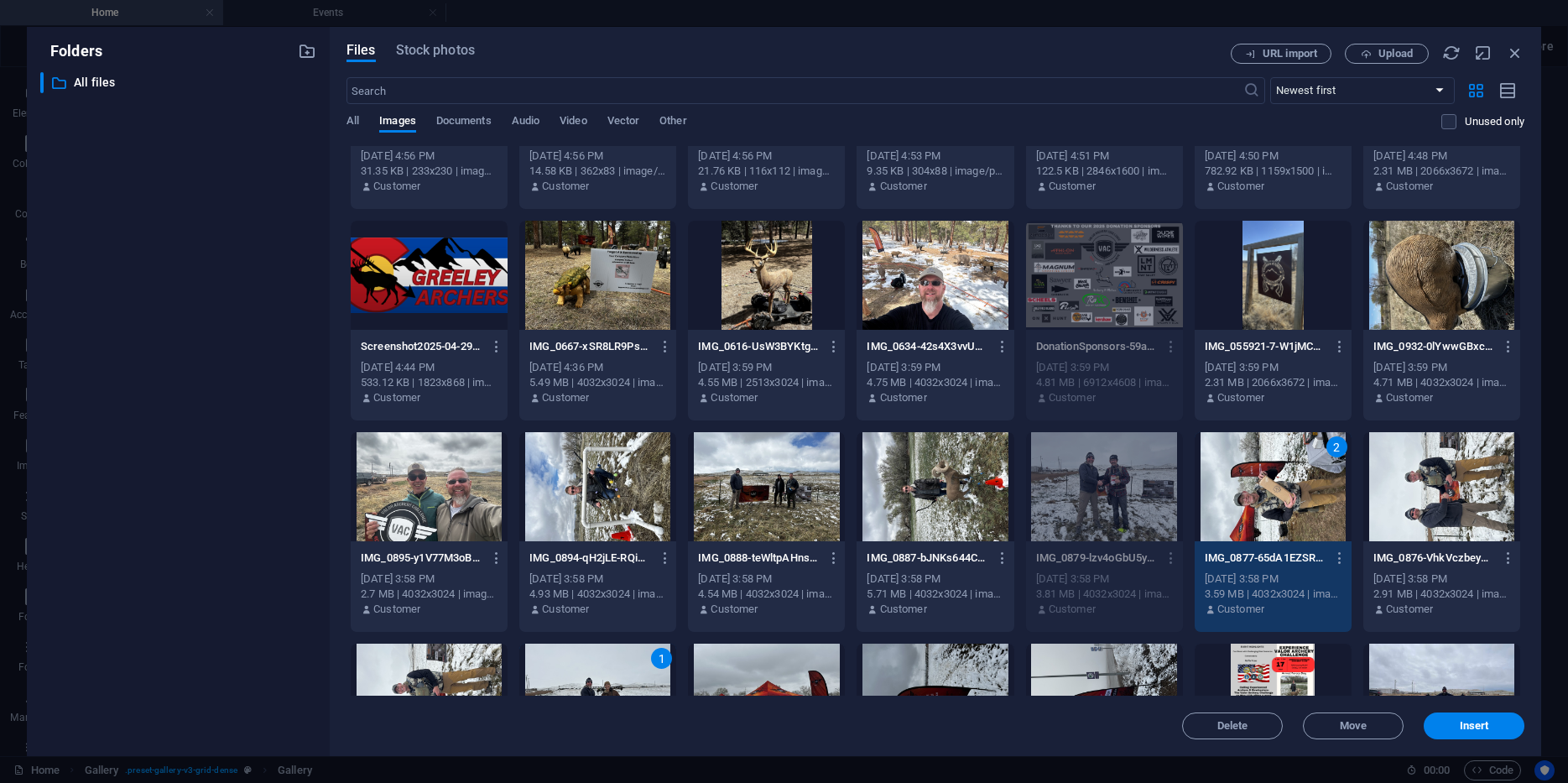
click at [410, 519] on div at bounding box center [430, 487] width 157 height 110
click at [1448, 717] on button "Insert" at bounding box center [1474, 726] width 100 height 26
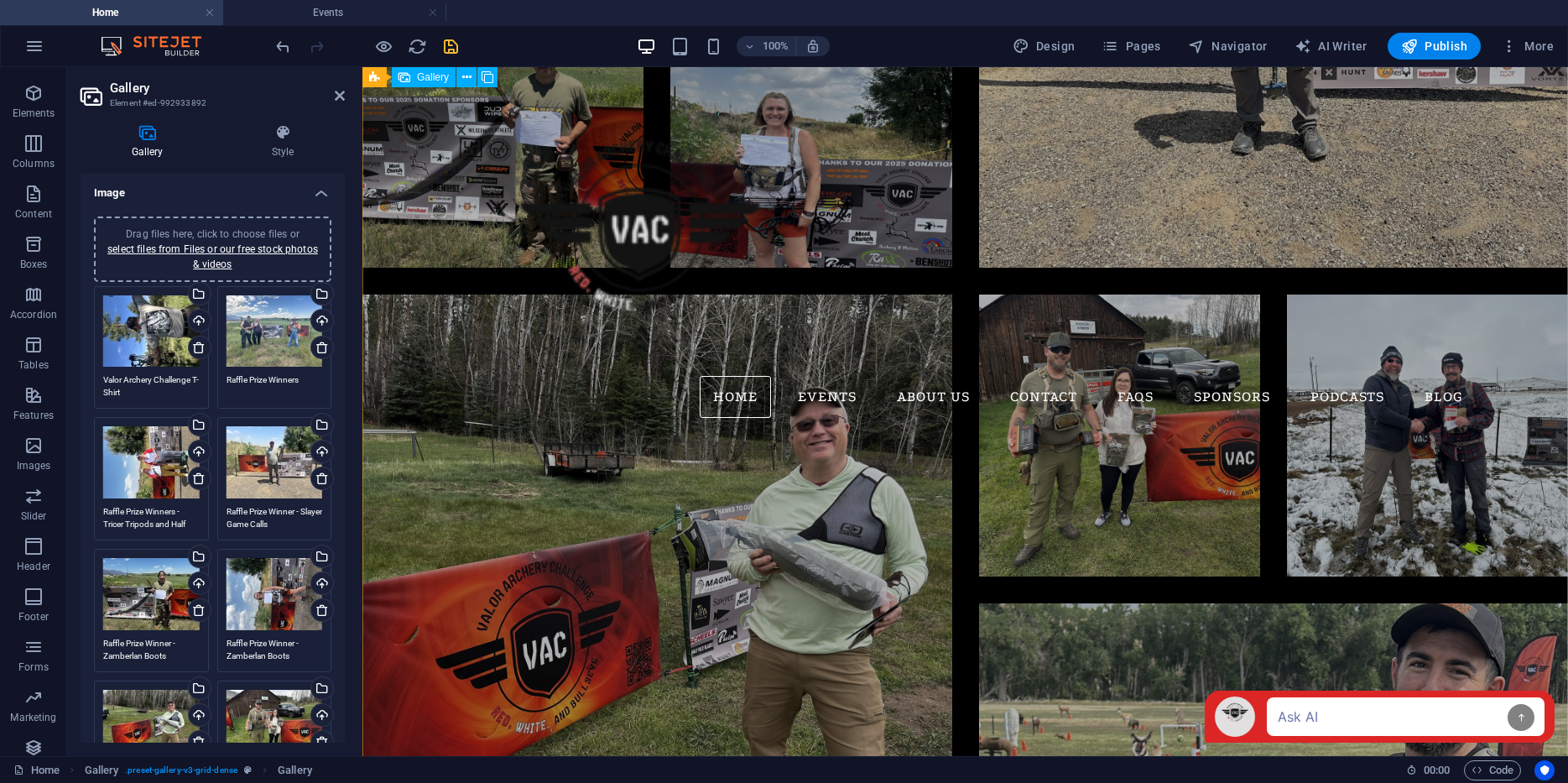
scroll to position [4353, 0]
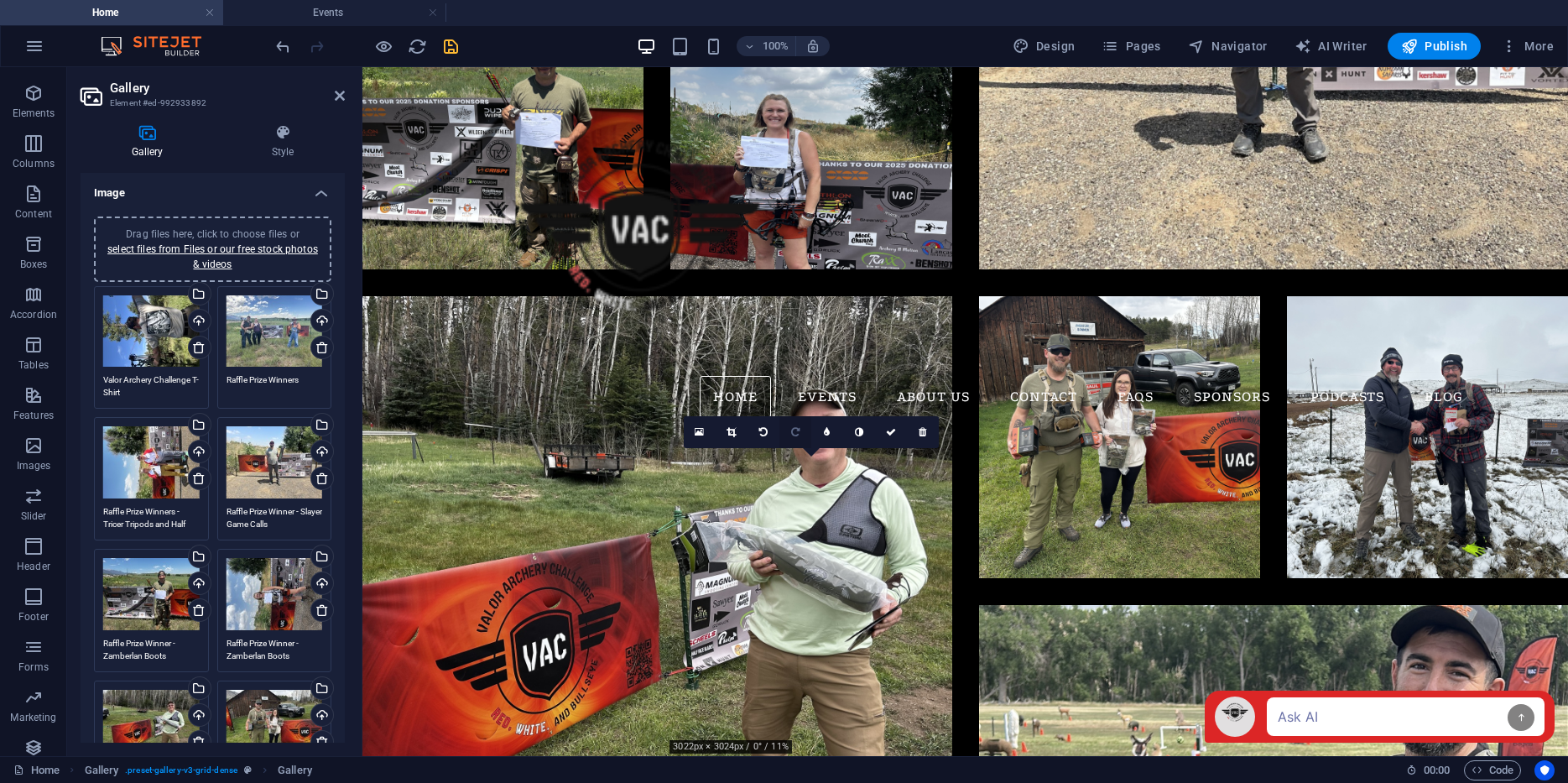
click at [803, 427] on link at bounding box center [795, 432] width 32 height 32
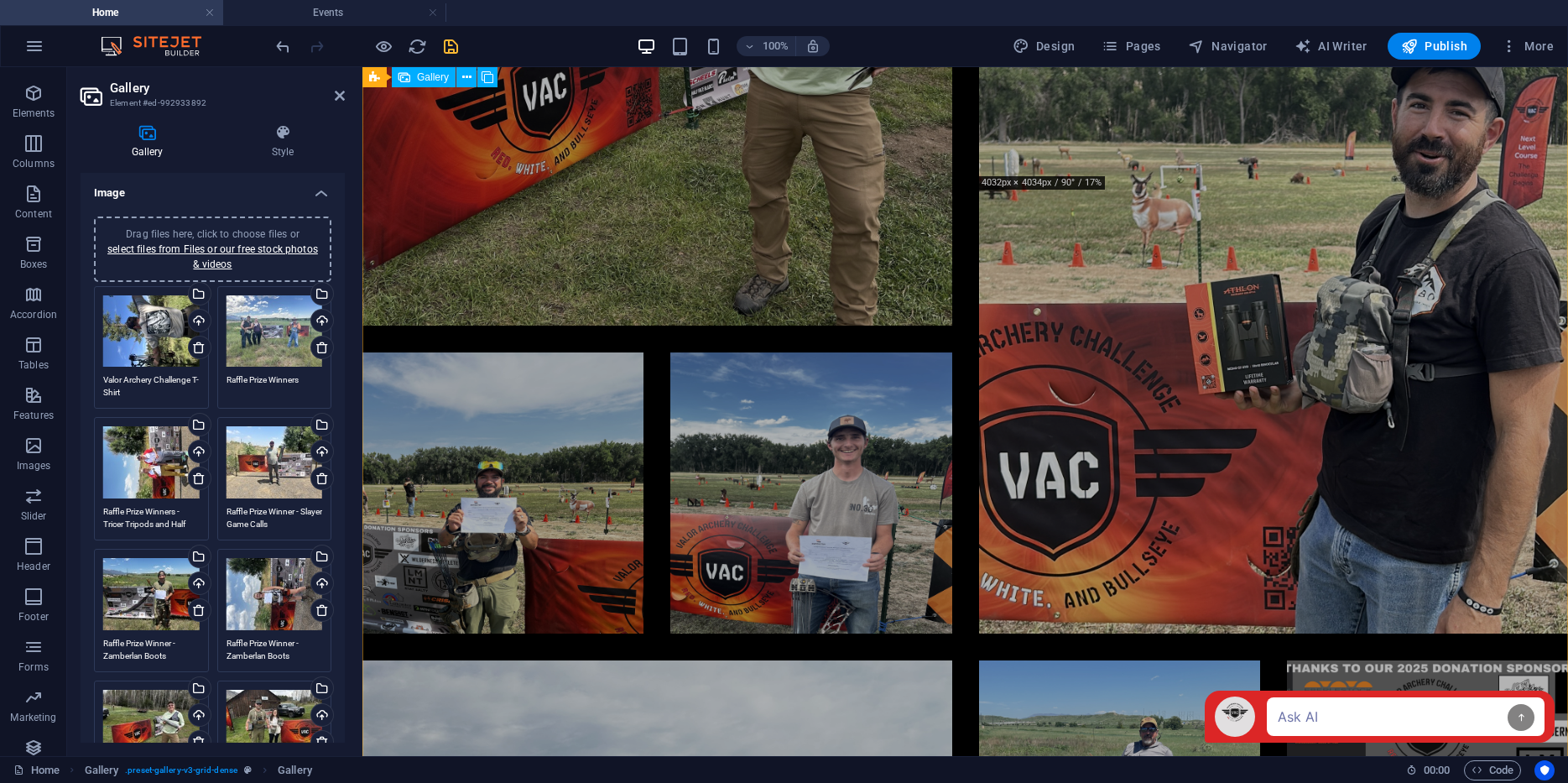
scroll to position [4926, 0]
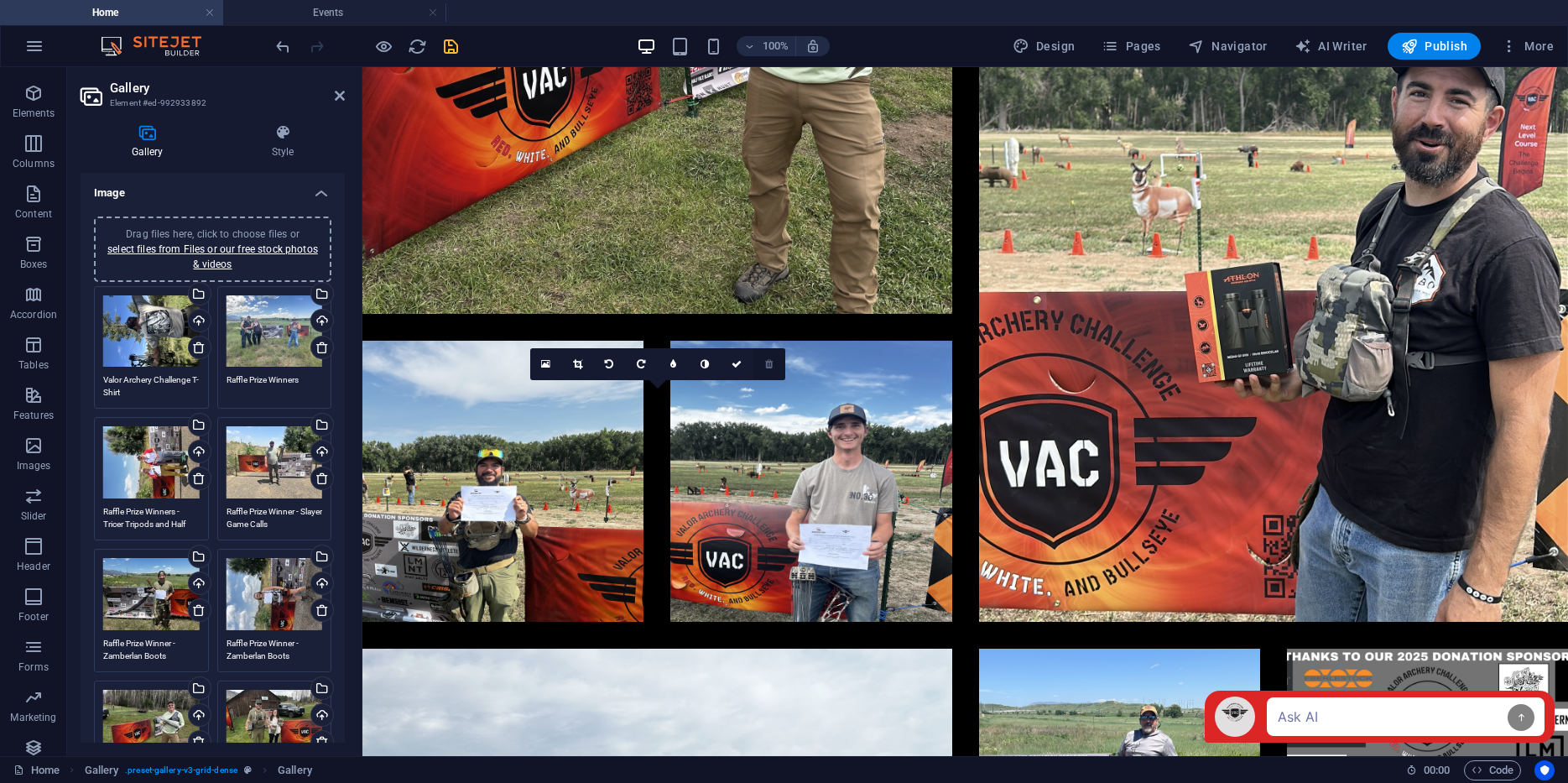
click at [772, 364] on icon at bounding box center [769, 364] width 7 height 10
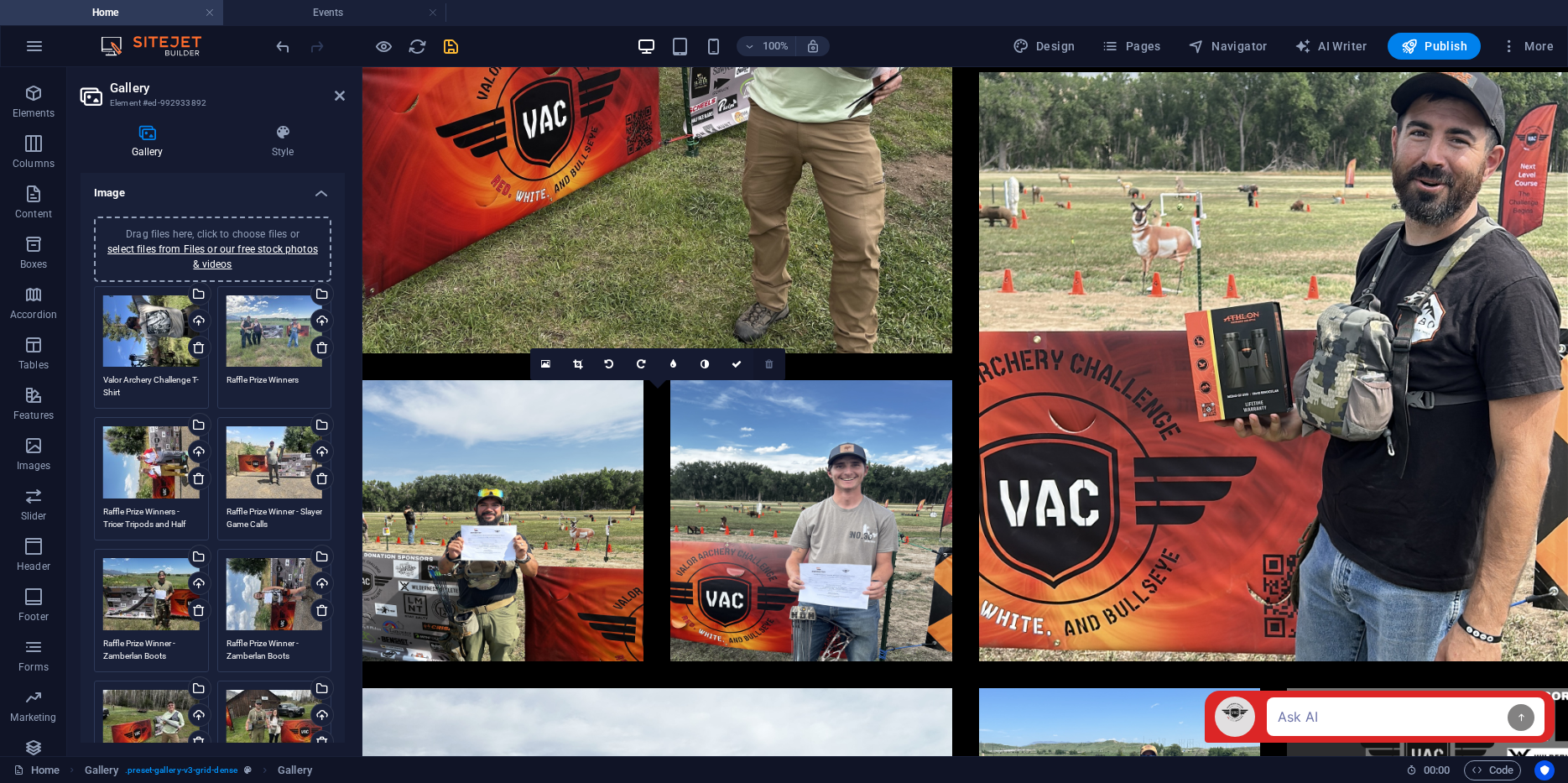
scroll to position [4835, 0]
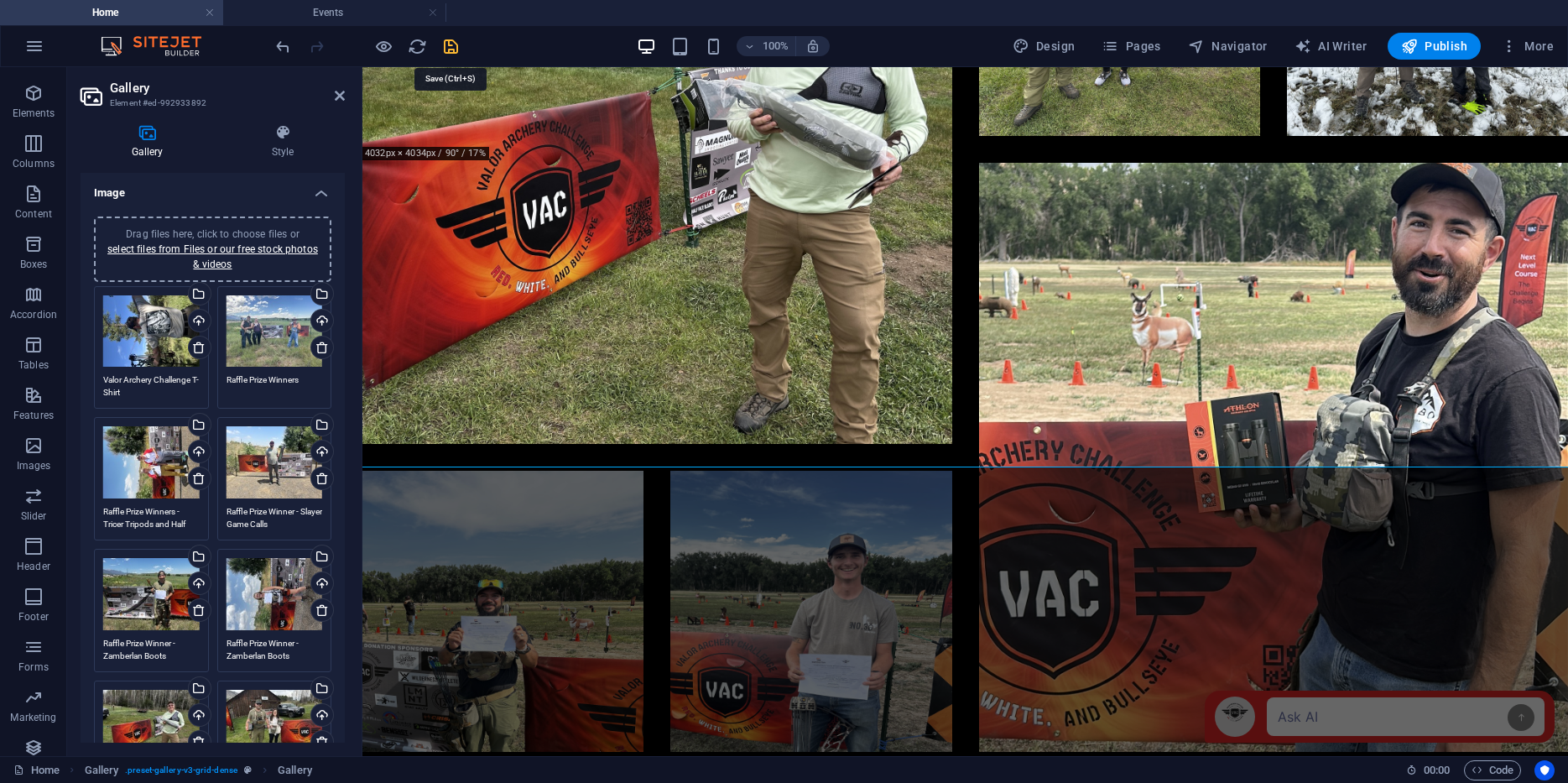
click at [447, 45] on icon "save" at bounding box center [451, 46] width 19 height 19
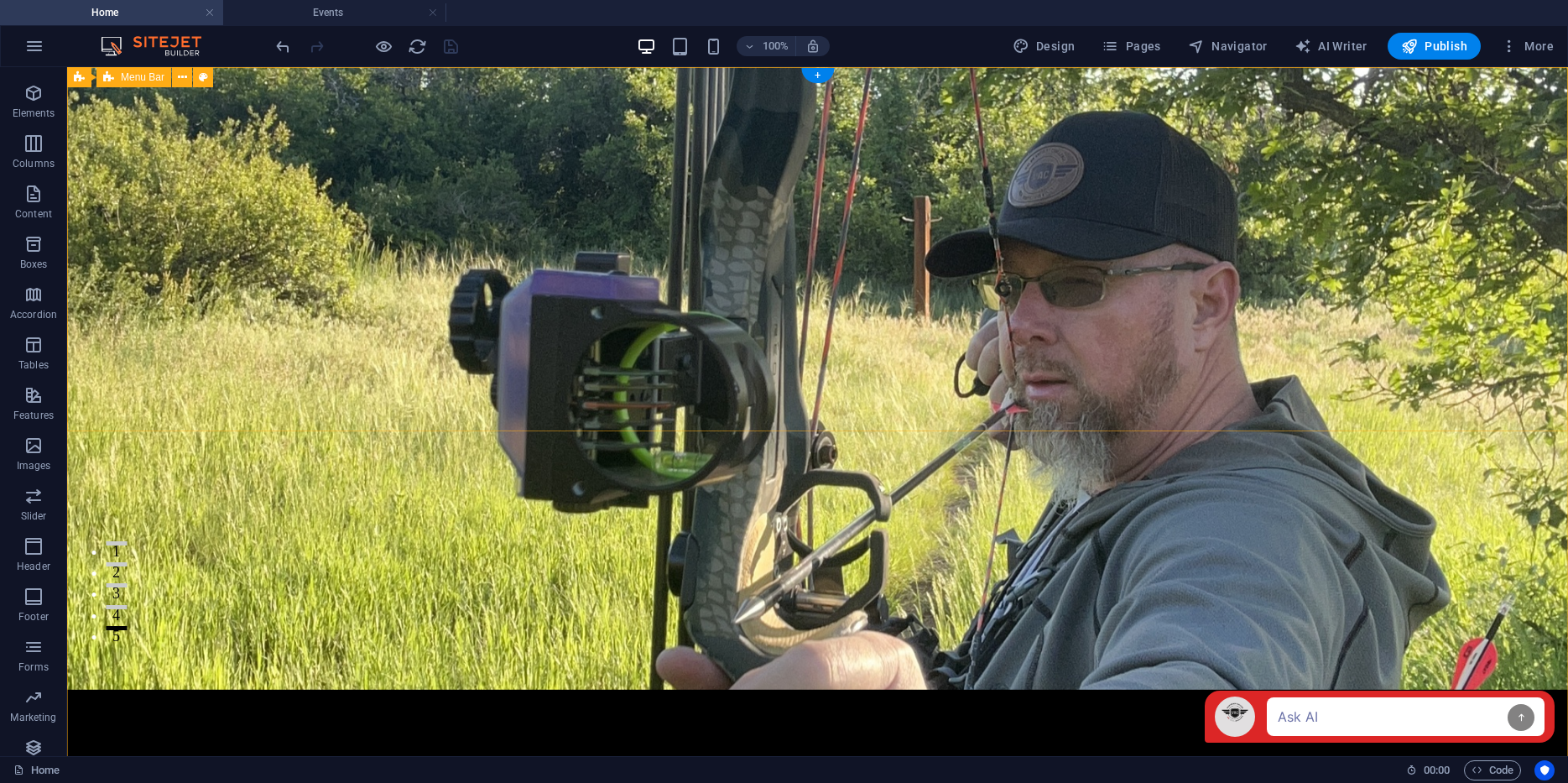
scroll to position [0, 0]
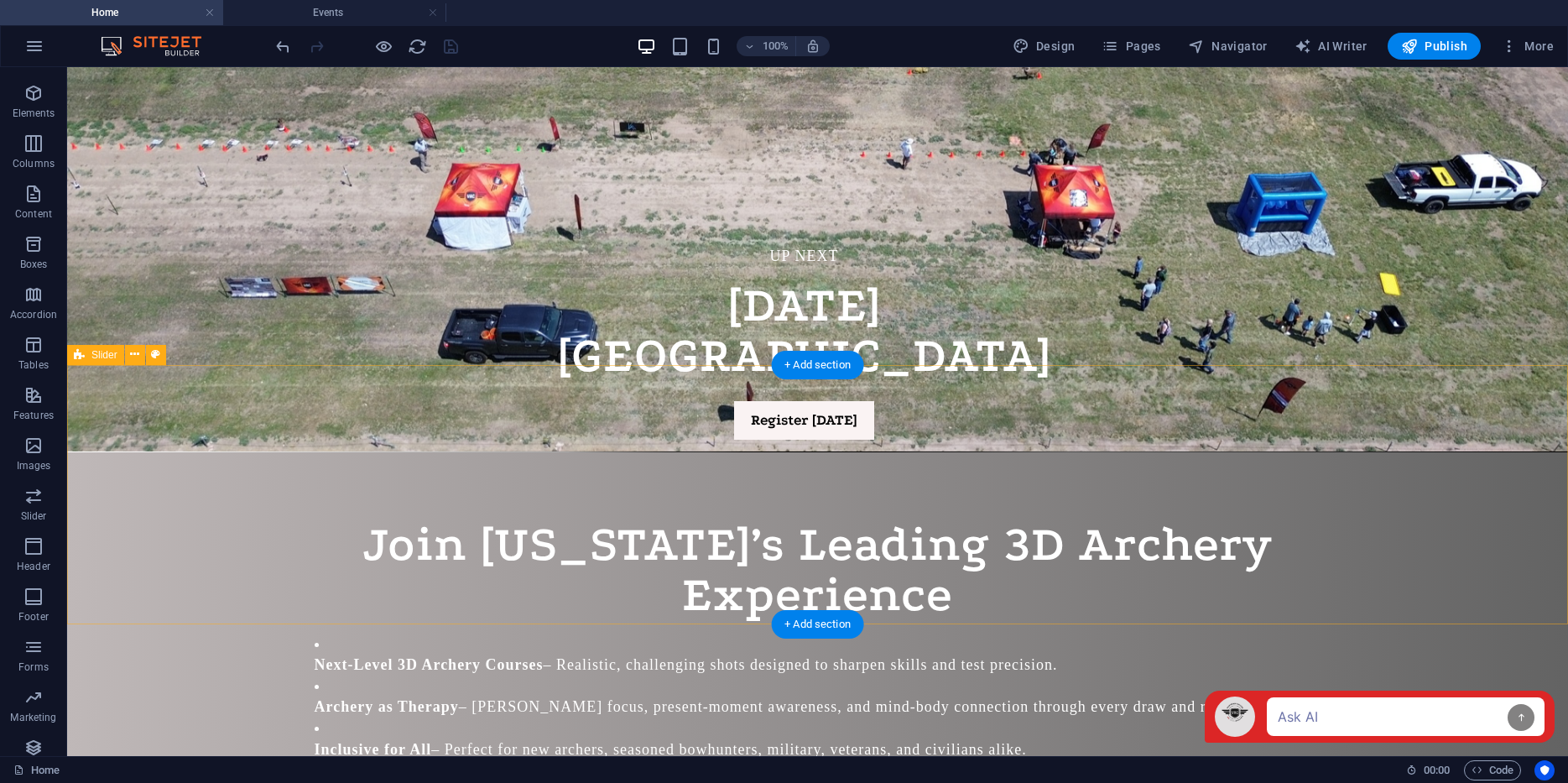
scroll to position [1961, 0]
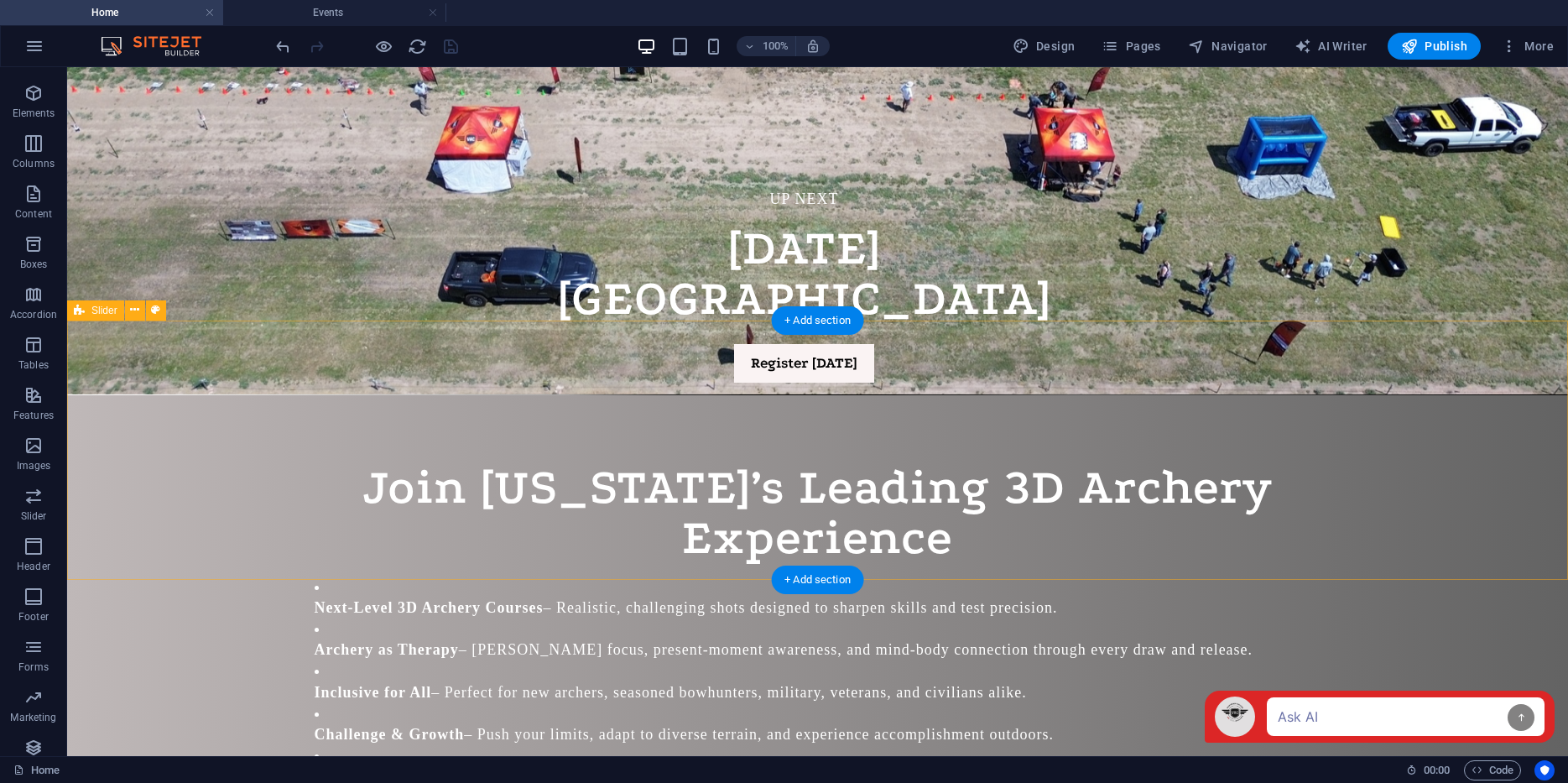
select select "region"
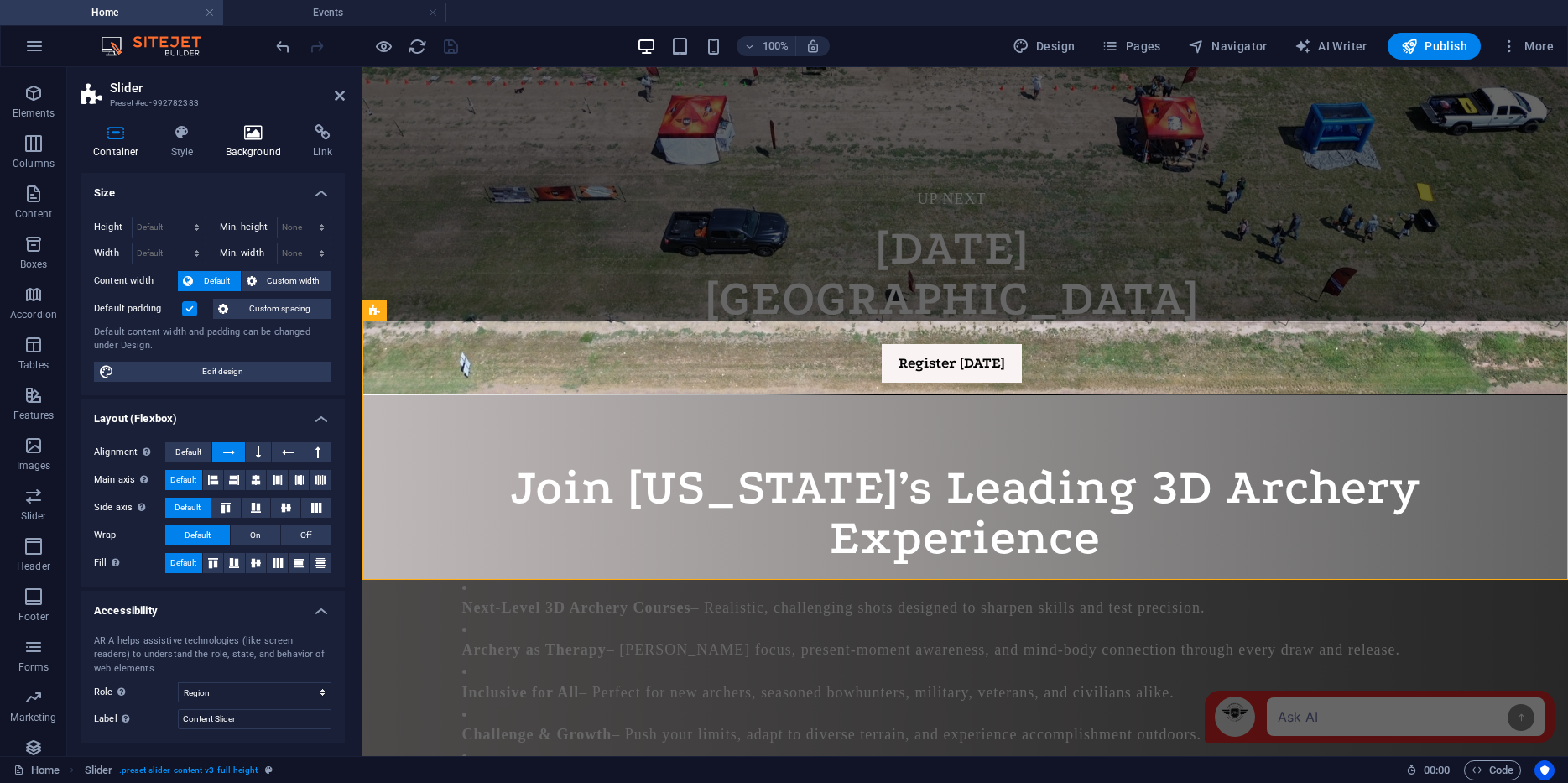
click at [251, 130] on icon at bounding box center [254, 132] width 81 height 16
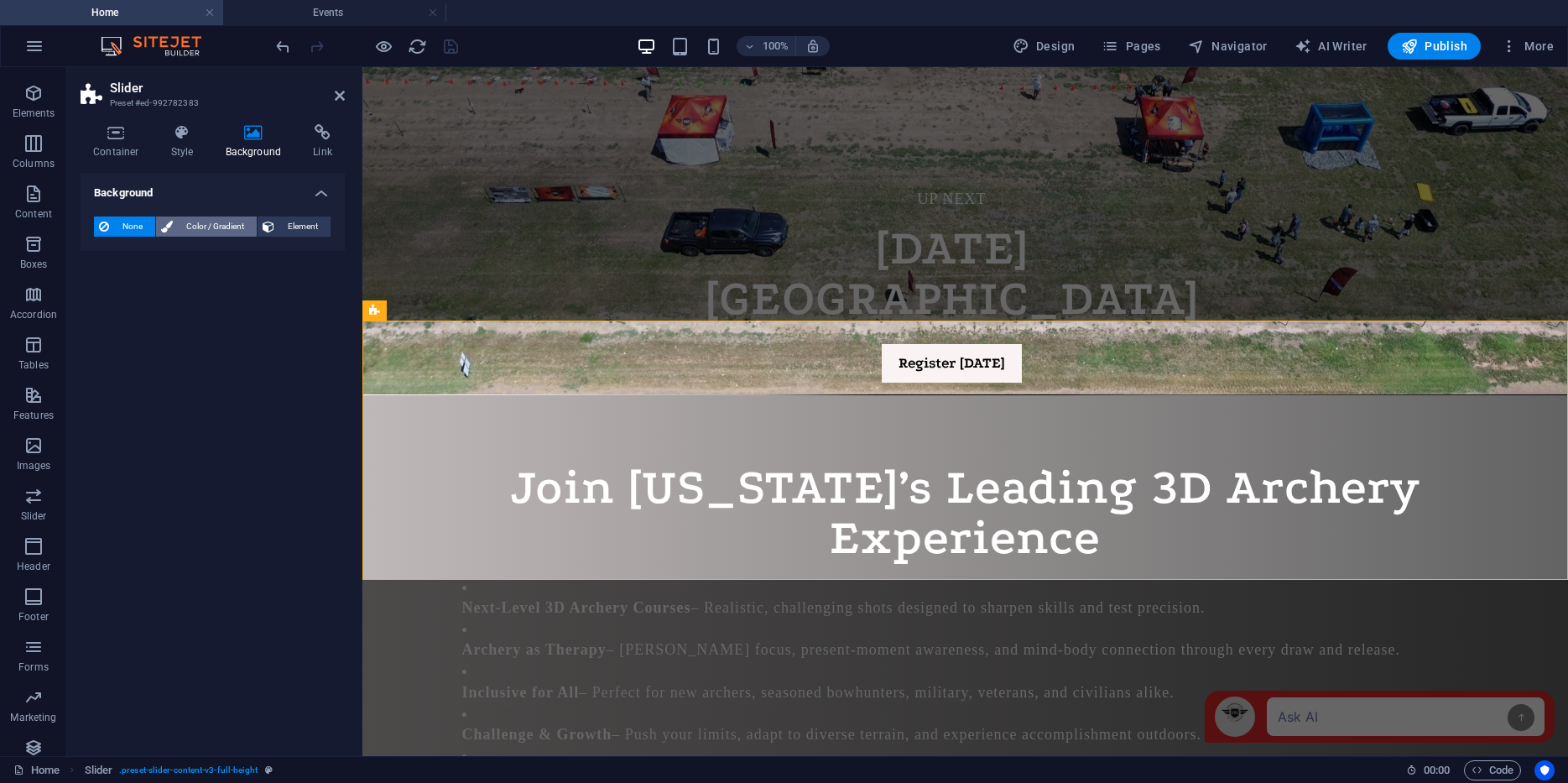
click at [209, 226] on span "Color / Gradient" at bounding box center [214, 226] width 74 height 20
click at [155, 256] on span "Gradient" at bounding box center [161, 258] width 42 height 24
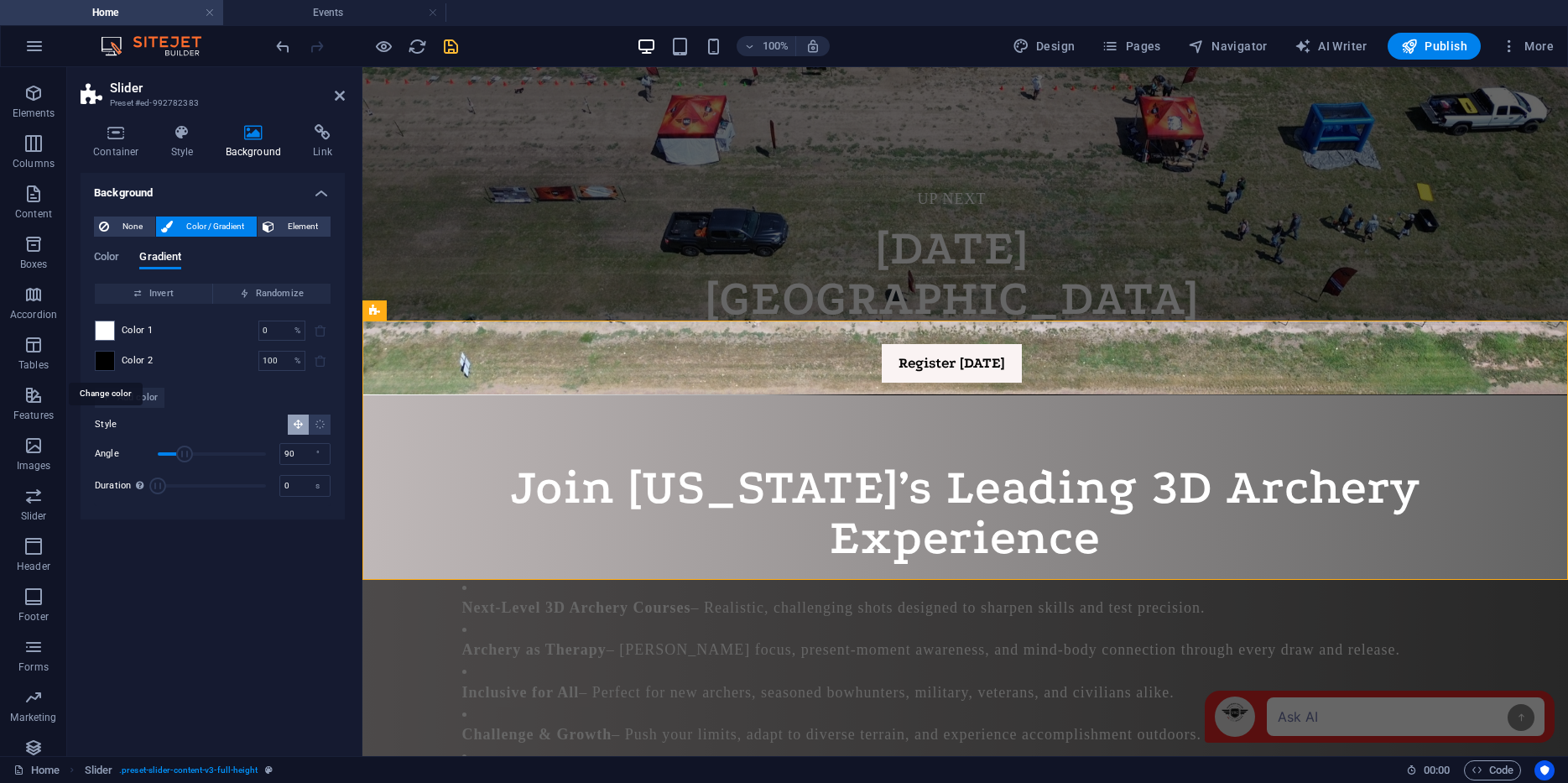
click at [105, 359] on span at bounding box center [105, 360] width 18 height 18
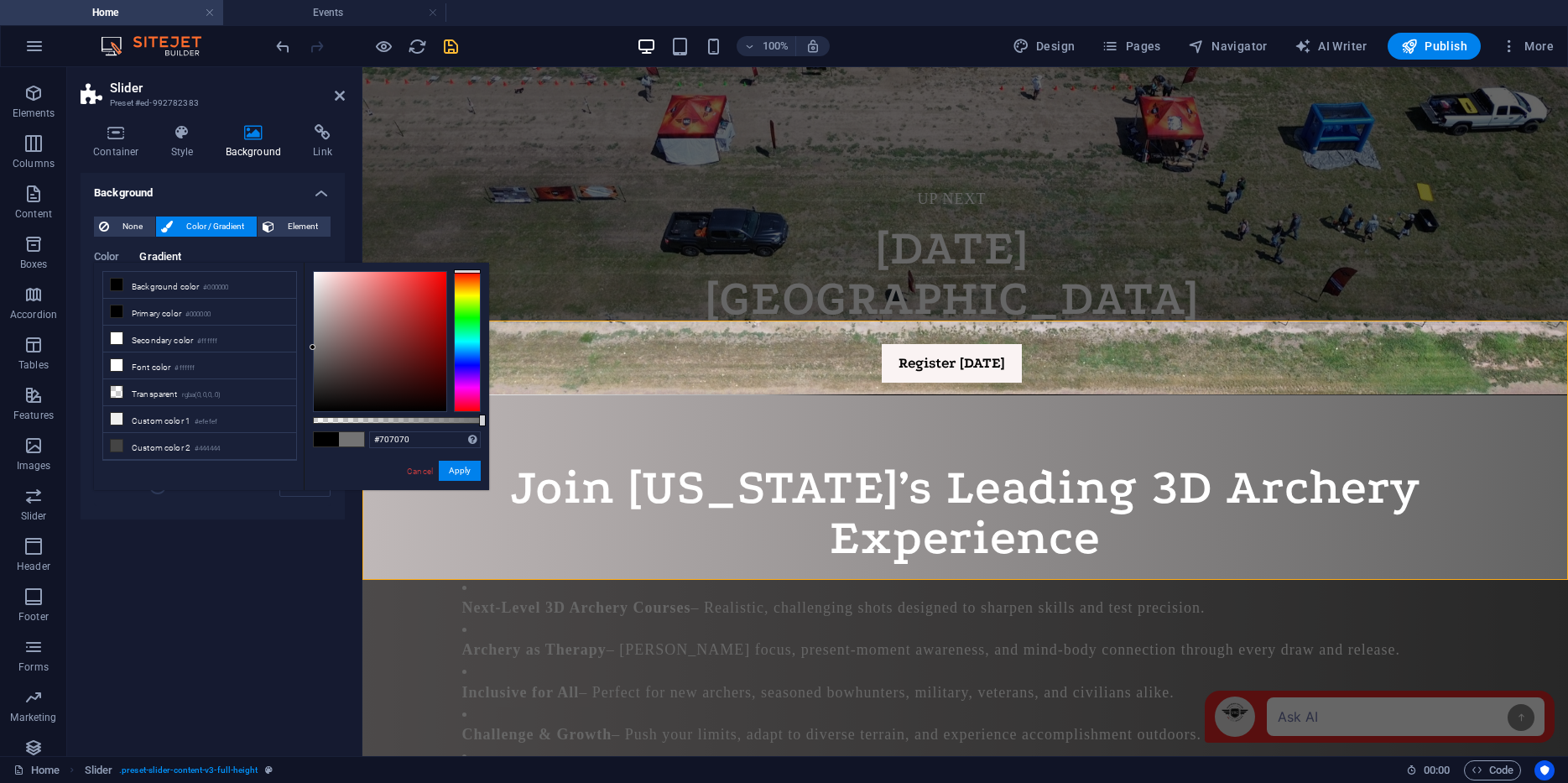
type input "#6e6e6e"
drag, startPoint x: 311, startPoint y: 411, endPoint x: 309, endPoint y: 350, distance: 61.0
click at [309, 350] on div at bounding box center [312, 350] width 5 height 5
click at [467, 470] on button "Apply" at bounding box center [460, 471] width 42 height 20
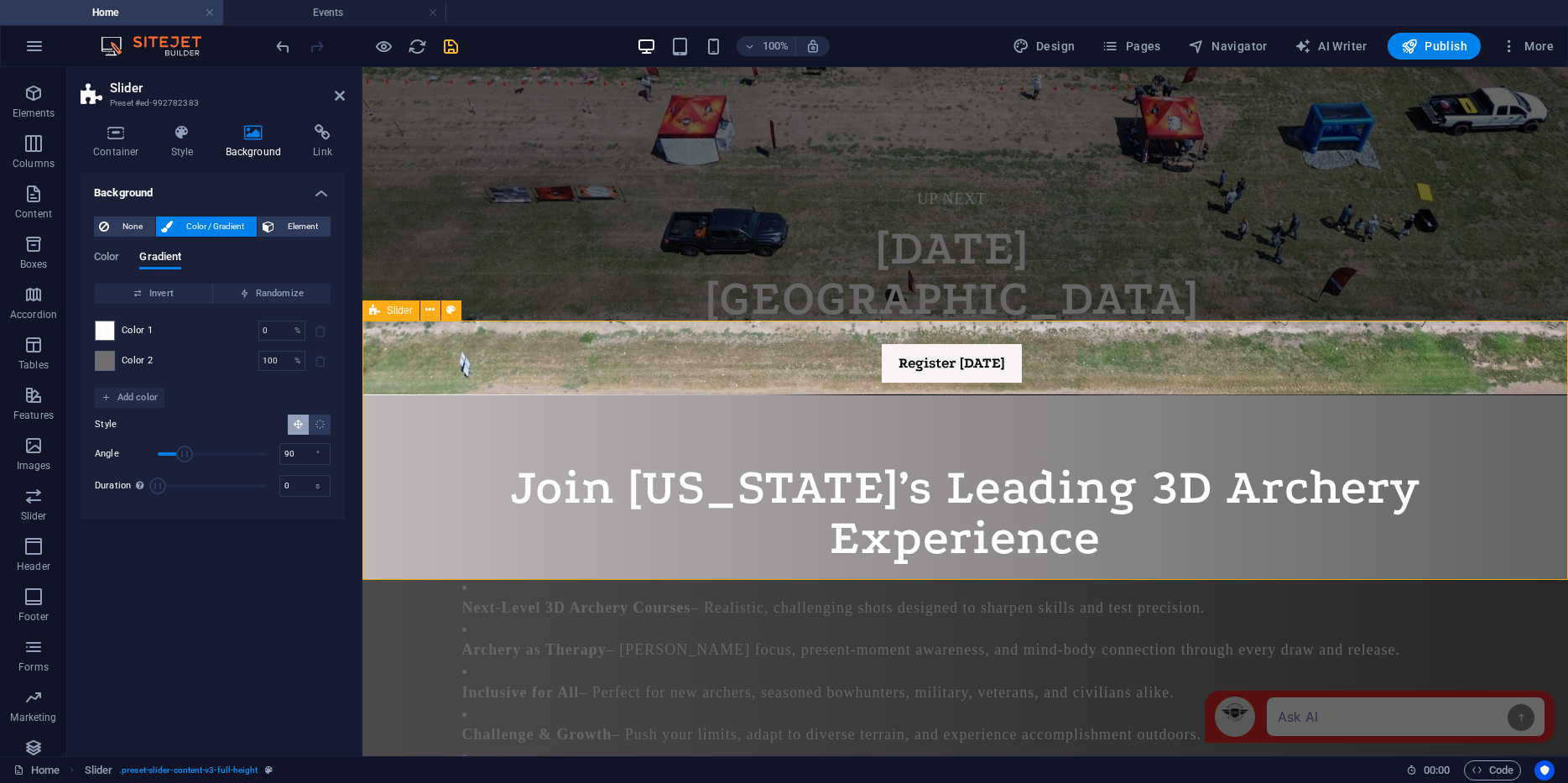
click at [447, 45] on icon "save" at bounding box center [451, 46] width 19 height 19
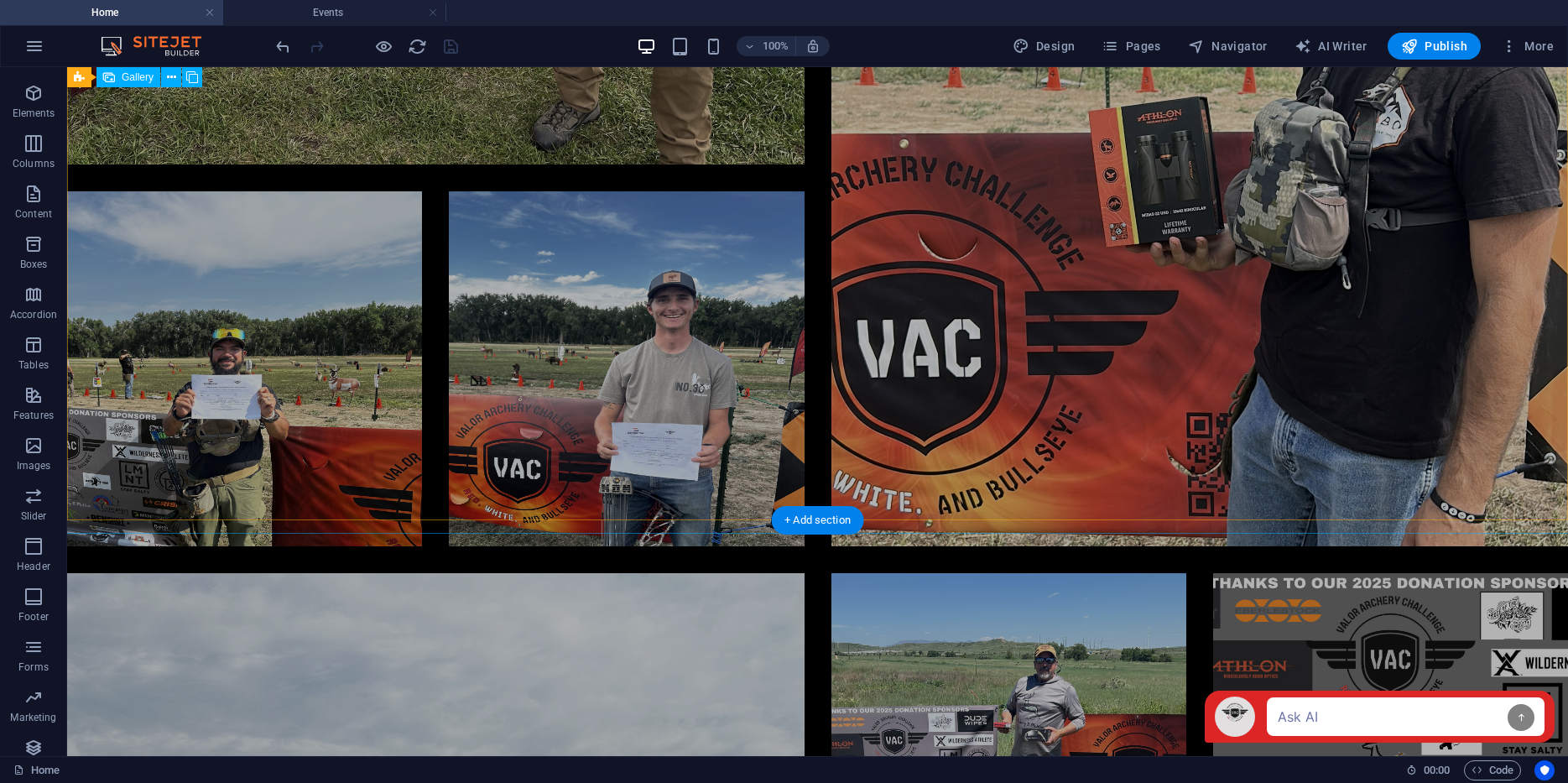
scroll to position [5500, 0]
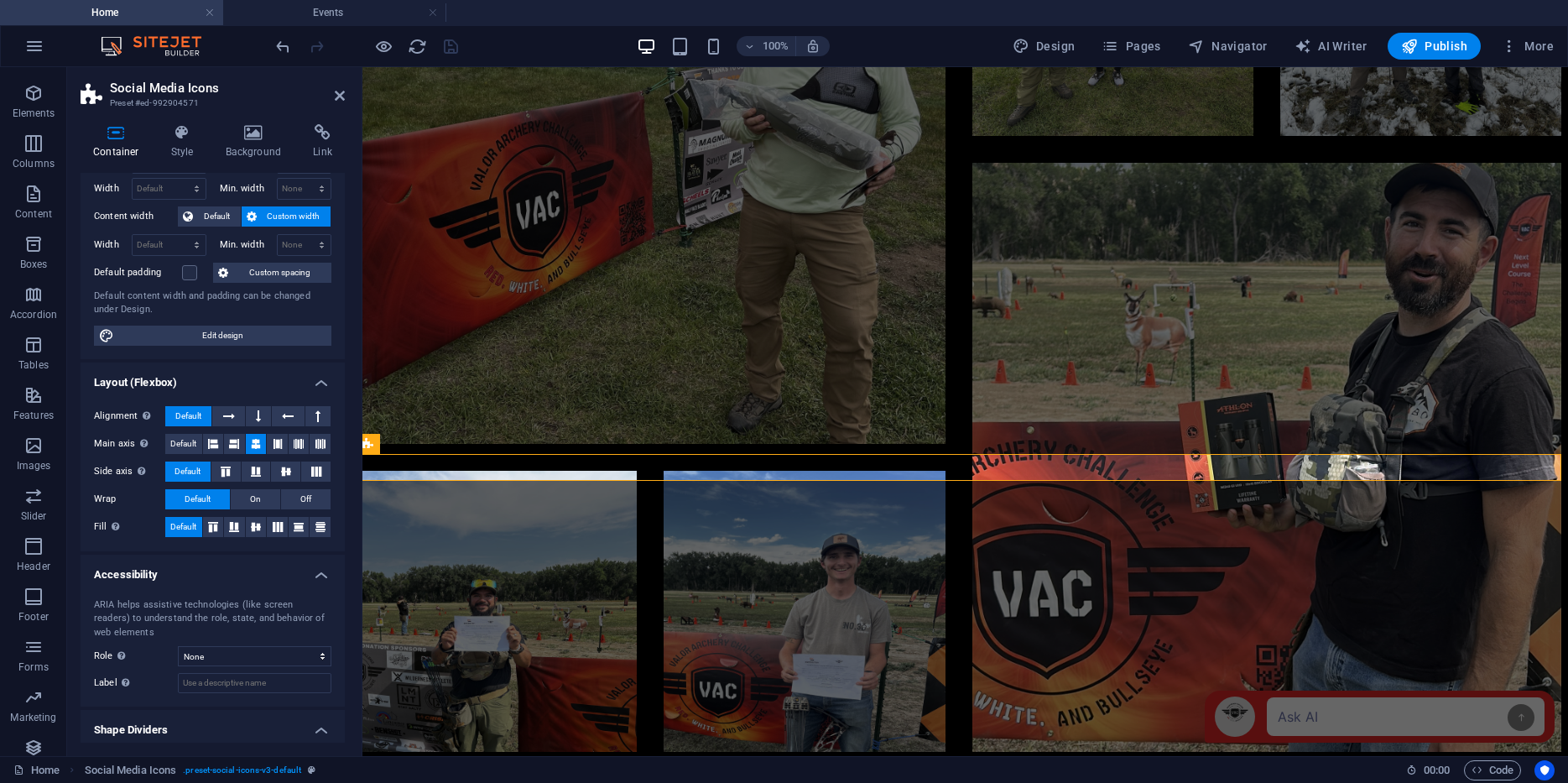
scroll to position [110, 0]
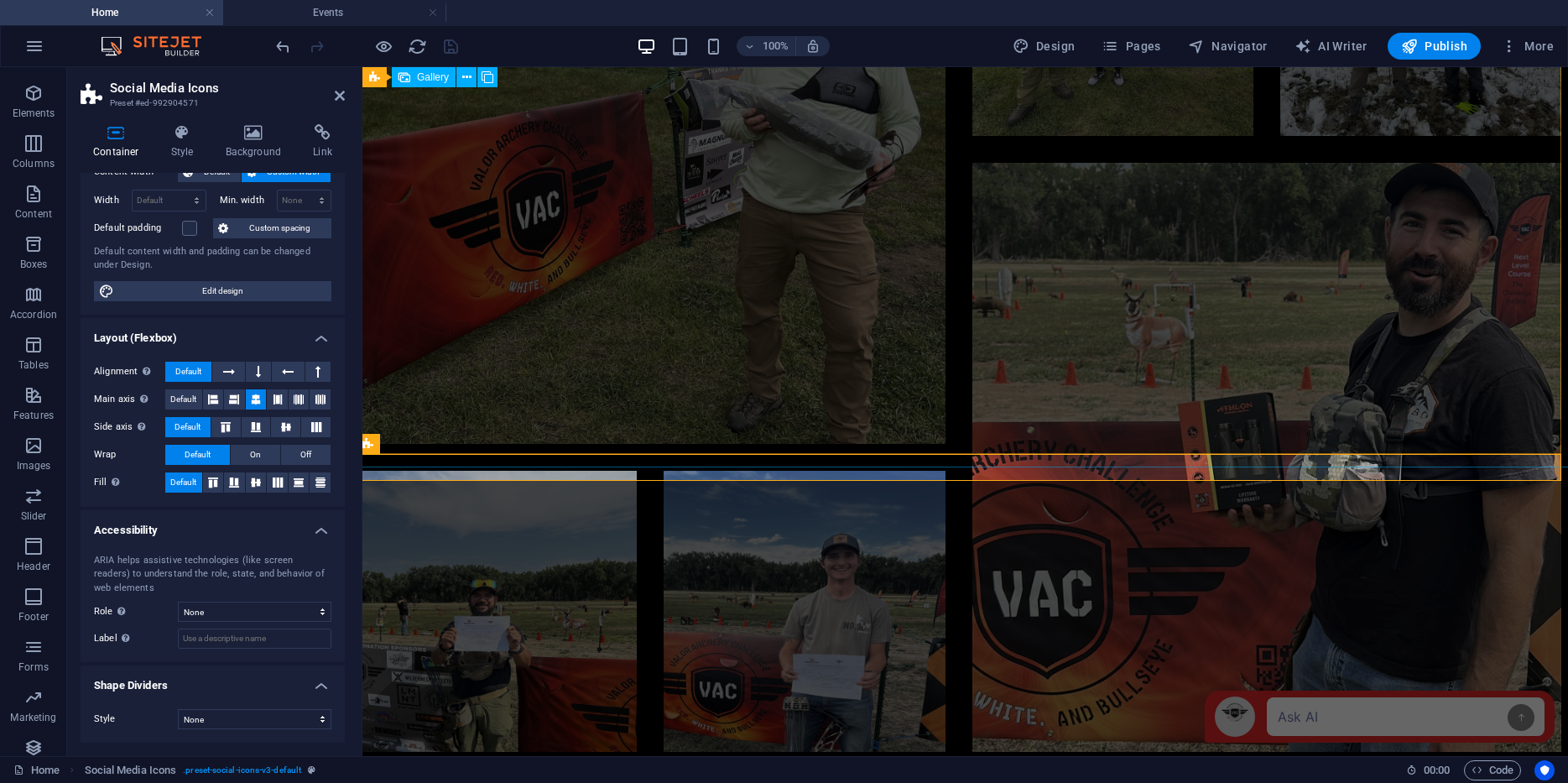
select select "4"
select select "px"
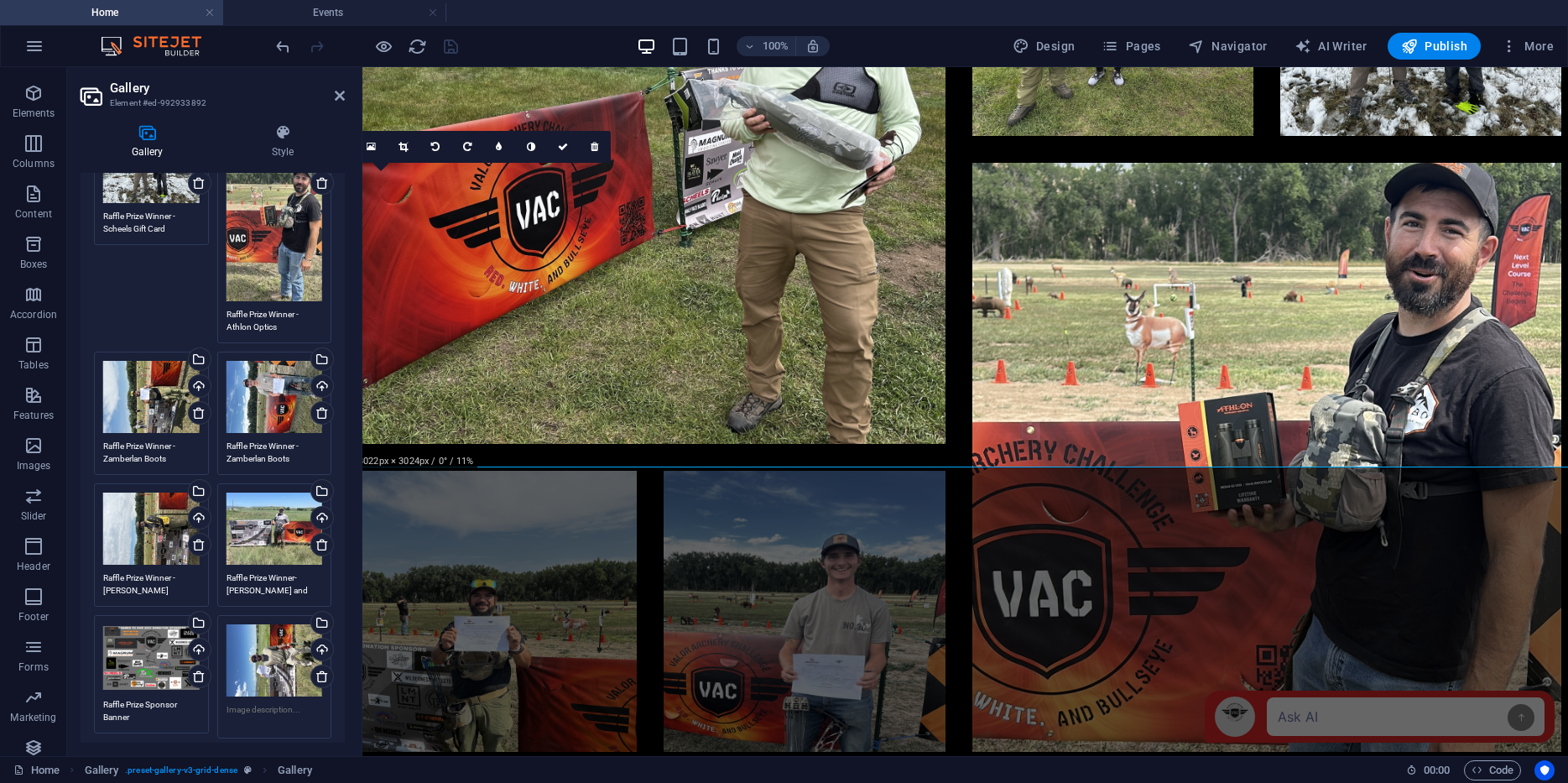
scroll to position [1096, 0]
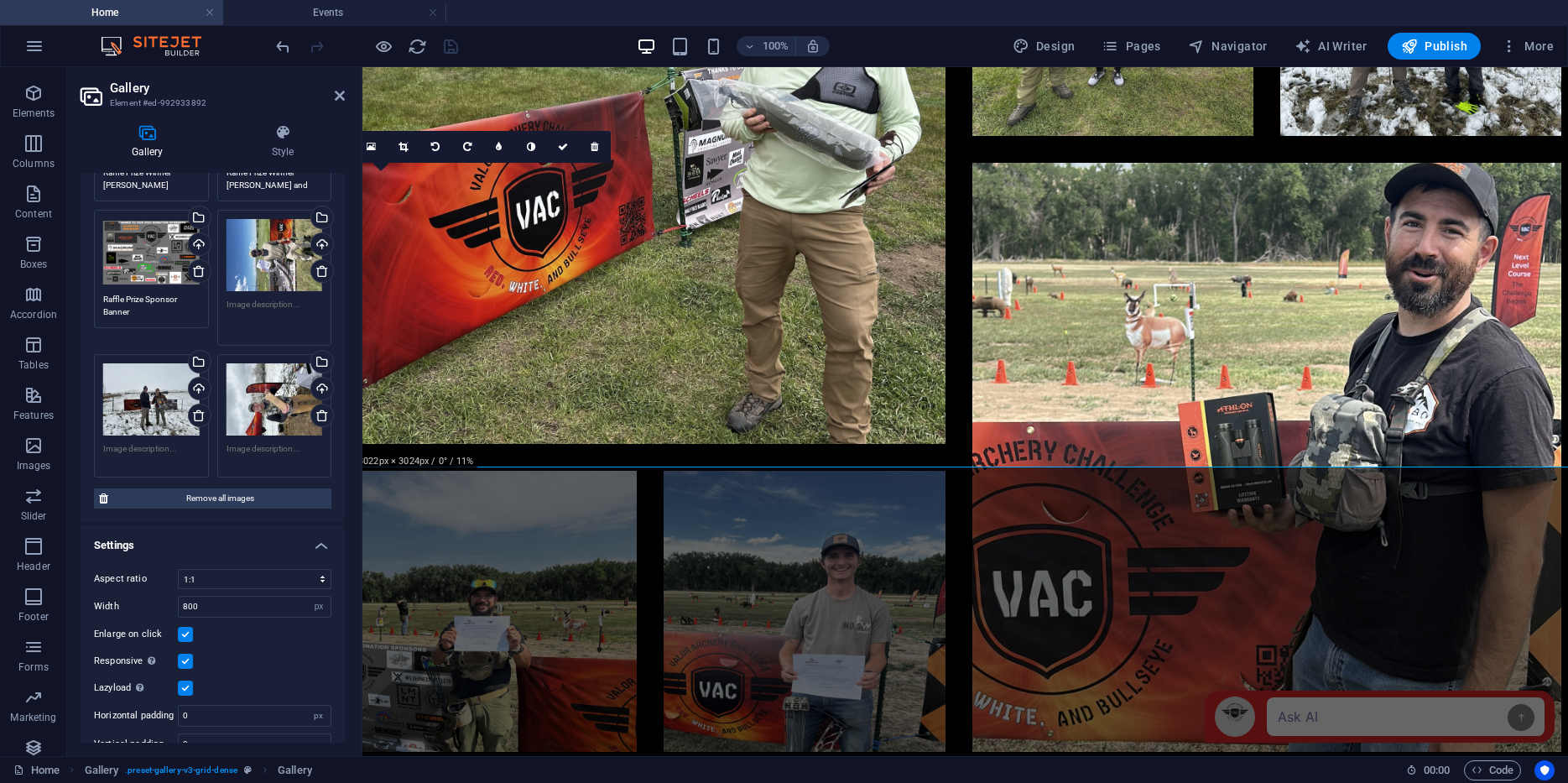
click at [243, 298] on textarea at bounding box center [275, 317] width 97 height 37
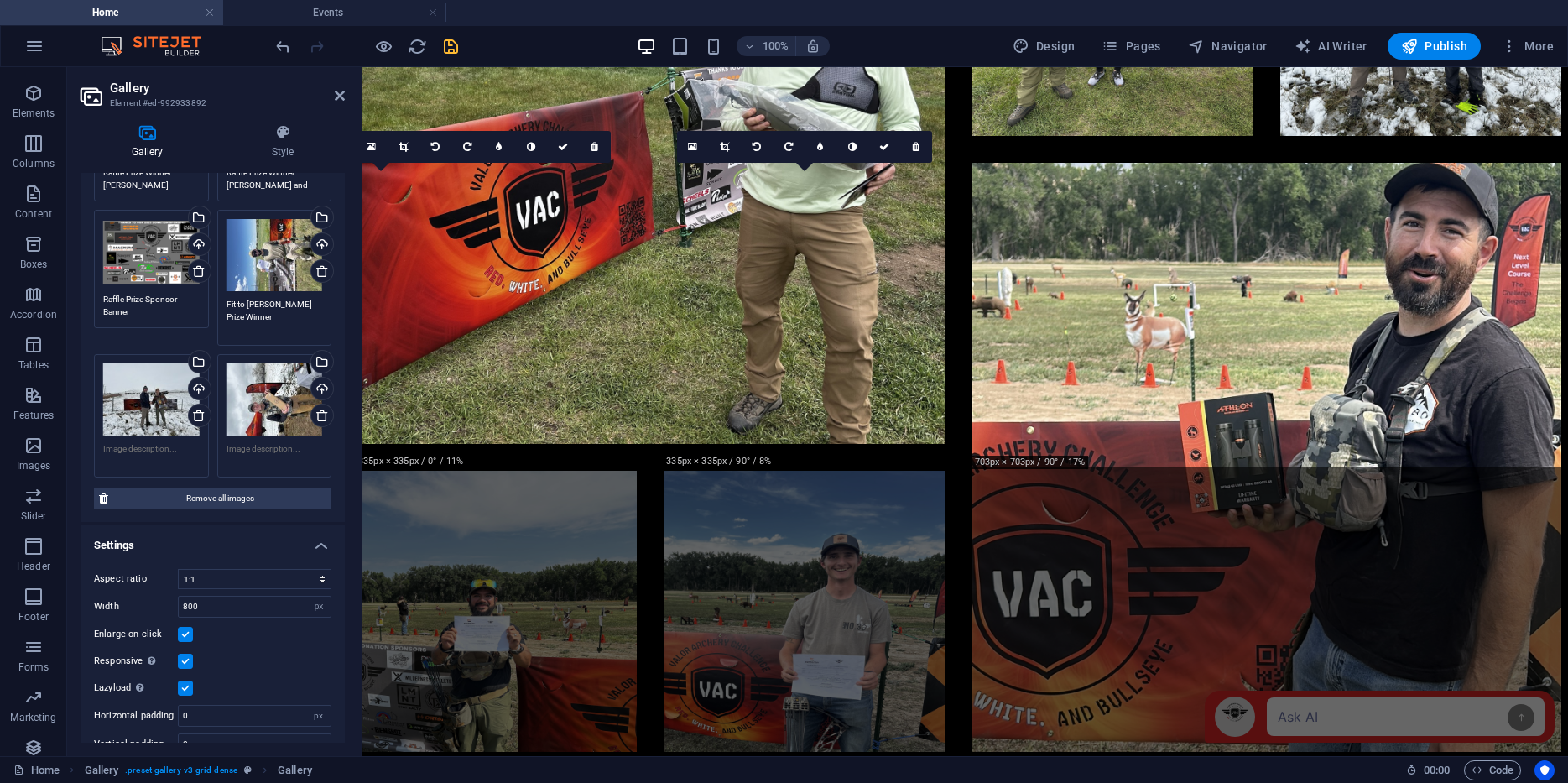
type textarea "Fit to [PERSON_NAME] Prize Winner"
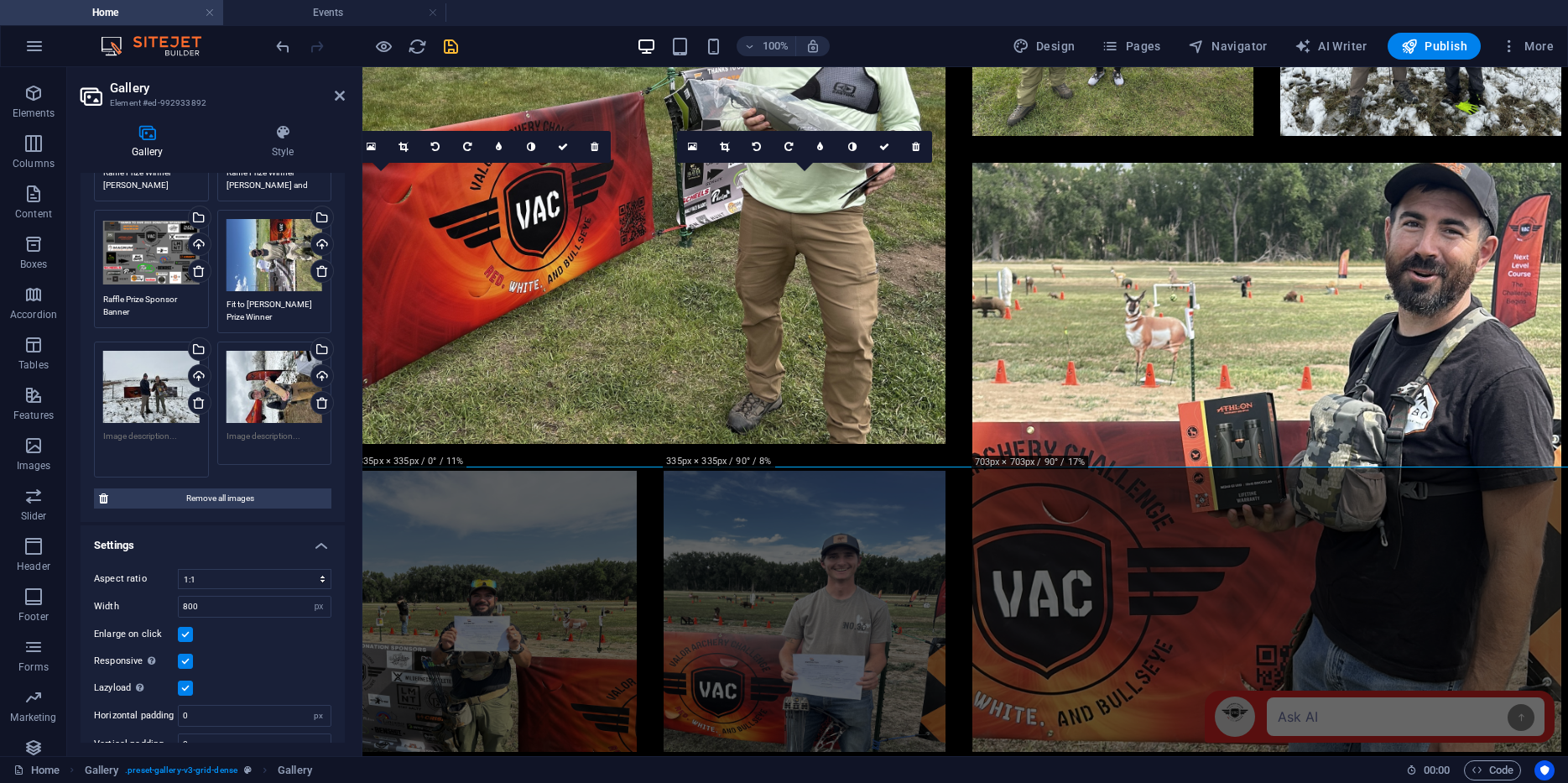
click at [146, 437] on textarea at bounding box center [151, 448] width 97 height 37
click at [234, 430] on textarea at bounding box center [275, 448] width 97 height 37
type textarea "Two Vets Tripods Prize Winner"
click at [149, 432] on textarea at bounding box center [151, 448] width 97 height 37
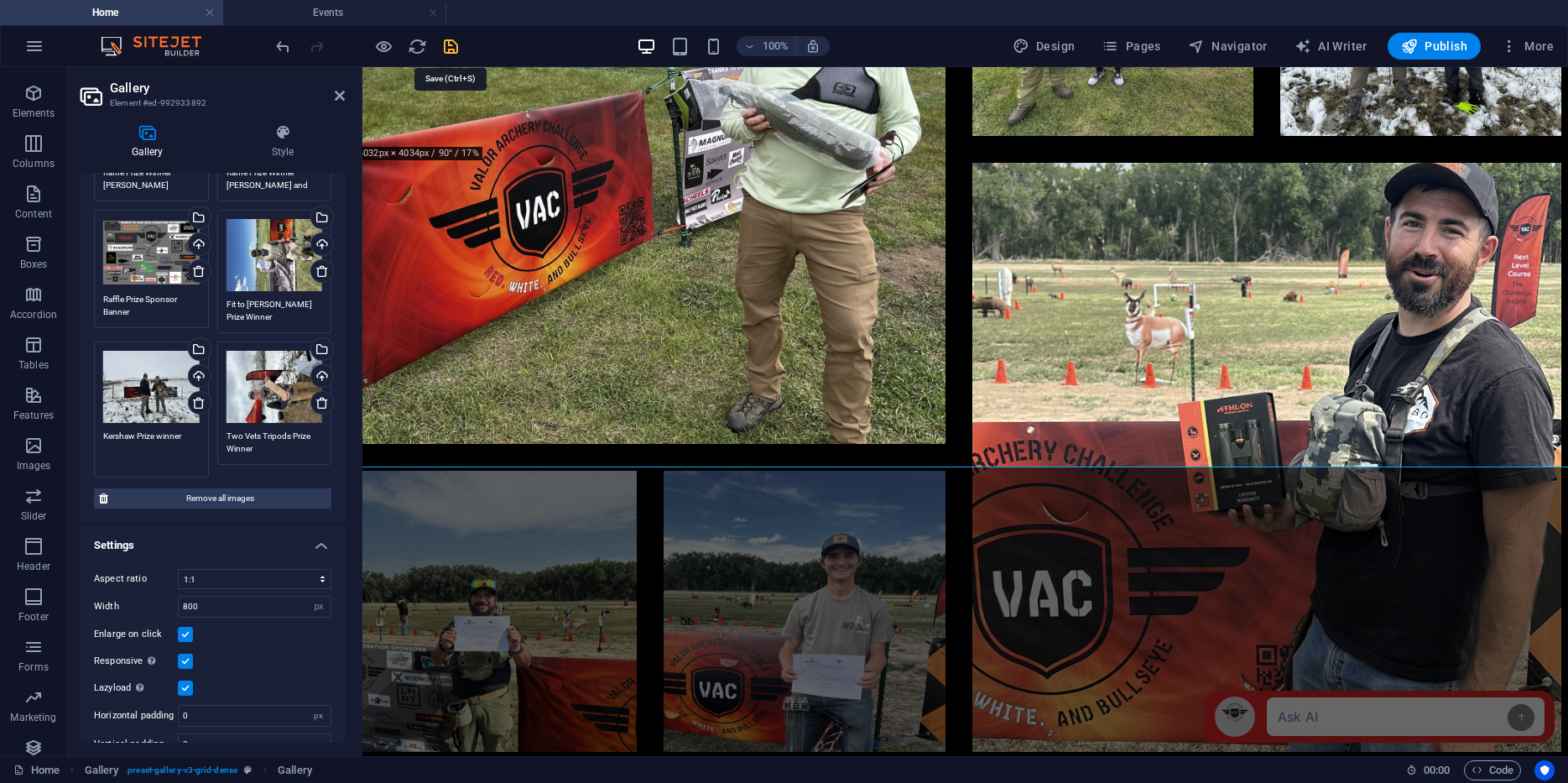
type textarea "Kershaw Prize winner"
click at [453, 40] on icon "save" at bounding box center [451, 46] width 19 height 19
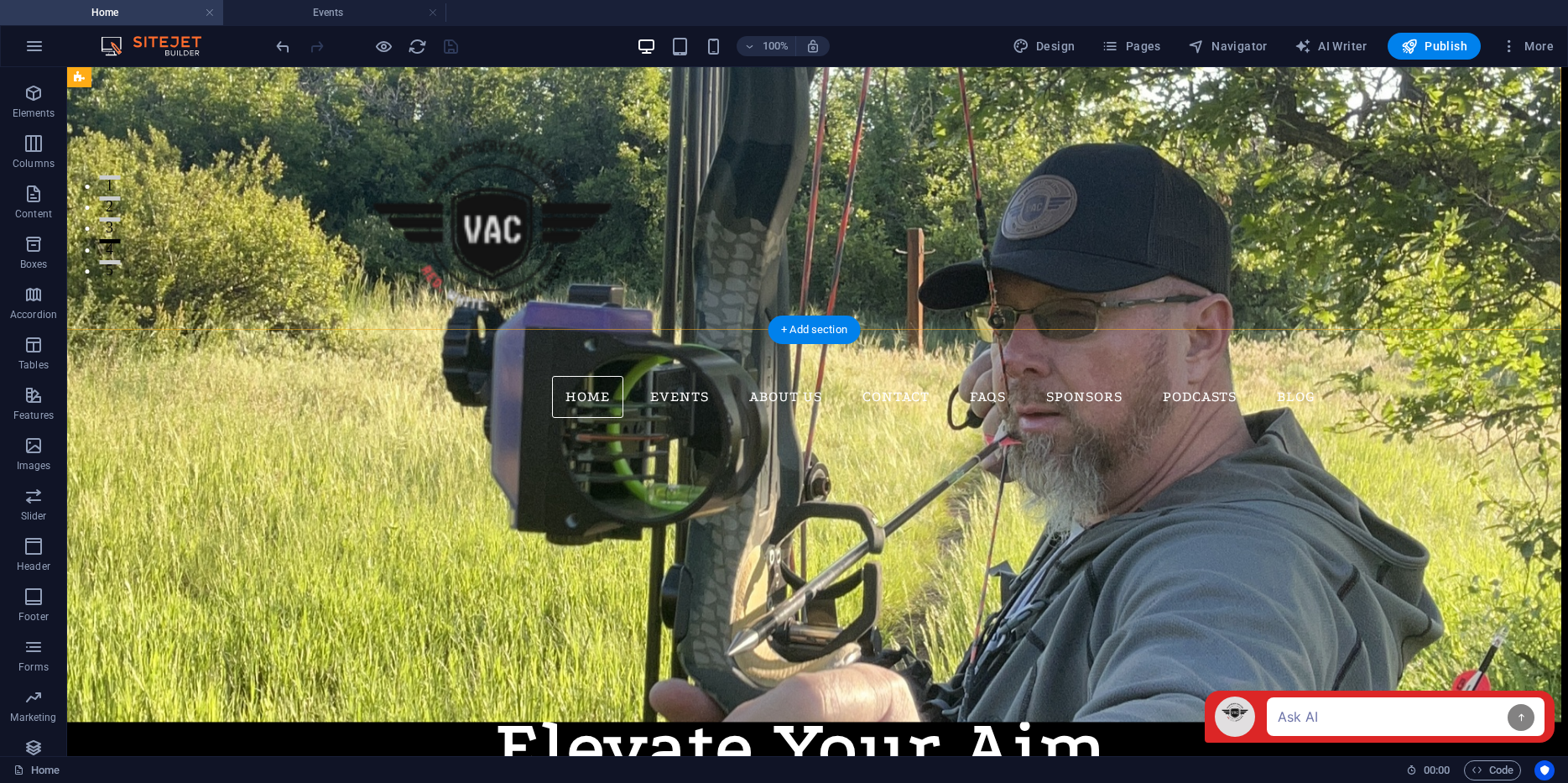
scroll to position [0, 6]
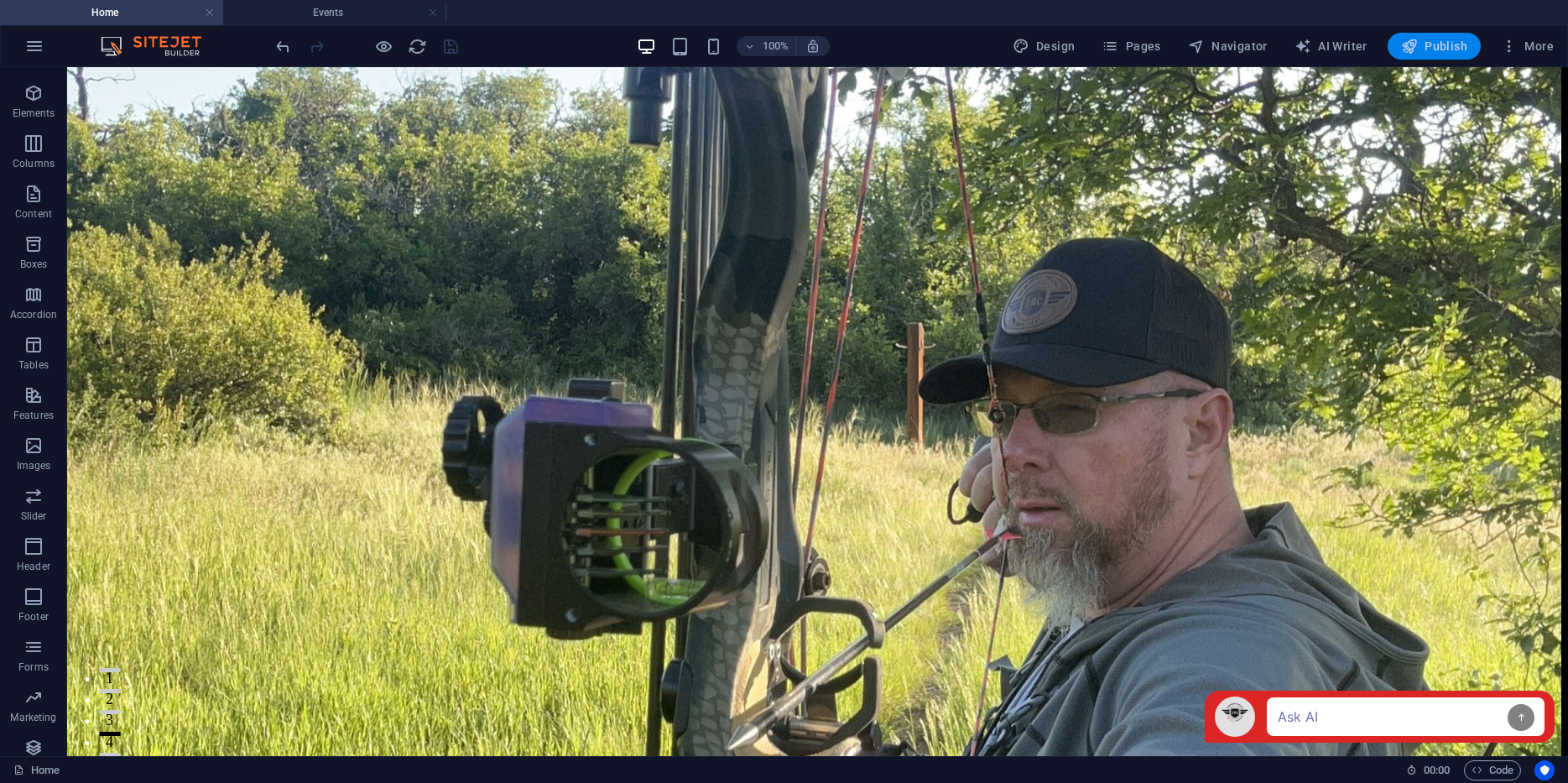
click at [1440, 52] on span "Publish" at bounding box center [1434, 46] width 67 height 16
